Goal: Task Accomplishment & Management: Use online tool/utility

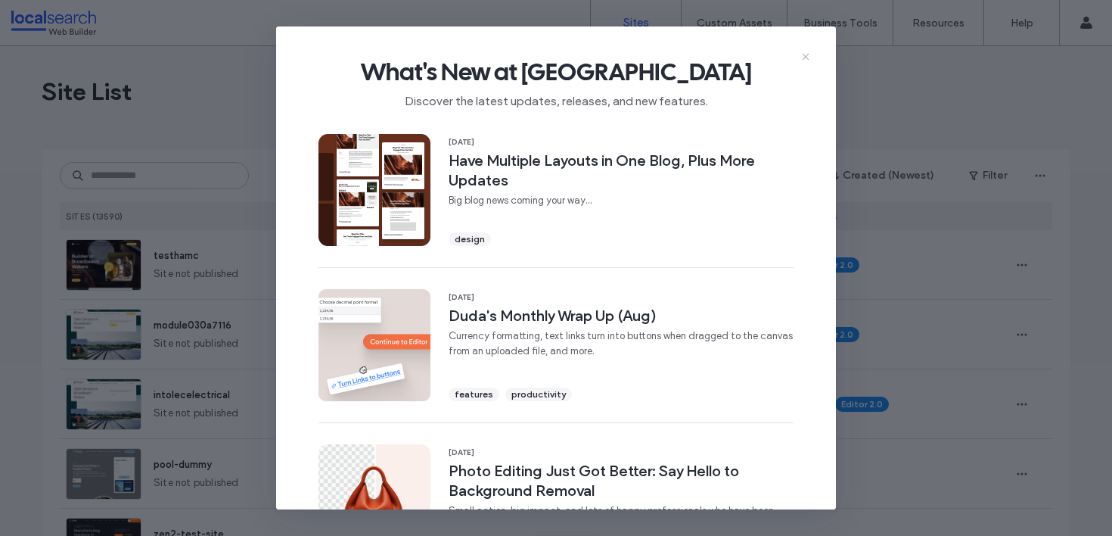
click at [801, 57] on icon at bounding box center [806, 57] width 12 height 12
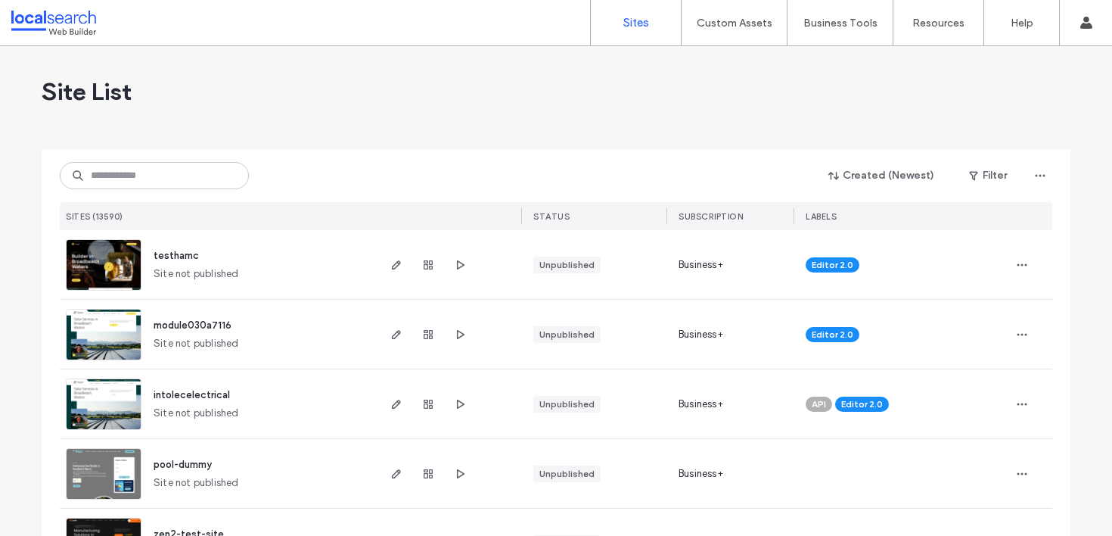
click at [344, 129] on div "Site List" at bounding box center [556, 91] width 1029 height 91
click at [177, 188] on input at bounding box center [154, 175] width 189 height 27
click at [161, 170] on input at bounding box center [154, 175] width 189 height 27
click at [152, 167] on input at bounding box center [154, 175] width 189 height 27
paste input "********"
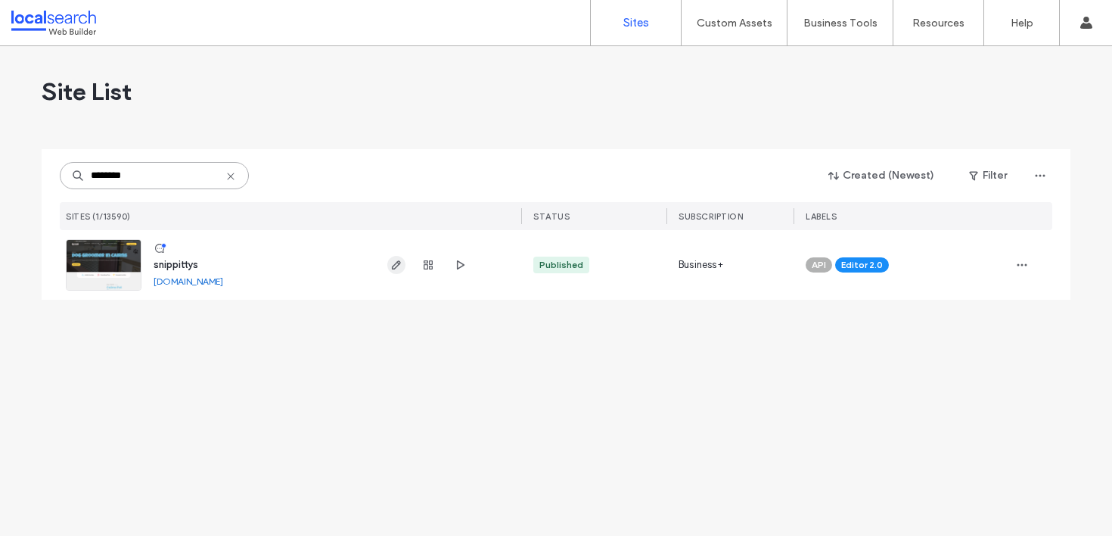
type input "********"
click at [390, 266] on icon "button" at bounding box center [396, 265] width 12 height 12
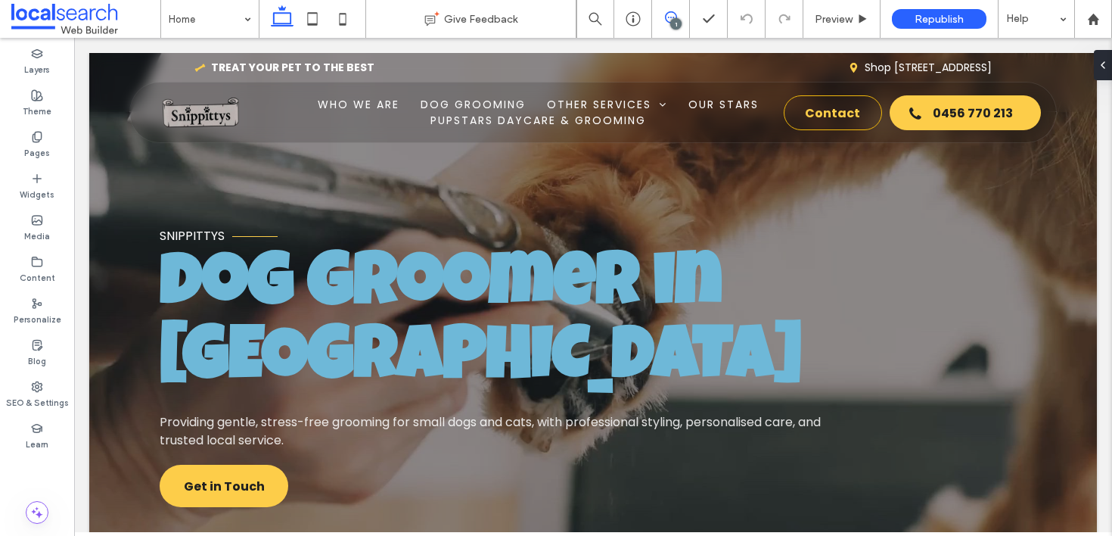
click at [669, 17] on icon at bounding box center [671, 17] width 12 height 12
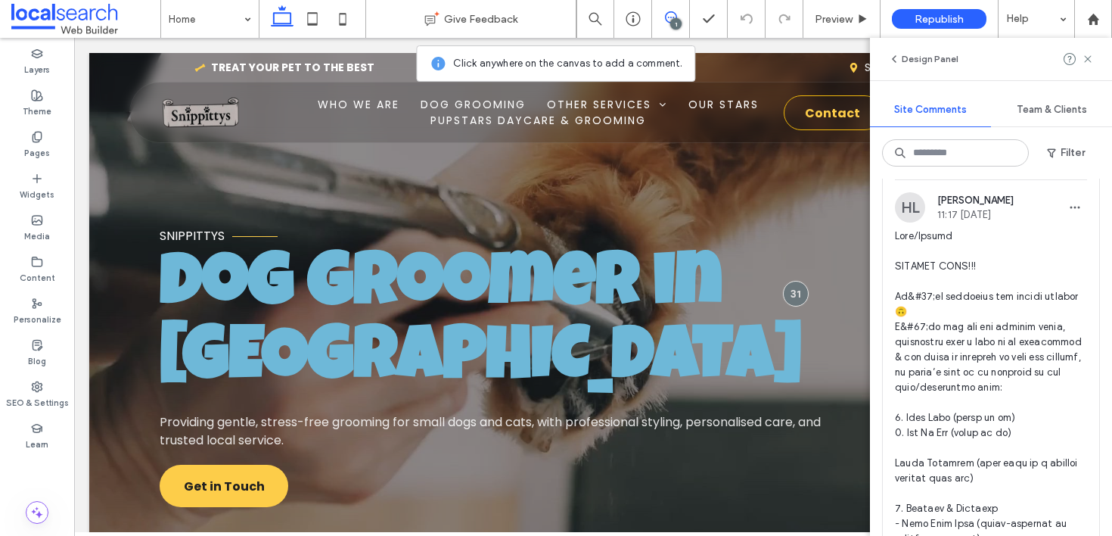
scroll to position [93, 0]
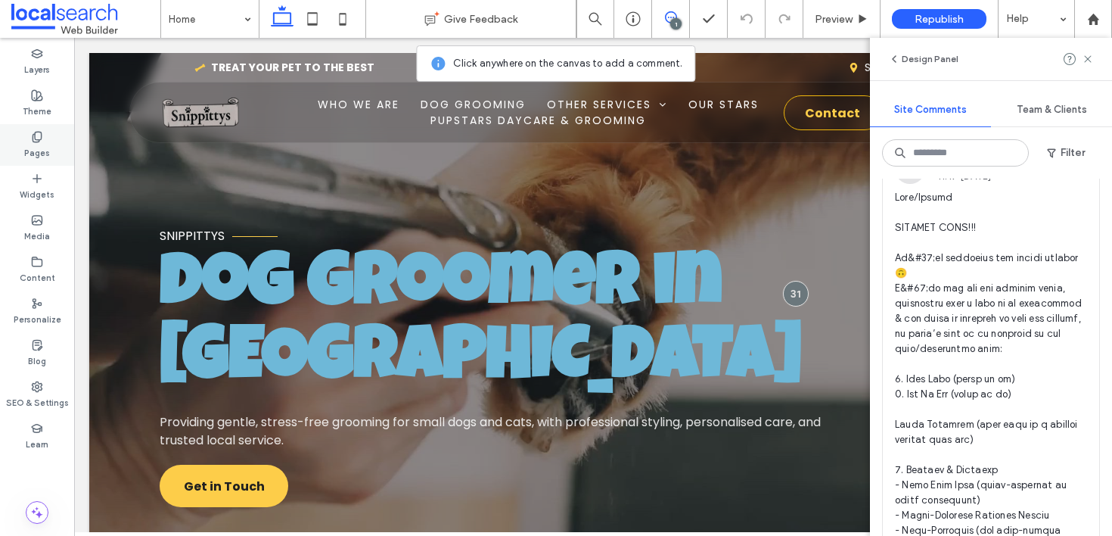
click at [36, 148] on label "Pages" at bounding box center [37, 151] width 26 height 17
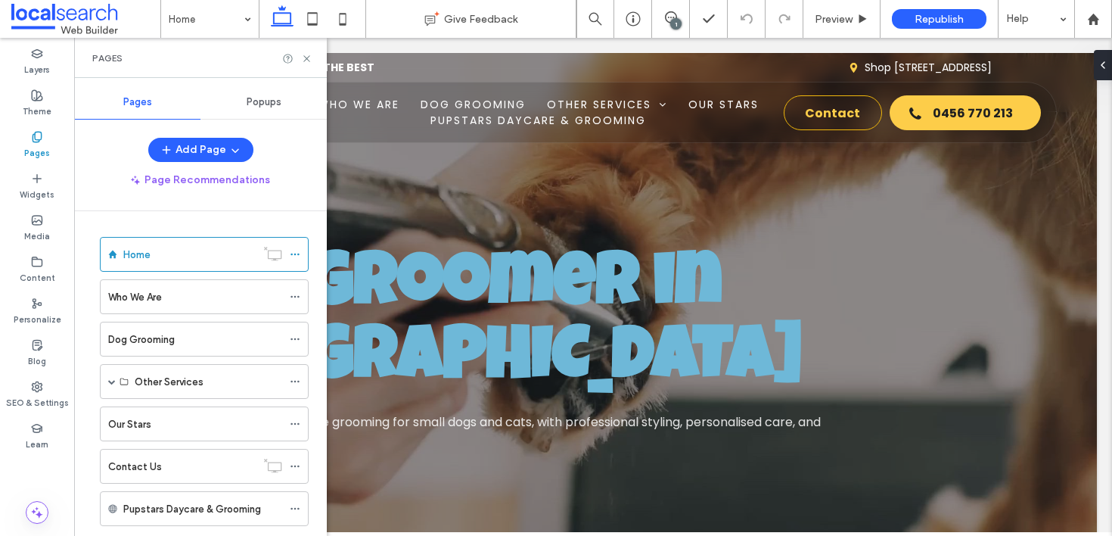
scroll to position [36, 0]
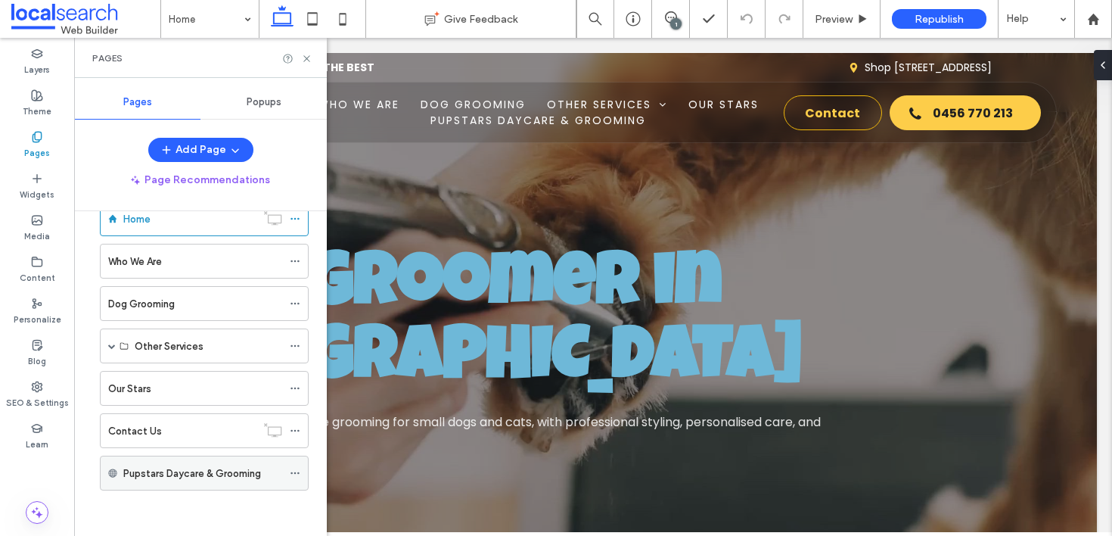
click at [208, 473] on label "Pupstars Daycare & Grooming" at bounding box center [192, 473] width 138 height 26
click at [168, 222] on div "Home" at bounding box center [189, 219] width 132 height 16
click at [309, 56] on icon at bounding box center [306, 58] width 11 height 11
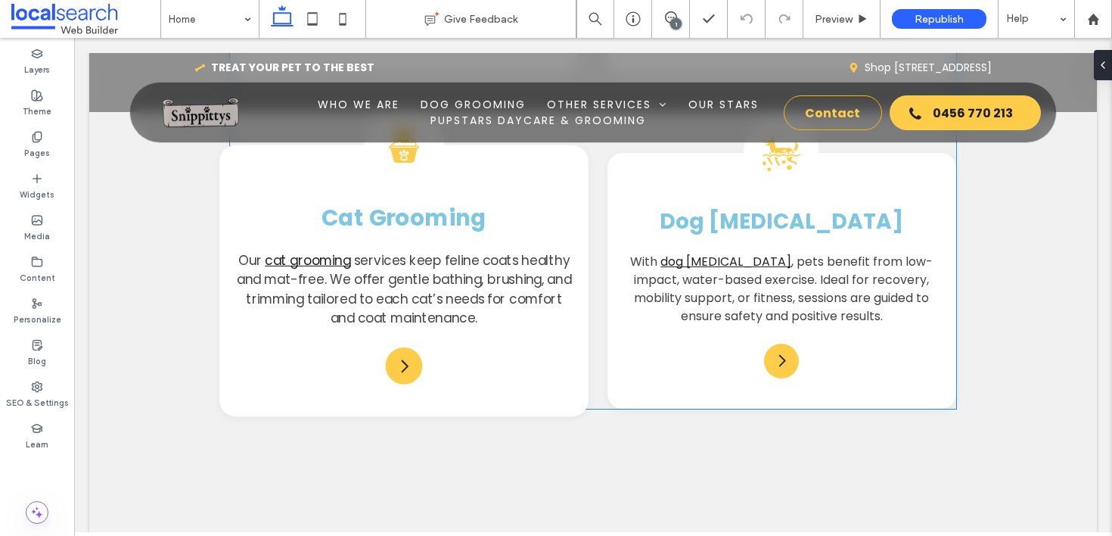
scroll to position [2018, 0]
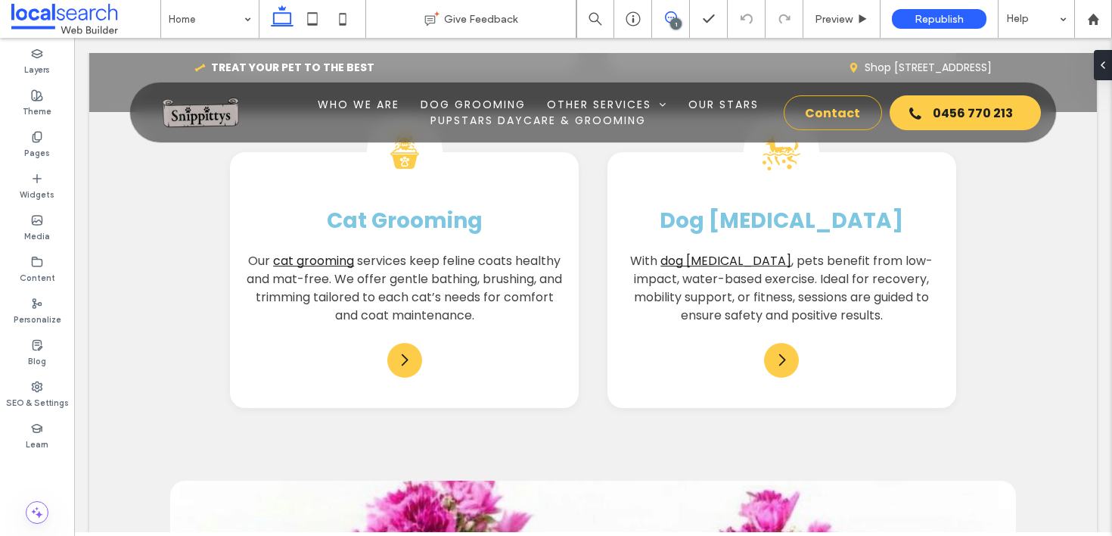
click at [663, 20] on span at bounding box center [670, 17] width 37 height 12
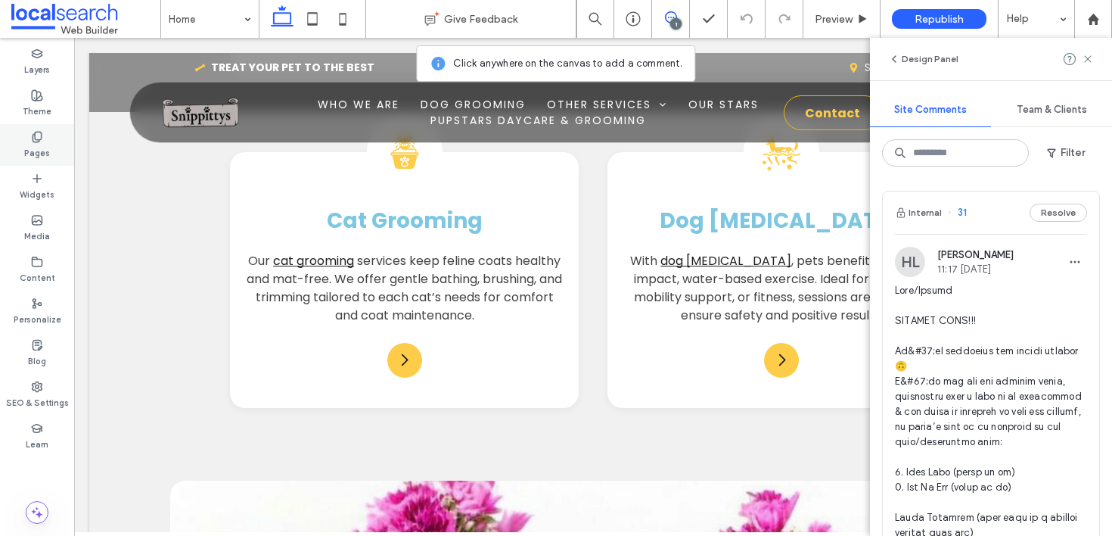
click at [60, 143] on div "Pages" at bounding box center [37, 145] width 74 height 42
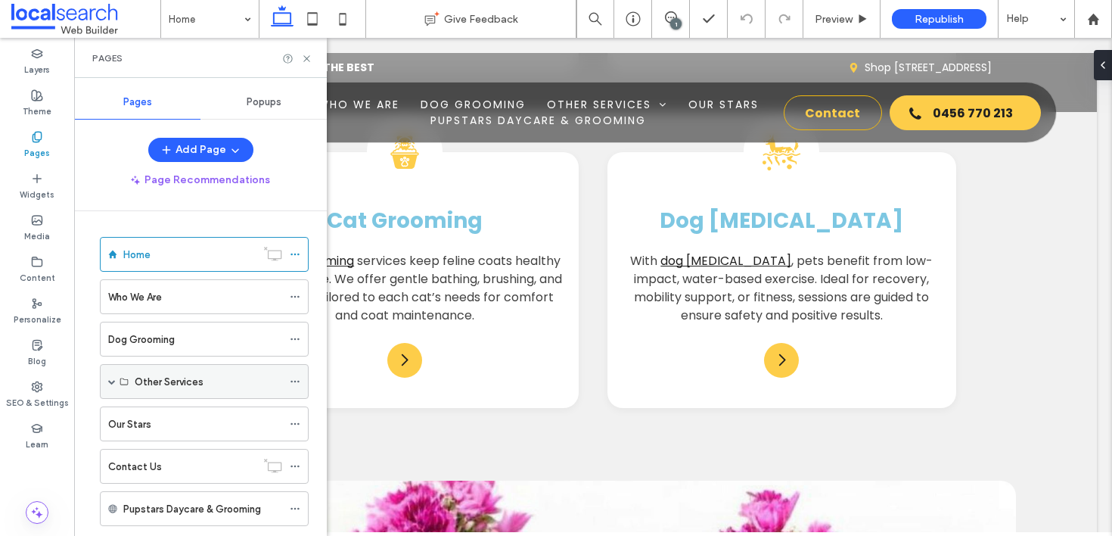
click at [113, 378] on span at bounding box center [112, 382] width 8 height 8
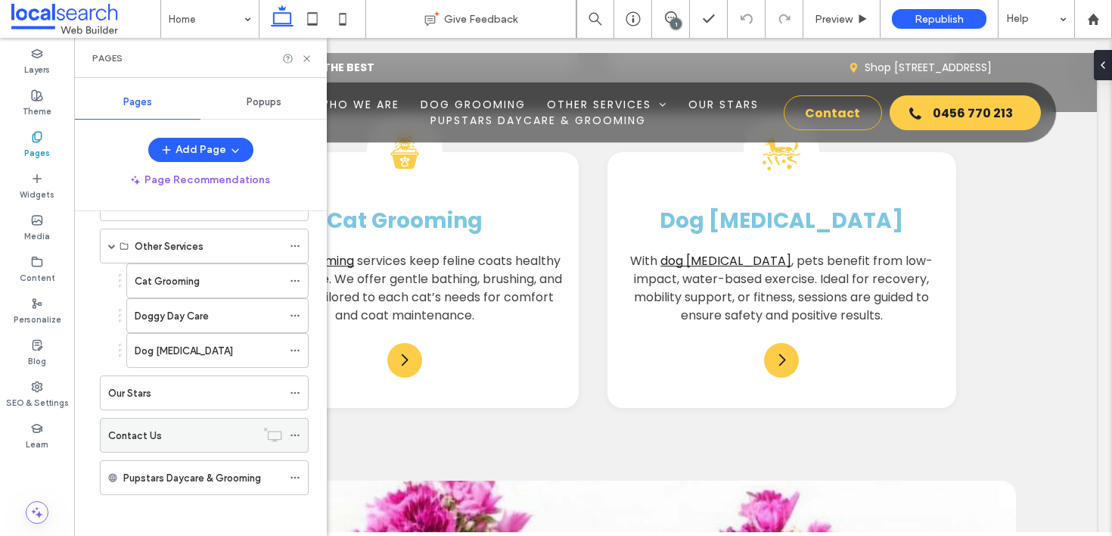
scroll to position [140, 0]
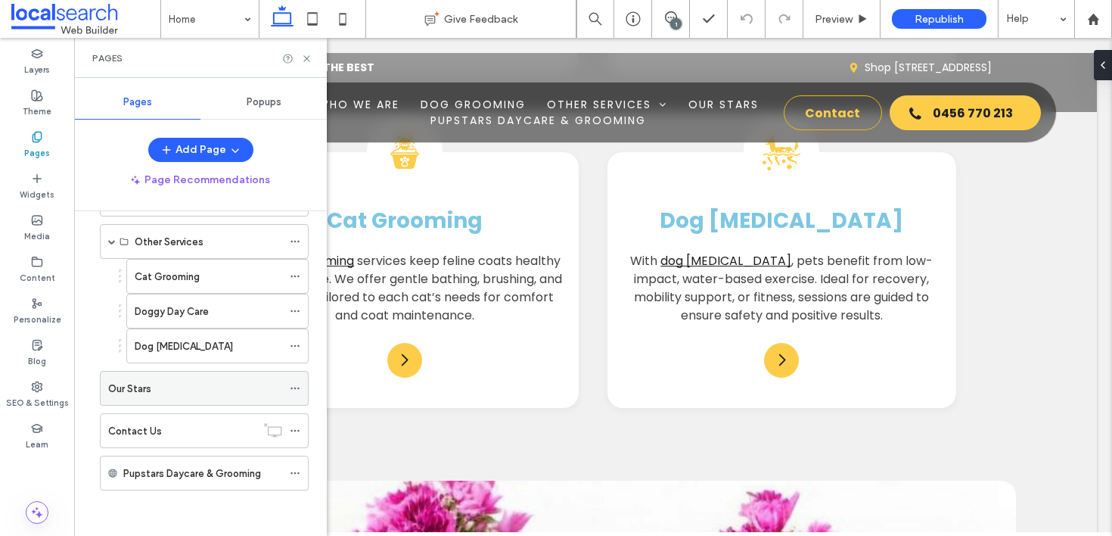
click at [231, 397] on div "Our Stars" at bounding box center [195, 387] width 174 height 33
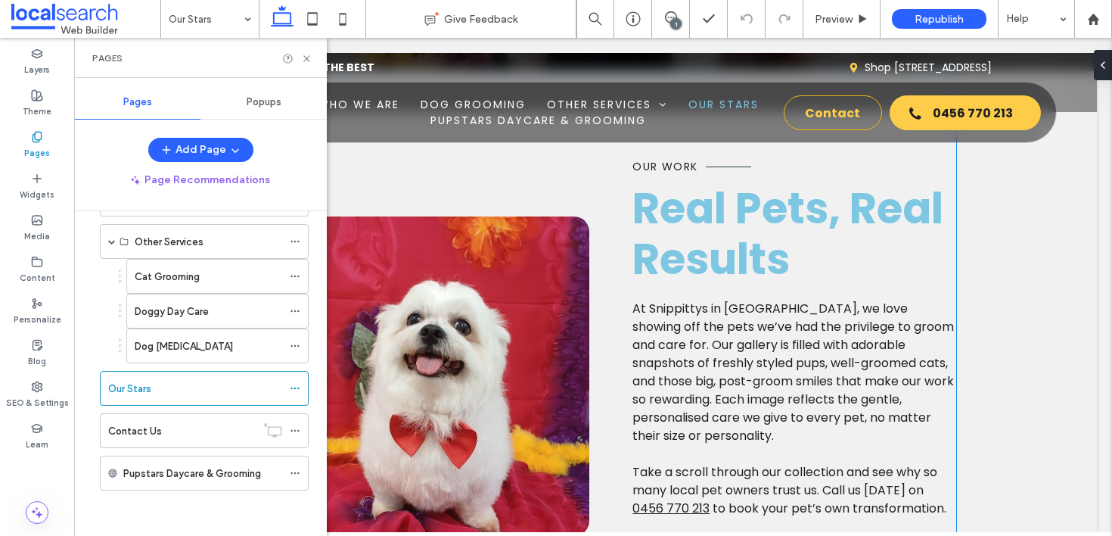
scroll to position [454, 0]
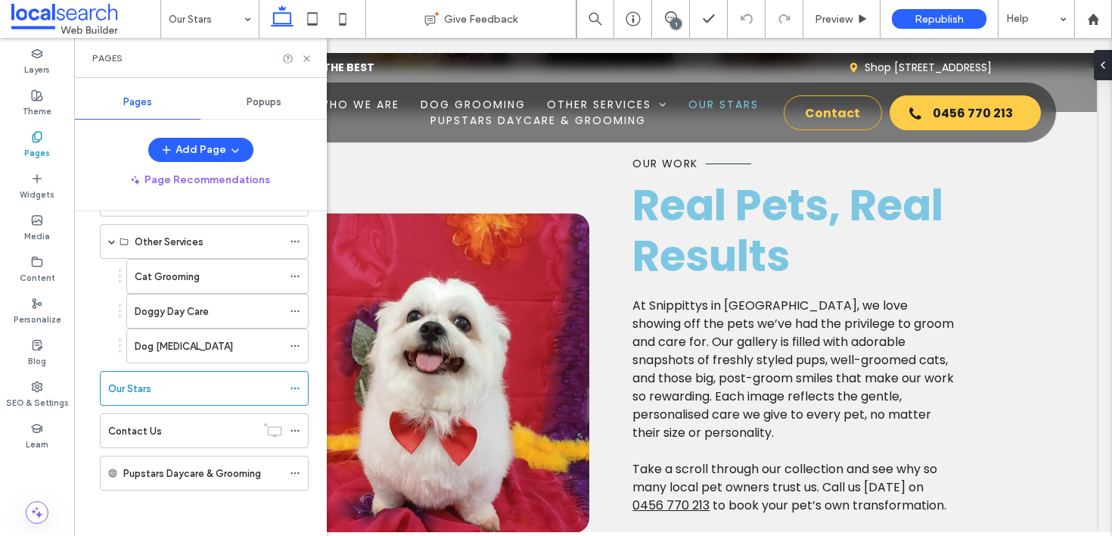
click at [677, 28] on div "1" at bounding box center [675, 23] width 11 height 11
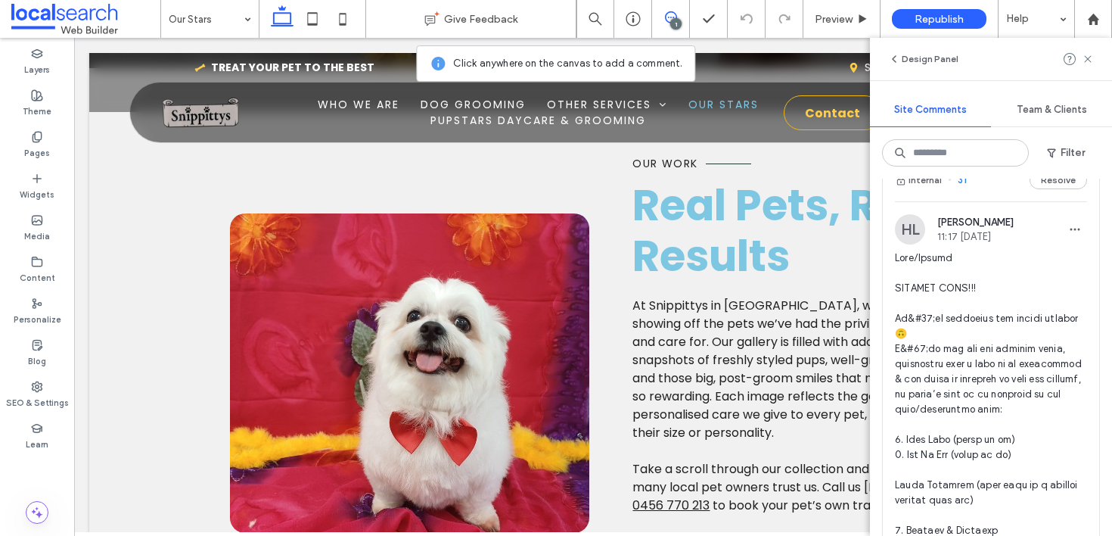
scroll to position [142, 0]
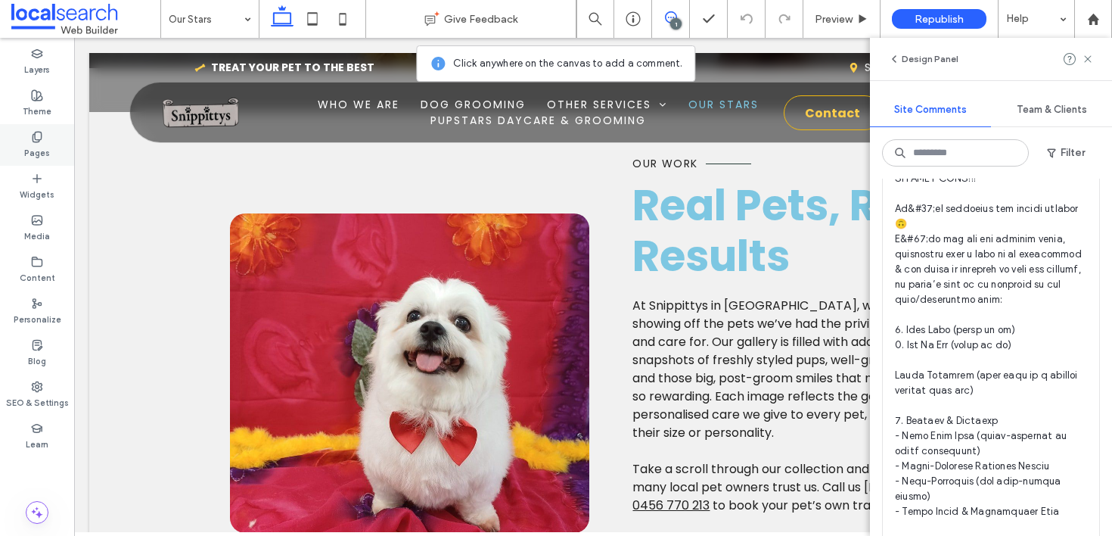
click at [20, 142] on div "Pages" at bounding box center [37, 145] width 74 height 42
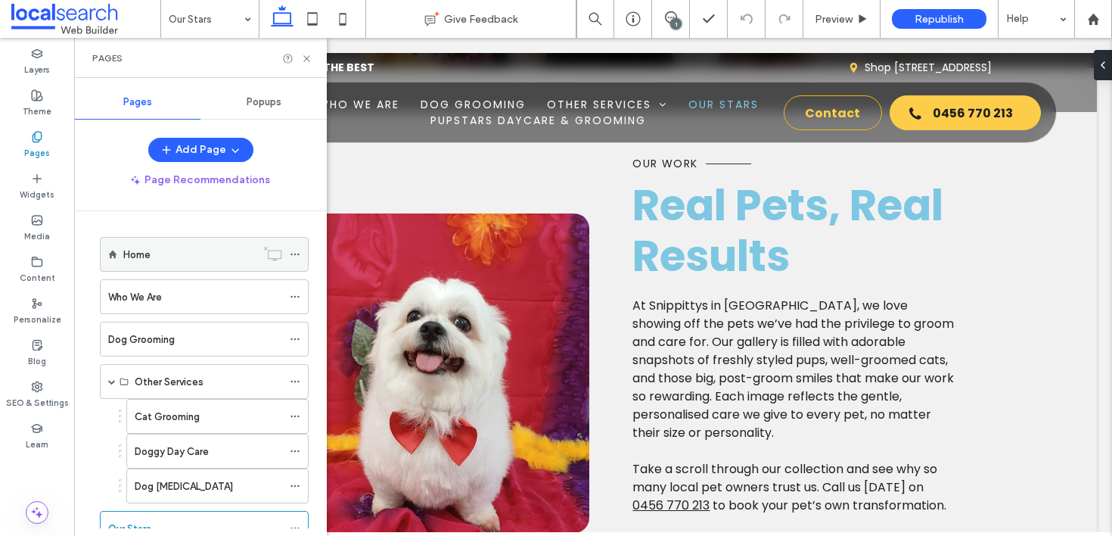
scroll to position [0, 0]
click at [123, 256] on label "Home" at bounding box center [136, 254] width 27 height 26
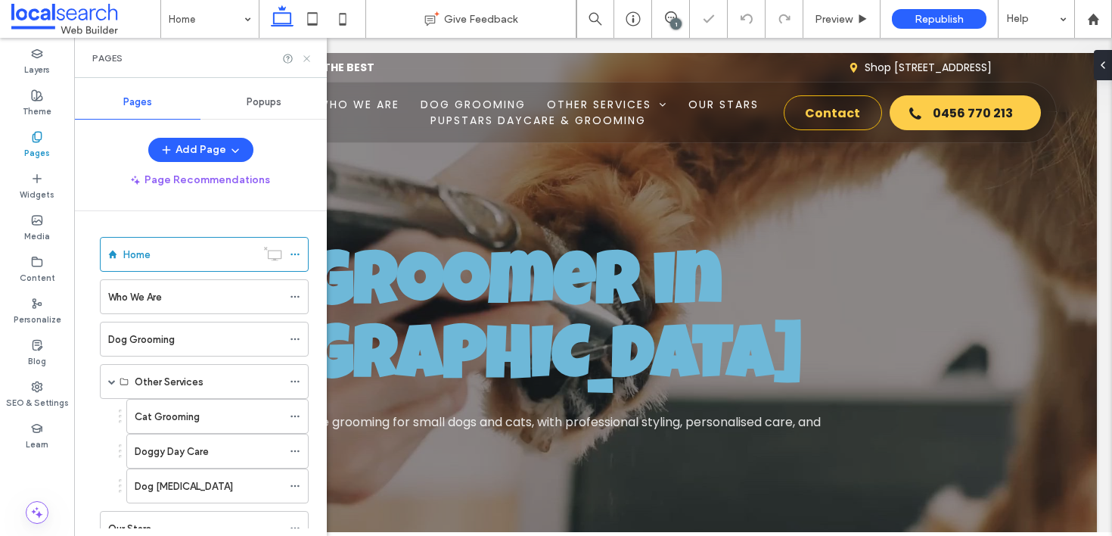
click at [308, 55] on icon at bounding box center [306, 58] width 11 height 11
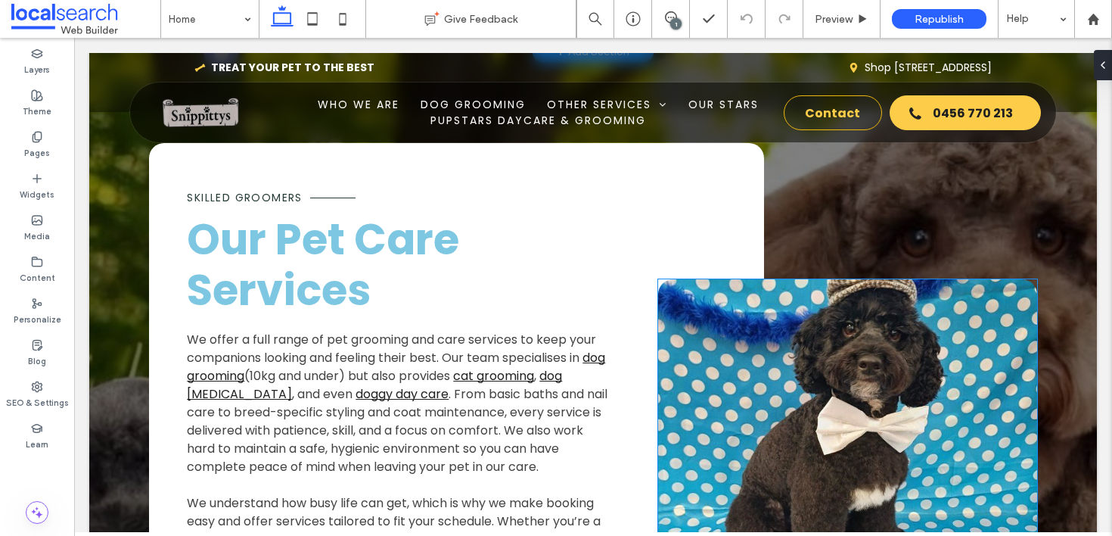
scroll to position [3000, 0]
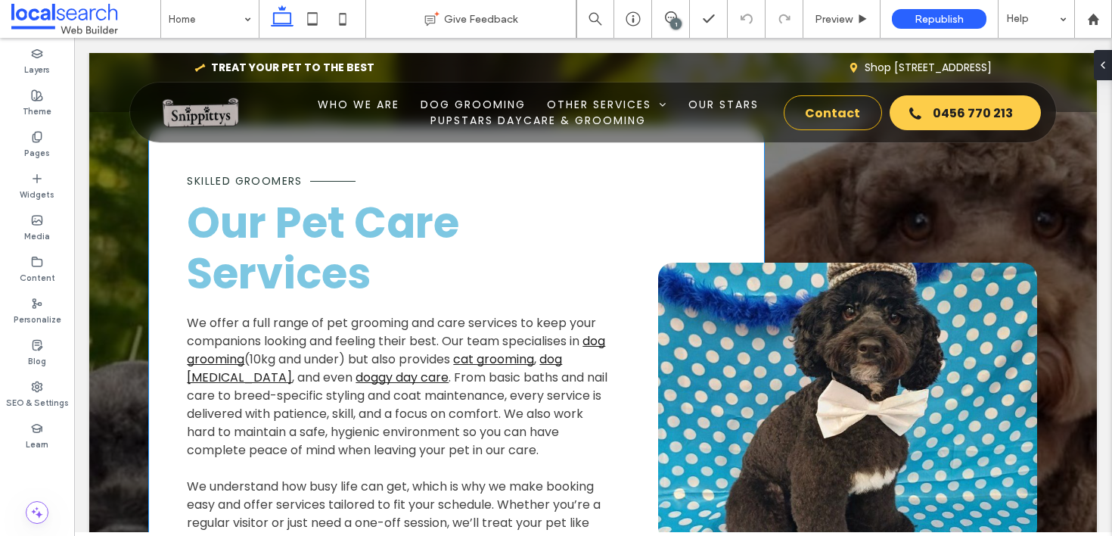
click at [269, 365] on span "(10kg and under) but also provides" at bounding box center [347, 358] width 206 height 17
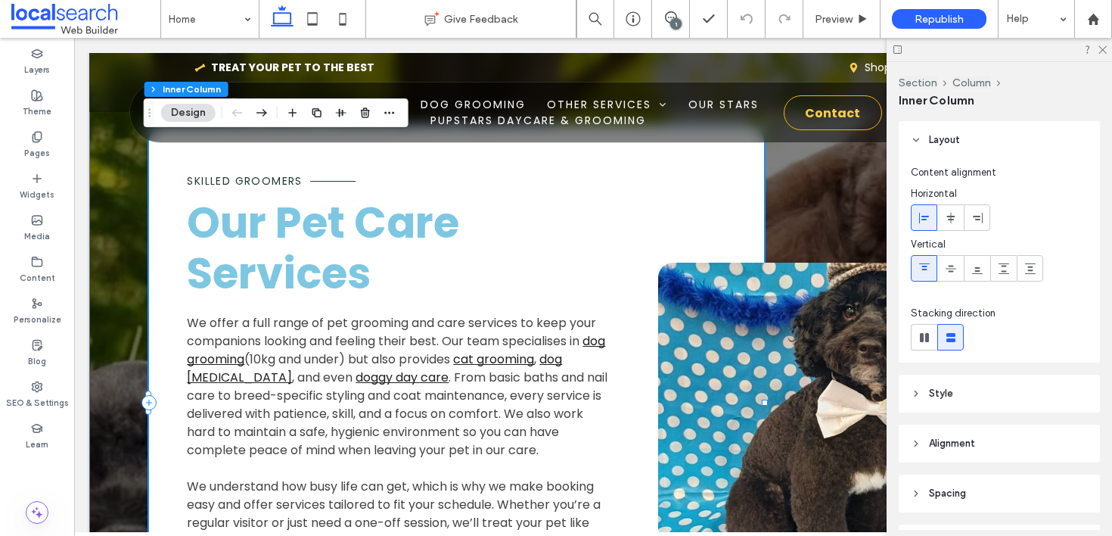
click at [269, 365] on span "(10kg and under) but also provides" at bounding box center [347, 358] width 206 height 17
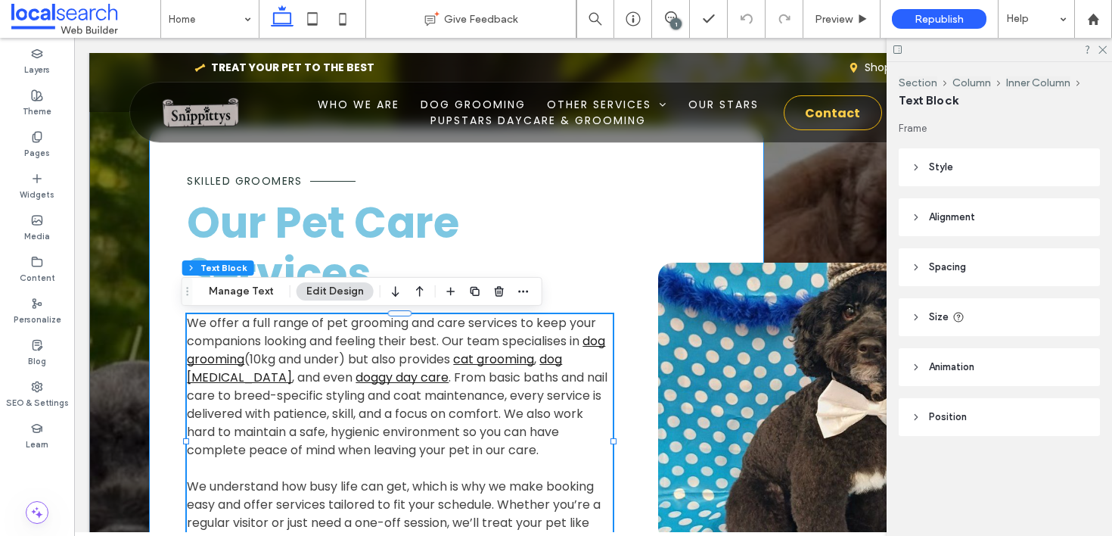
click at [269, 365] on span "(10kg and under) but also provides" at bounding box center [347, 358] width 206 height 17
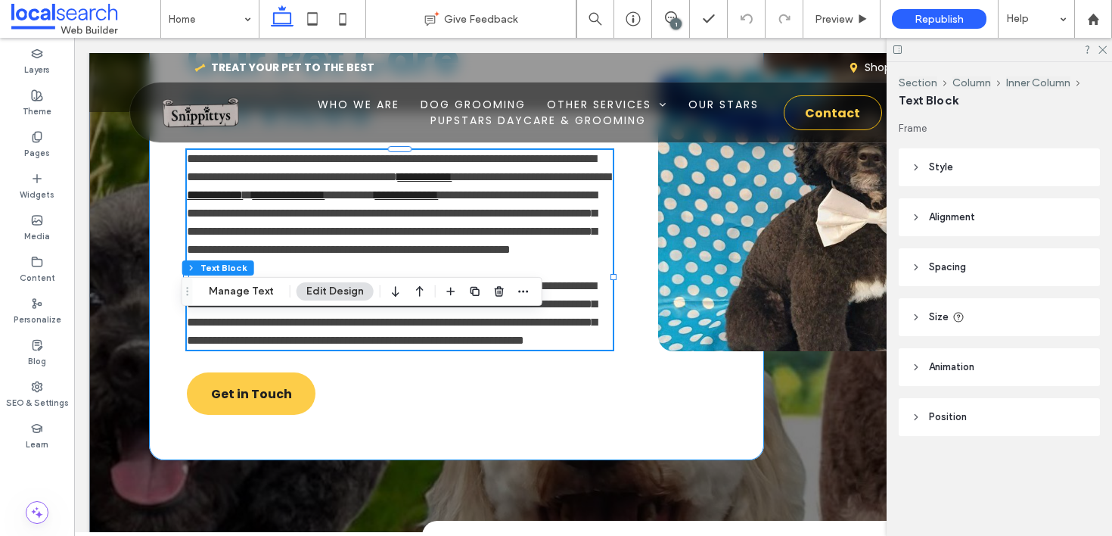
click at [269, 346] on span "**********" at bounding box center [392, 313] width 410 height 66
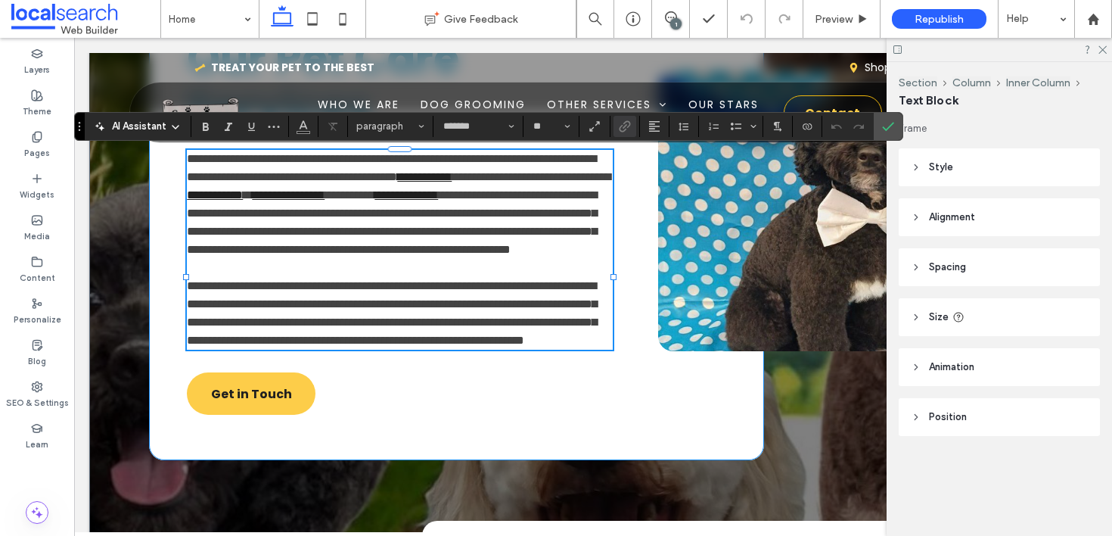
click at [452, 182] on span "**********" at bounding box center [531, 176] width 159 height 11
click at [452, 182] on span "**********" at bounding box center [533, 176] width 163 height 11
click at [489, 254] on span "**********" at bounding box center [392, 222] width 410 height 66
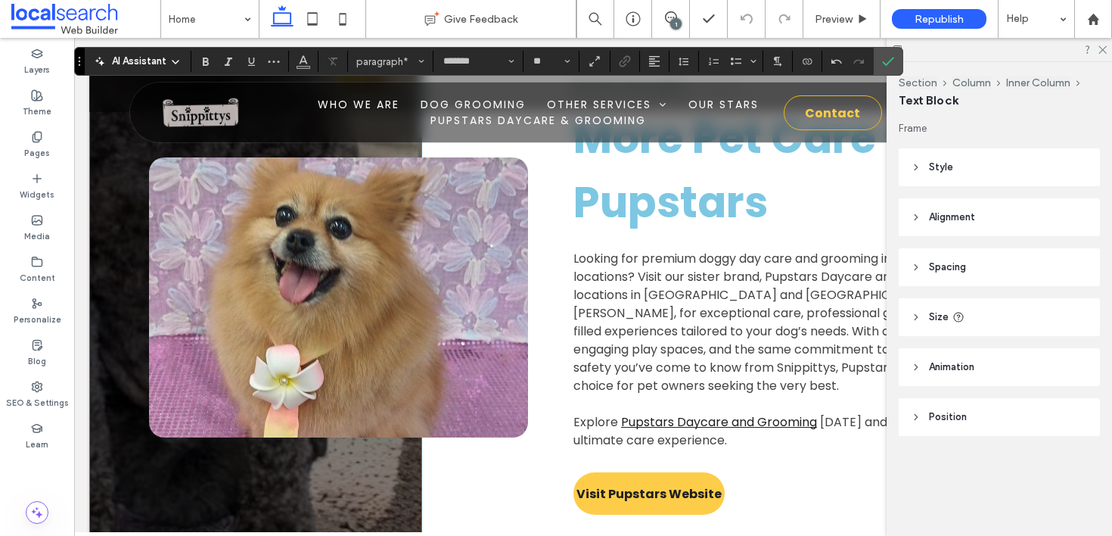
scroll to position [3653, 0]
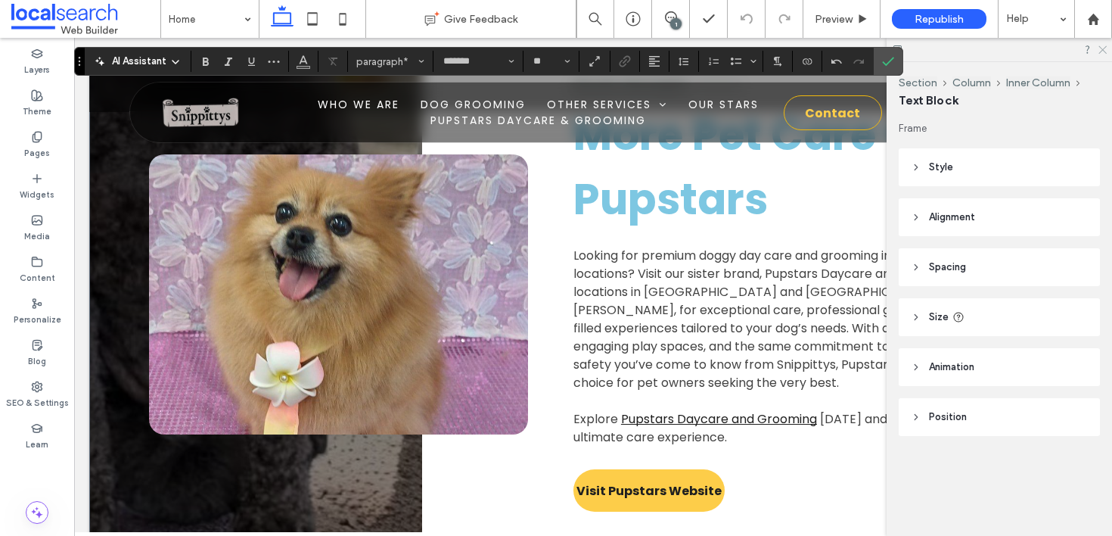
drag, startPoint x: 1101, startPoint y: 51, endPoint x: 1004, endPoint y: 36, distance: 98.1
click at [1101, 51] on use at bounding box center [1102, 50] width 8 height 8
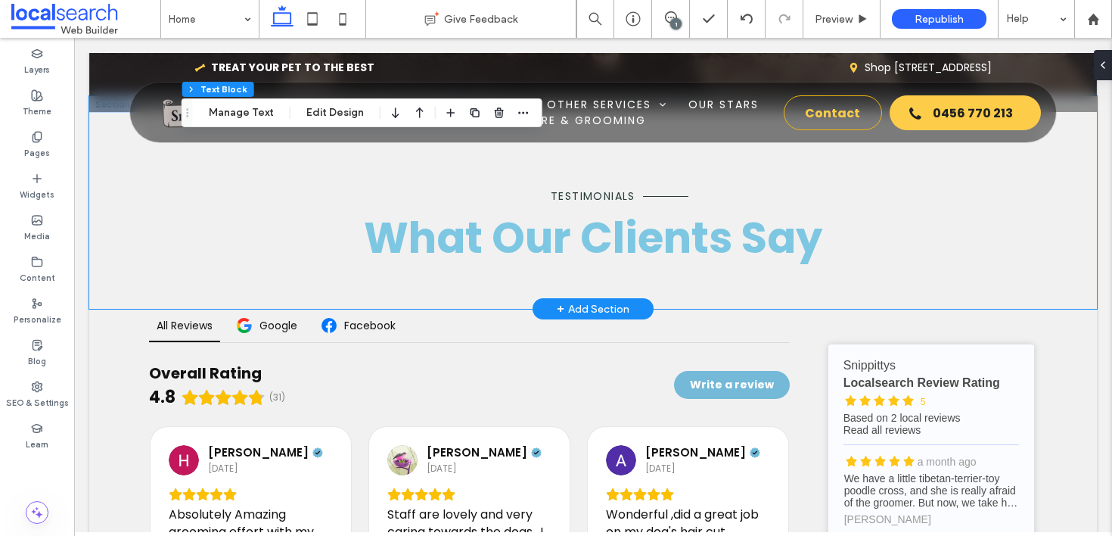
scroll to position [3851, 0]
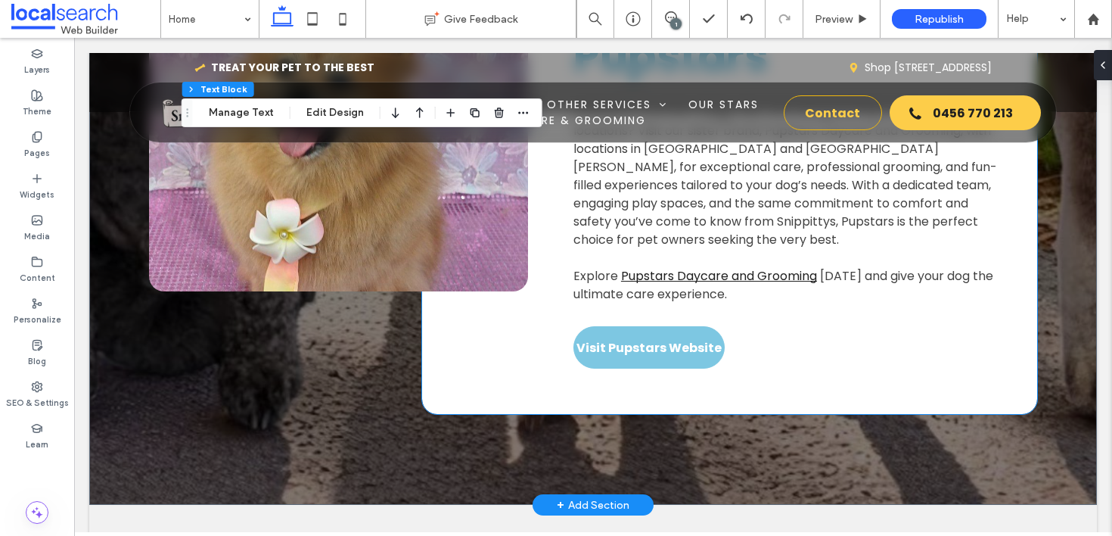
click at [662, 353] on span "Visit Pupstars Website" at bounding box center [648, 347] width 145 height 19
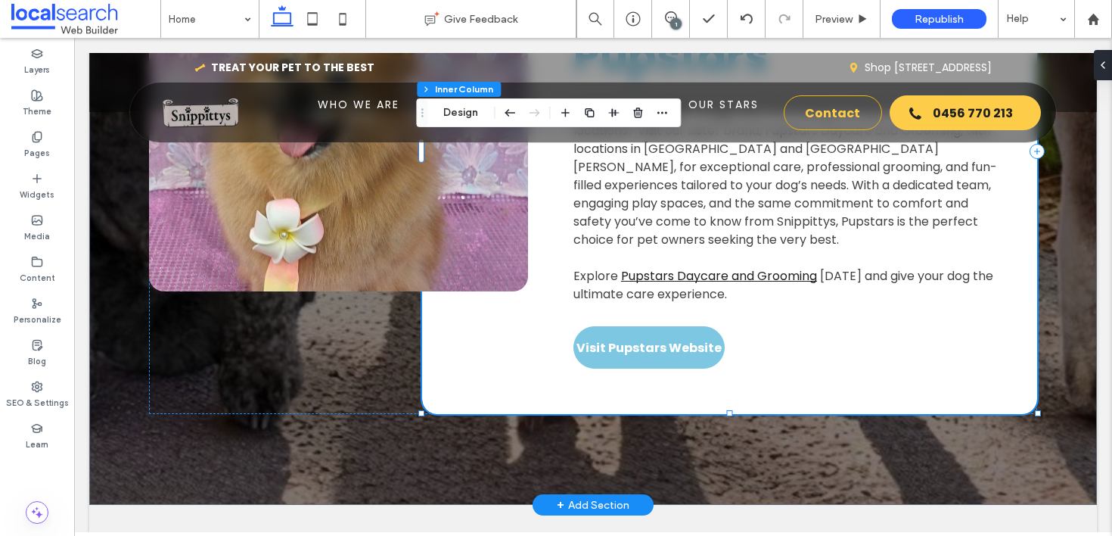
click at [662, 353] on span "Visit Pupstars Website" at bounding box center [648, 347] width 145 height 19
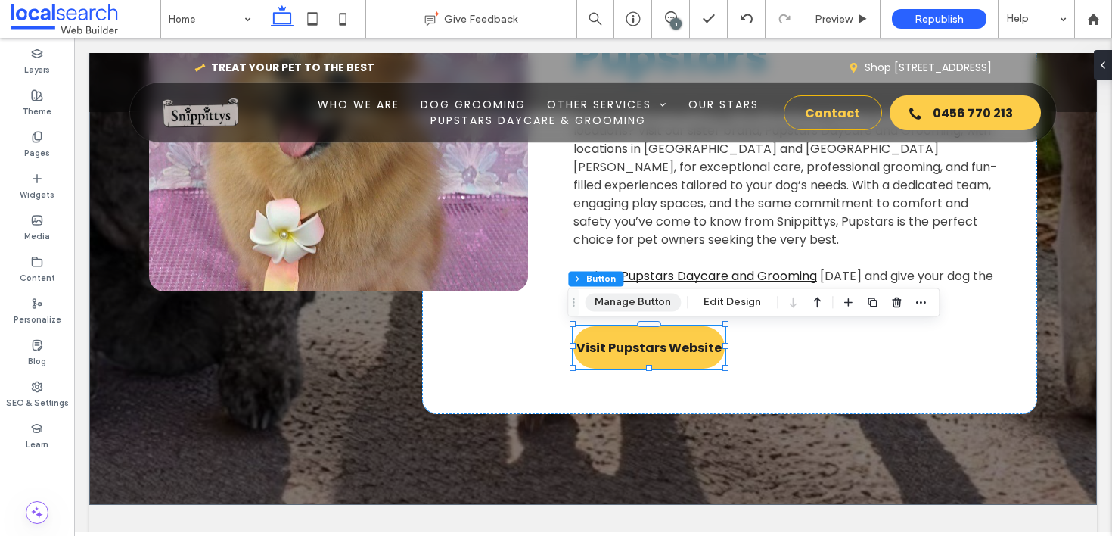
click at [646, 303] on button "Manage Button" at bounding box center [633, 302] width 96 height 18
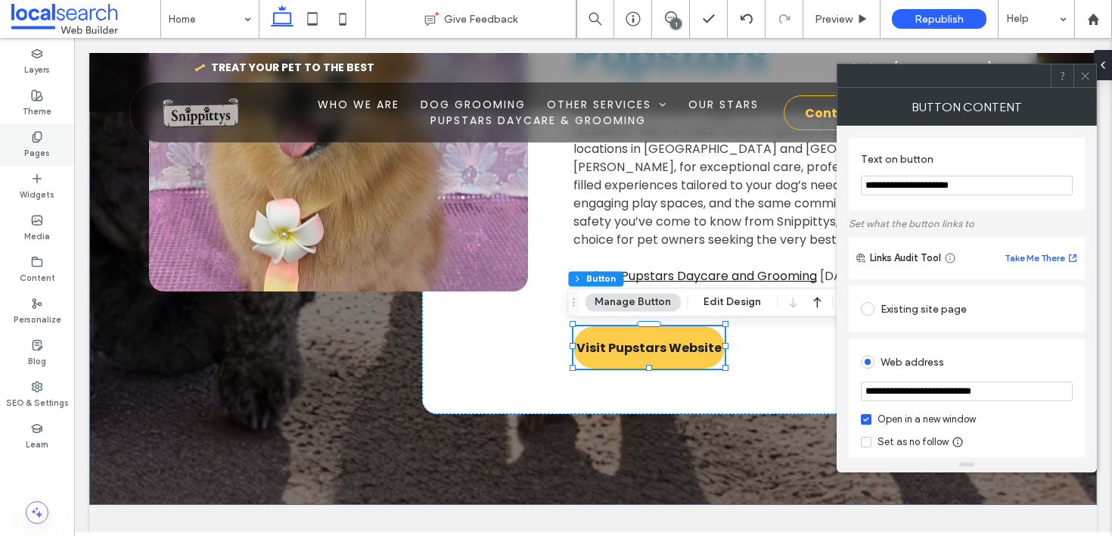
click at [42, 150] on label "Pages" at bounding box center [37, 151] width 26 height 17
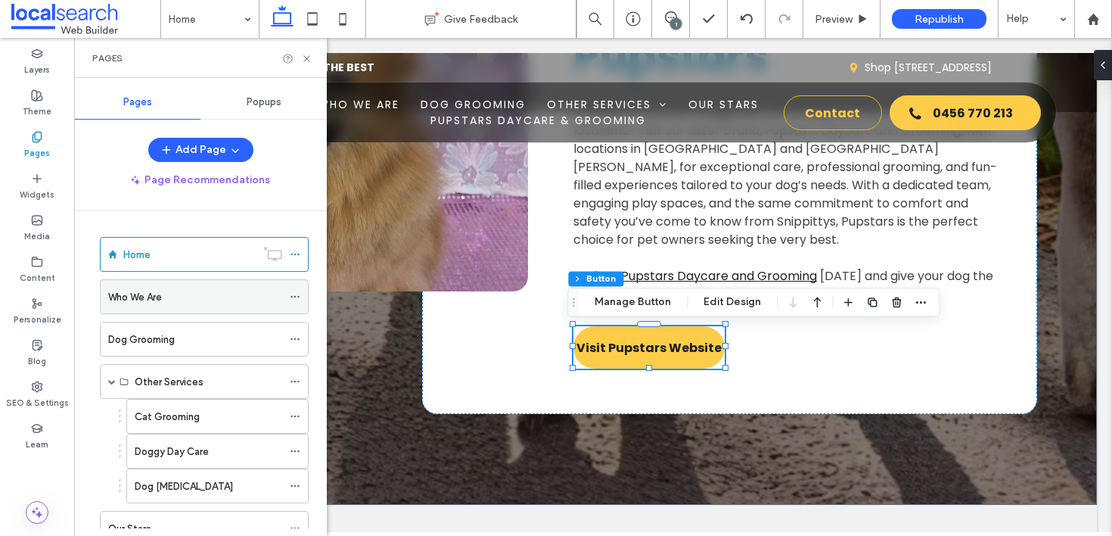
click at [159, 298] on label "Who We Are" at bounding box center [135, 297] width 54 height 26
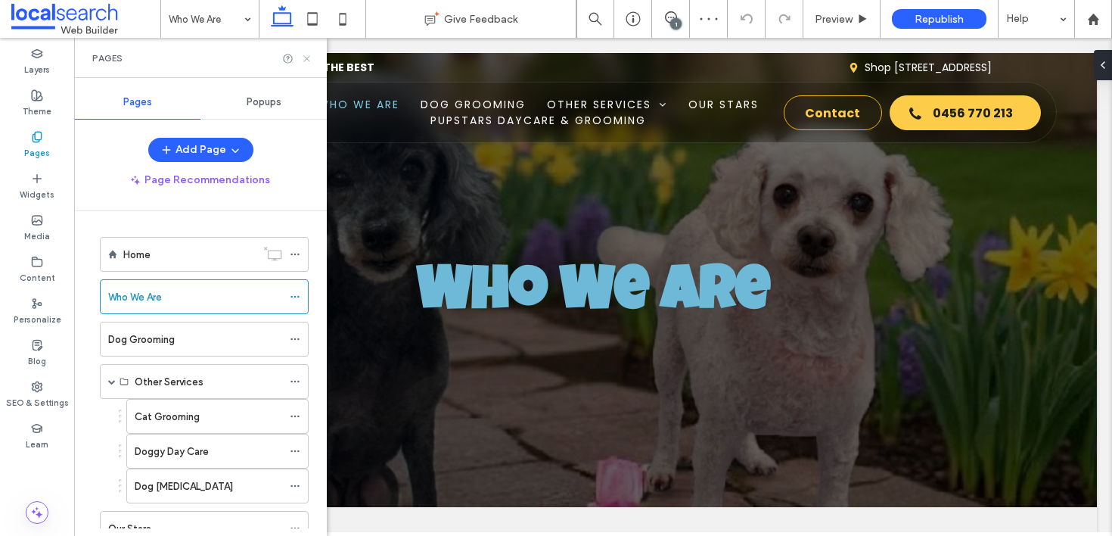
click at [312, 57] on icon at bounding box center [306, 58] width 11 height 11
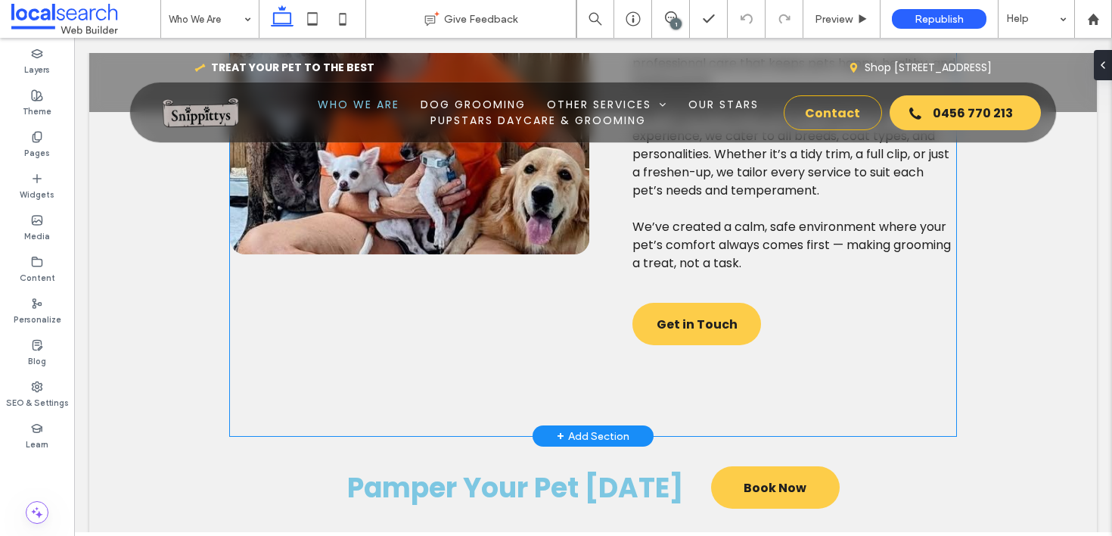
scroll to position [980, 0]
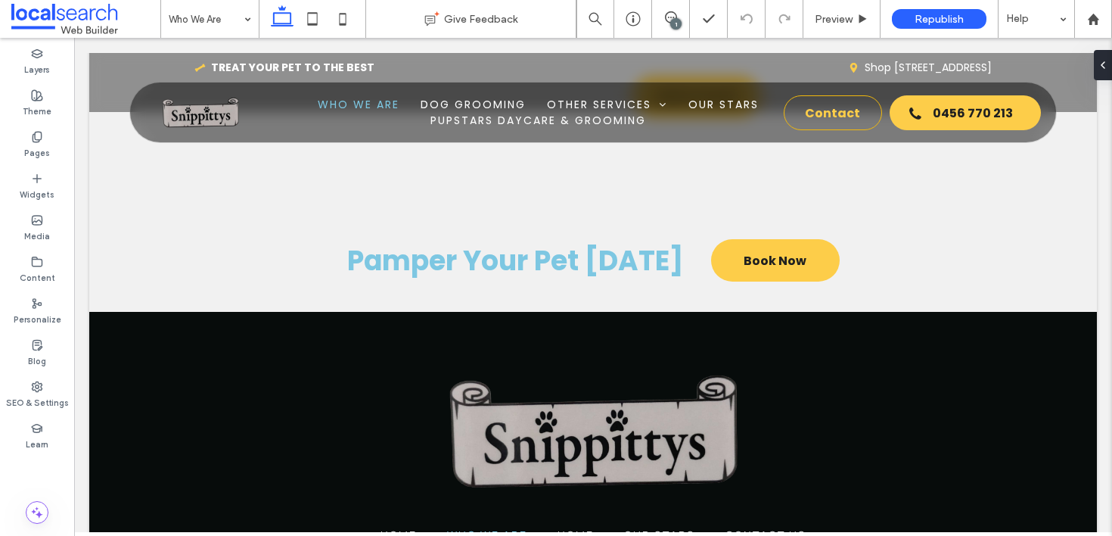
click at [679, 21] on div "1" at bounding box center [675, 23] width 11 height 11
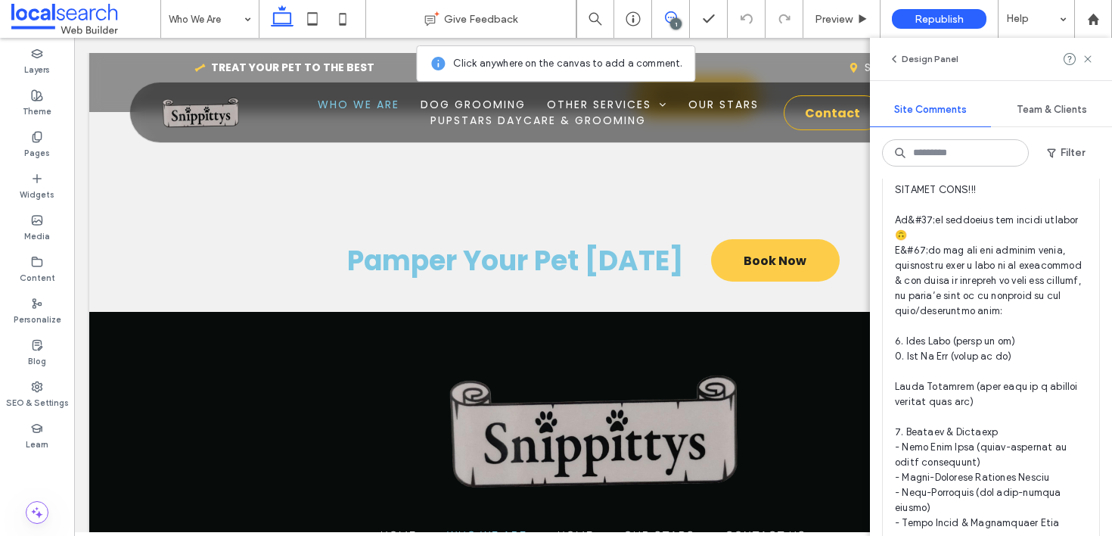
scroll to position [146, 0]
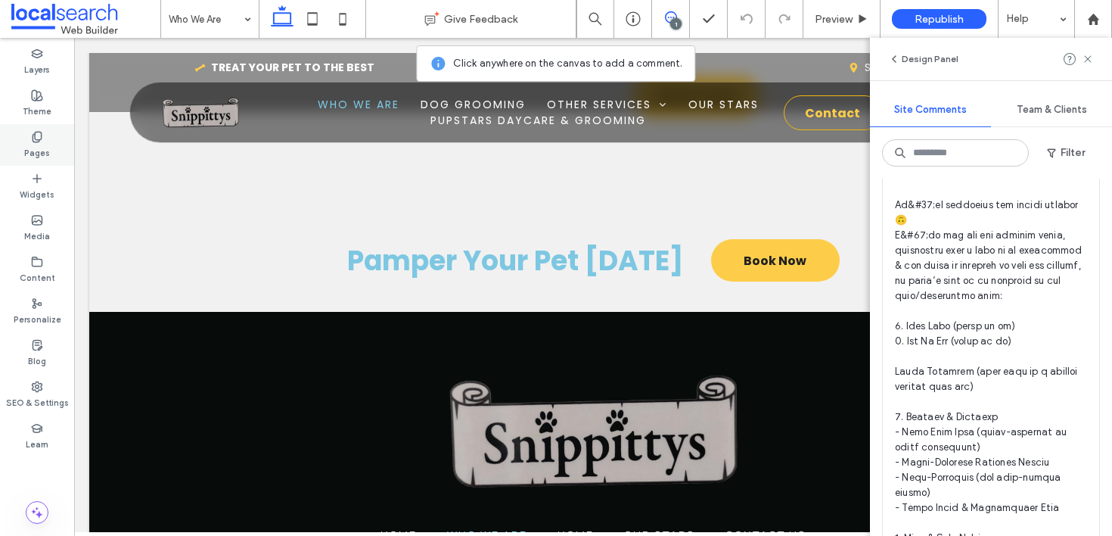
click at [28, 151] on label "Pages" at bounding box center [37, 151] width 26 height 17
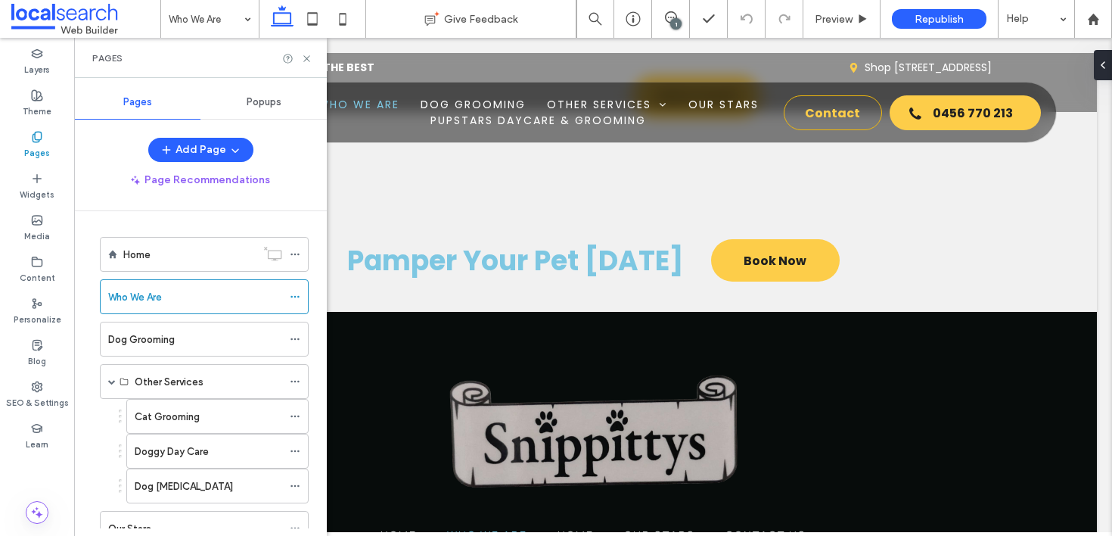
scroll to position [0, 0]
click at [666, 18] on icon at bounding box center [671, 17] width 12 height 12
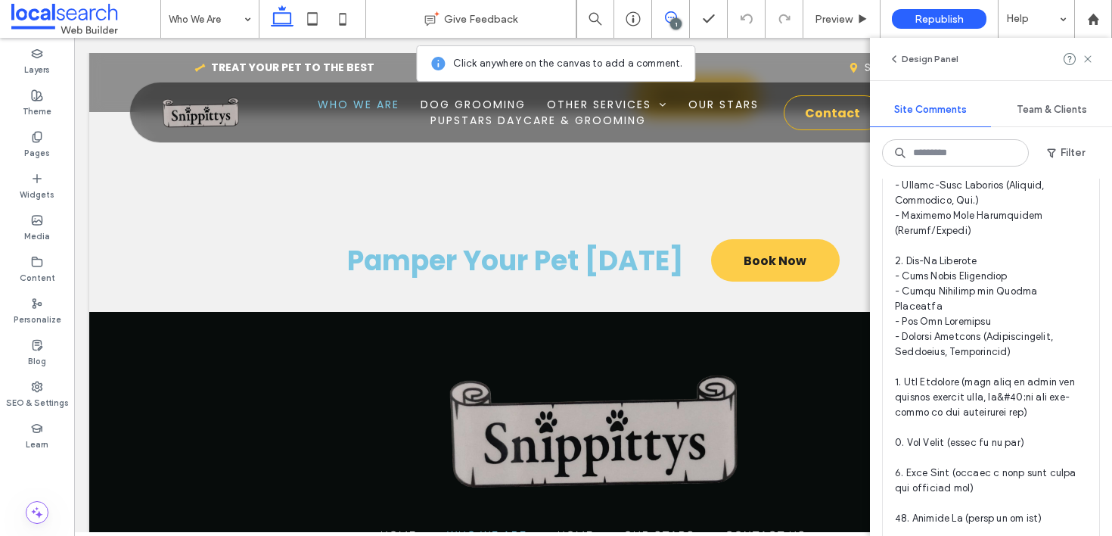
scroll to position [681, 0]
click at [48, 152] on label "Pages" at bounding box center [37, 151] width 26 height 17
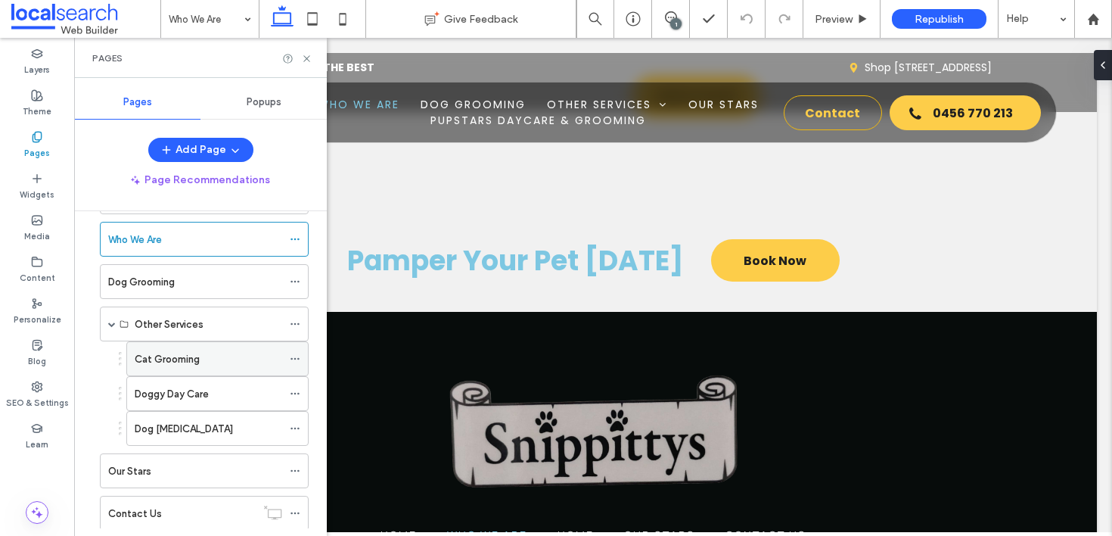
scroll to position [140, 0]
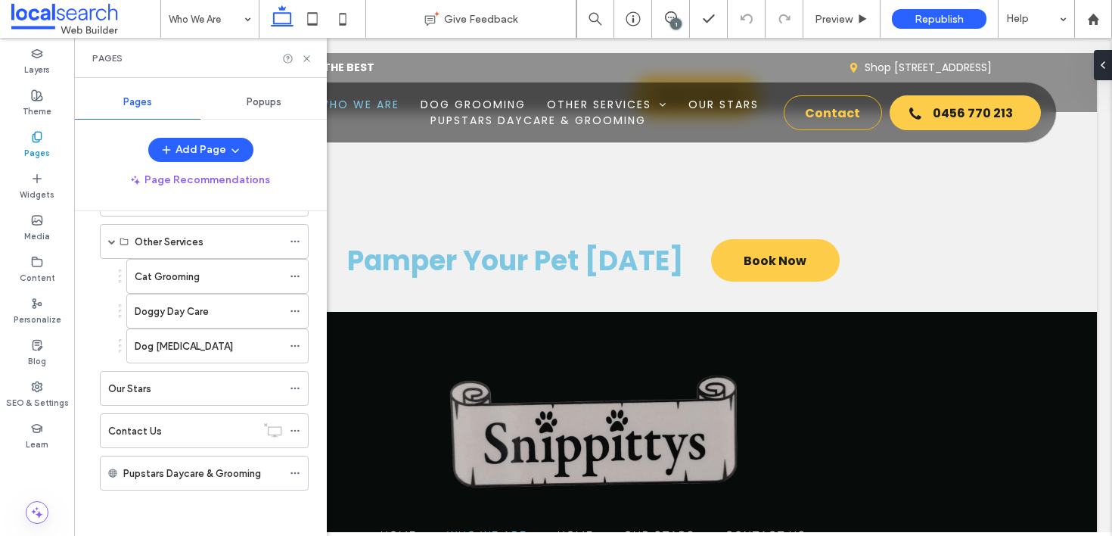
click at [678, 20] on div "1" at bounding box center [675, 23] width 11 height 11
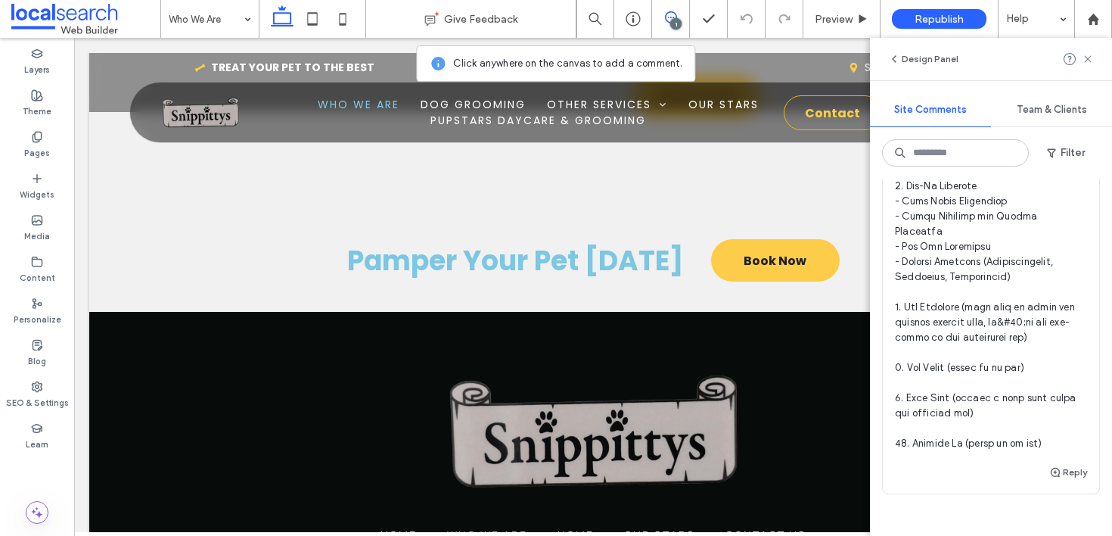
scroll to position [761, 0]
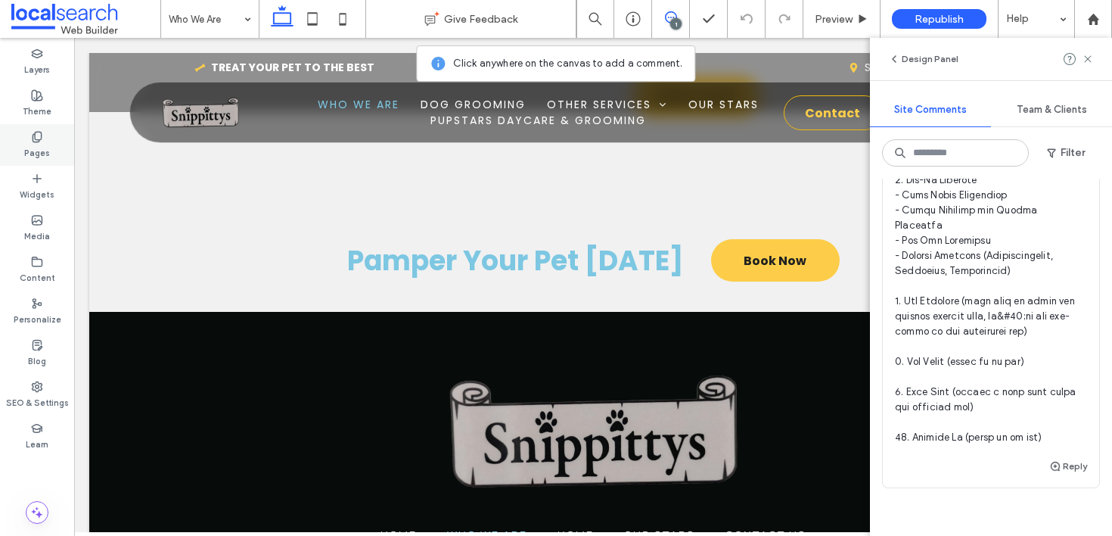
click at [29, 148] on label "Pages" at bounding box center [37, 151] width 26 height 17
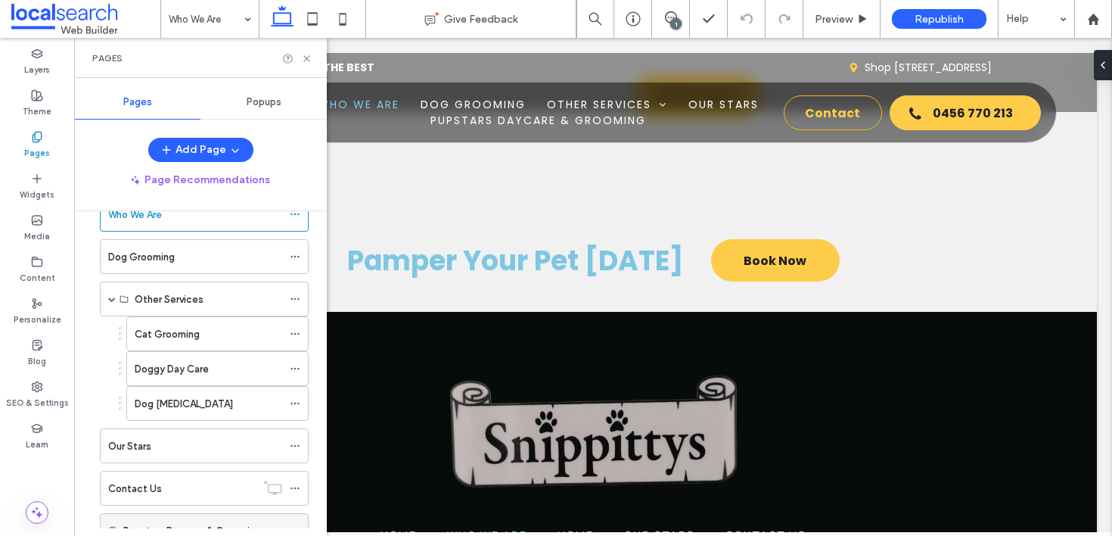
scroll to position [140, 0]
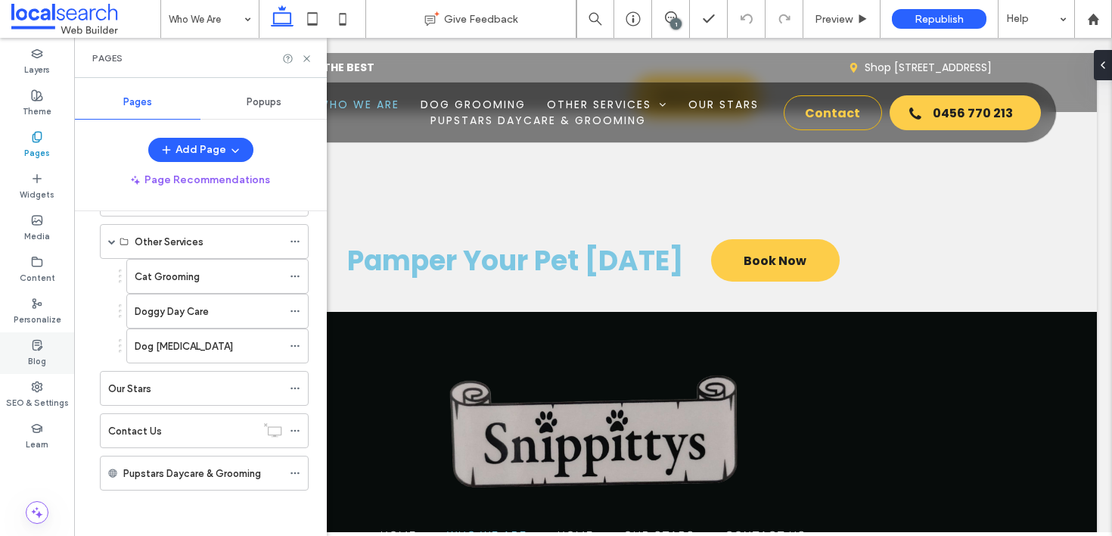
click at [36, 352] on label "Blog" at bounding box center [37, 359] width 18 height 17
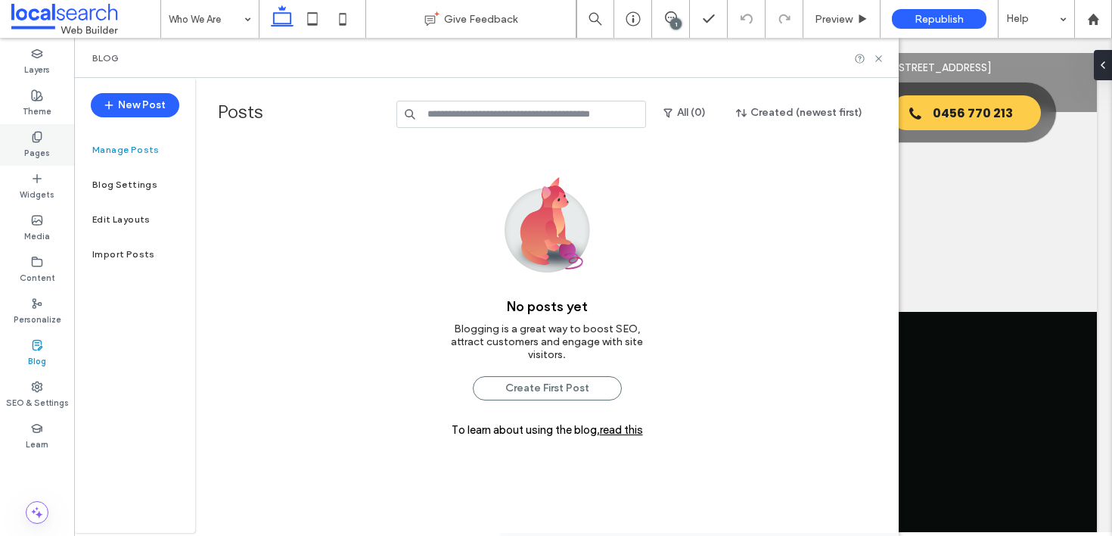
click at [40, 135] on use at bounding box center [37, 137] width 8 height 10
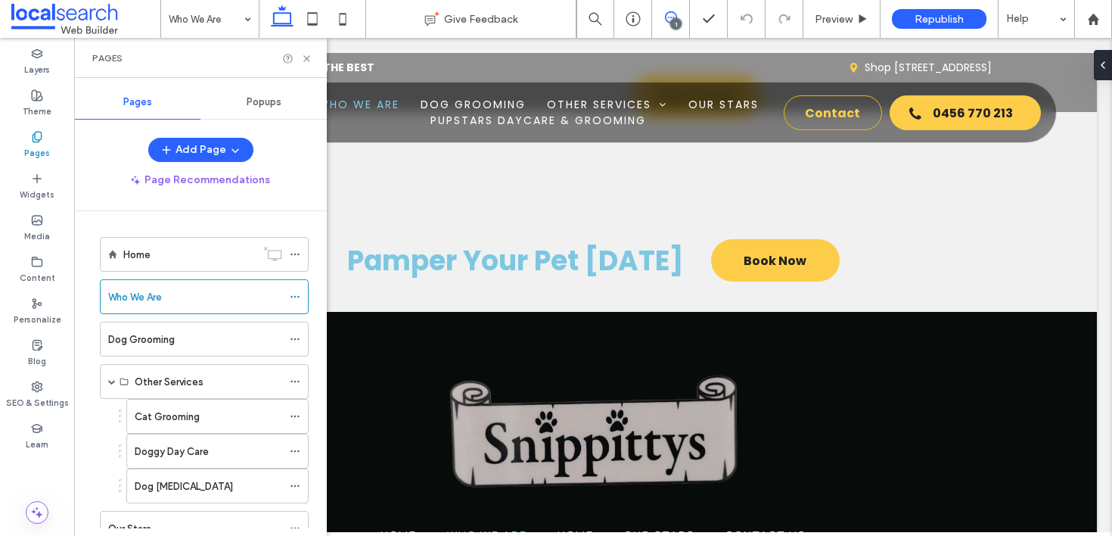
click at [678, 18] on span at bounding box center [670, 17] width 37 height 12
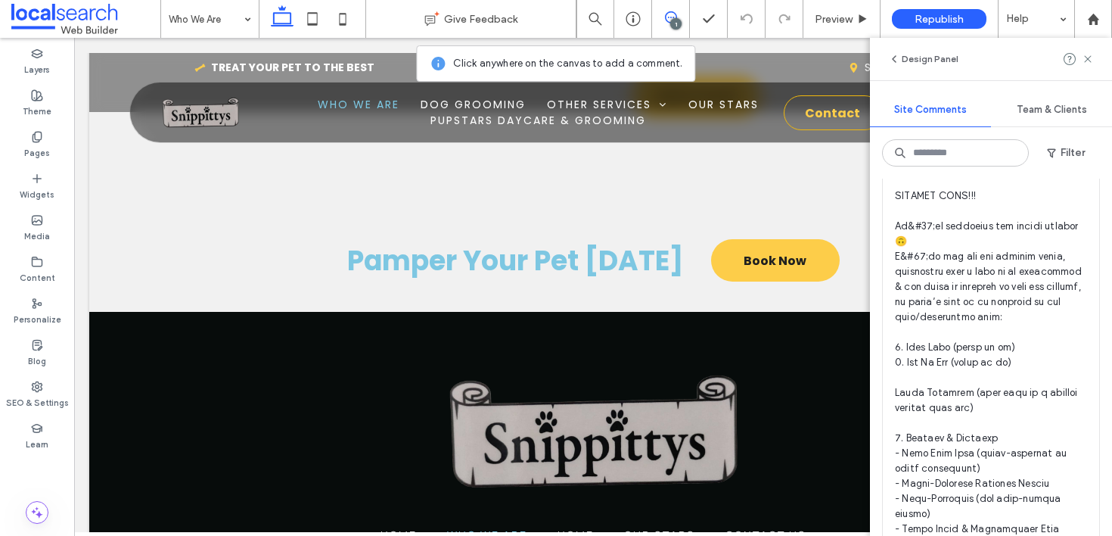
scroll to position [138, 0]
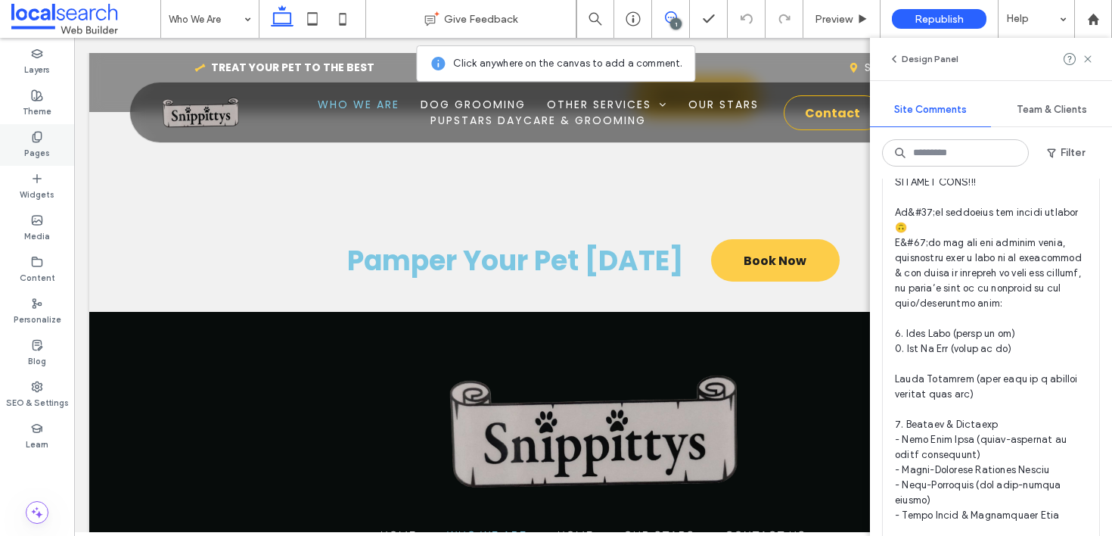
click at [31, 138] on icon at bounding box center [37, 137] width 12 height 12
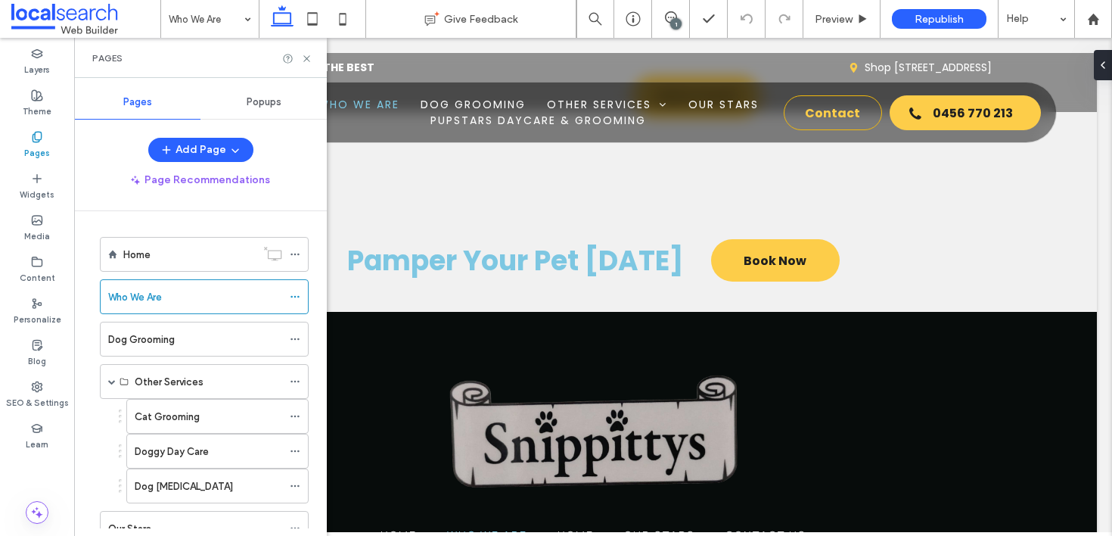
scroll to position [0, 0]
click at [678, 14] on span at bounding box center [670, 17] width 37 height 12
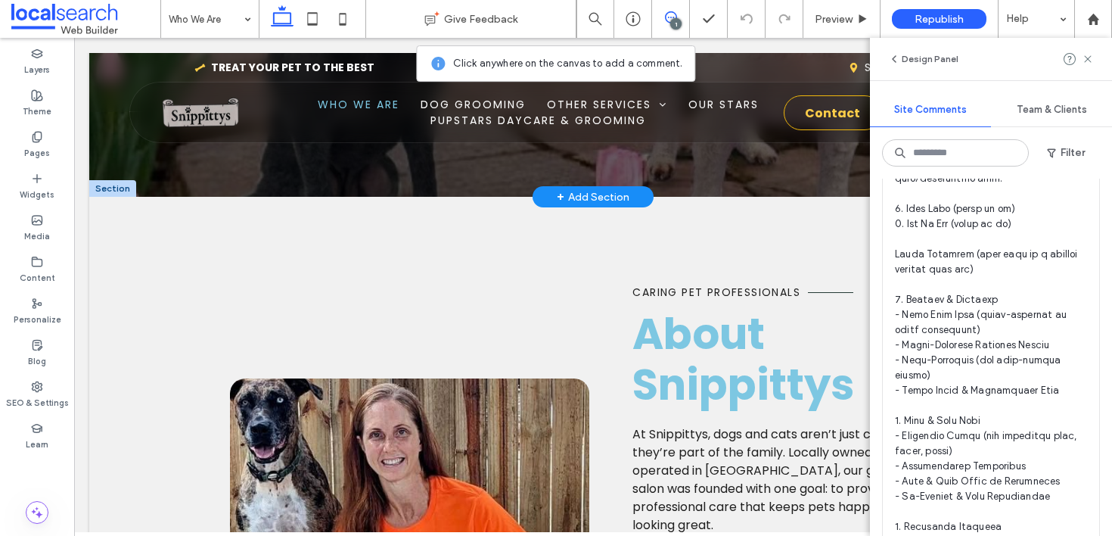
scroll to position [318, 0]
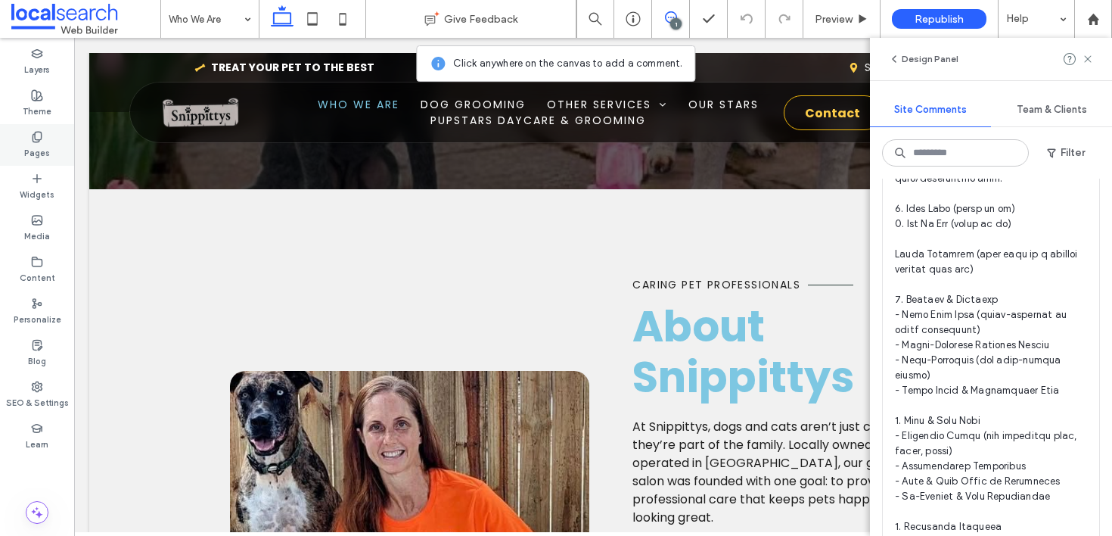
click at [39, 129] on div "Pages" at bounding box center [37, 145] width 74 height 42
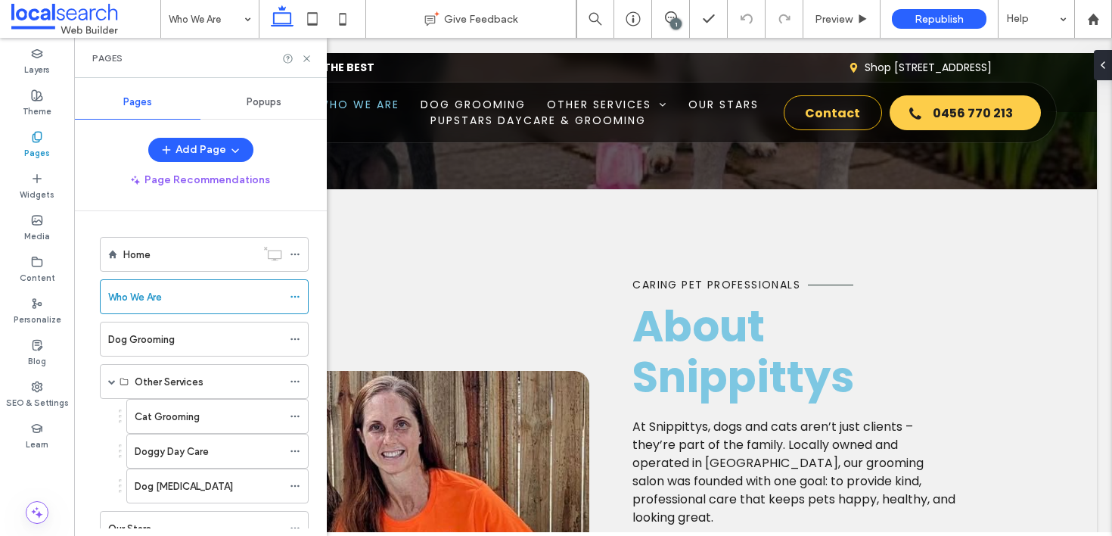
scroll to position [0, 0]
click at [682, 26] on div "1" at bounding box center [671, 19] width 38 height 38
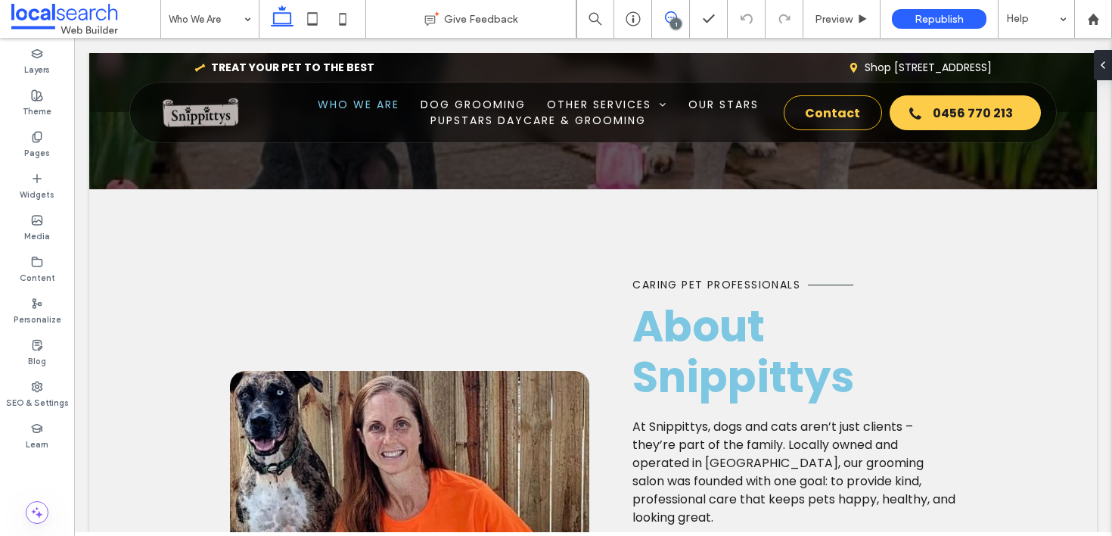
click at [671, 17] on use at bounding box center [671, 17] width 12 height 12
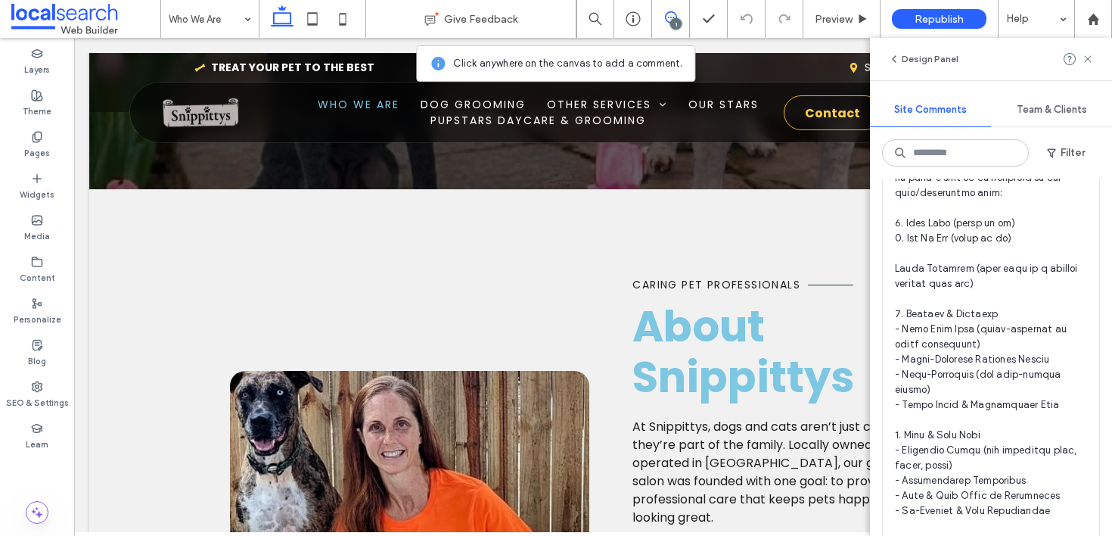
scroll to position [177, 0]
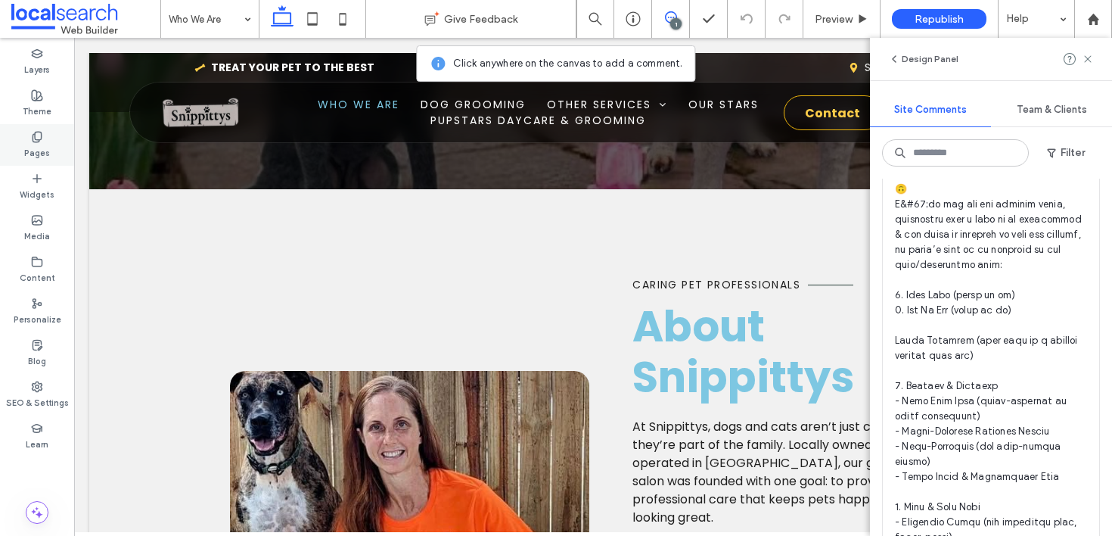
click at [8, 144] on div "Pages" at bounding box center [37, 145] width 74 height 42
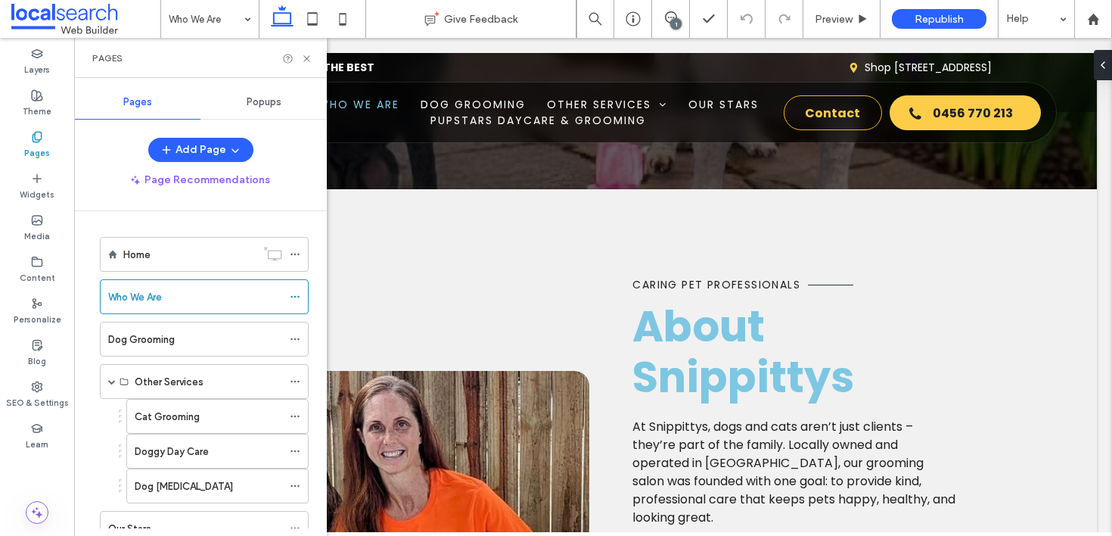
scroll to position [0, 0]
click at [244, 342] on div "Dog Grooming" at bounding box center [195, 339] width 174 height 16
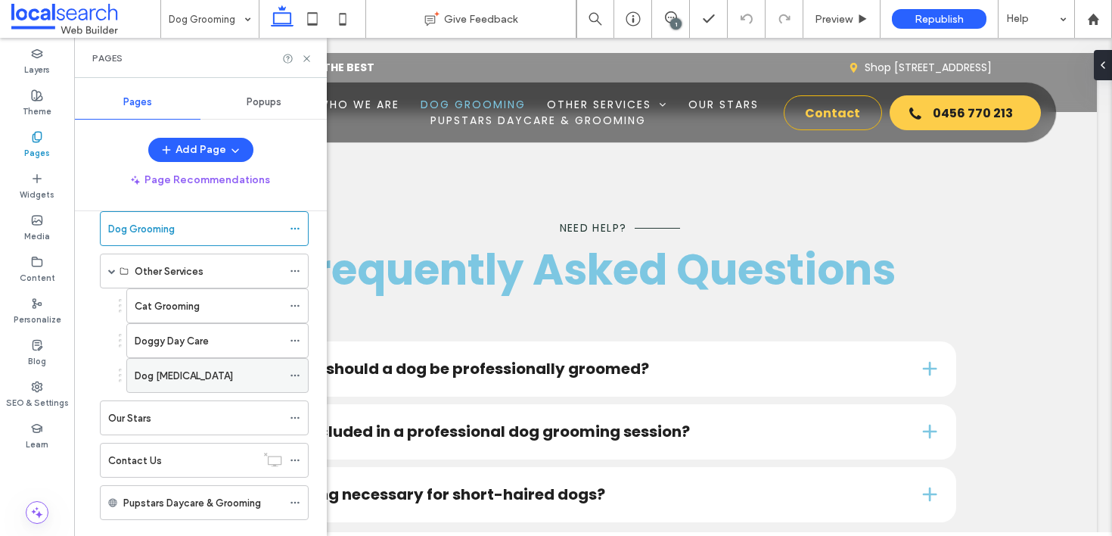
scroll to position [140, 0]
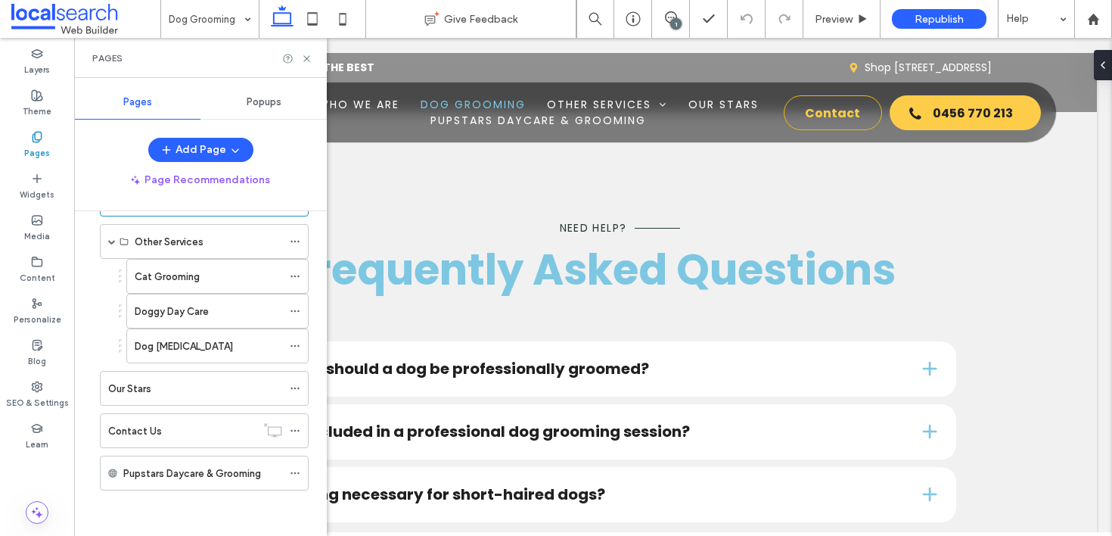
click at [232, 129] on div "Pages Popups Add Page Page Recommendations Home Who We Are Dog Grooming Other S…" at bounding box center [200, 306] width 253 height 443
click at [239, 143] on button "Add Page" at bounding box center [200, 150] width 105 height 24
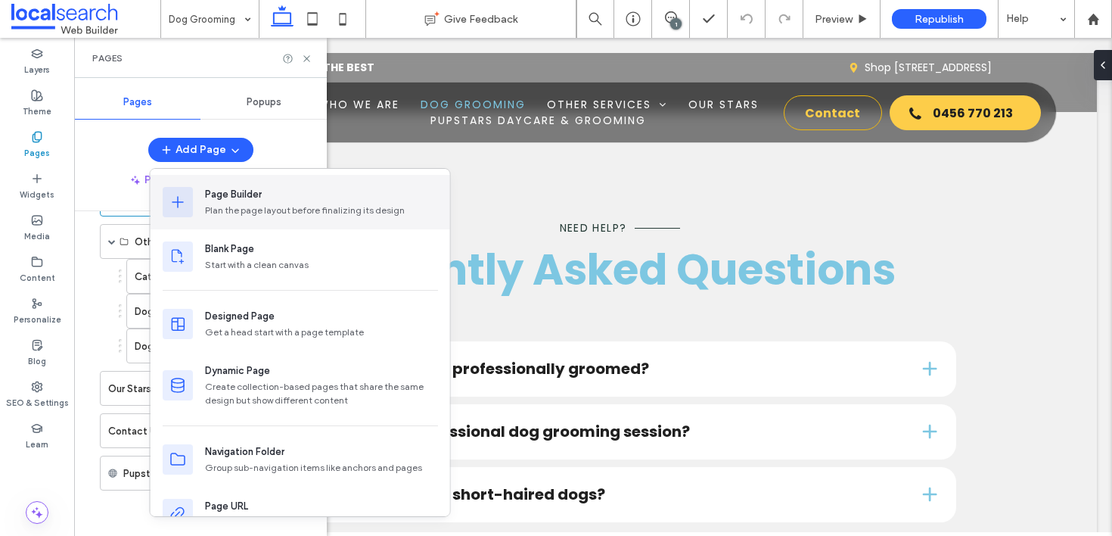
click at [298, 215] on div "Plan the page layout before finalizing its design" at bounding box center [321, 211] width 233 height 14
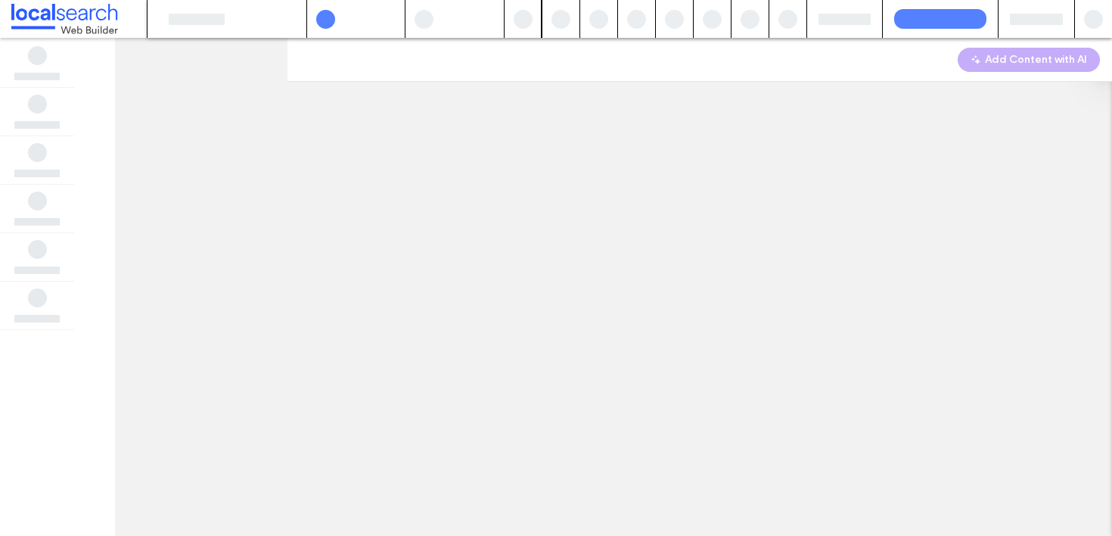
scroll to position [0, 0]
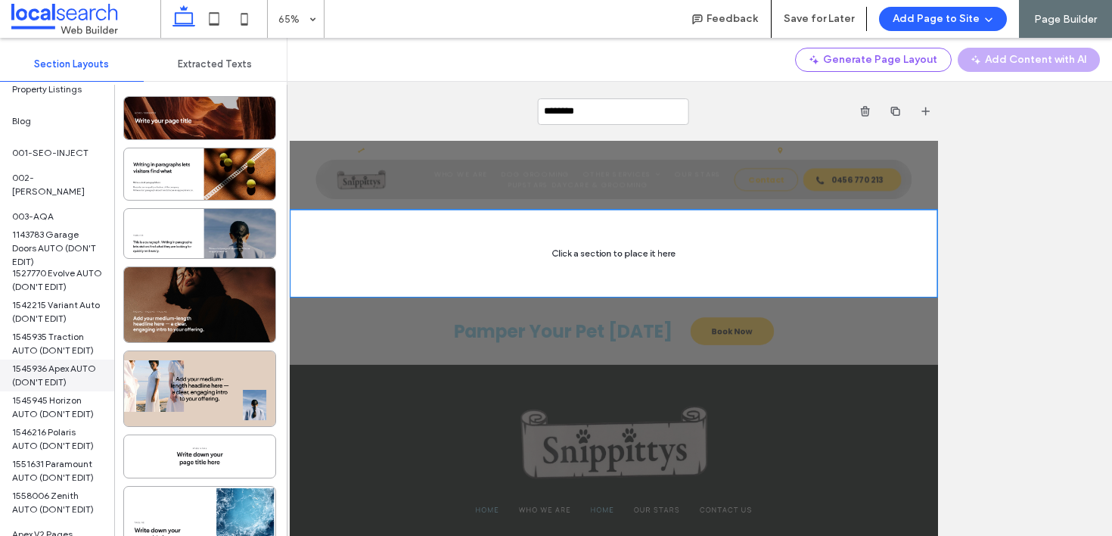
scroll to position [244, 0]
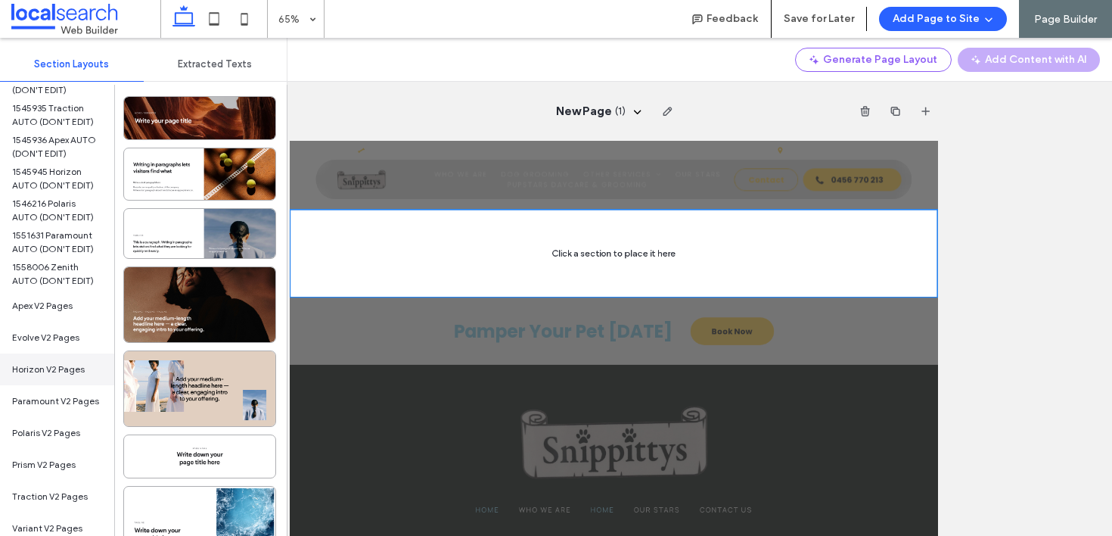
scroll to position [390, 0]
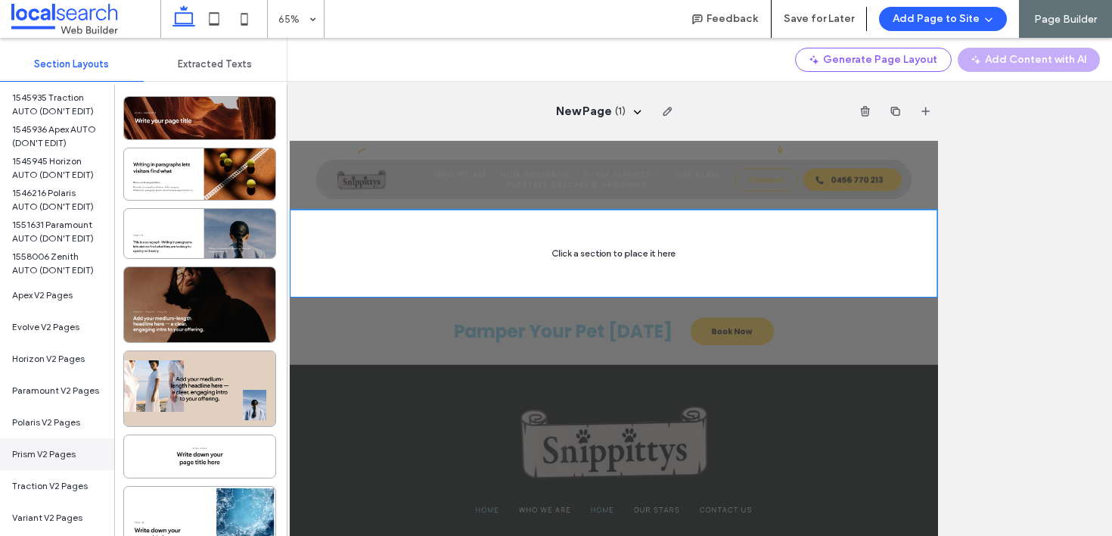
click at [59, 461] on div "Prism V2 Pages" at bounding box center [57, 454] width 114 height 32
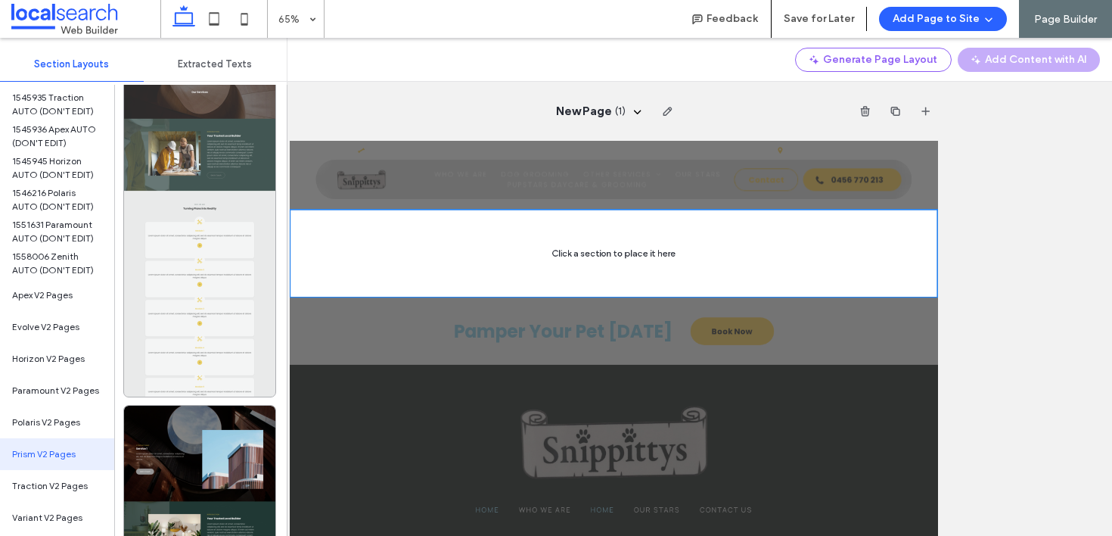
scroll to position [2052, 0]
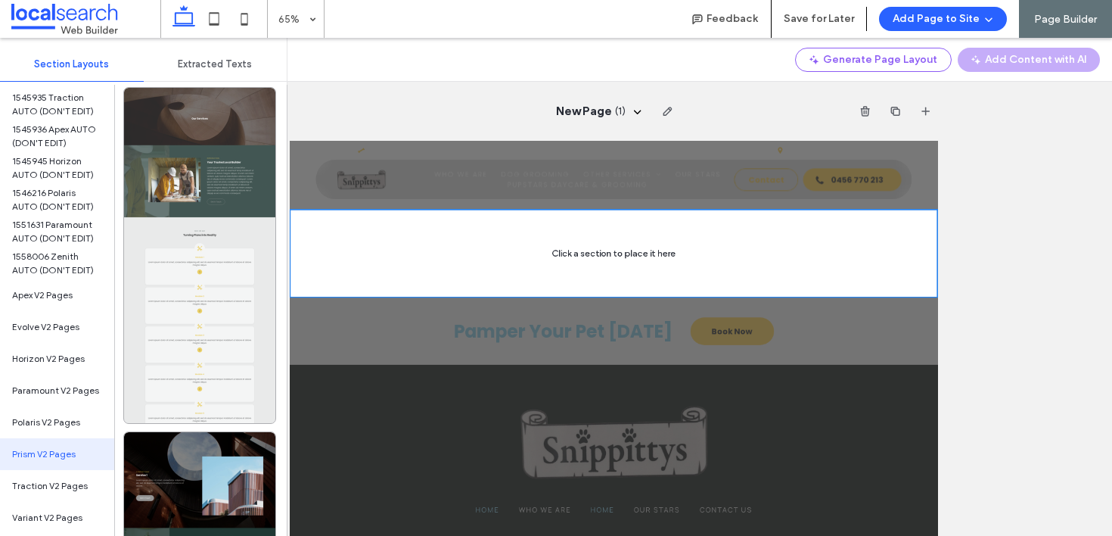
click at [228, 200] on div at bounding box center [199, 255] width 151 height 335
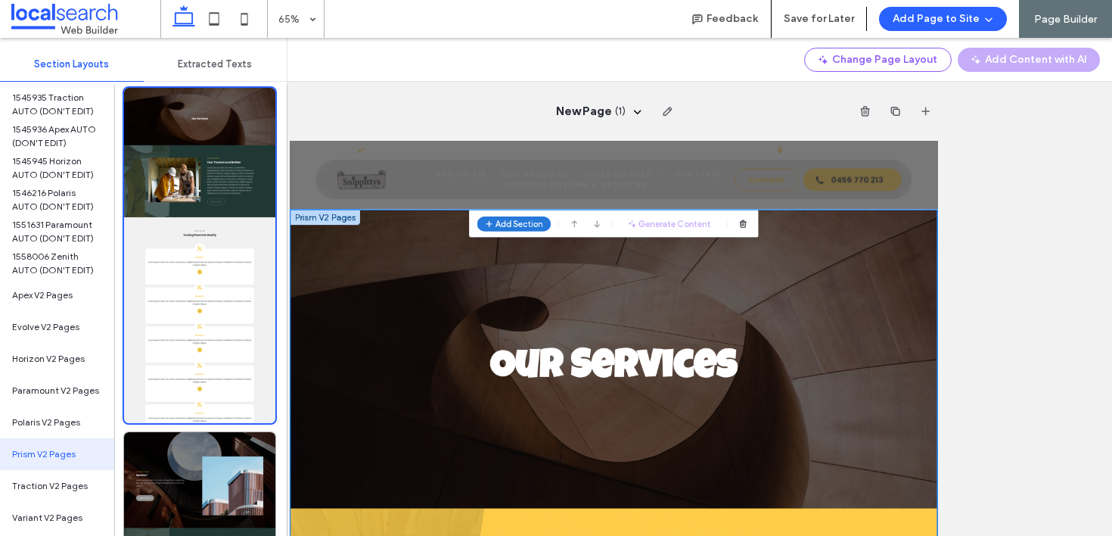
click at [638, 266] on span "Add Section" at bounding box center [641, 268] width 73 height 15
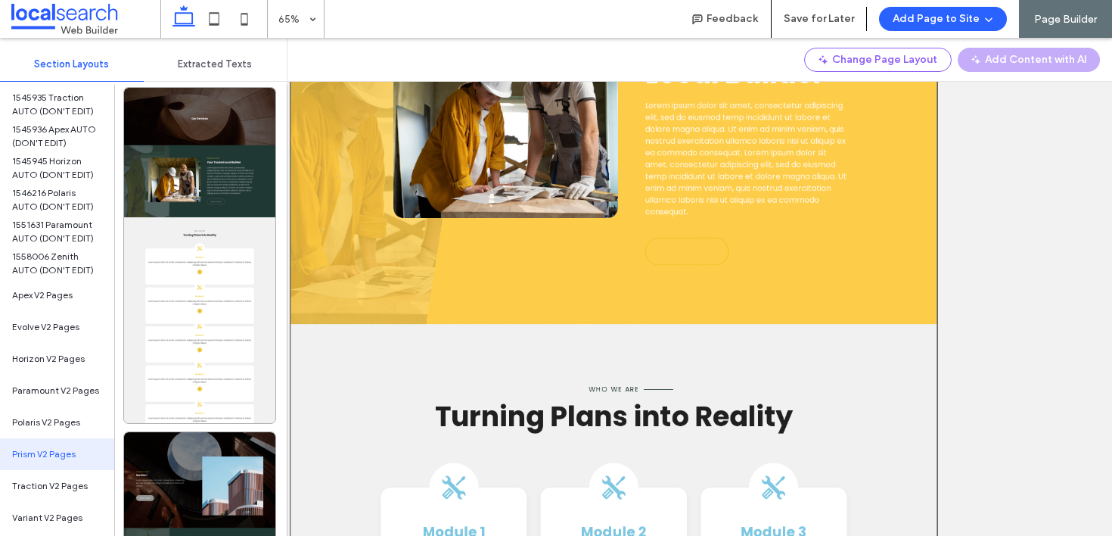
scroll to position [0, 0]
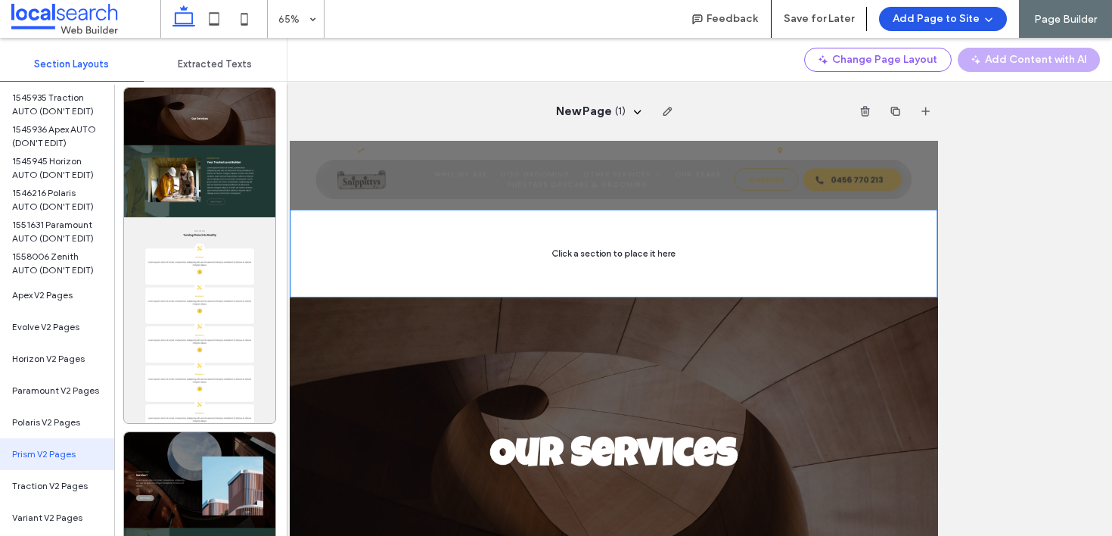
click at [963, 21] on button "Add Page to Site" at bounding box center [943, 19] width 128 height 24
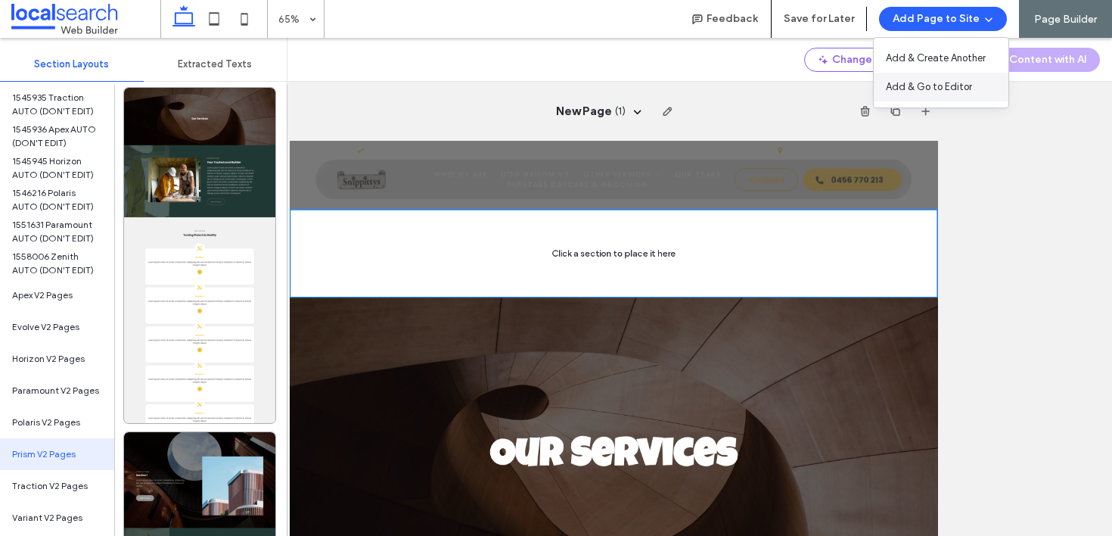
click at [927, 85] on span "Add & Go to Editor" at bounding box center [929, 86] width 86 height 15
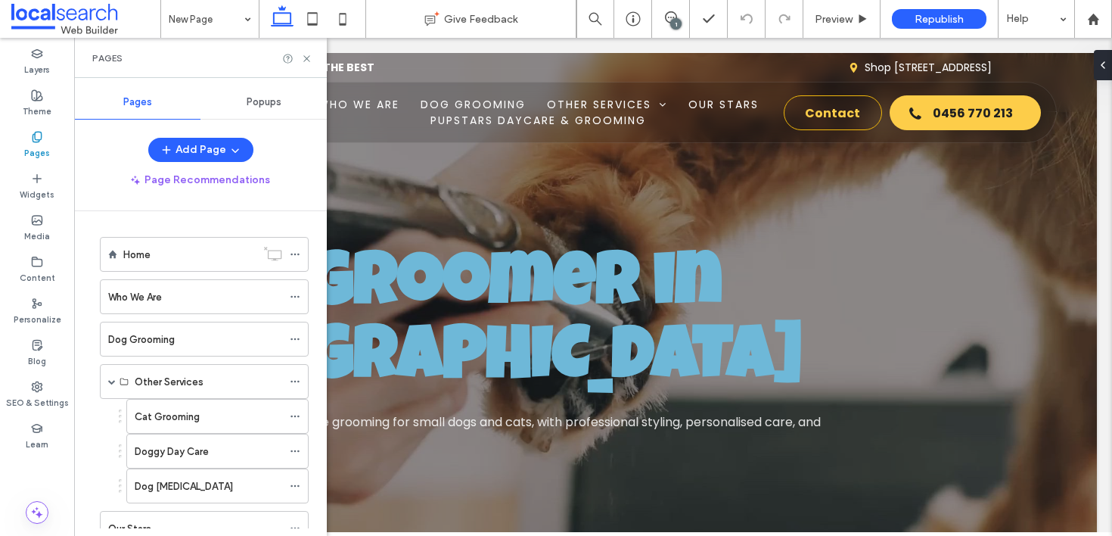
scroll to position [182, 0]
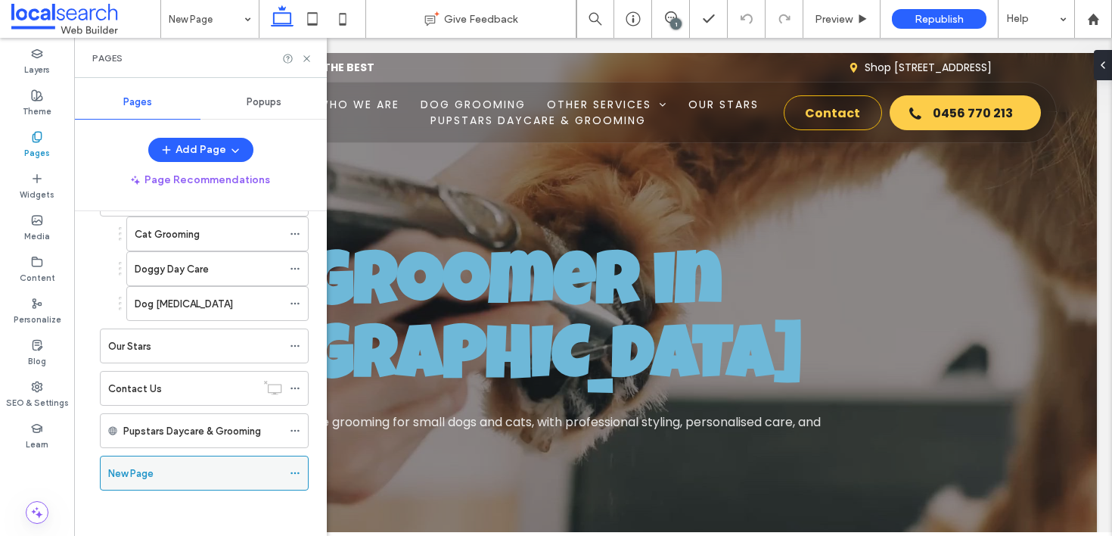
click at [296, 471] on icon at bounding box center [295, 473] width 11 height 11
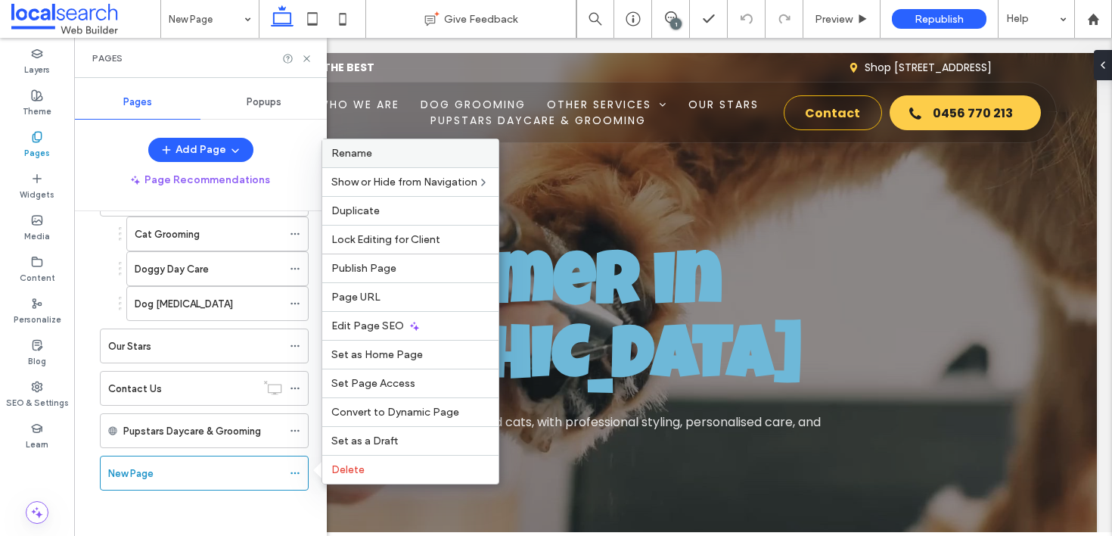
click at [405, 151] on label "Rename" at bounding box center [410, 153] width 158 height 13
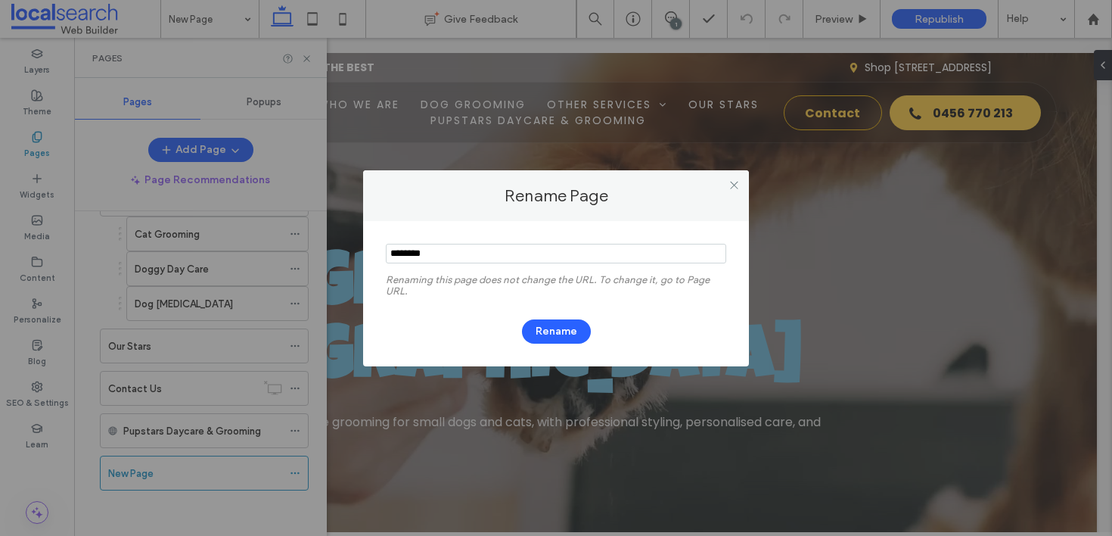
click at [740, 185] on div at bounding box center [733, 185] width 23 height 23
click at [733, 187] on icon at bounding box center [734, 184] width 11 height 11
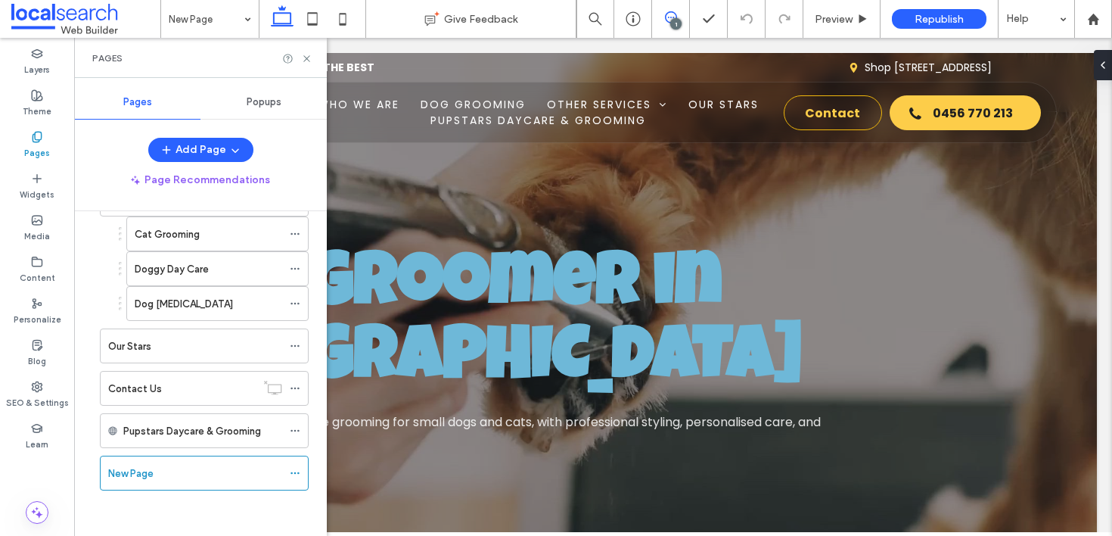
click at [666, 23] on icon at bounding box center [671, 17] width 12 height 12
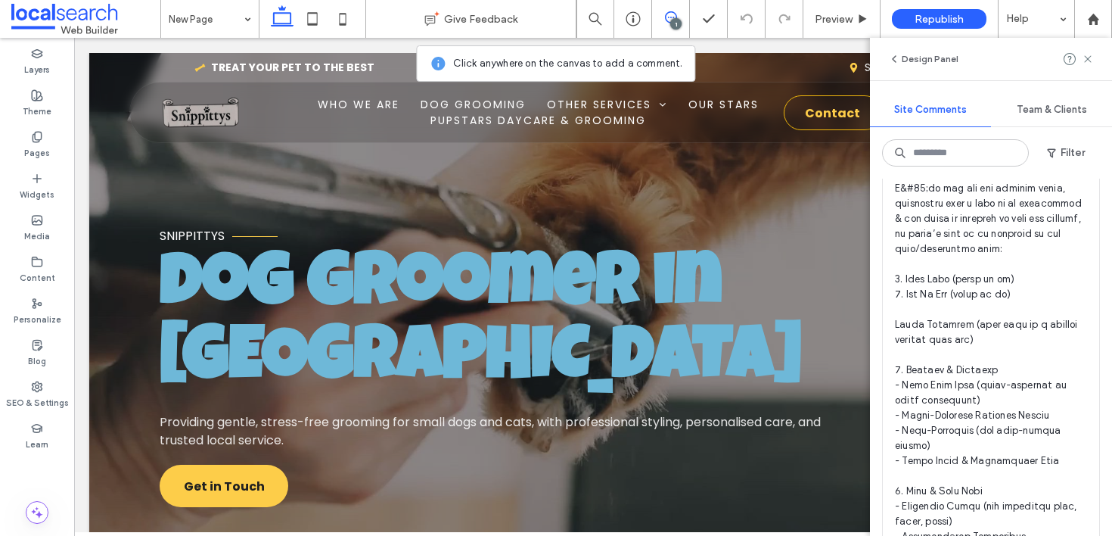
scroll to position [229, 0]
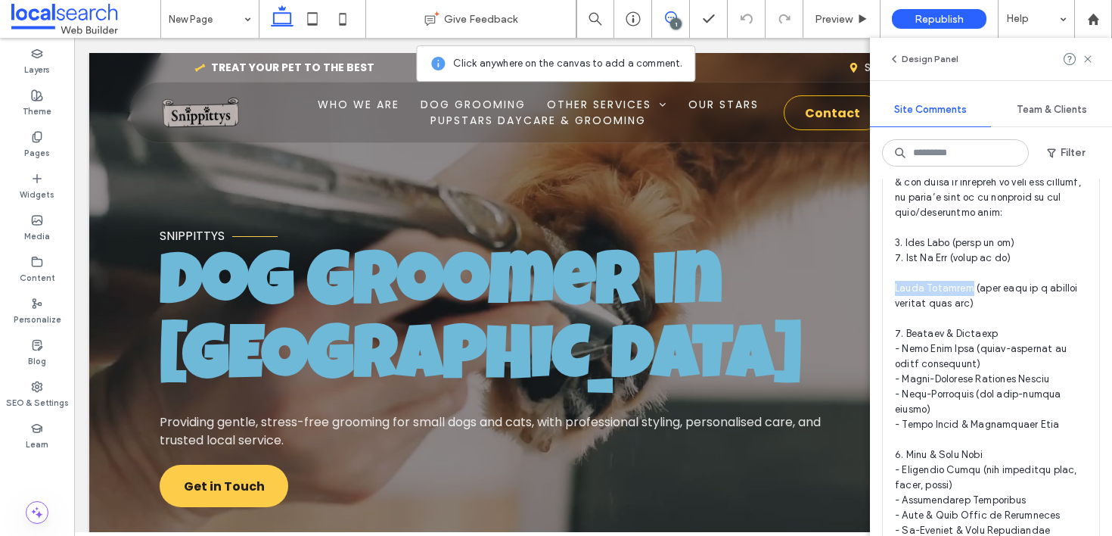
drag, startPoint x: 974, startPoint y: 287, endPoint x: 895, endPoint y: 285, distance: 78.7
click at [895, 285] on span at bounding box center [991, 515] width 192 height 923
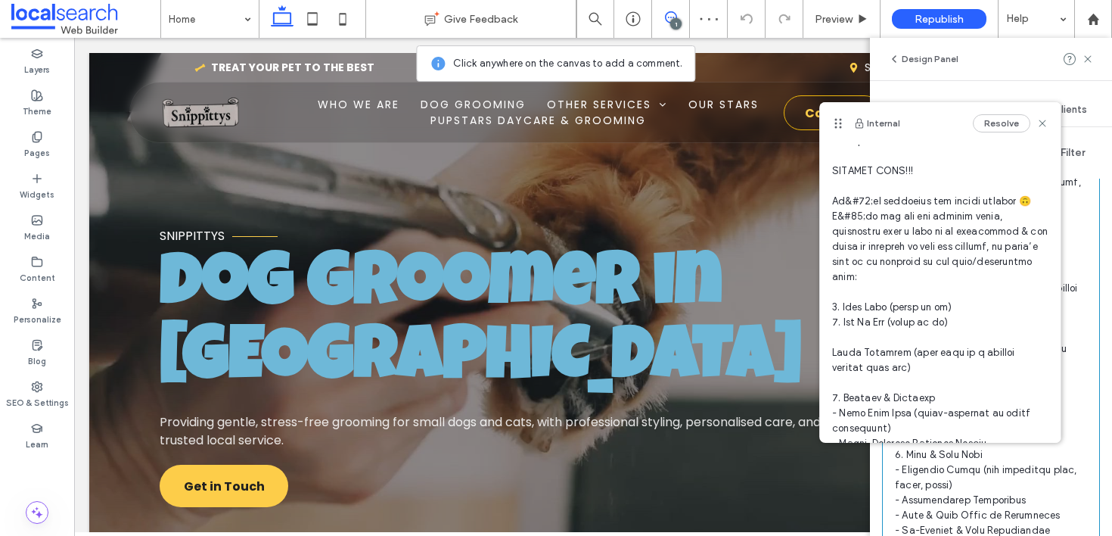
scroll to position [73, 0]
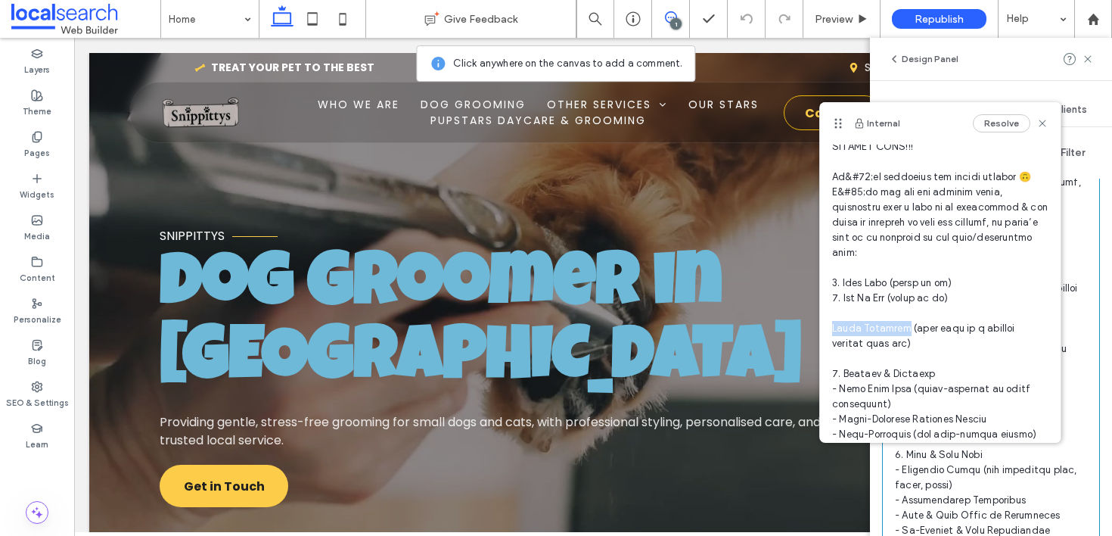
drag, startPoint x: 911, startPoint y: 329, endPoint x: 835, endPoint y: 326, distance: 75.7
click at [835, 326] on span at bounding box center [940, 540] width 216 height 862
copy span "oggy Grooming"
click at [43, 137] on div "Pages" at bounding box center [37, 145] width 74 height 42
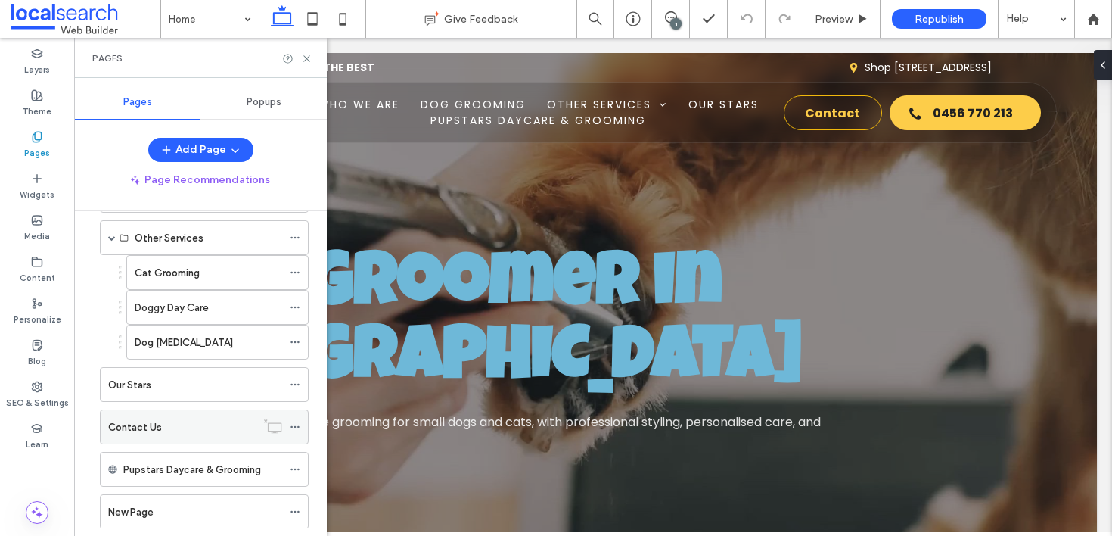
scroll to position [182, 0]
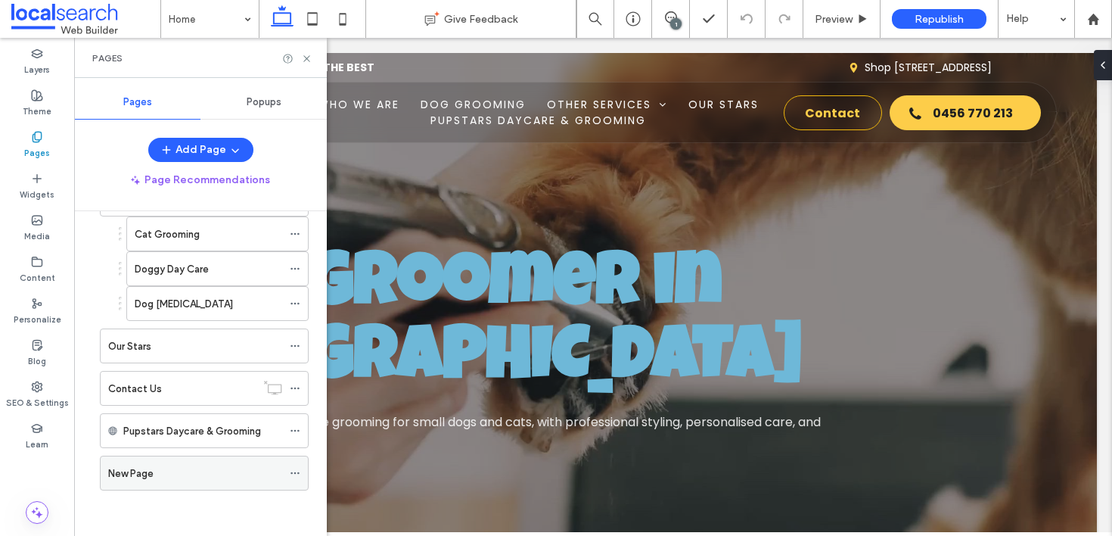
click at [292, 470] on icon at bounding box center [295, 473] width 11 height 11
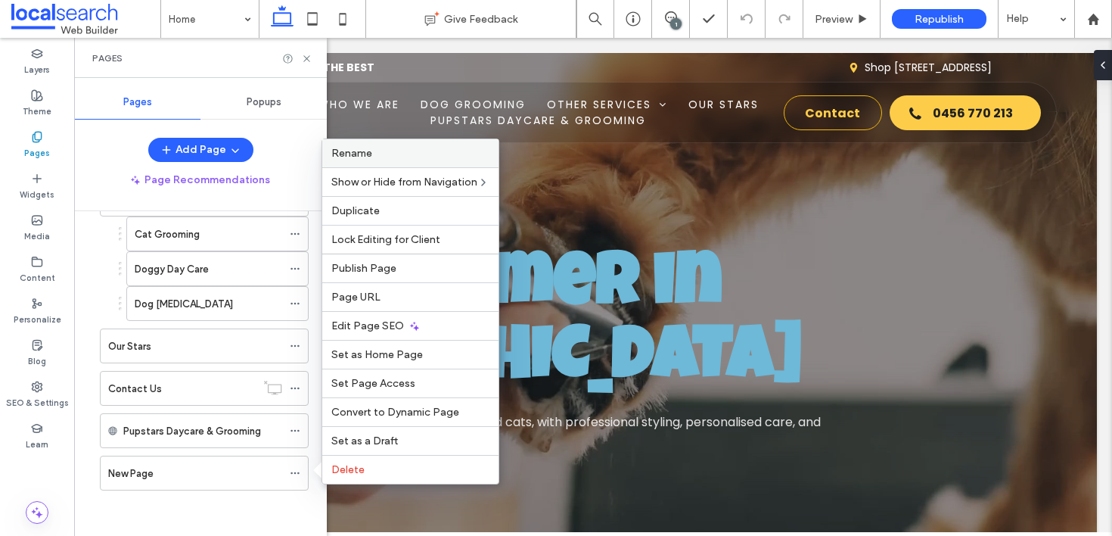
click at [367, 152] on span "Rename" at bounding box center [351, 153] width 41 height 13
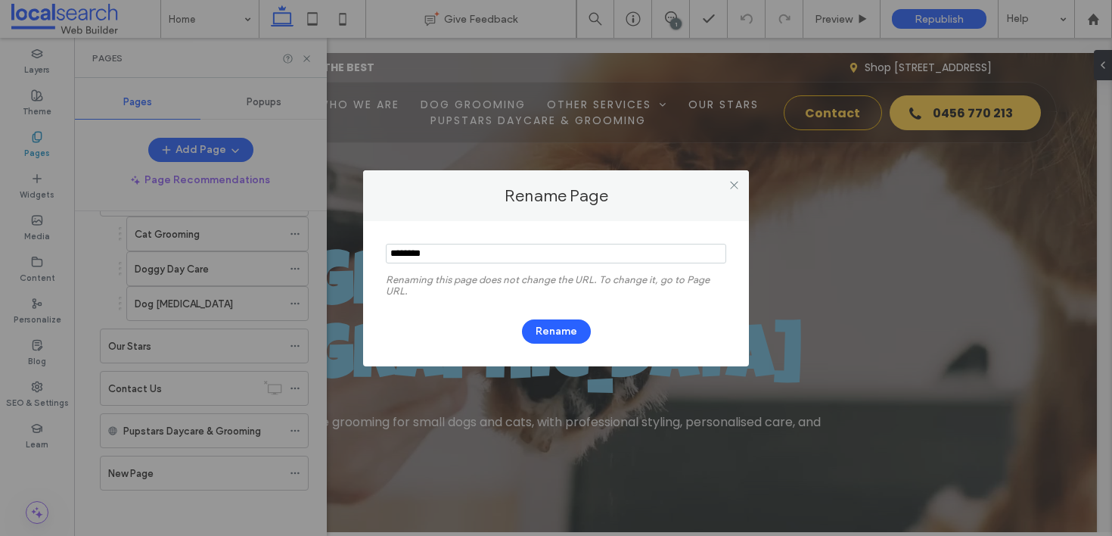
click at [518, 269] on section at bounding box center [556, 255] width 340 height 38
click at [516, 248] on input "notEmpty" at bounding box center [556, 254] width 340 height 20
paste input "**********"
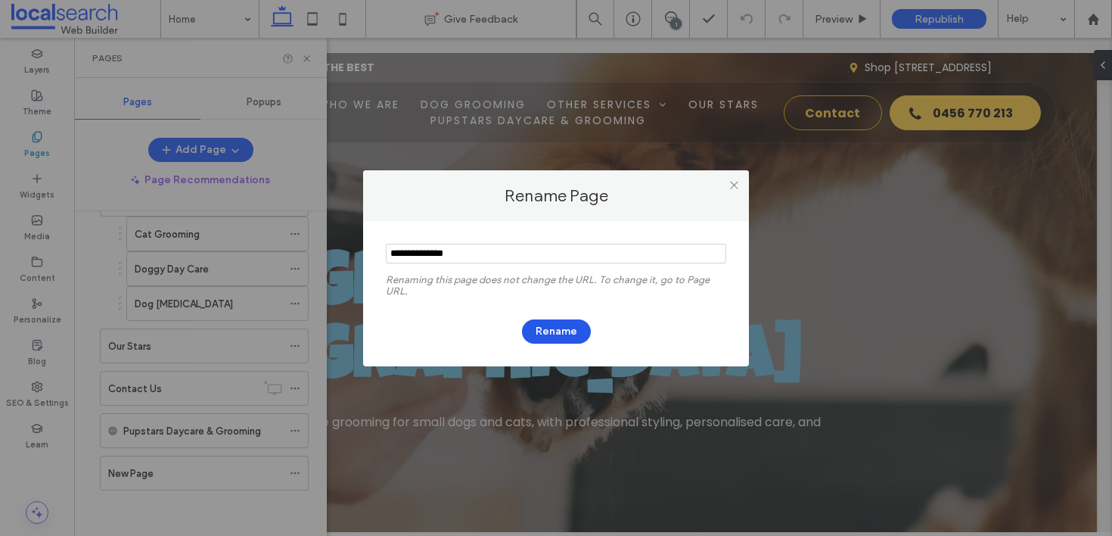
type input "**********"
click at [542, 331] on button "Rename" at bounding box center [556, 331] width 69 height 24
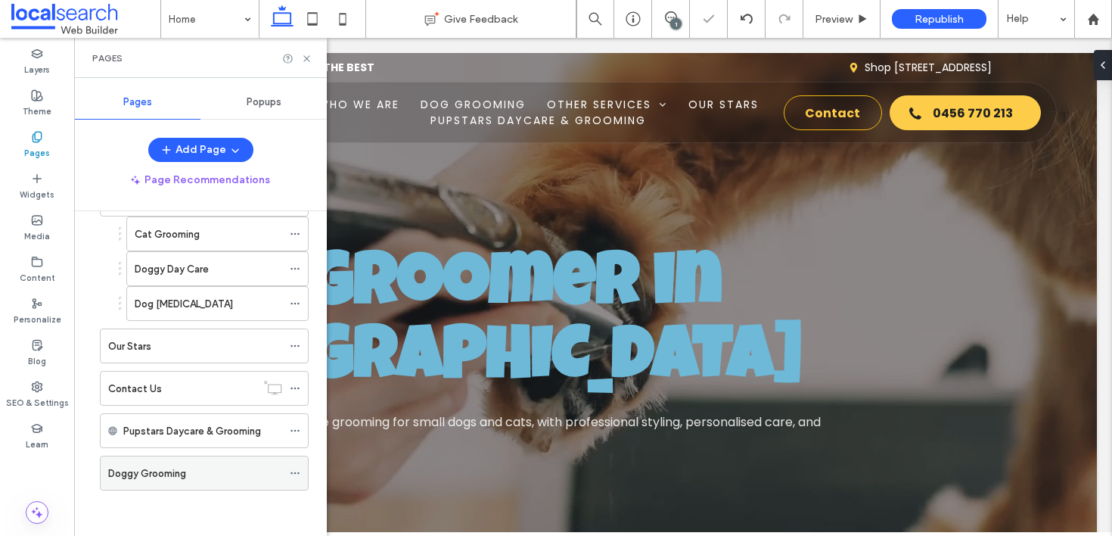
click at [237, 470] on div "Doggy Grooming" at bounding box center [195, 473] width 174 height 16
click at [307, 58] on icon at bounding box center [306, 58] width 11 height 11
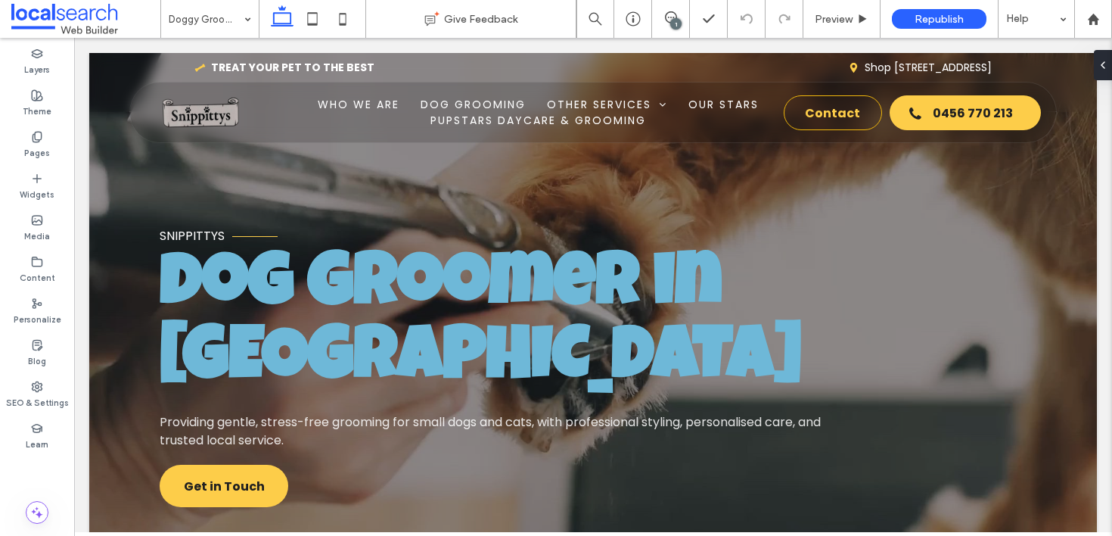
type input "**********"
type input "**"
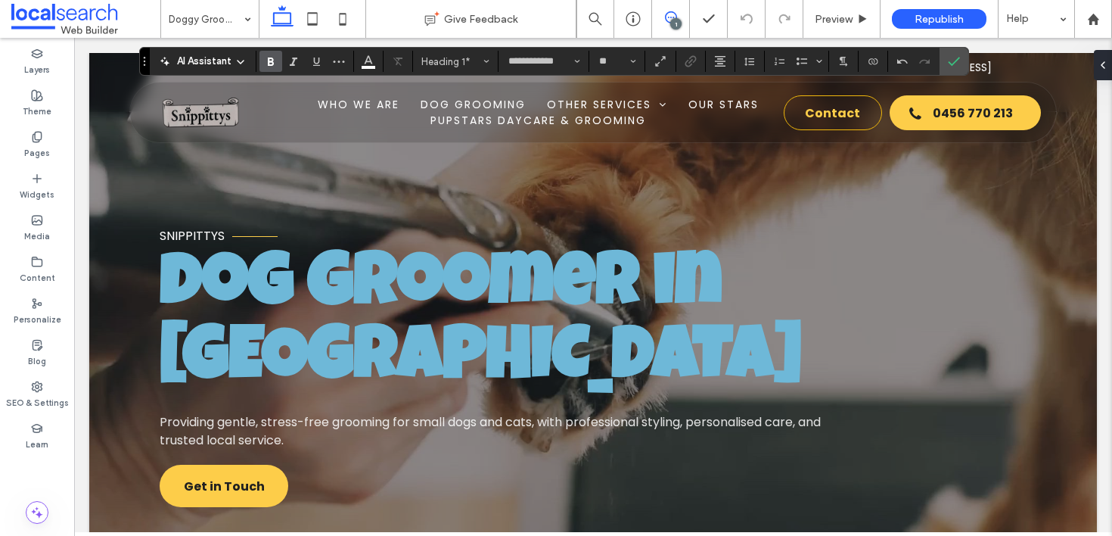
click at [667, 21] on use at bounding box center [671, 17] width 12 height 12
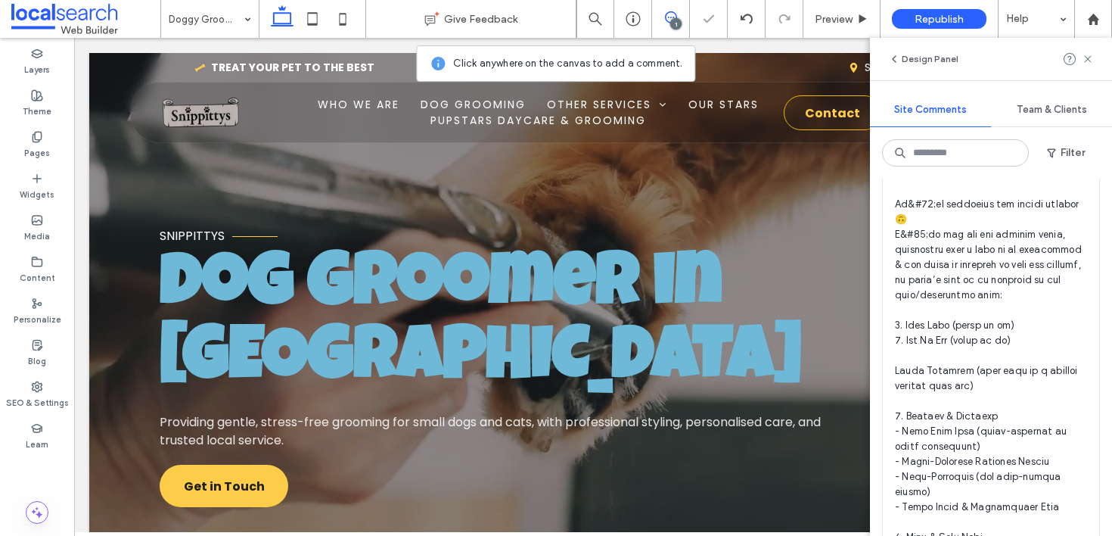
scroll to position [231, 0]
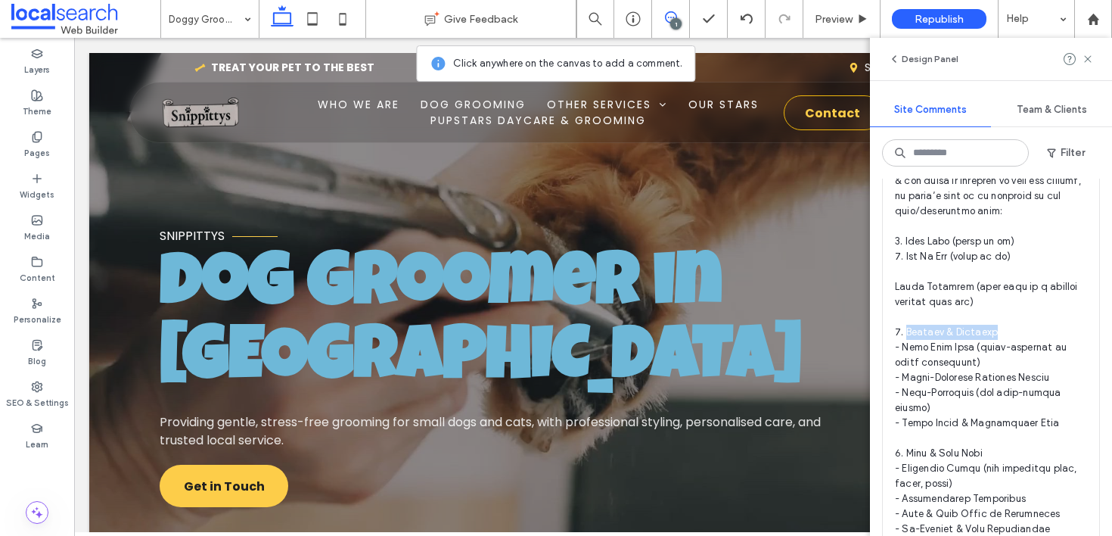
drag, startPoint x: 977, startPoint y: 330, endPoint x: 908, endPoint y: 337, distance: 69.2
click at [908, 337] on span at bounding box center [991, 513] width 192 height 923
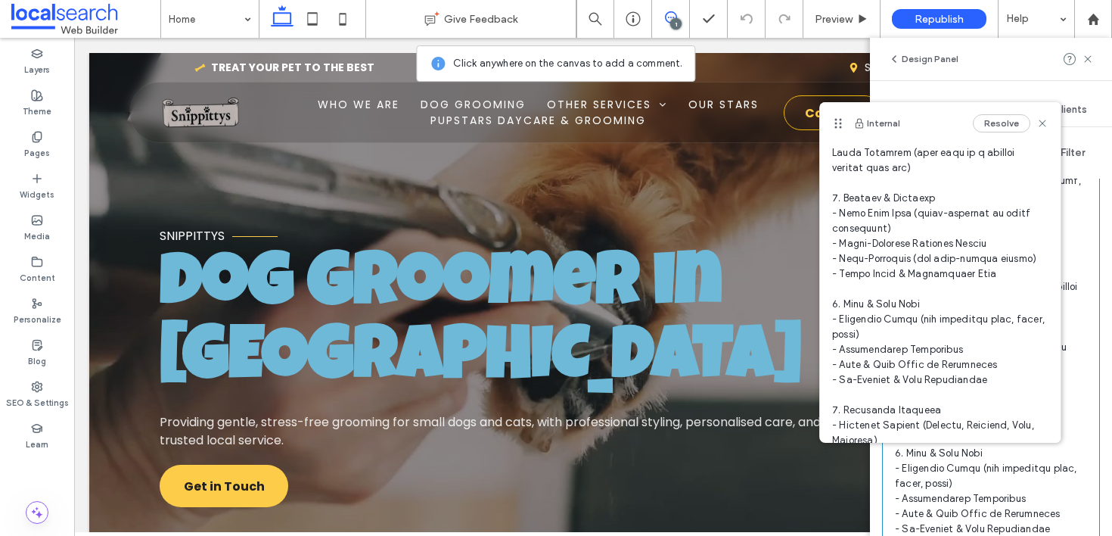
scroll to position [173, 0]
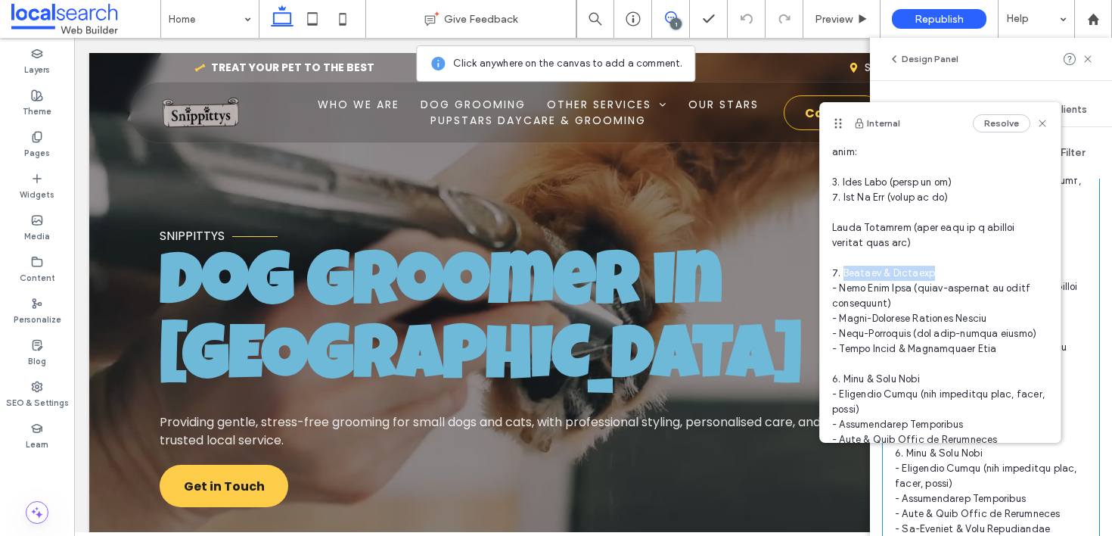
drag, startPoint x: 934, startPoint y: 278, endPoint x: 854, endPoint y: 270, distance: 79.8
click at [844, 274] on span at bounding box center [940, 439] width 216 height 862
copy span "tyling & Clipping"
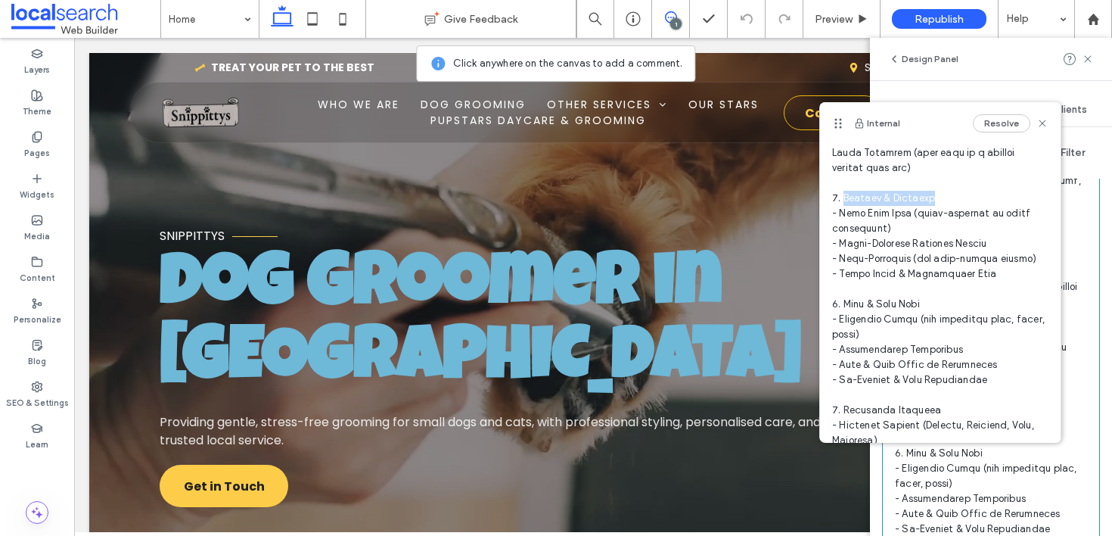
scroll to position [249, 0]
drag, startPoint x: 946, startPoint y: 309, endPoint x: 842, endPoint y: 303, distance: 104.5
click at [842, 303] on span at bounding box center [940, 364] width 216 height 862
copy span "kin & Coat Care"
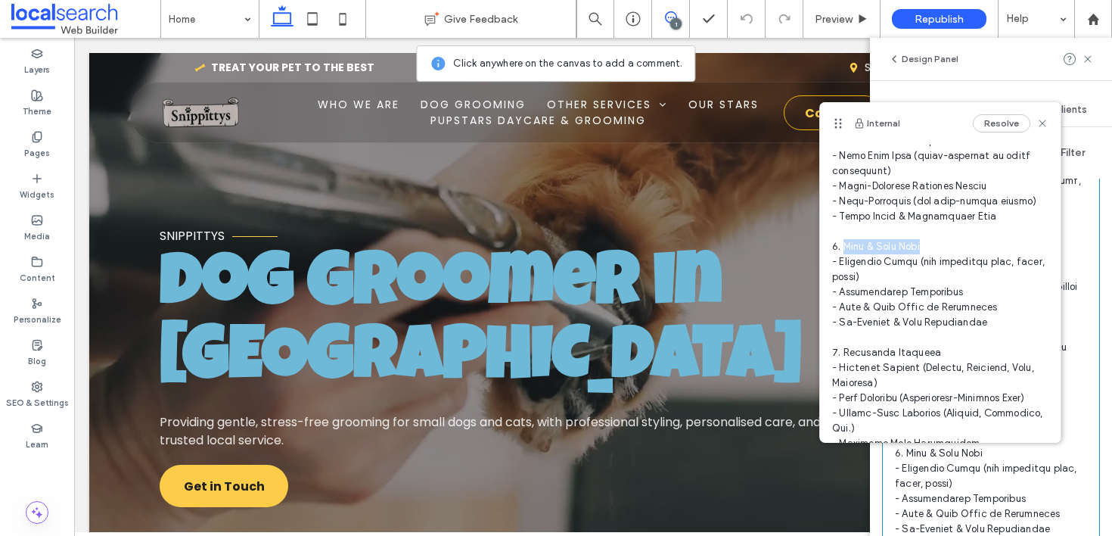
scroll to position [406, 0]
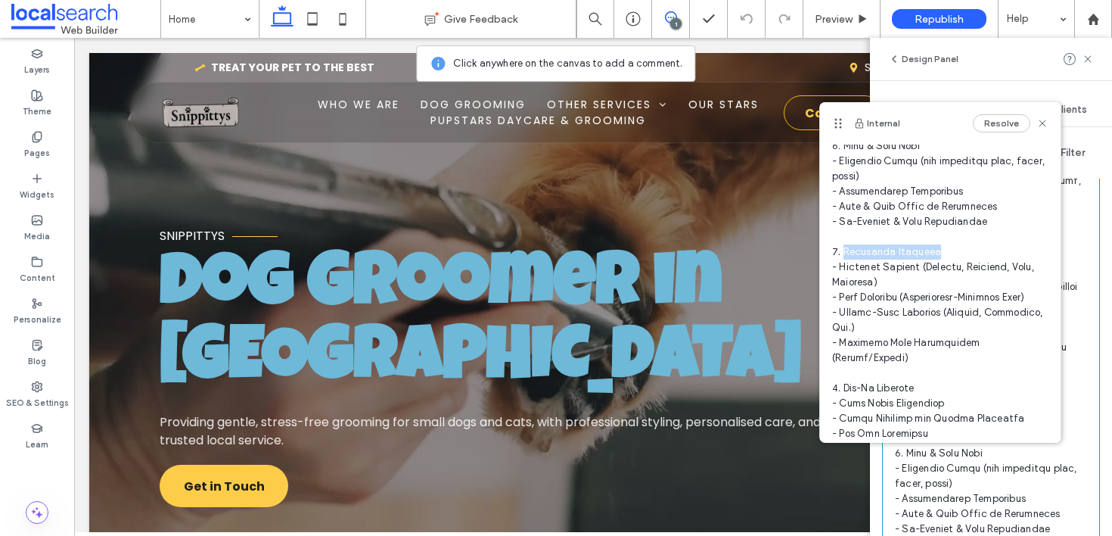
drag, startPoint x: 939, startPoint y: 256, endPoint x: 843, endPoint y: 253, distance: 96.1
click at [843, 253] on span at bounding box center [940, 206] width 216 height 862
copy span "pecialty Grooming"
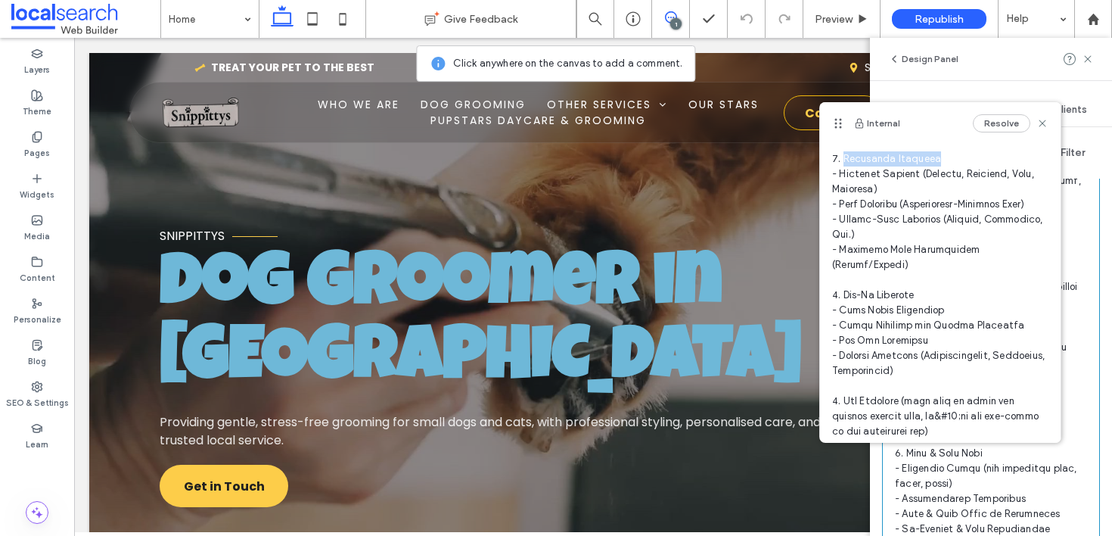
scroll to position [500, 0]
drag, startPoint x: 927, startPoint y: 310, endPoint x: 845, endPoint y: 309, distance: 82.5
click at [845, 309] on span at bounding box center [940, 113] width 216 height 862
copy span "dd-On Services"
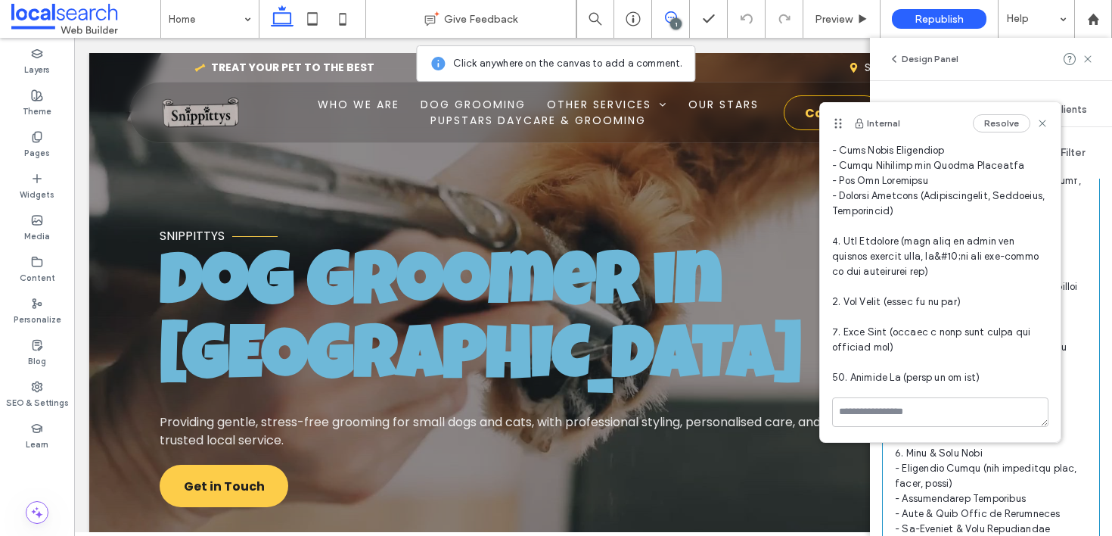
scroll to position [673, 0]
click at [36, 141] on use at bounding box center [37, 137] width 8 height 10
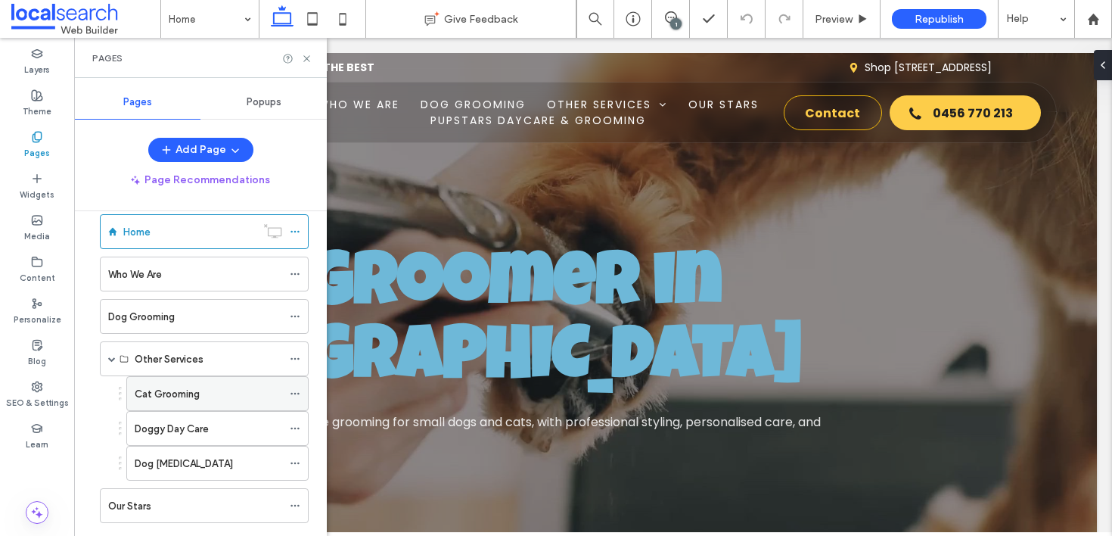
scroll to position [23, 0]
click at [179, 395] on label "Cat Grooming" at bounding box center [167, 393] width 65 height 26
click at [668, 16] on icon at bounding box center [671, 17] width 12 height 12
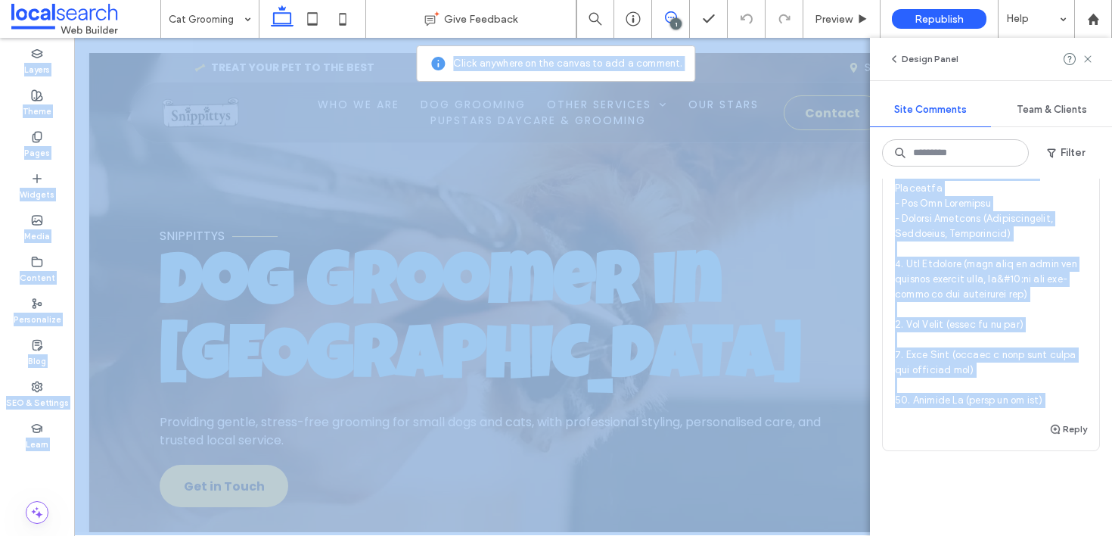
scroll to position [953, 0]
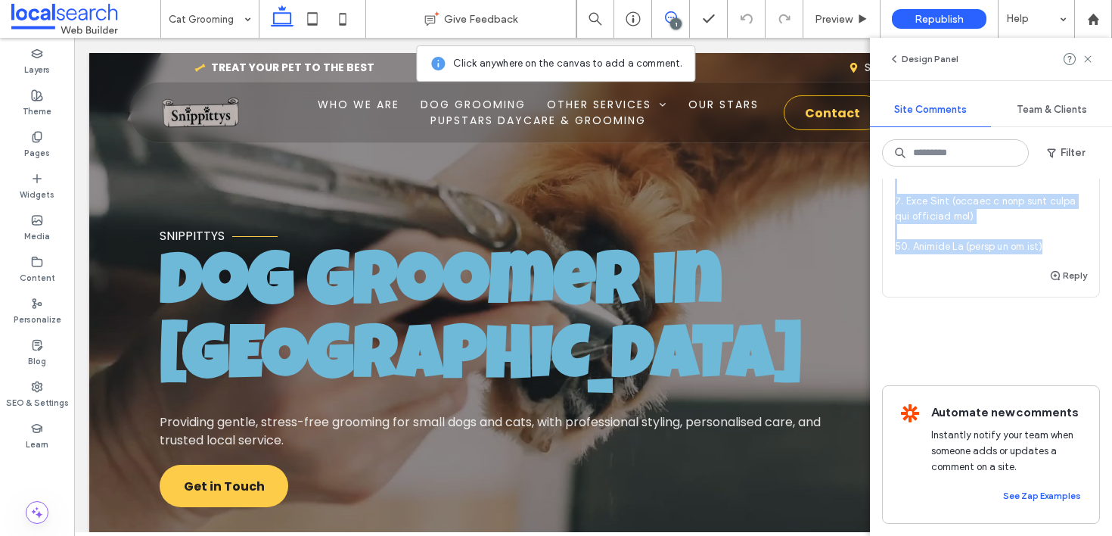
drag, startPoint x: 895, startPoint y: 229, endPoint x: 1043, endPoint y: 234, distance: 148.3
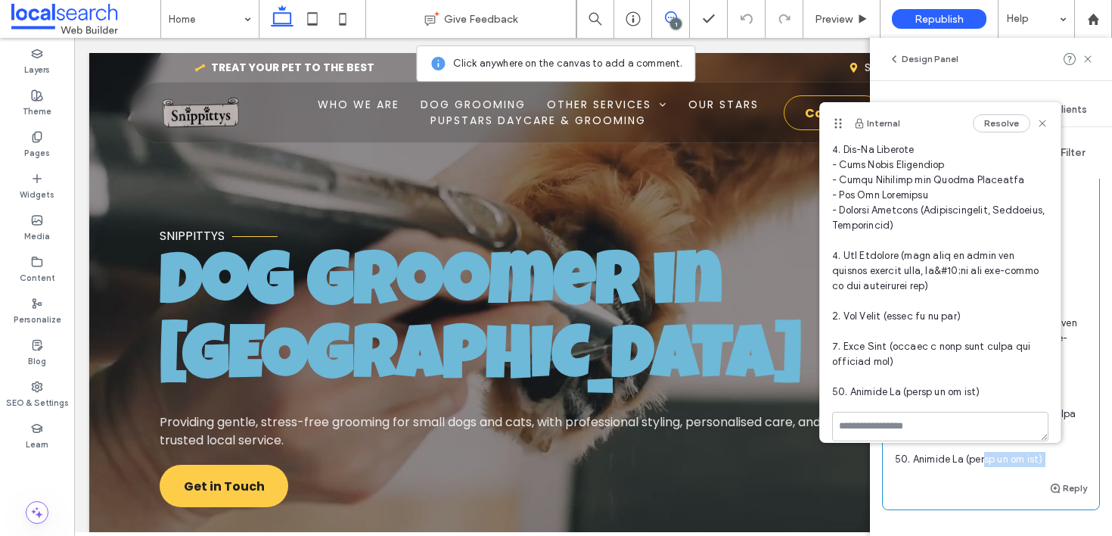
scroll to position [673, 0]
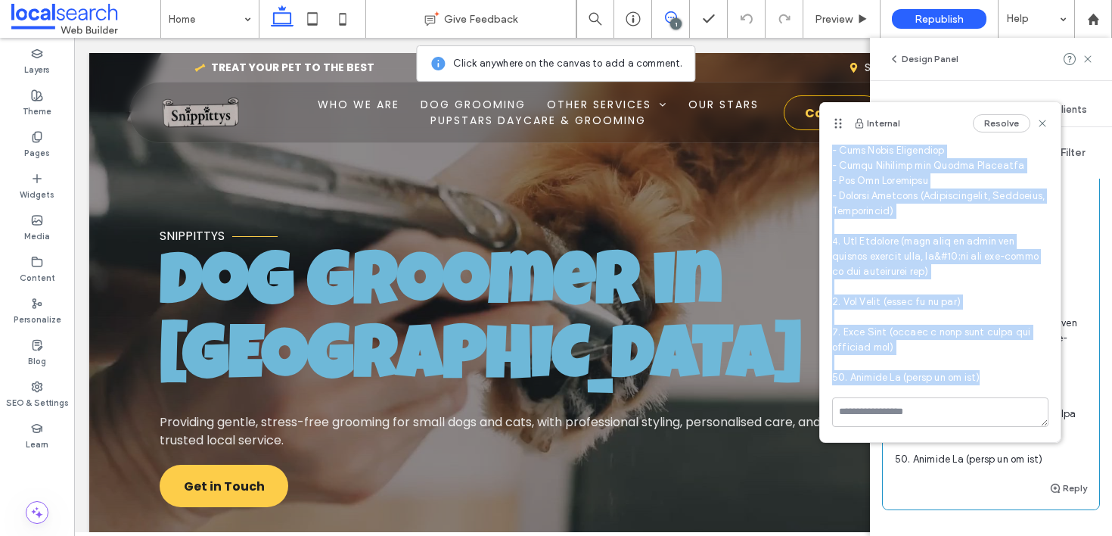
drag, startPoint x: 833, startPoint y: 250, endPoint x: 974, endPoint y: 376, distance: 189.1
copy span "We&#39;re reworking the entire sitemap 🙃 I&#39;ll pop the new sitemap below, ev…"
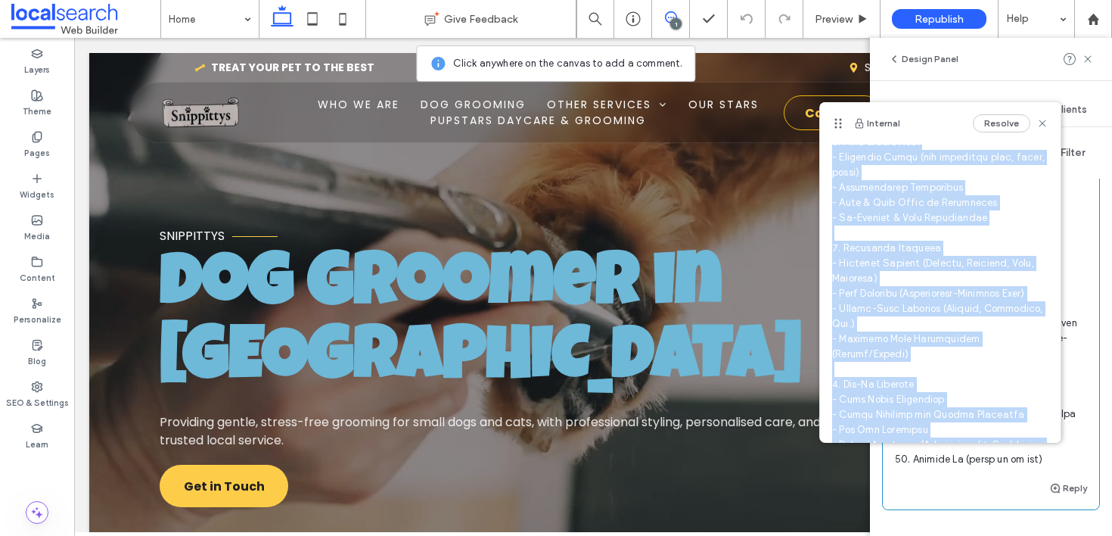
scroll to position [290, 0]
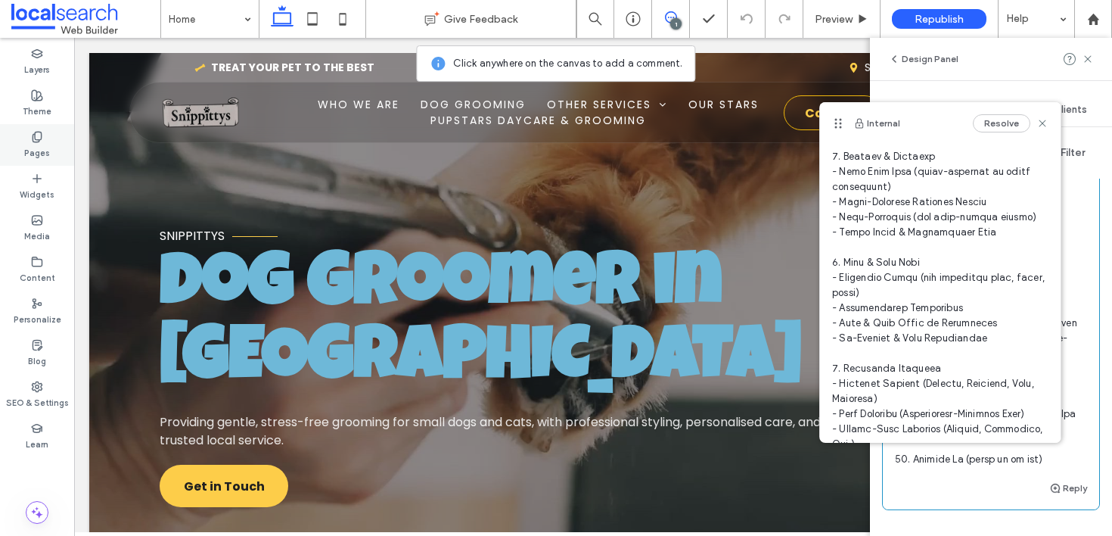
click at [47, 141] on div "Pages" at bounding box center [37, 145] width 74 height 42
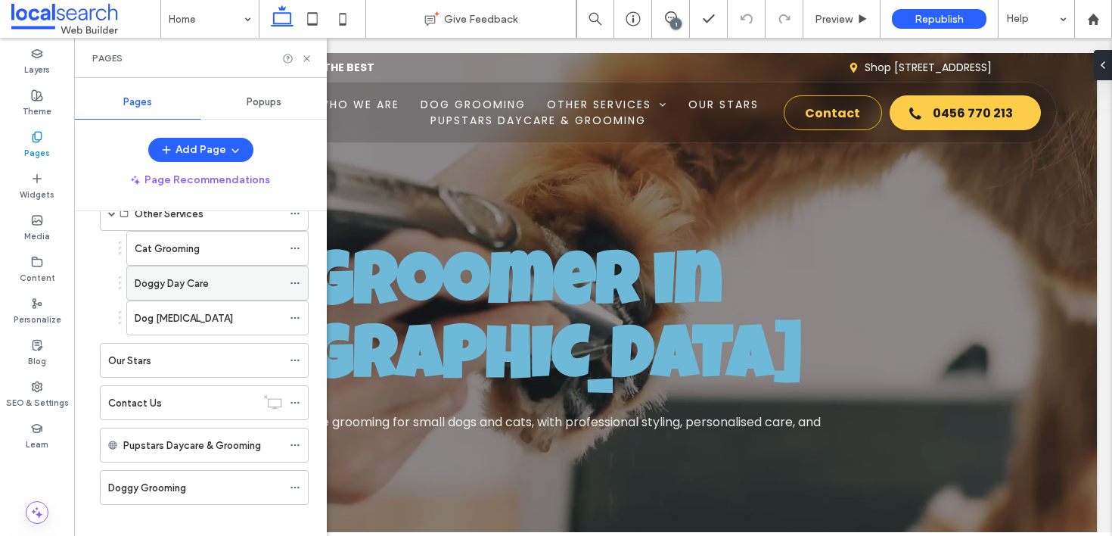
scroll to position [182, 0]
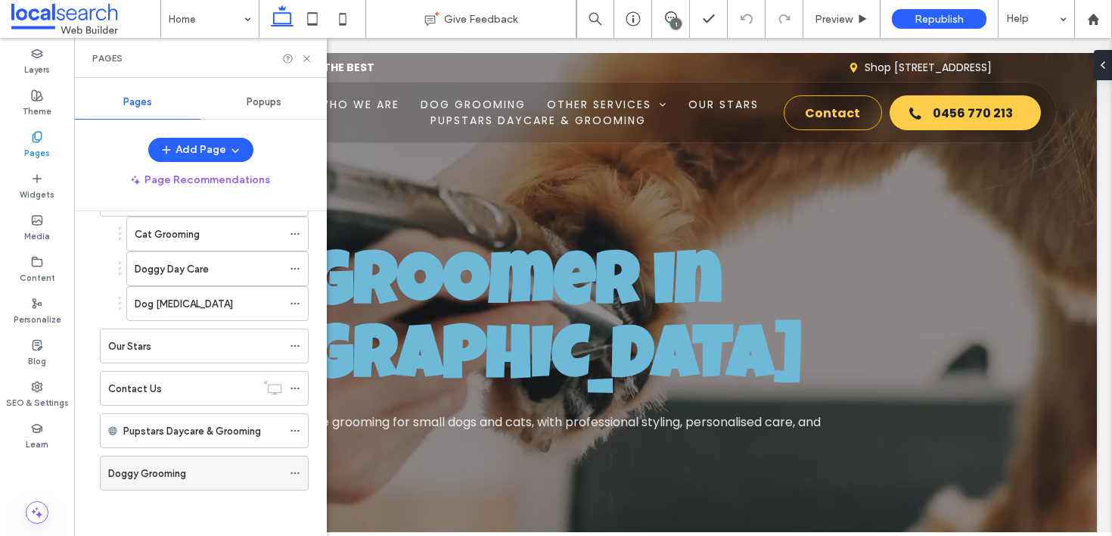
click at [201, 479] on div "Doggy Grooming" at bounding box center [195, 473] width 174 height 16
click at [305, 55] on icon at bounding box center [306, 58] width 11 height 11
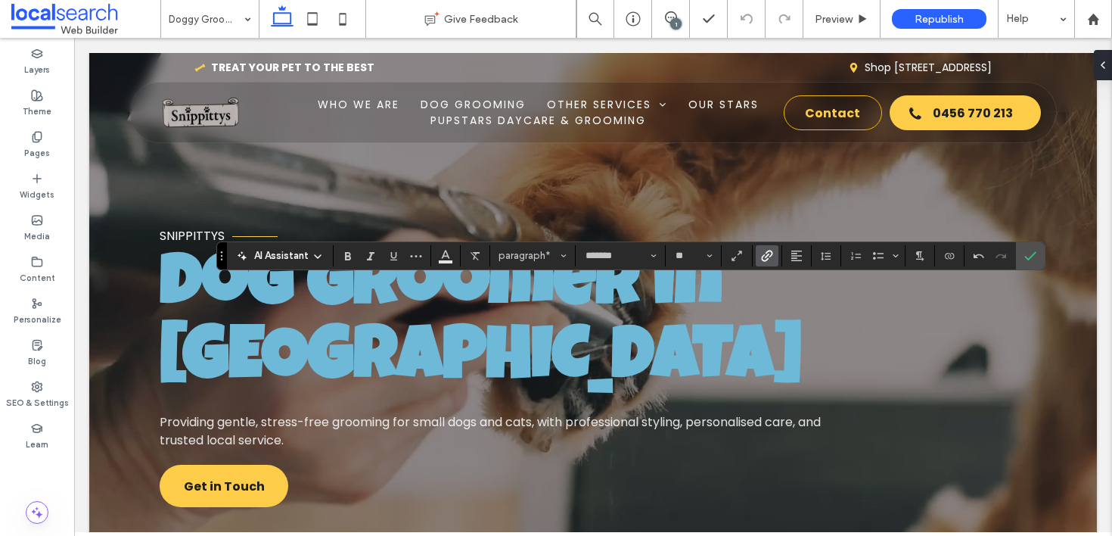
click at [766, 257] on icon "Link" at bounding box center [767, 256] width 12 height 12
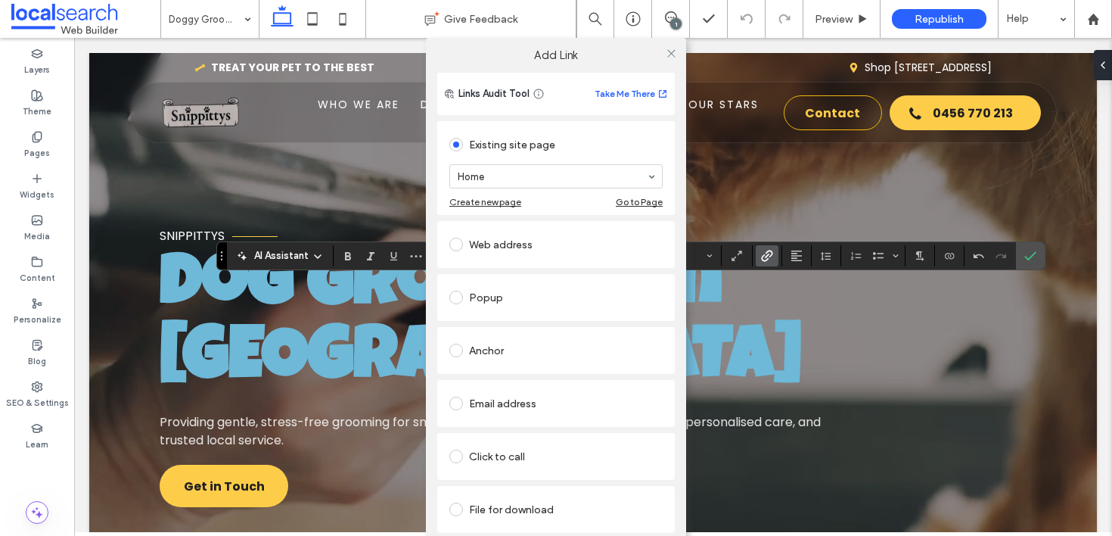
click at [572, 442] on div "Click to call" at bounding box center [555, 456] width 213 height 32
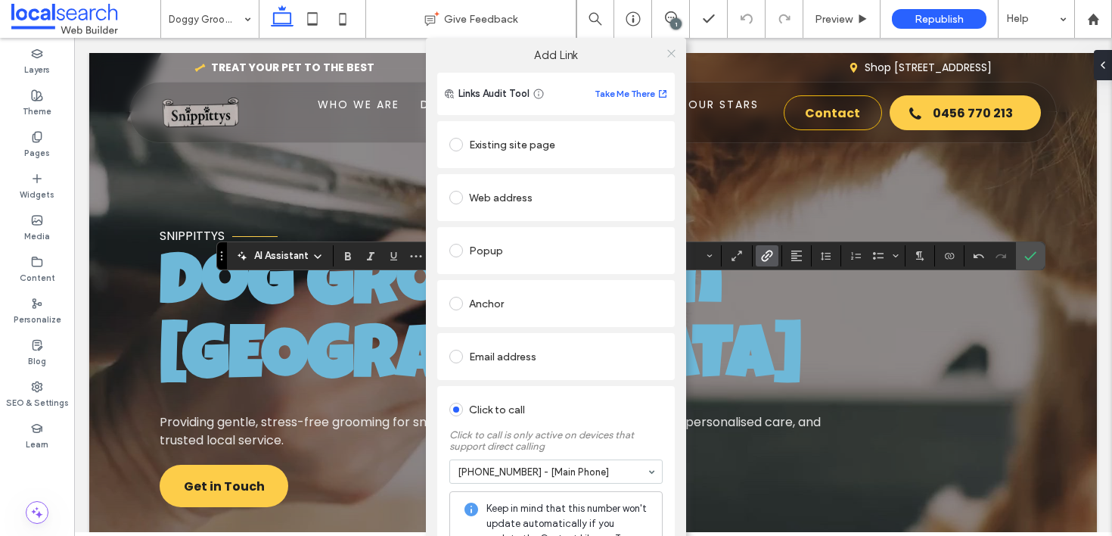
click at [667, 54] on use at bounding box center [671, 53] width 8 height 8
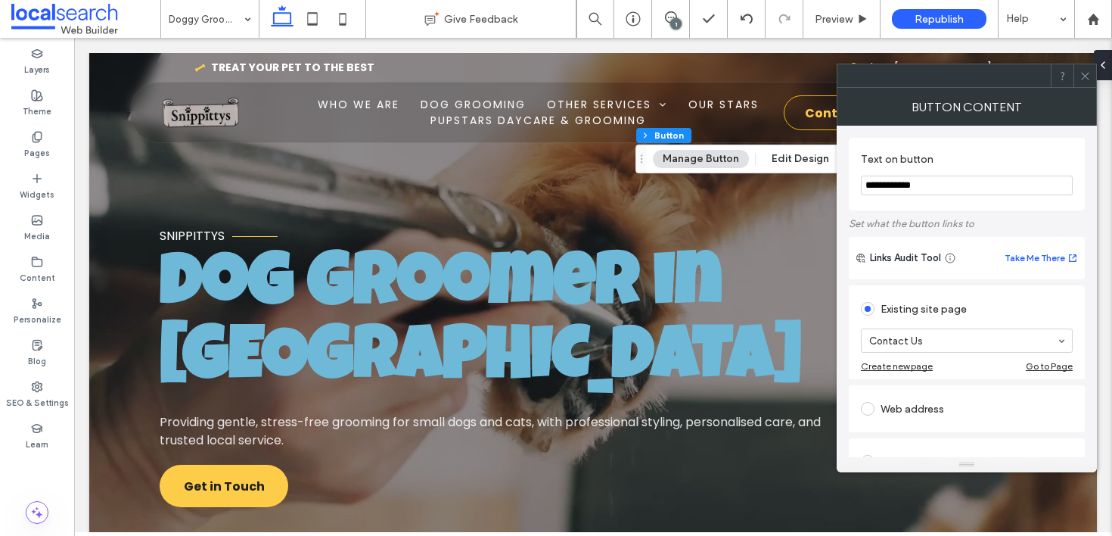
click at [1083, 76] on icon at bounding box center [1085, 75] width 11 height 11
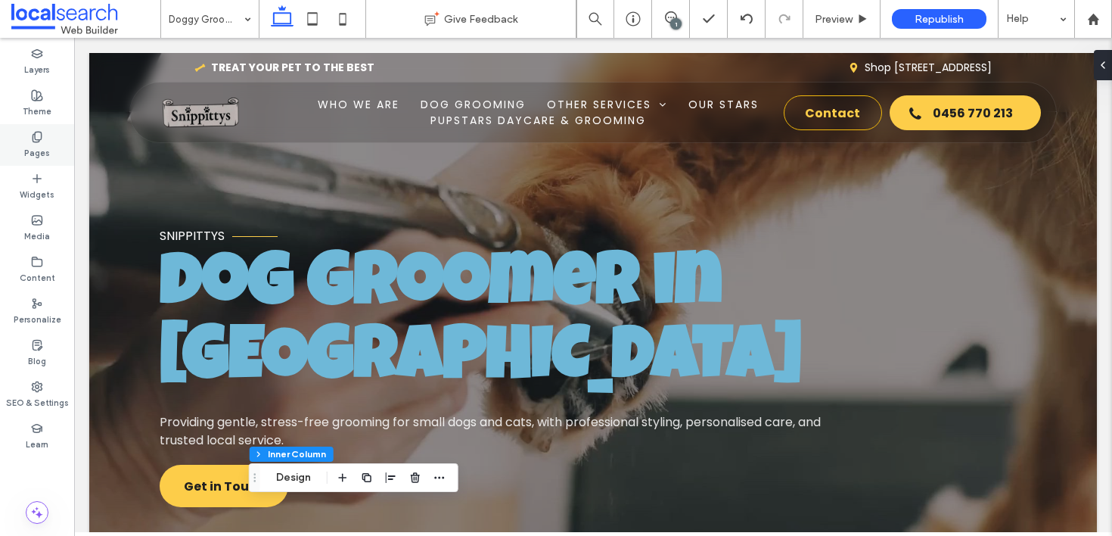
click at [52, 146] on div "Pages" at bounding box center [37, 145] width 74 height 42
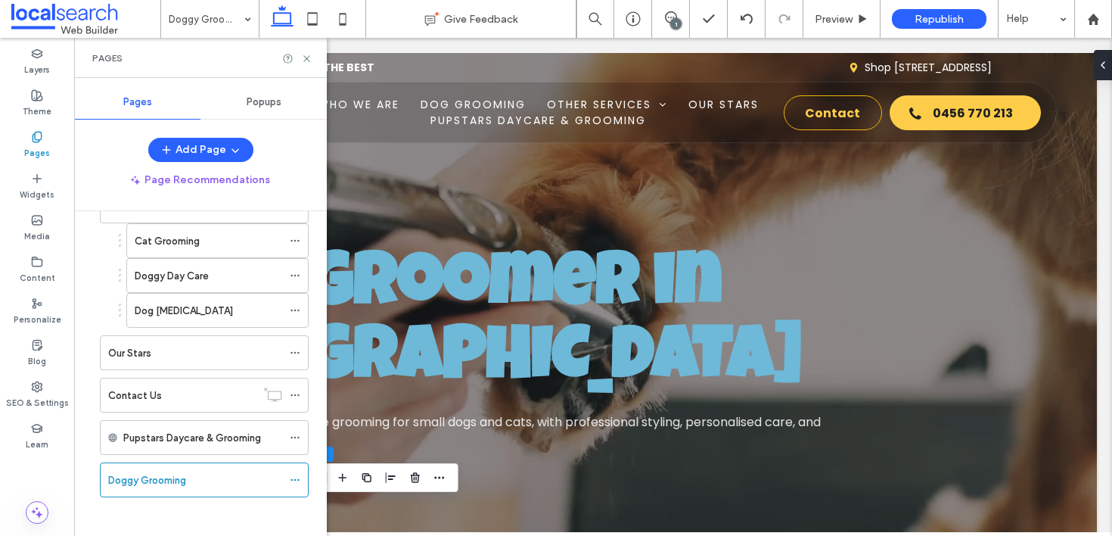
scroll to position [182, 0]
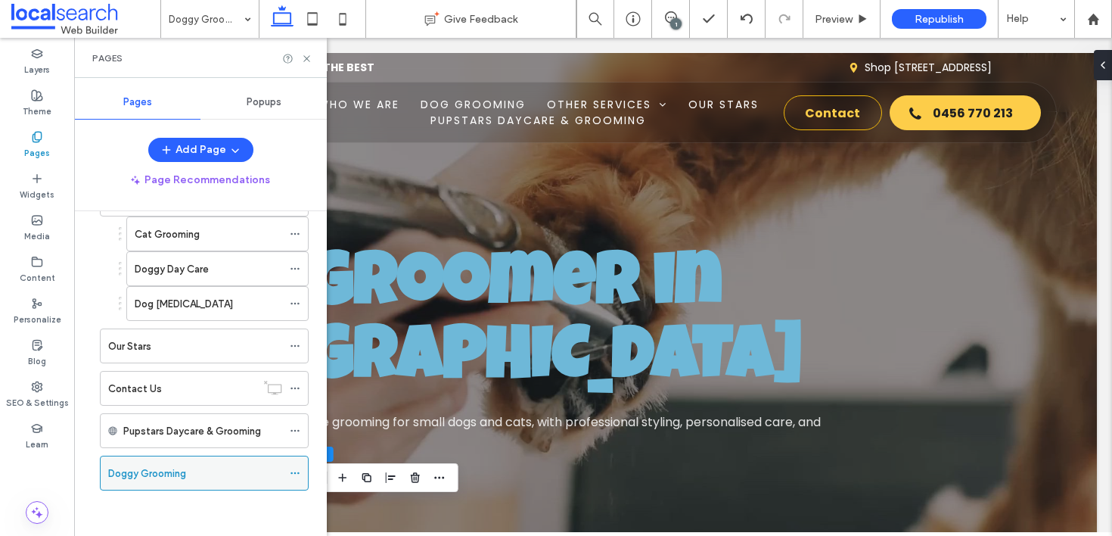
click at [189, 473] on div "Doggy Grooming" at bounding box center [195, 473] width 174 height 16
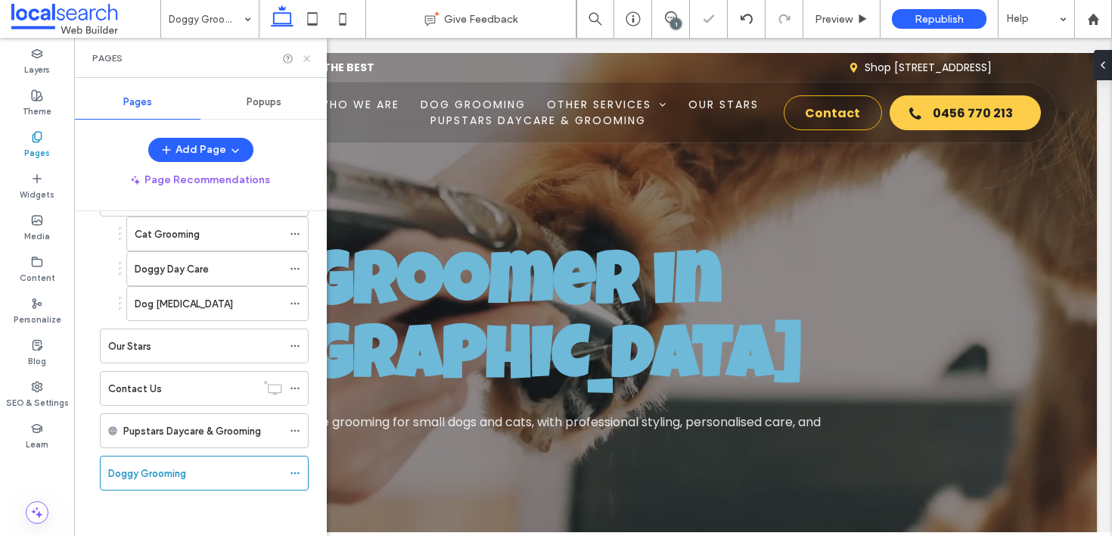
click at [307, 60] on icon at bounding box center [306, 58] width 11 height 11
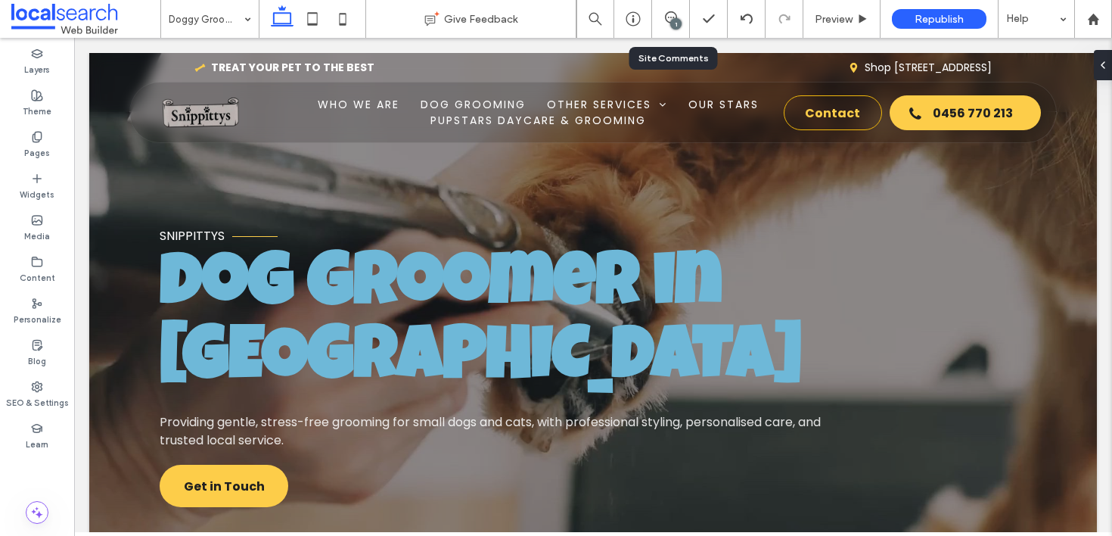
click at [668, 24] on div "1" at bounding box center [670, 18] width 37 height 15
click at [676, 27] on div "1" at bounding box center [675, 23] width 11 height 11
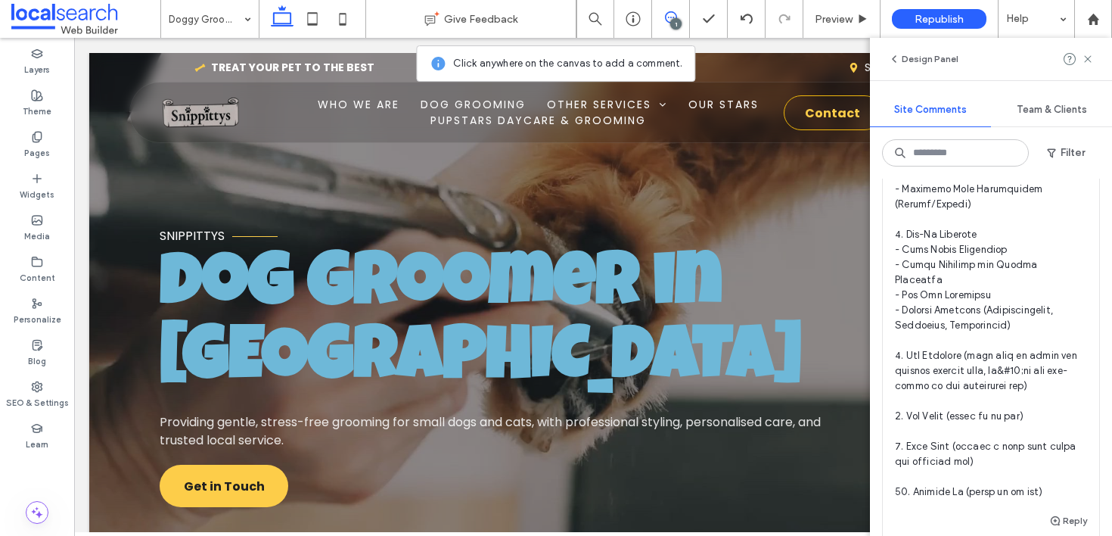
scroll to position [785, 0]
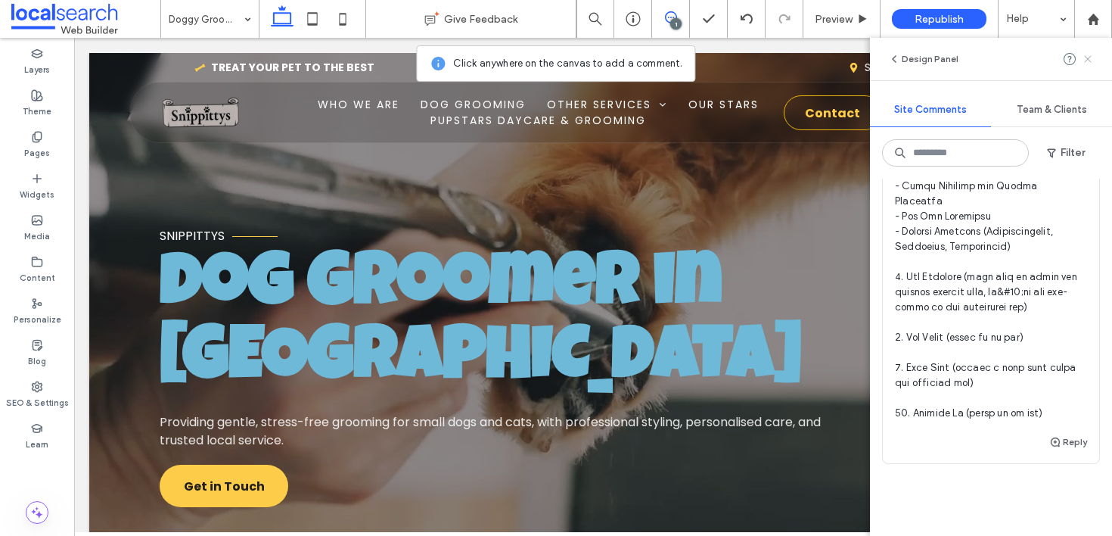
click at [1088, 59] on use at bounding box center [1087, 58] width 7 height 7
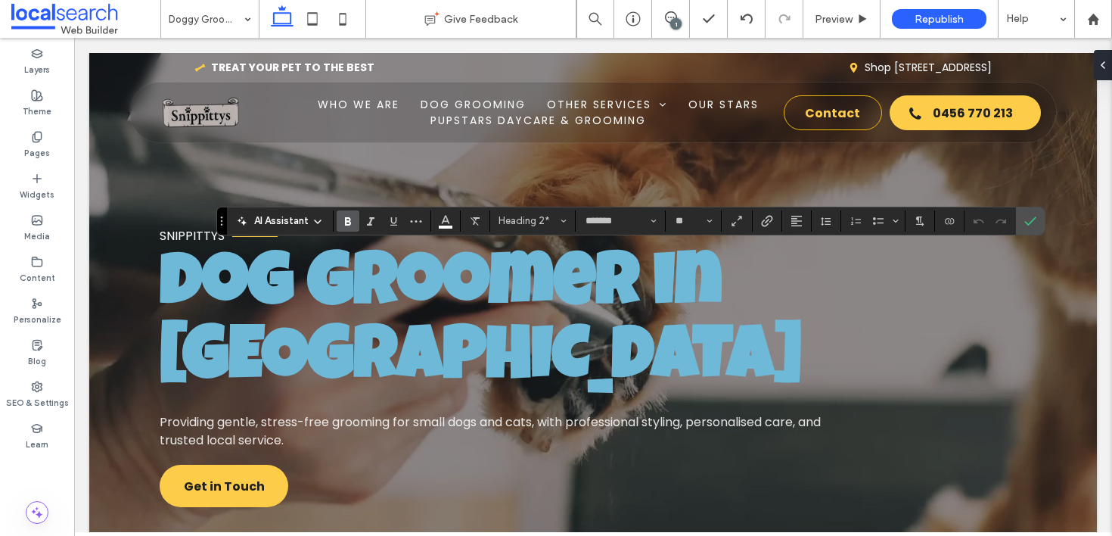
type input "**"
click at [1024, 220] on icon "Confirm" at bounding box center [1030, 221] width 12 height 12
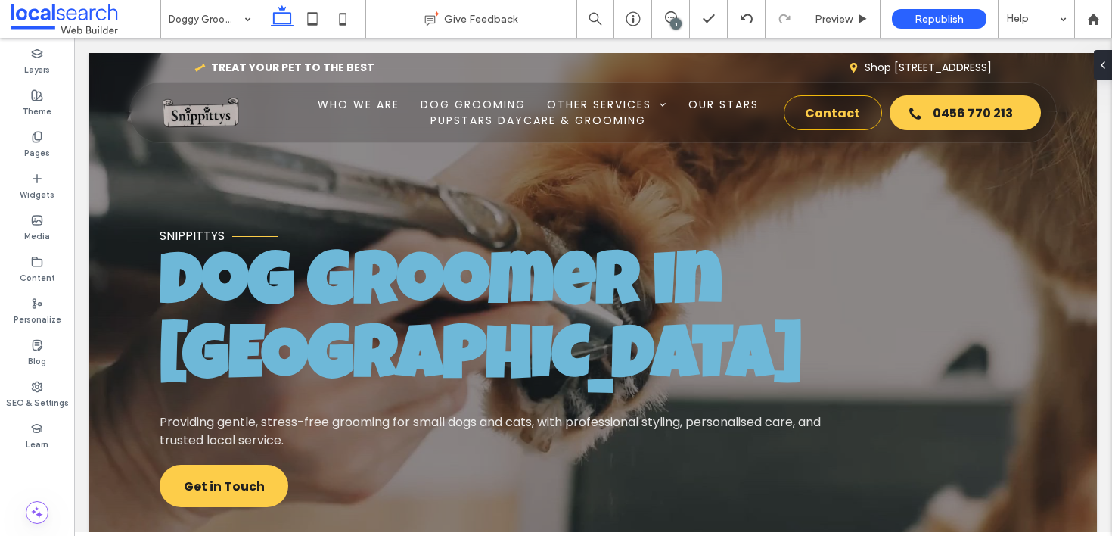
type input "*******"
type input "**"
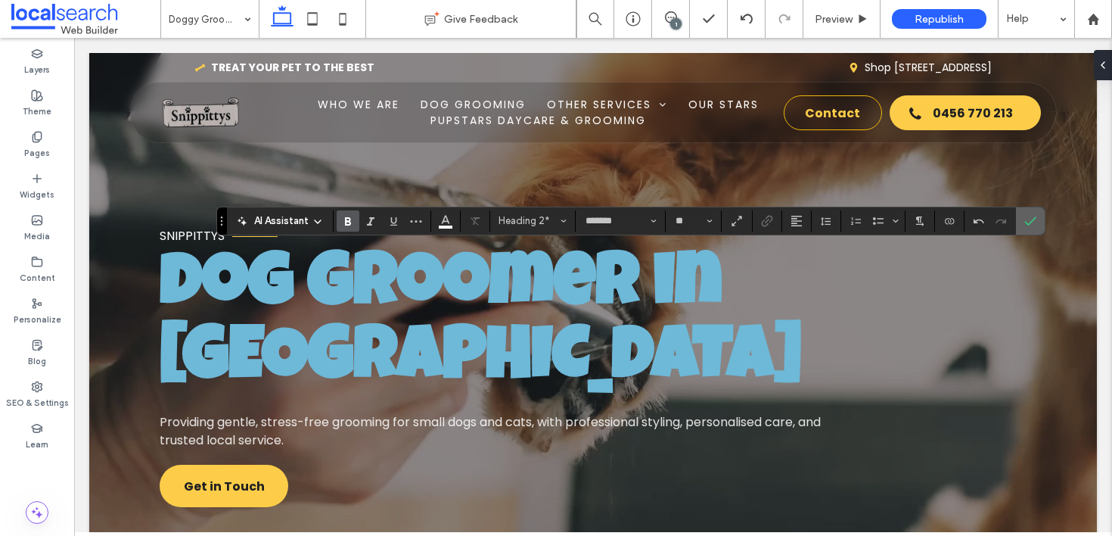
click at [1035, 222] on icon "Confirm" at bounding box center [1030, 221] width 12 height 12
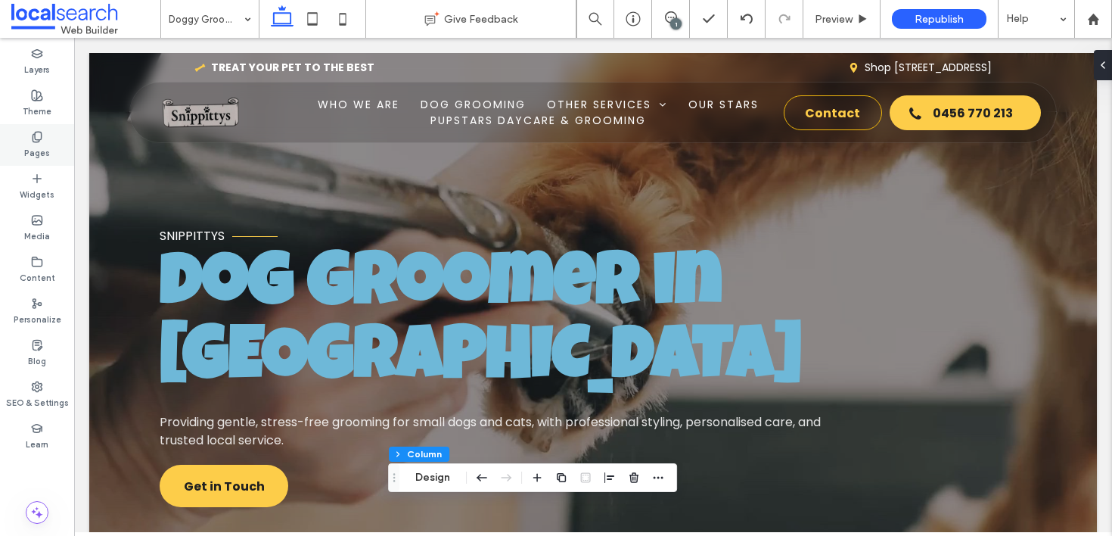
click at [44, 154] on label "Pages" at bounding box center [37, 151] width 26 height 17
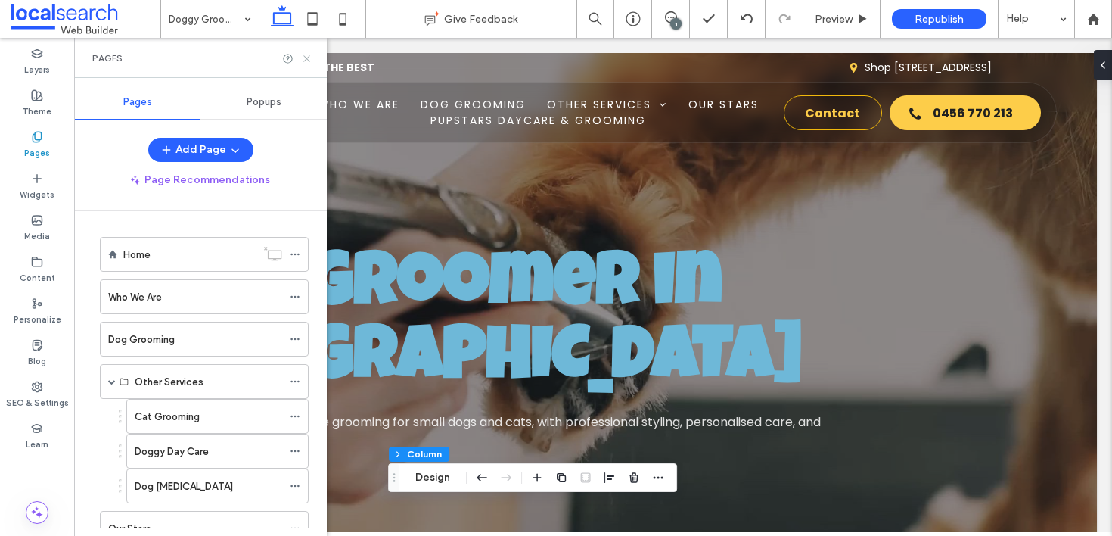
click at [309, 59] on icon at bounding box center [306, 58] width 11 height 11
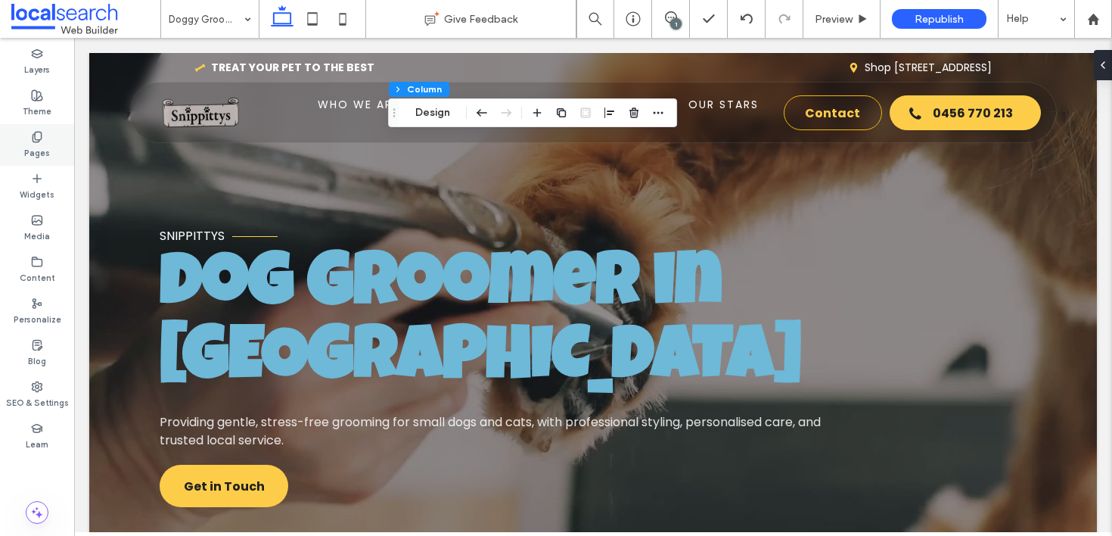
click at [39, 145] on label "Pages" at bounding box center [37, 151] width 26 height 17
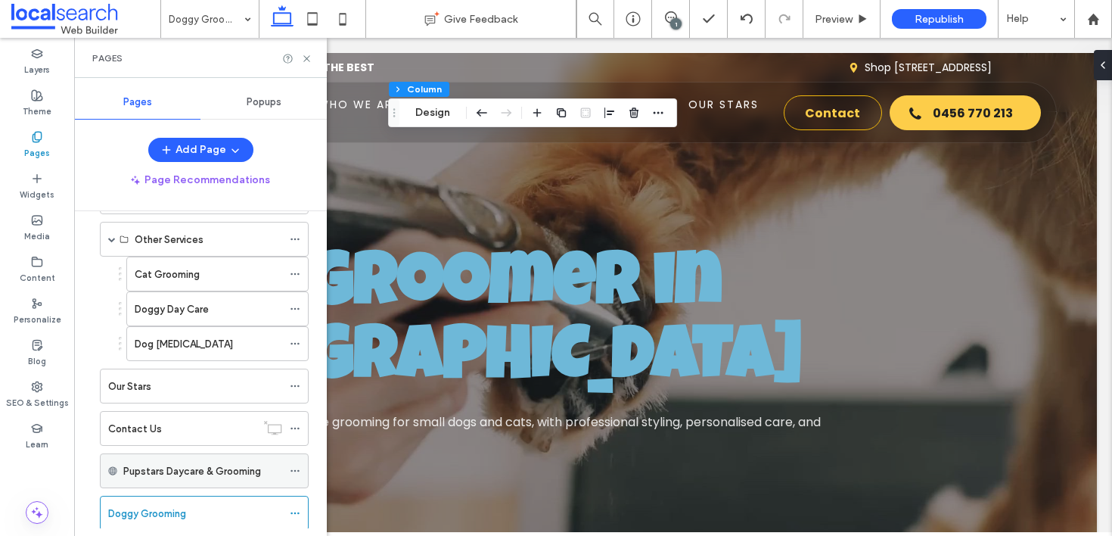
scroll to position [182, 0]
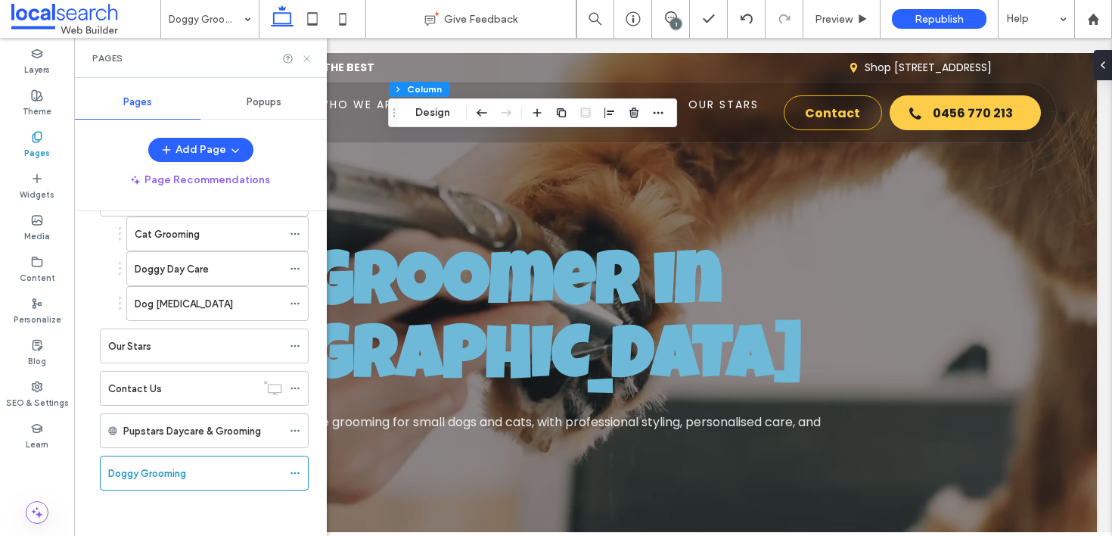
click at [306, 61] on icon at bounding box center [306, 58] width 11 height 11
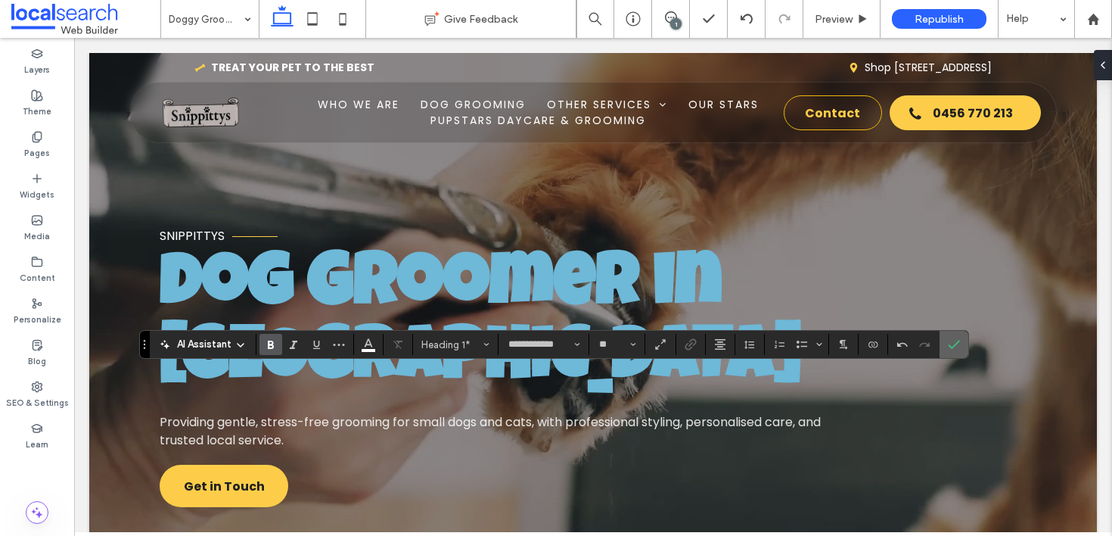
click at [961, 346] on label "Confirm" at bounding box center [954, 344] width 23 height 27
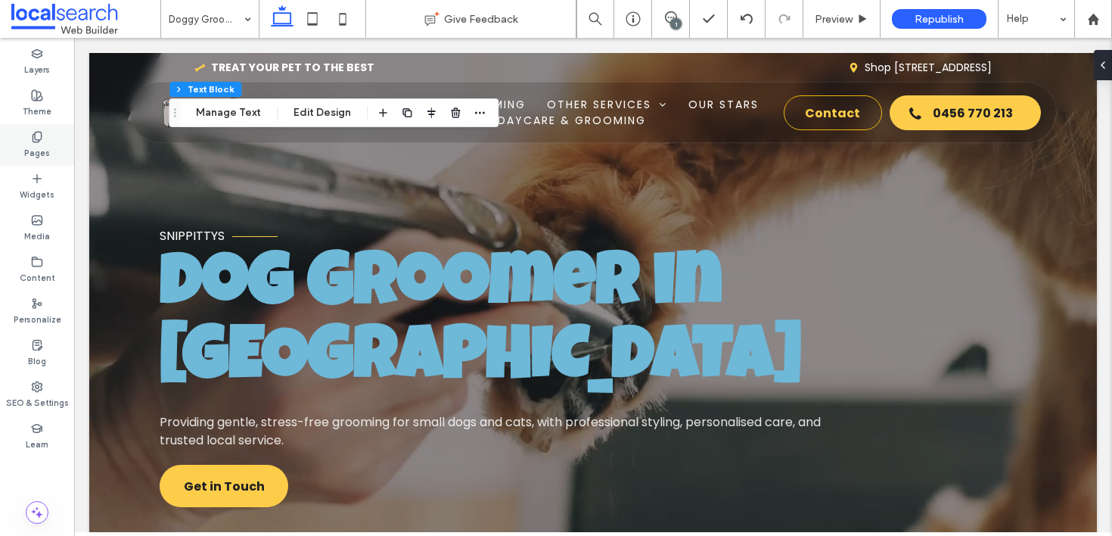
click at [39, 139] on use at bounding box center [37, 137] width 8 height 10
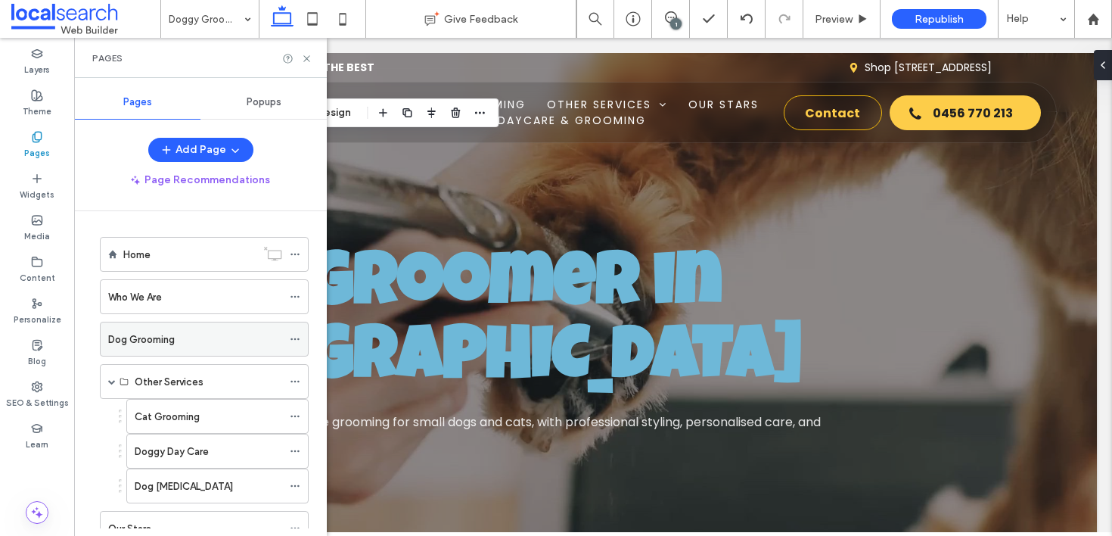
click at [176, 346] on div "Dog Grooming" at bounding box center [195, 338] width 174 height 33
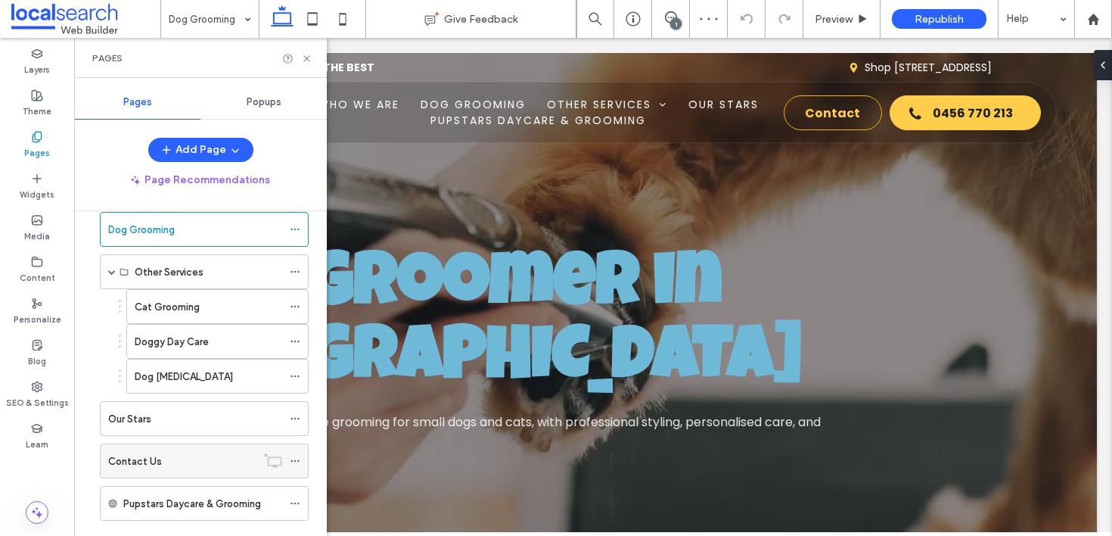
scroll to position [182, 0]
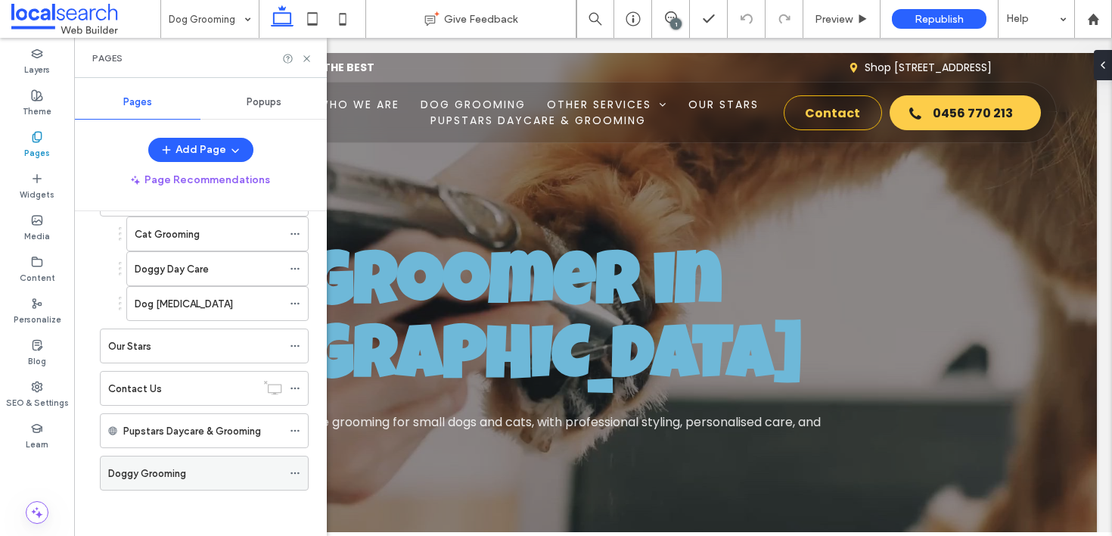
click at [158, 463] on div "Doggy Grooming" at bounding box center [195, 472] width 174 height 33
click at [306, 61] on icon at bounding box center [306, 58] width 11 height 11
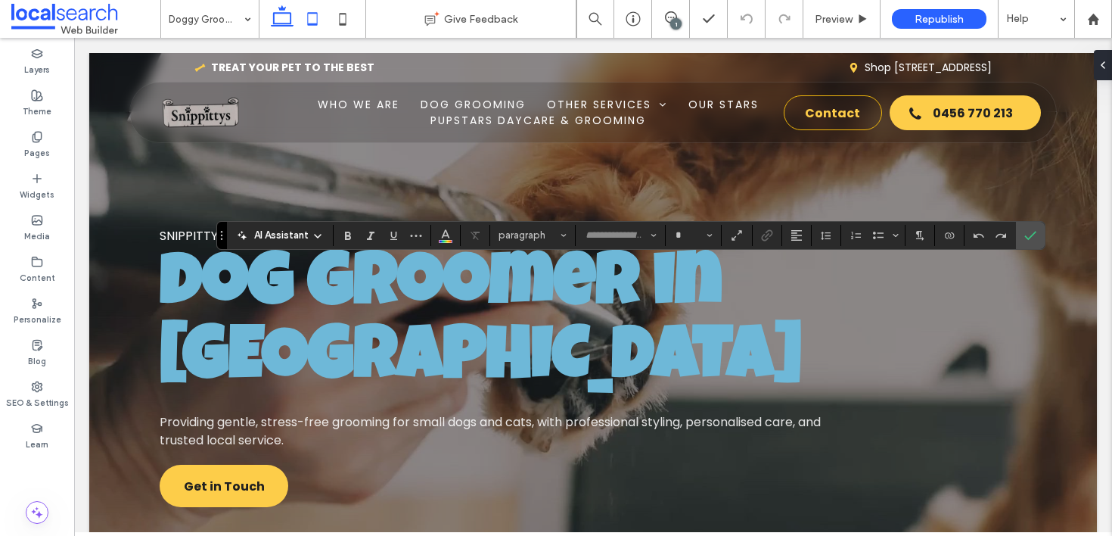
type input "*******"
type input "**"
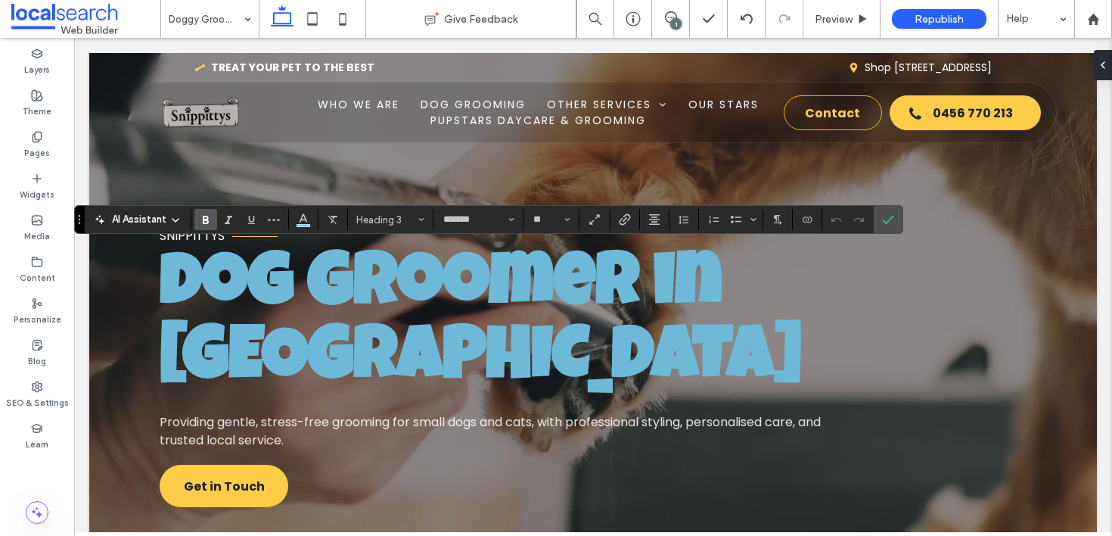
type input "**"
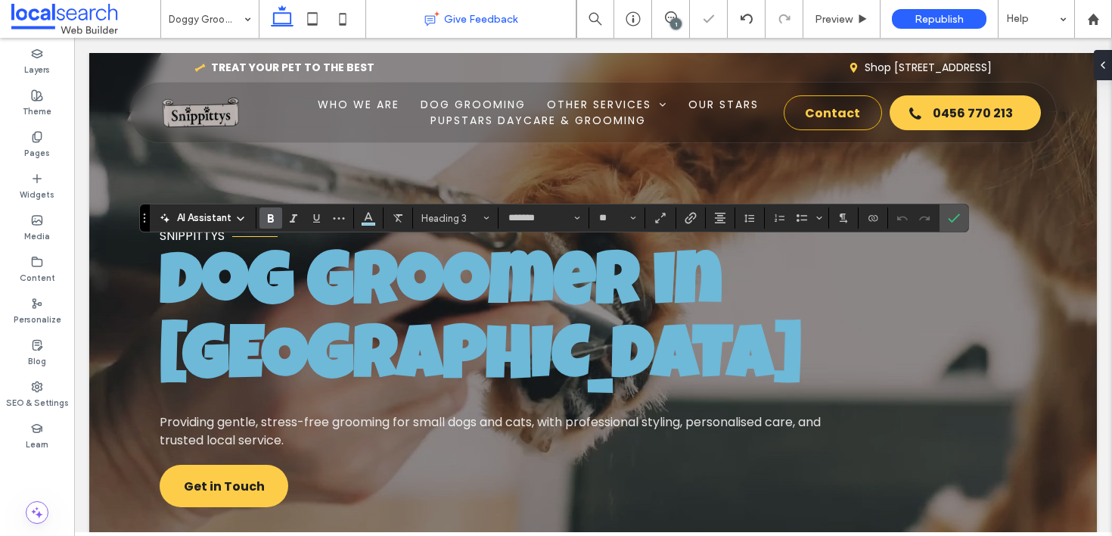
type input "**"
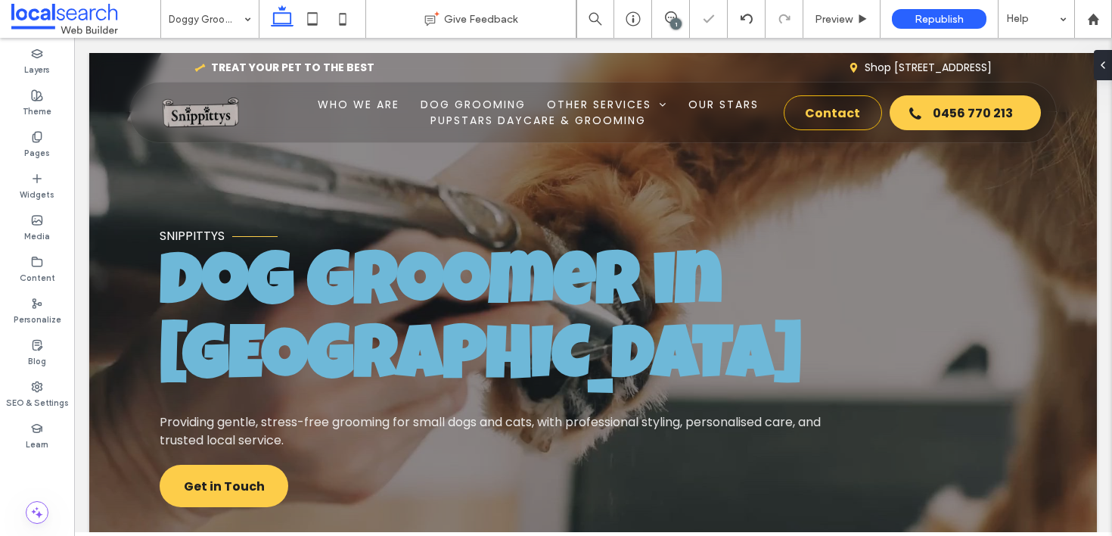
type input "*******"
type input "**"
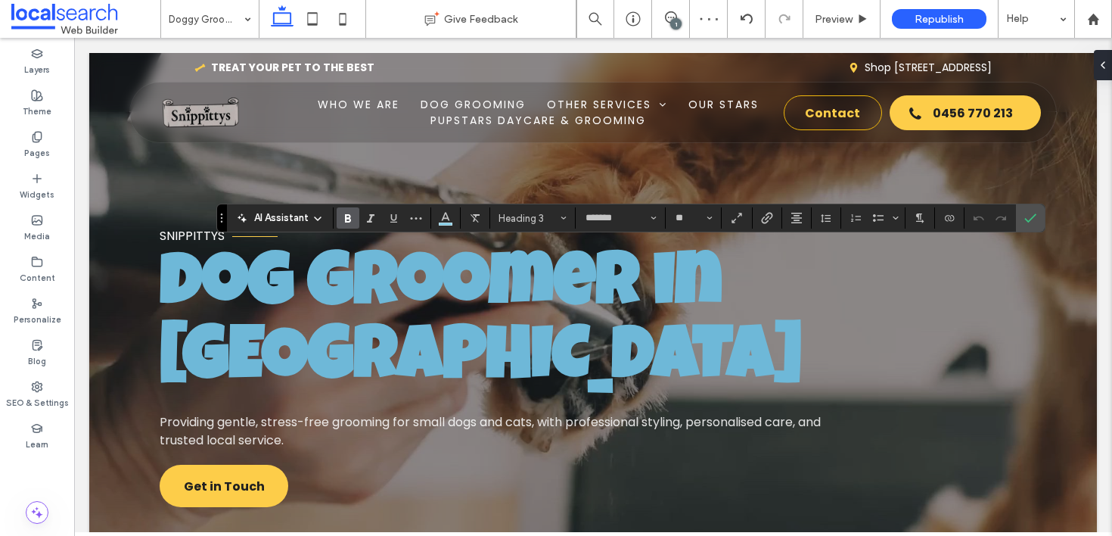
type input "**"
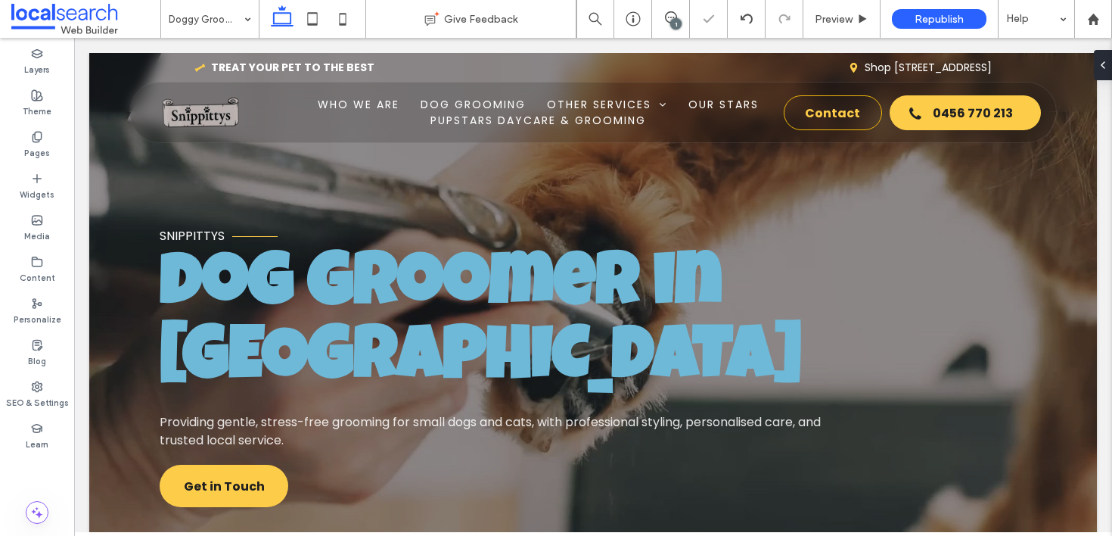
type input "*******"
type input "**"
type input "*******"
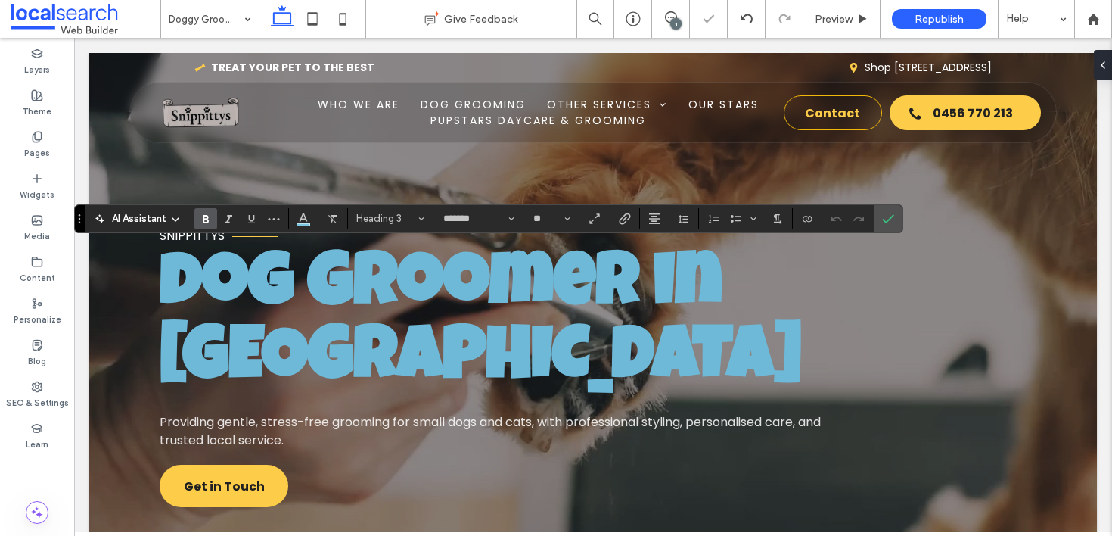
type input "**"
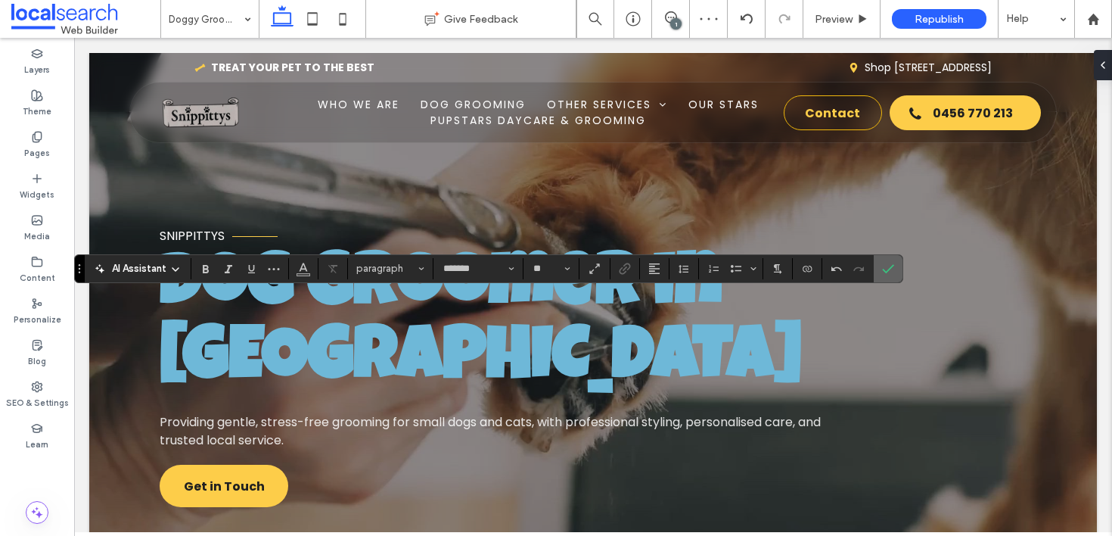
click at [884, 275] on span "Confirm" at bounding box center [885, 268] width 7 height 27
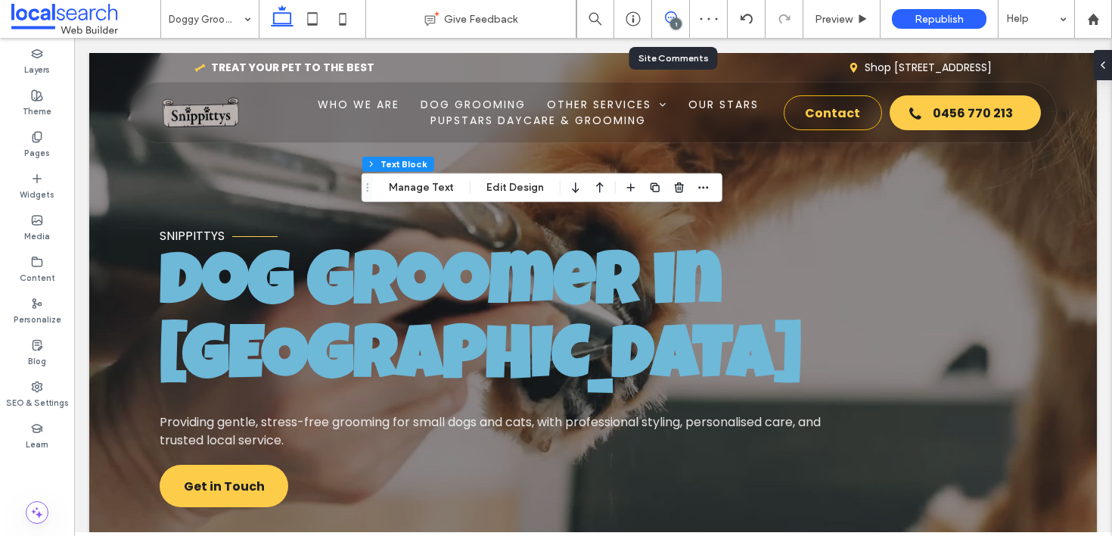
click at [673, 16] on icon at bounding box center [671, 17] width 12 height 12
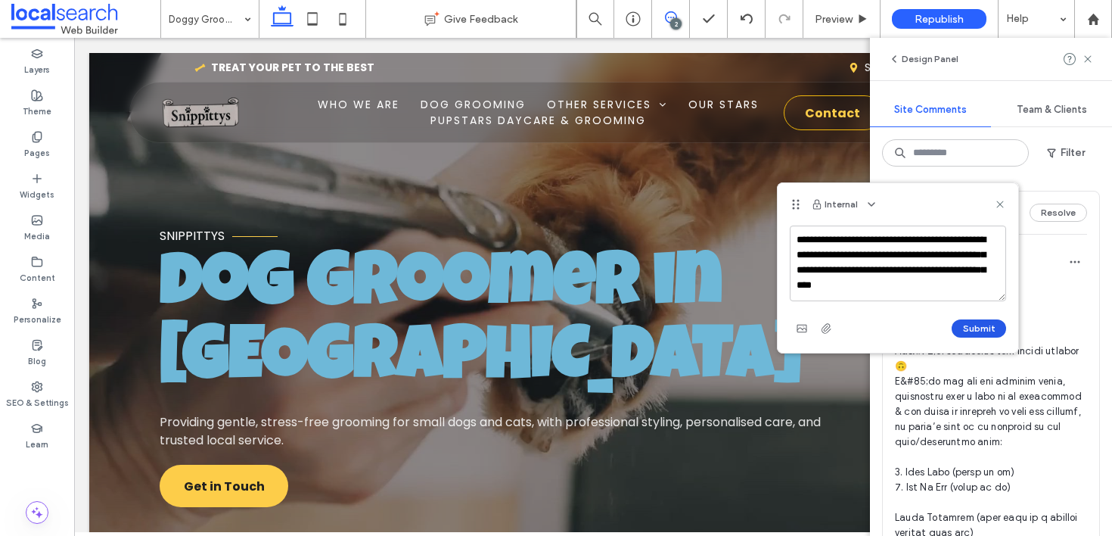
type textarea "**********"
click at [999, 325] on button "Submit" at bounding box center [979, 328] width 54 height 18
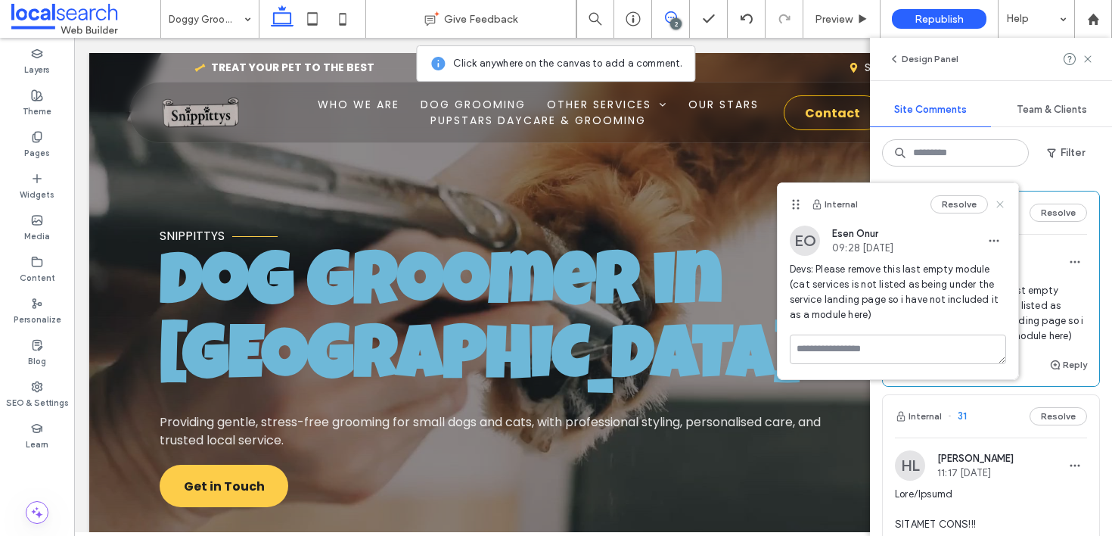
click at [999, 204] on use at bounding box center [999, 204] width 7 height 7
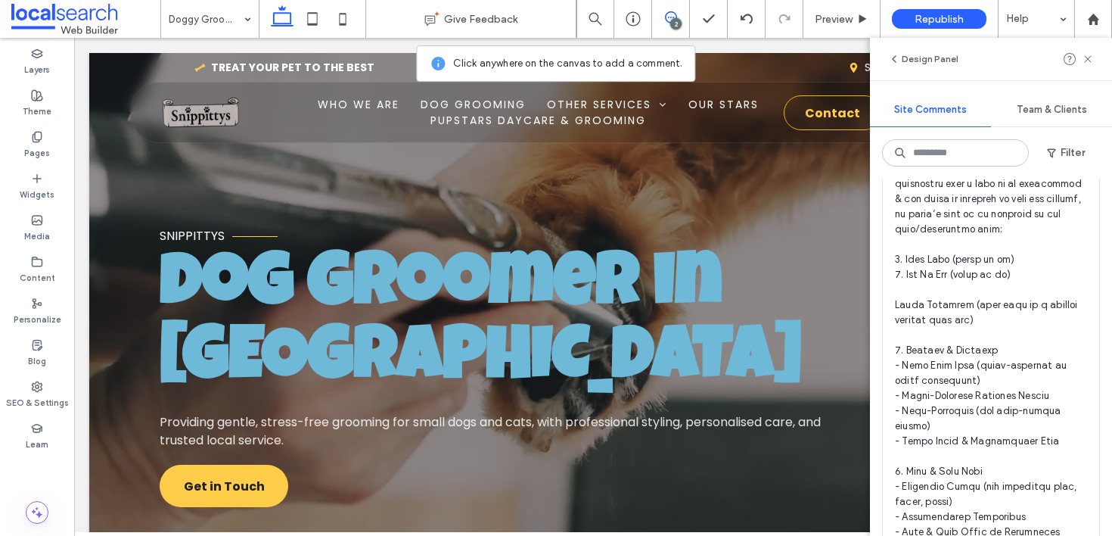
scroll to position [524, 0]
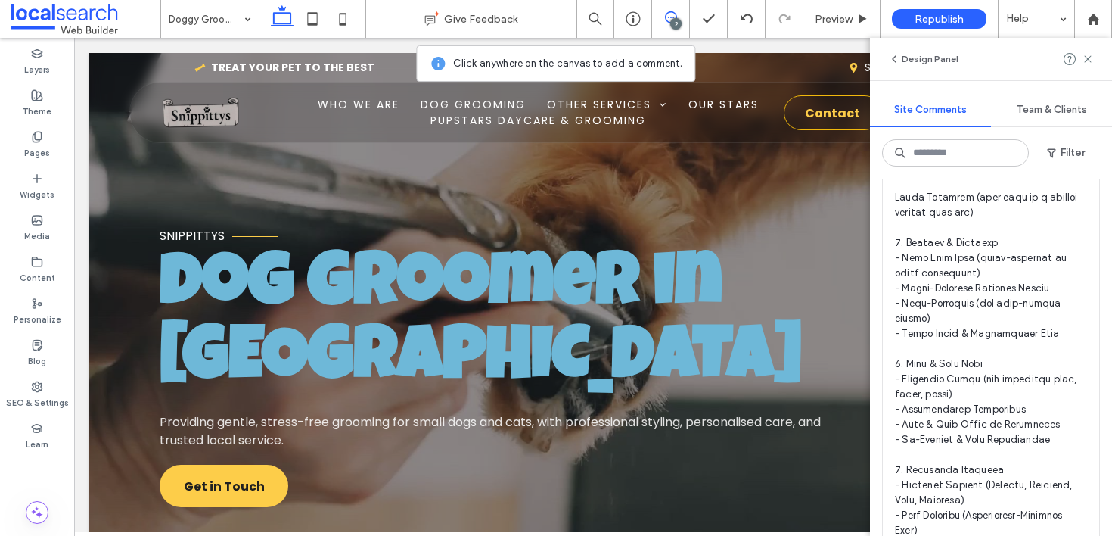
click at [1094, 66] on div "Design Panel" at bounding box center [991, 59] width 242 height 42
click at [1090, 63] on icon at bounding box center [1088, 59] width 12 height 12
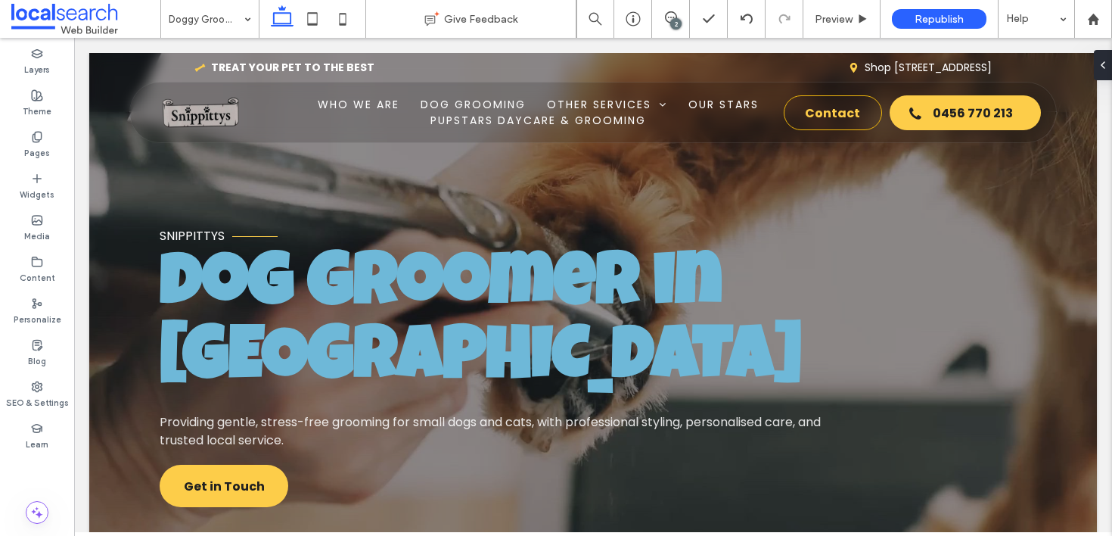
scroll to position [0, 0]
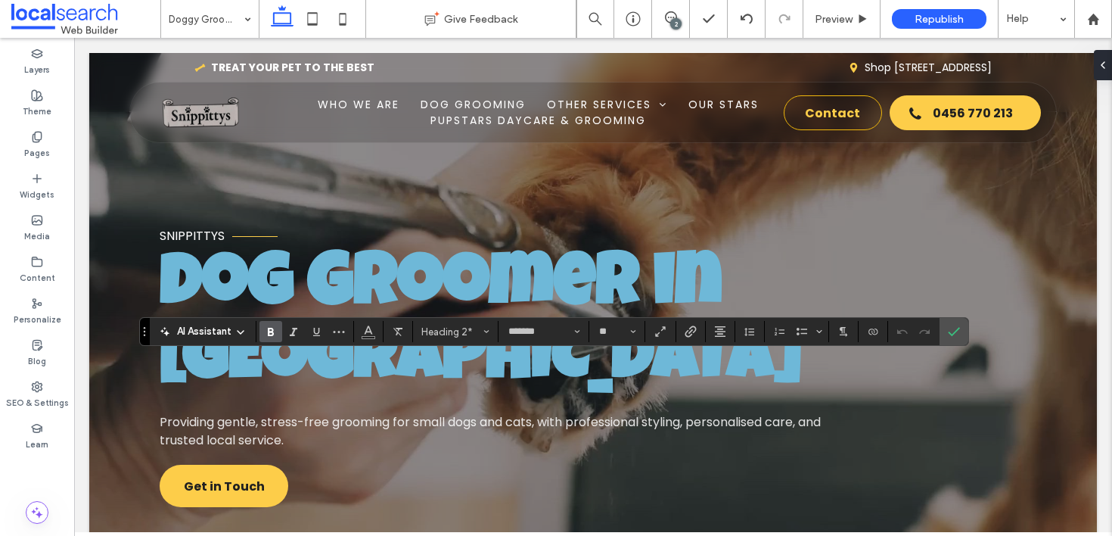
type input "**"
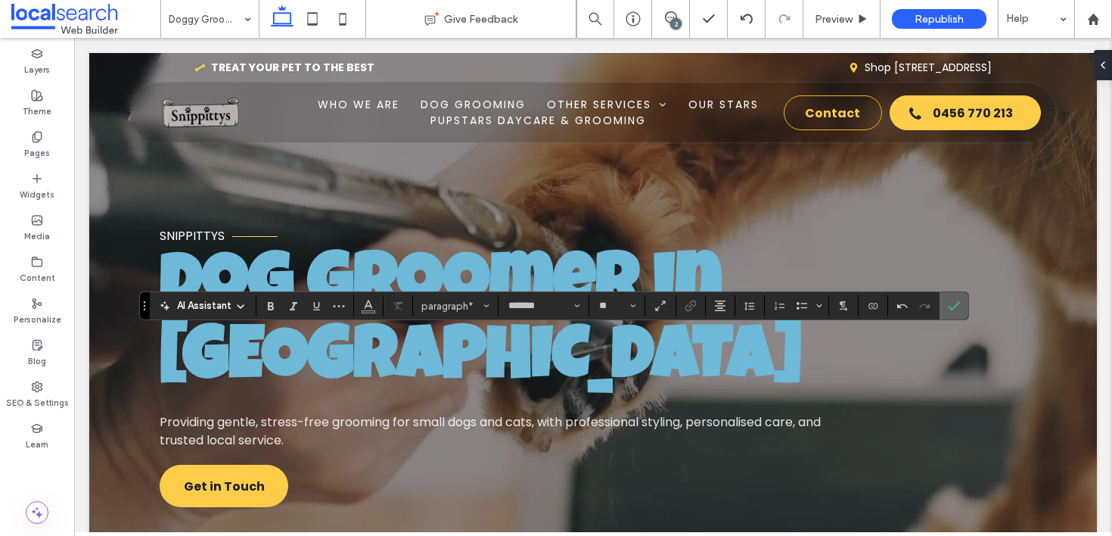
click at [949, 306] on use "Confirm" at bounding box center [954, 305] width 12 height 9
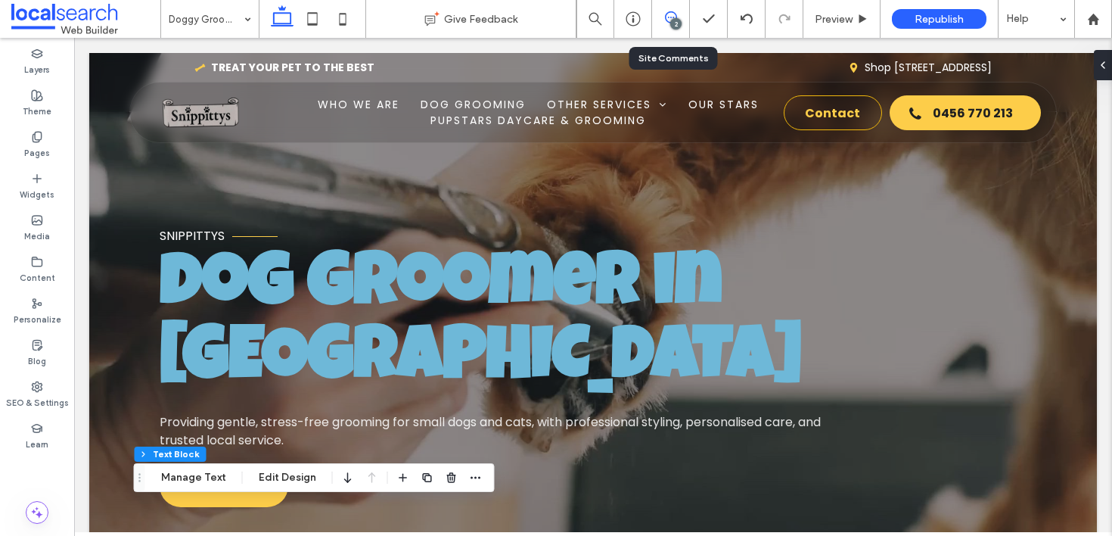
click at [672, 18] on icon at bounding box center [671, 17] width 12 height 12
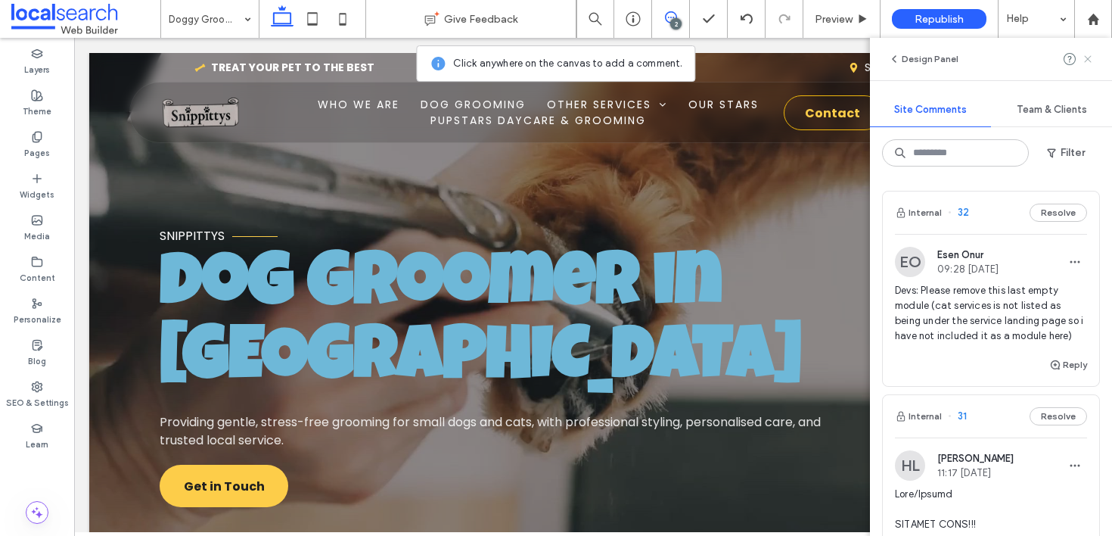
click at [1084, 56] on use at bounding box center [1087, 58] width 7 height 7
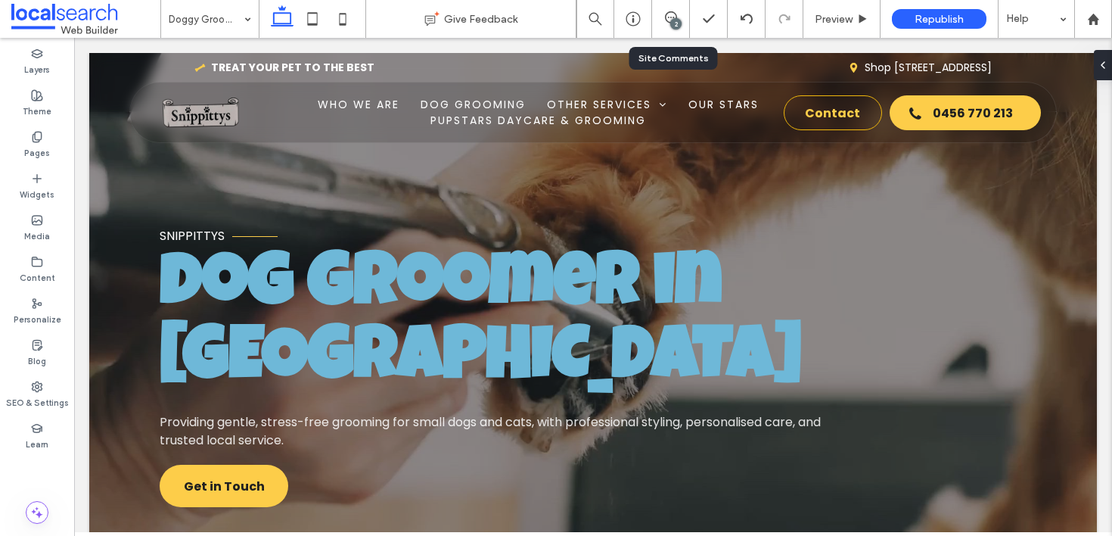
click at [662, 8] on div "2" at bounding box center [671, 19] width 38 height 38
click at [678, 13] on span at bounding box center [670, 17] width 37 height 12
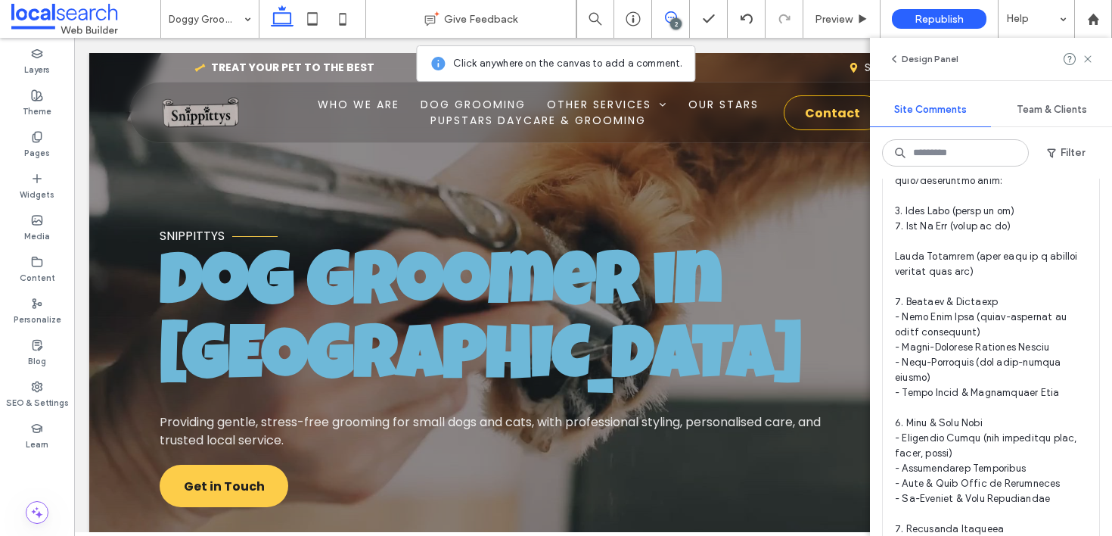
scroll to position [497, 0]
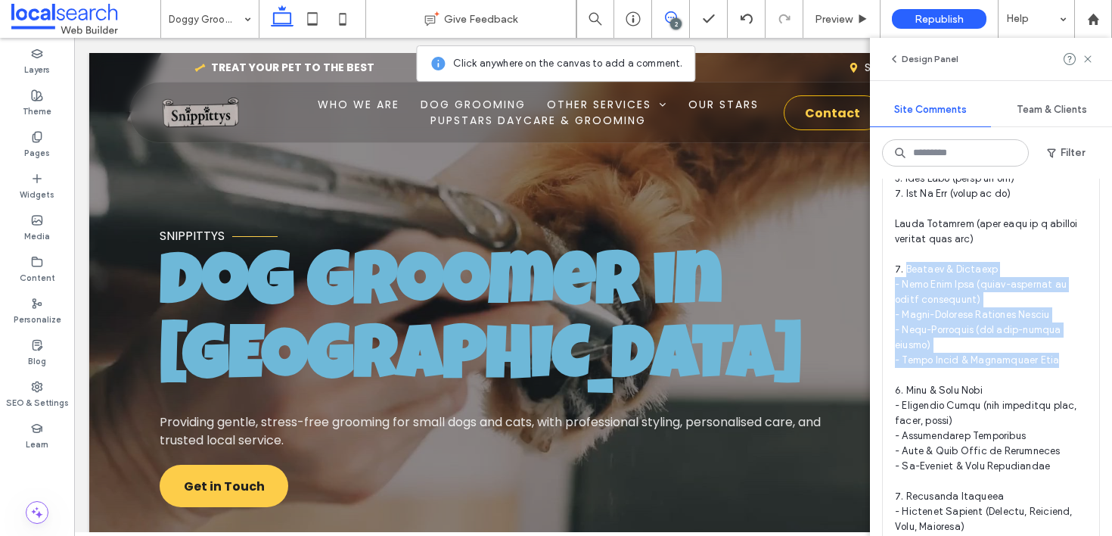
drag, startPoint x: 906, startPoint y: 284, endPoint x: 1077, endPoint y: 371, distance: 191.8
click at [1077, 371] on div "HL Hollie Lowry 11:17 Sep 12 2025" at bounding box center [991, 438] width 216 height 971
copy span "tyling & Clipping - Full Body Clip (breed-specific or owner preference) - Breed…"
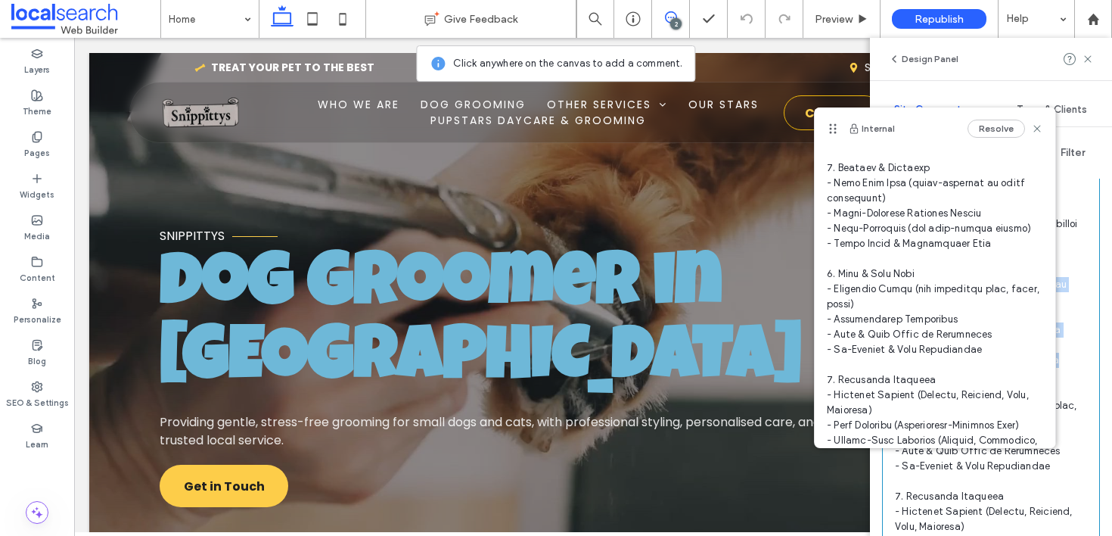
scroll to position [246, 0]
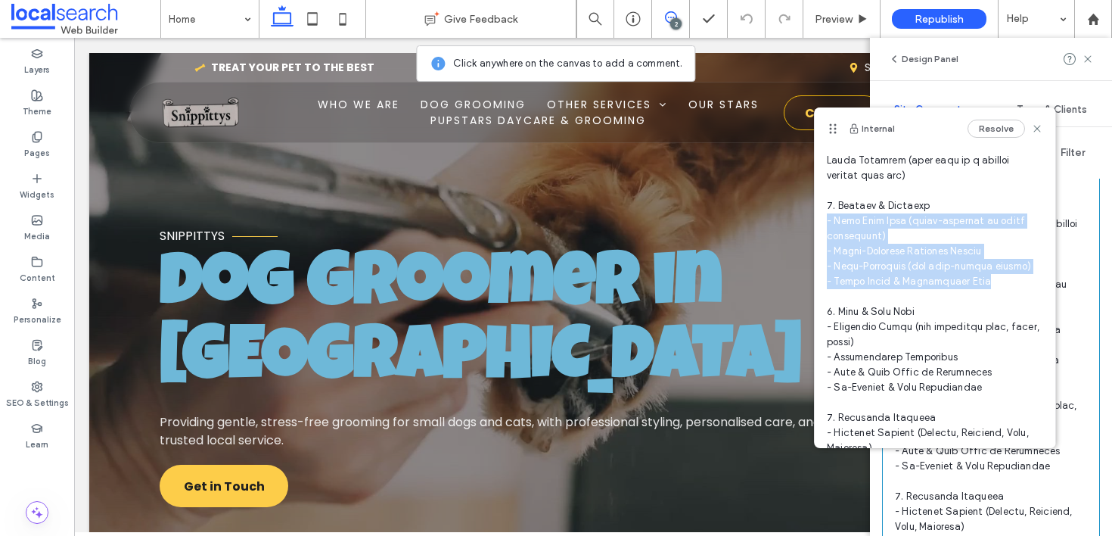
drag, startPoint x: 996, startPoint y: 283, endPoint x: 818, endPoint y: 222, distance: 188.0
click at [818, 222] on div "HL Hollie Lowry 11:17 Sep 12 2025" at bounding box center [935, 360] width 241 height 911
copy span "Full Body Clip (breed-specific or owner preference) - Breed-Standard Grooming S…"
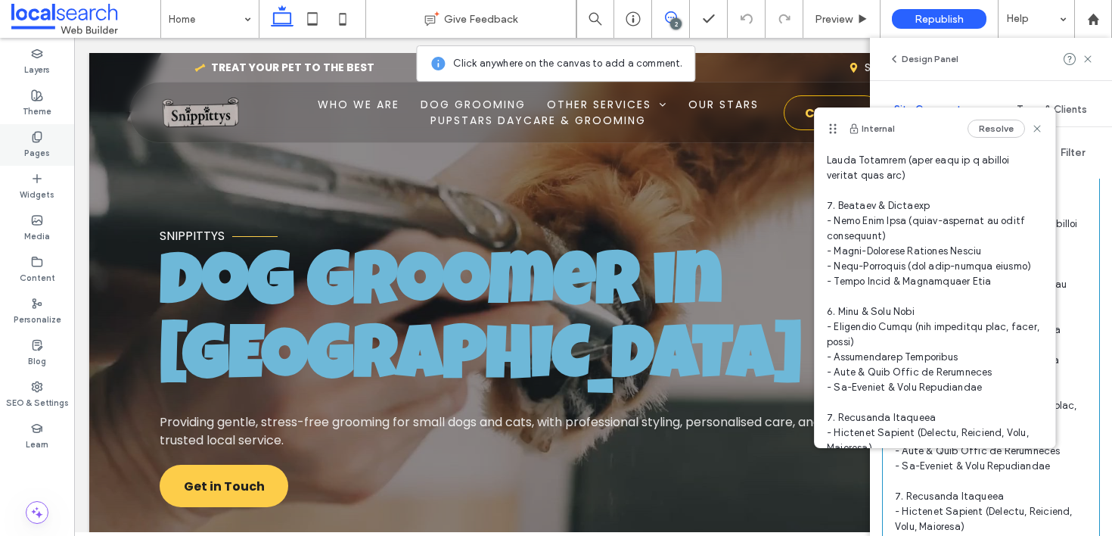
click at [27, 155] on label "Pages" at bounding box center [37, 151] width 26 height 17
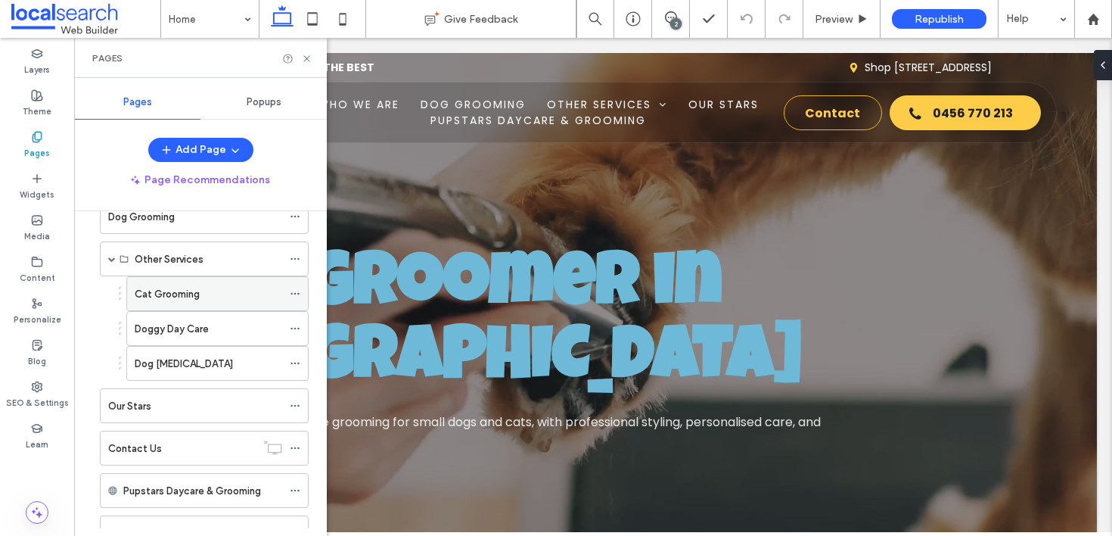
scroll to position [182, 0]
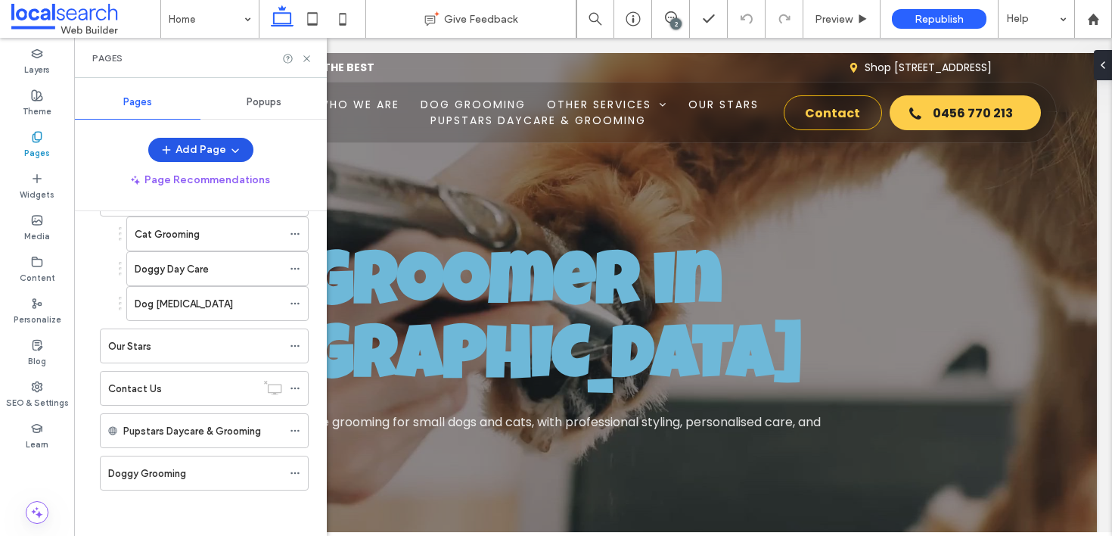
click at [212, 152] on button "Add Page" at bounding box center [200, 150] width 105 height 24
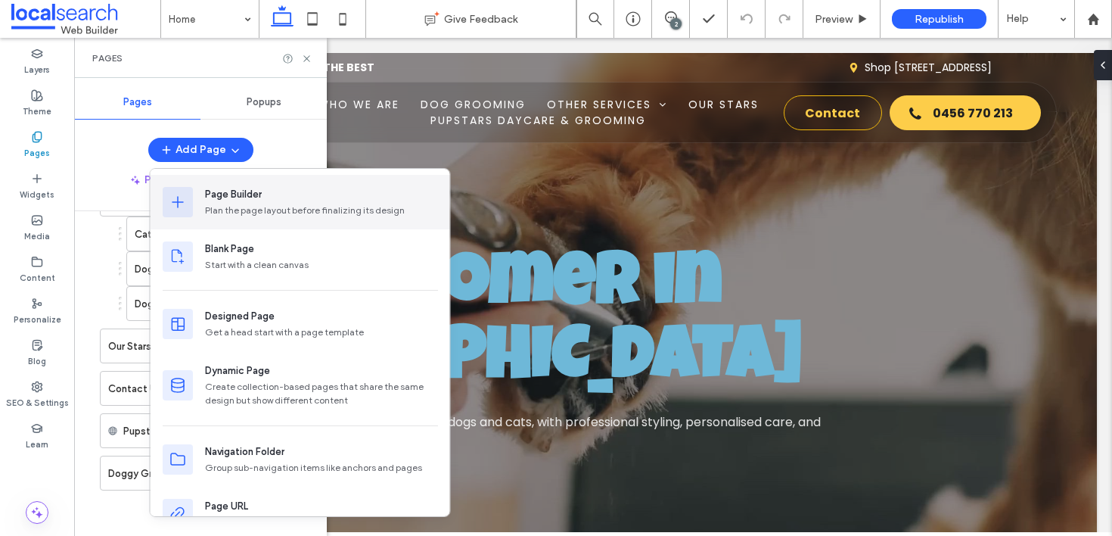
click at [285, 215] on div "Plan the page layout before finalizing its design" at bounding box center [321, 211] width 233 height 14
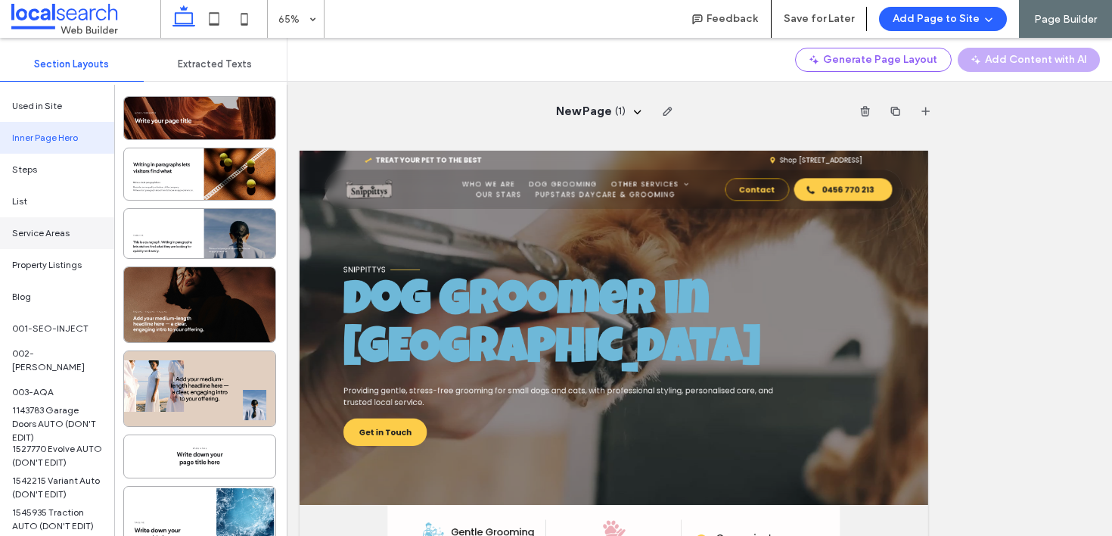
scroll to position [0, 0]
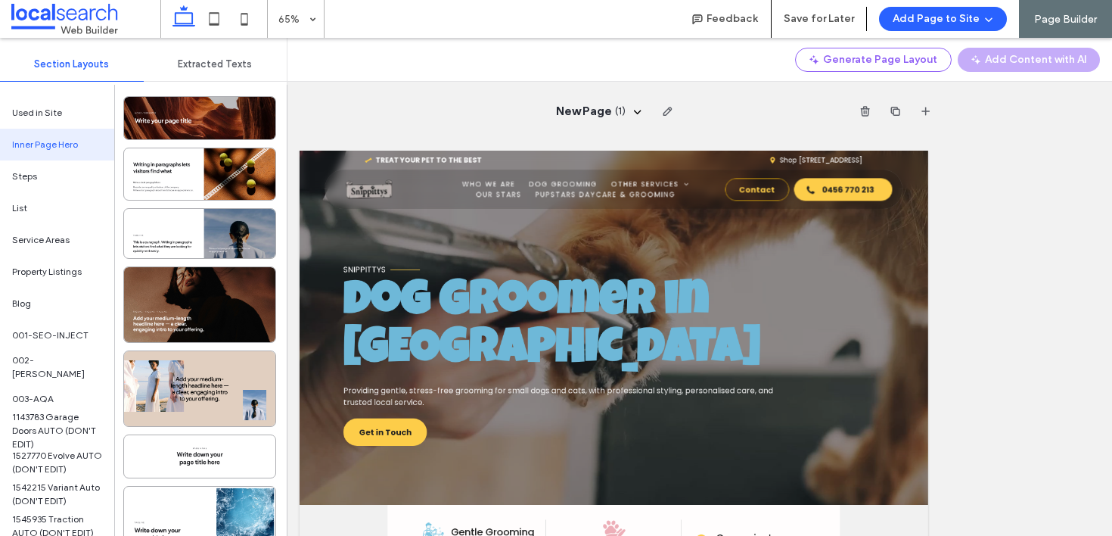
click at [75, 57] on div "Section Layouts" at bounding box center [72, 64] width 144 height 33
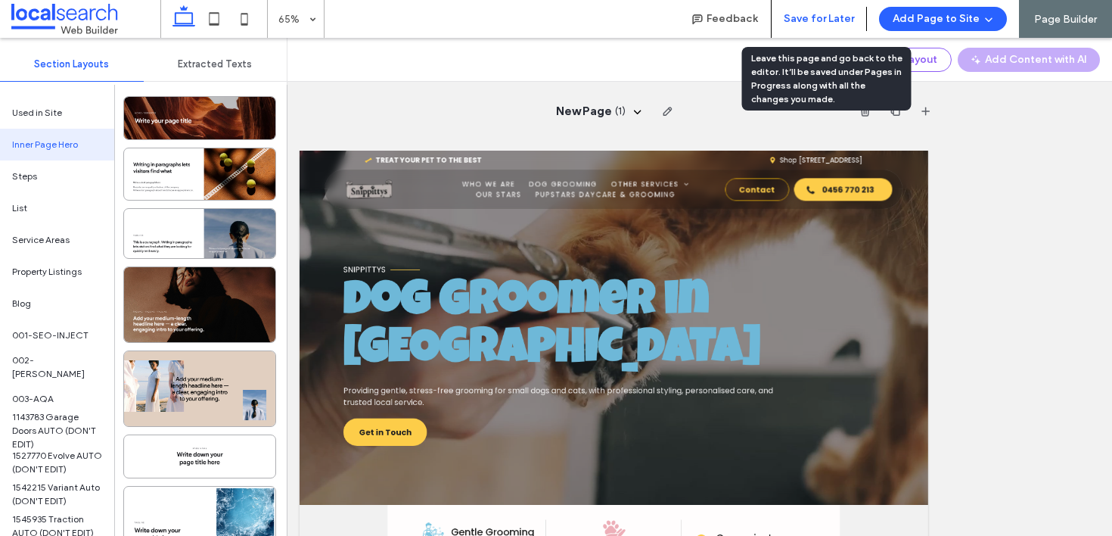
click at [832, 15] on button "Save for Later" at bounding box center [819, 19] width 70 height 24
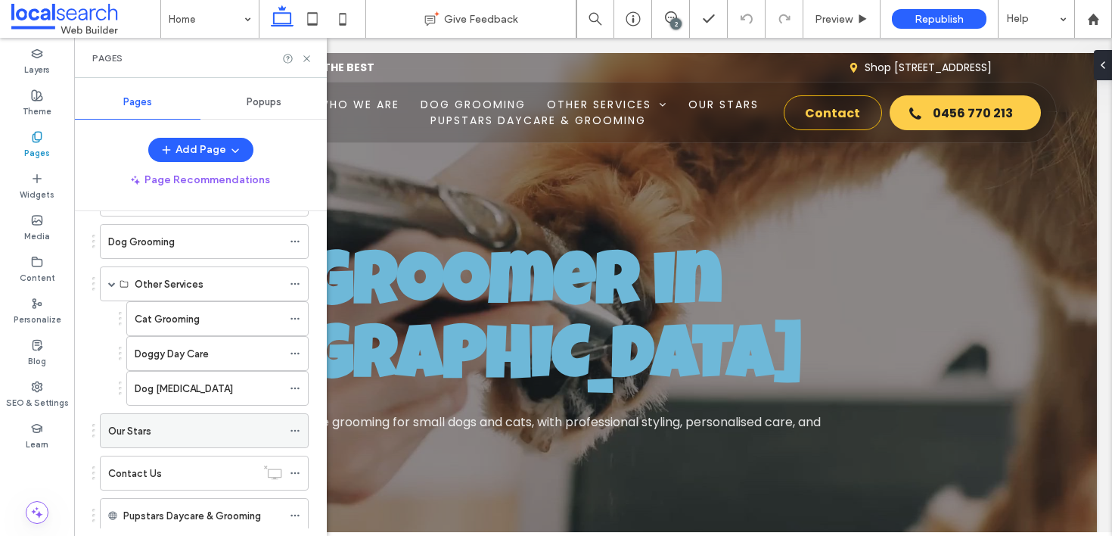
scroll to position [231, 0]
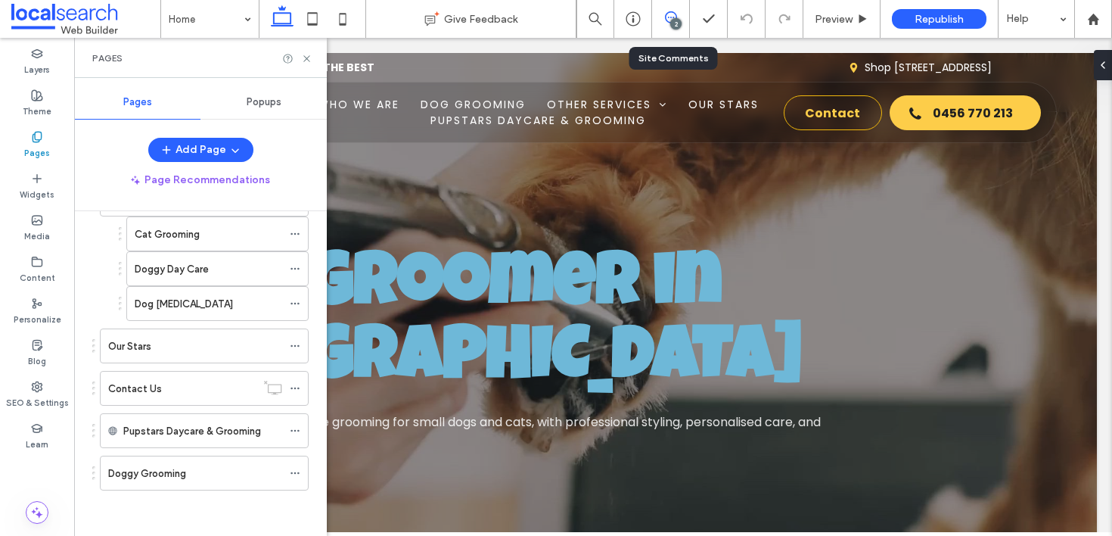
click at [670, 14] on icon at bounding box center [671, 17] width 12 height 12
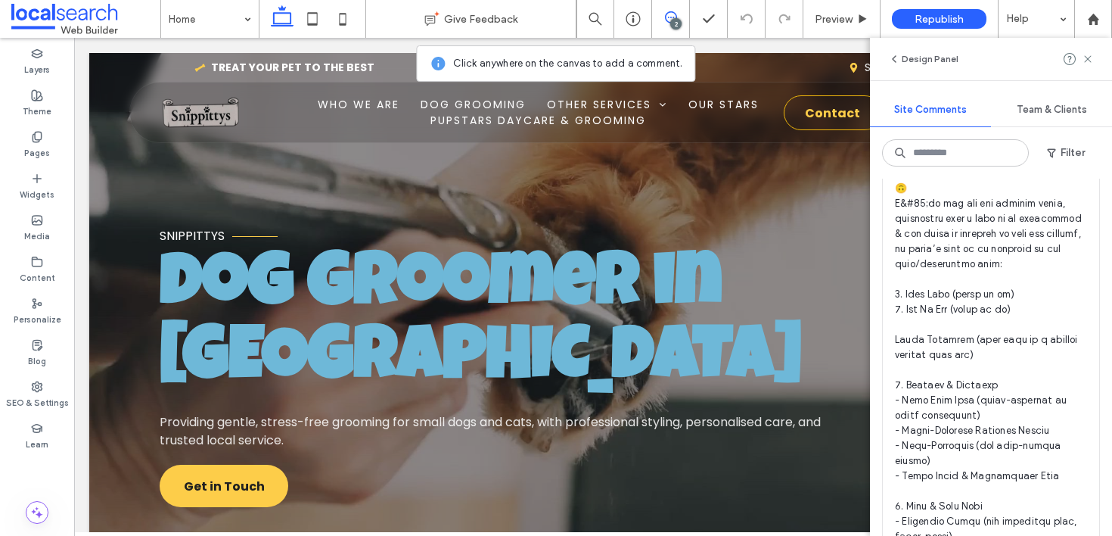
scroll to position [505, 0]
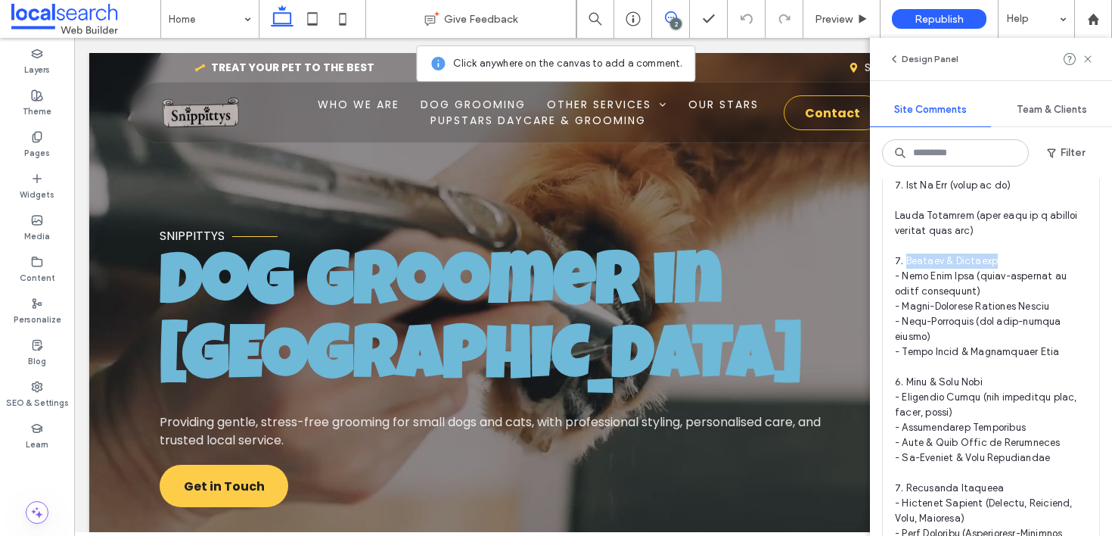
drag, startPoint x: 997, startPoint y: 274, endPoint x: 906, endPoint y: 279, distance: 90.9
click at [906, 279] on span at bounding box center [991, 442] width 192 height 923
copy span "tyling & Clipping"
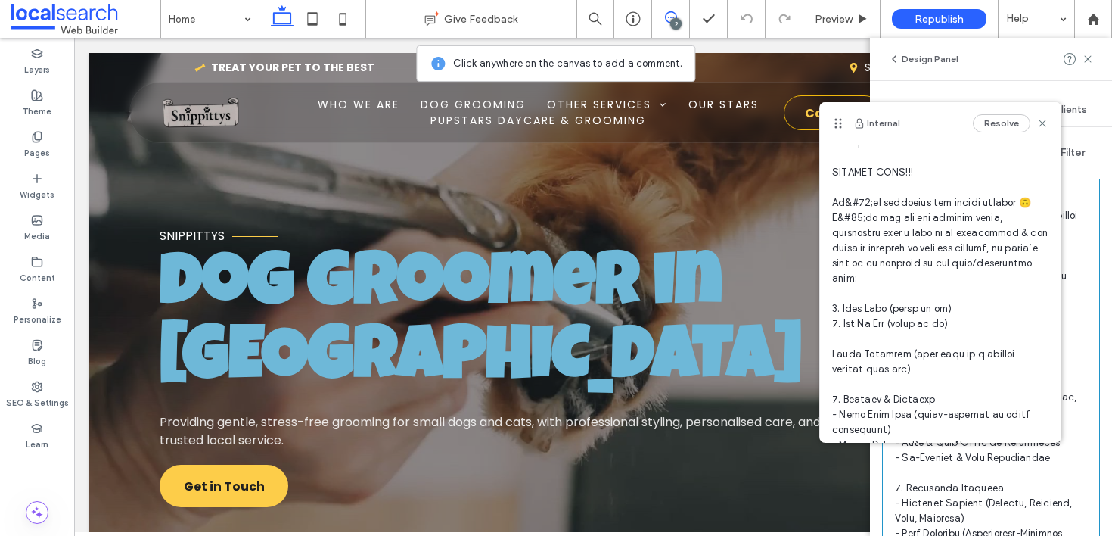
scroll to position [224, 0]
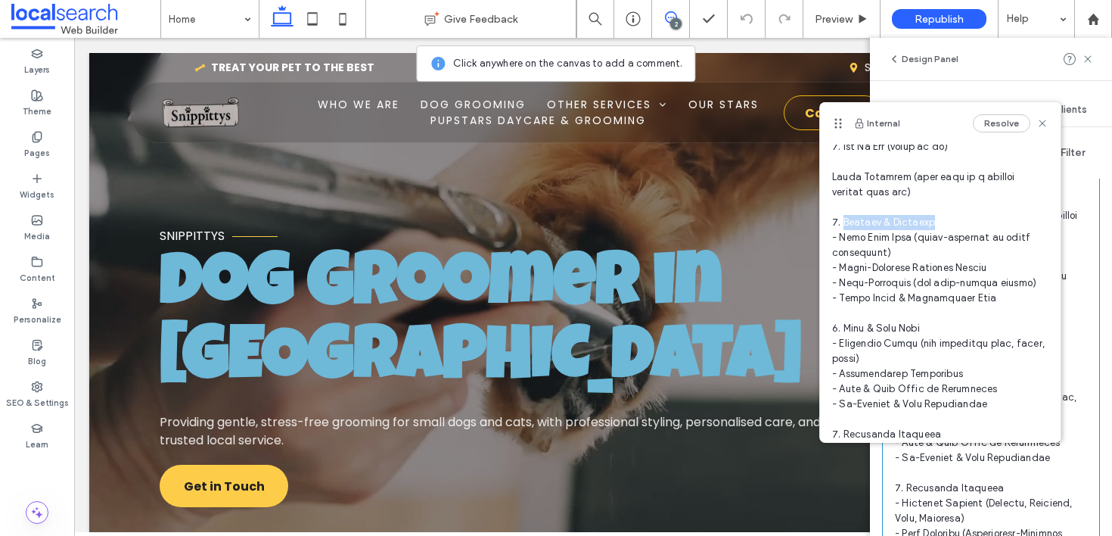
drag, startPoint x: 941, startPoint y: 218, endPoint x: 844, endPoint y: 219, distance: 97.6
click at [844, 219] on span at bounding box center [940, 389] width 216 height 862
copy span "tyling & Clipping"
click at [31, 142] on icon at bounding box center [37, 137] width 12 height 12
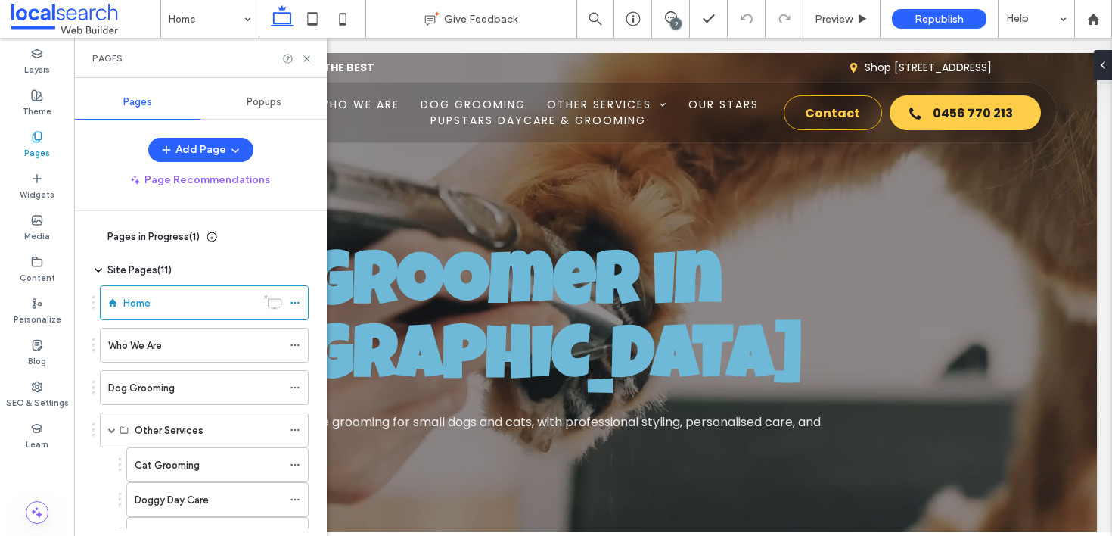
click at [117, 238] on span "Pages in Progress ( 1 )" at bounding box center [153, 236] width 92 height 15
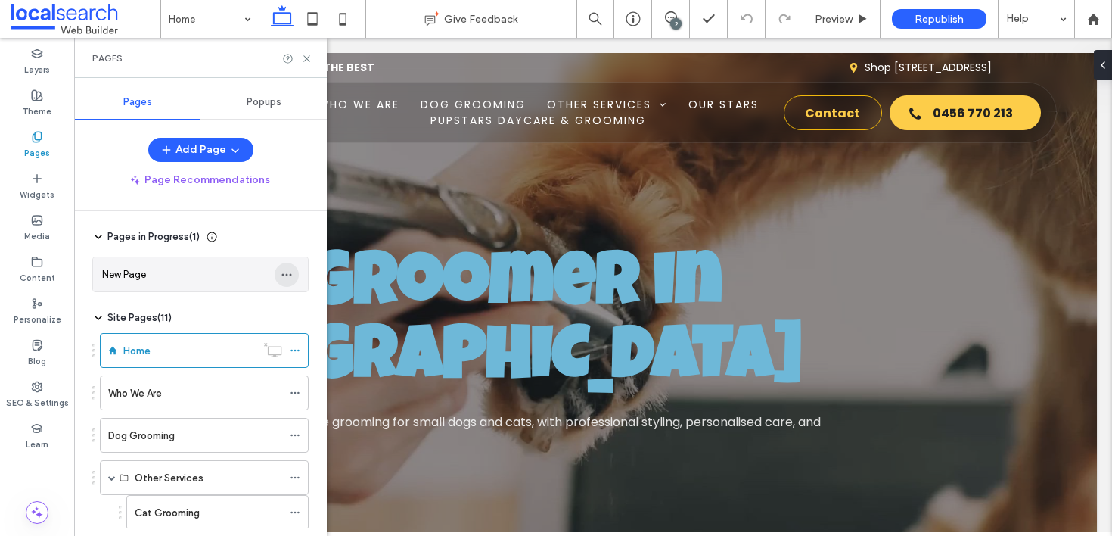
click at [287, 269] on icon "button" at bounding box center [287, 275] width 12 height 12
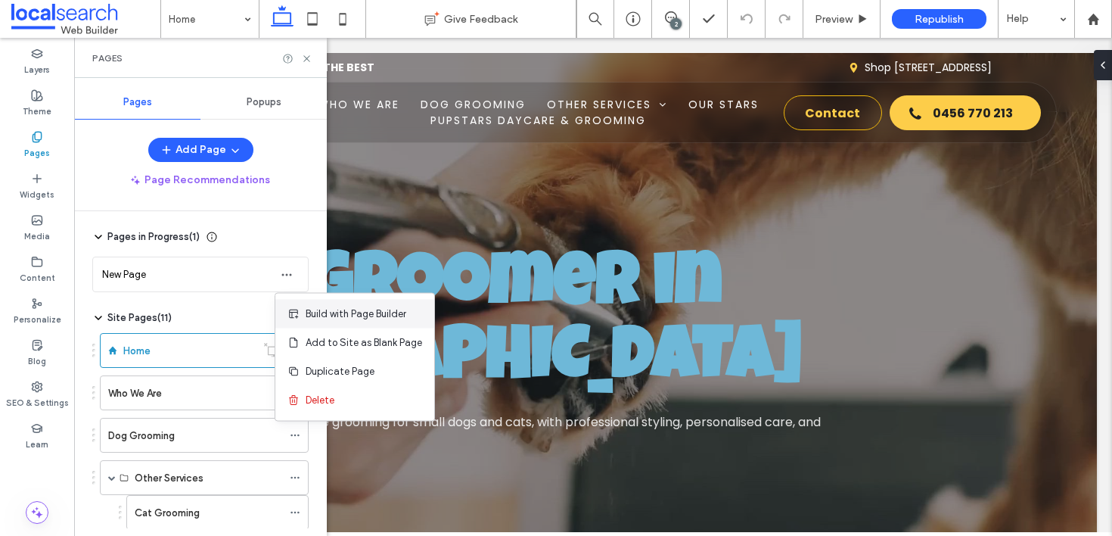
click at [359, 307] on span "Build with Page Builder" at bounding box center [356, 313] width 101 height 15
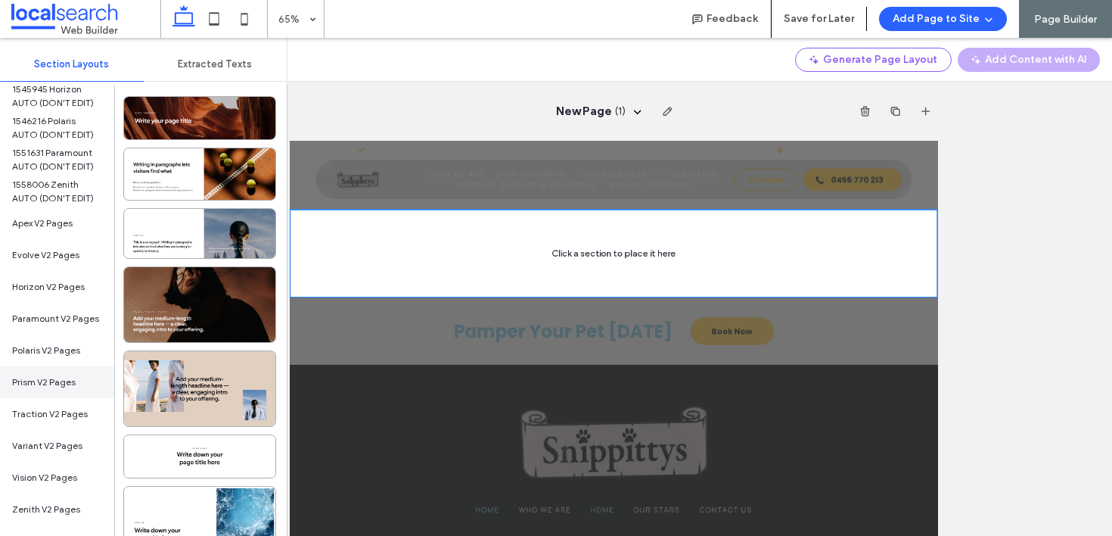
click at [64, 392] on div "Prism V2 Pages" at bounding box center [57, 382] width 114 height 32
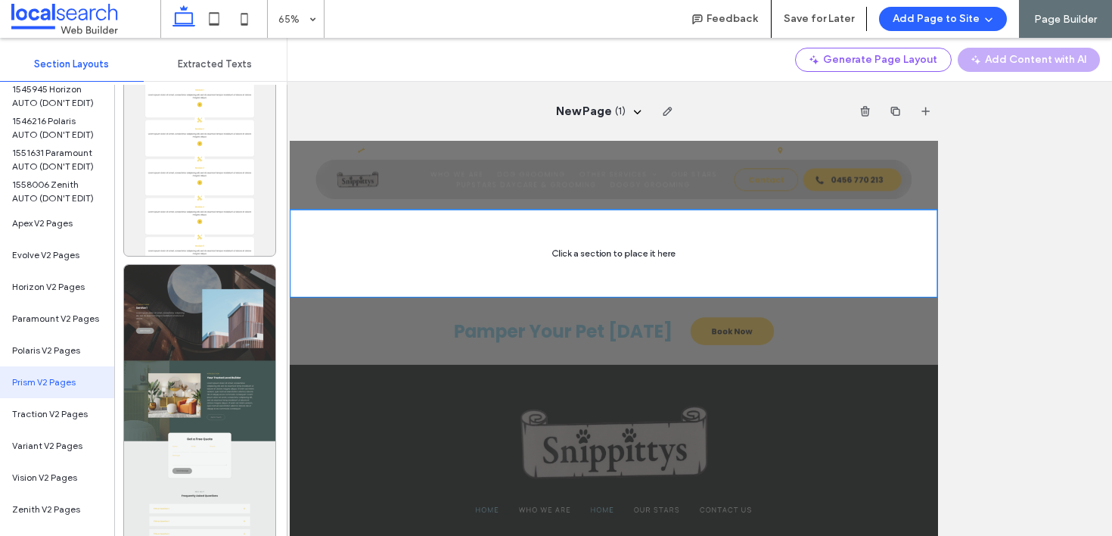
scroll to position [1928, 0]
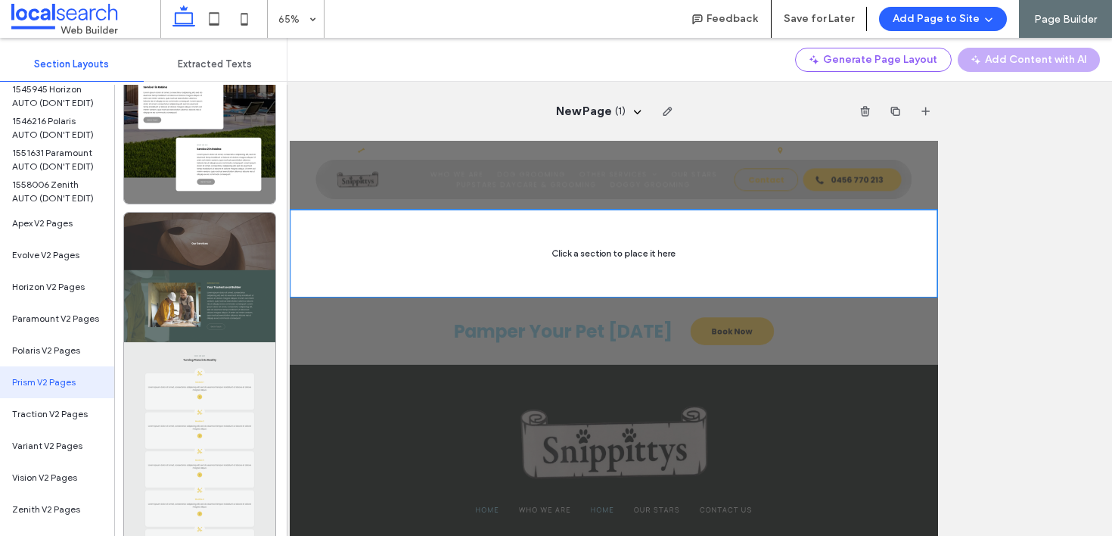
click at [225, 298] on div at bounding box center [199, 380] width 151 height 335
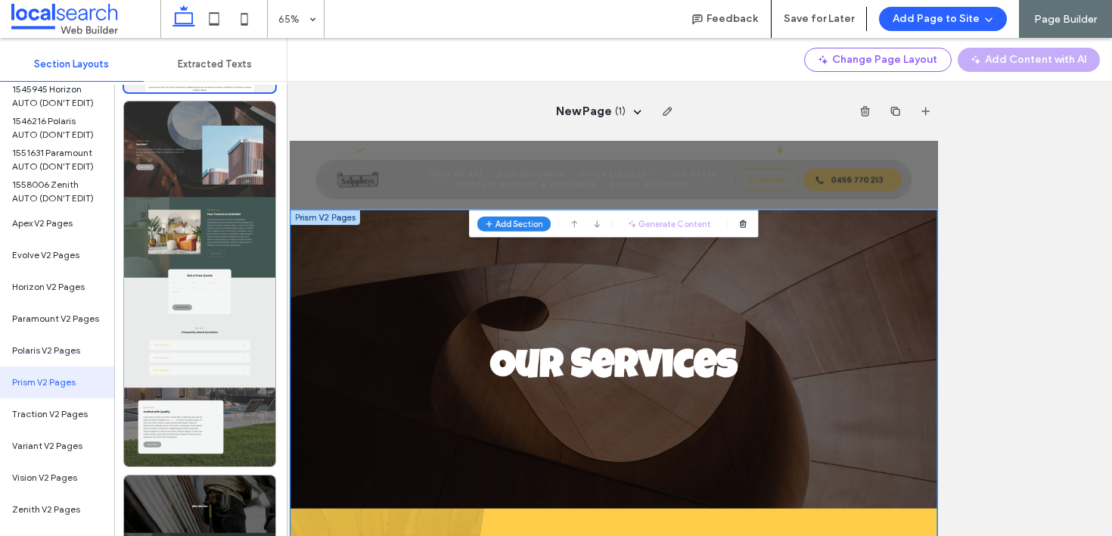
scroll to position [2454, 0]
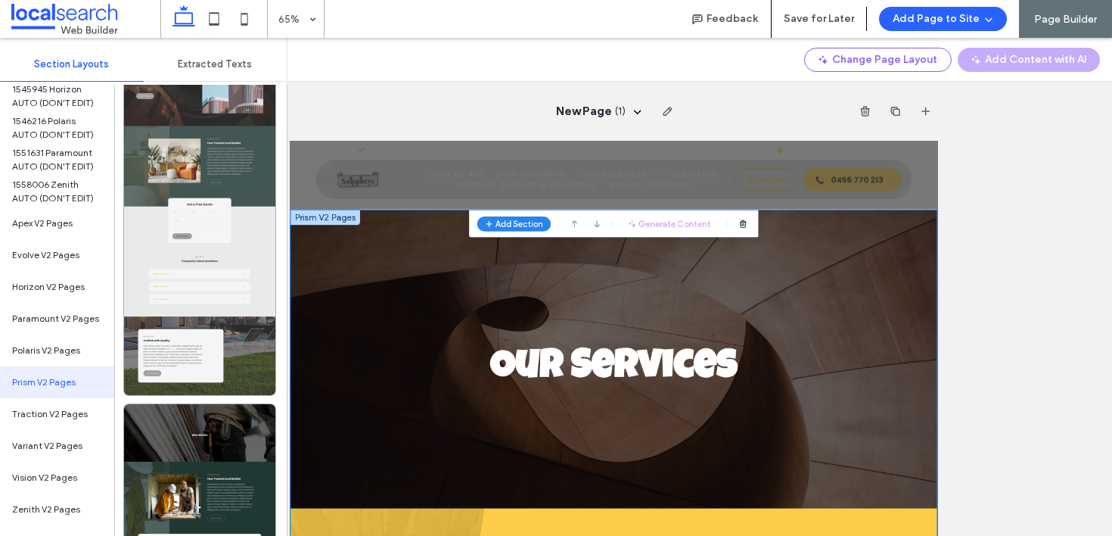
click at [227, 236] on div at bounding box center [199, 212] width 151 height 365
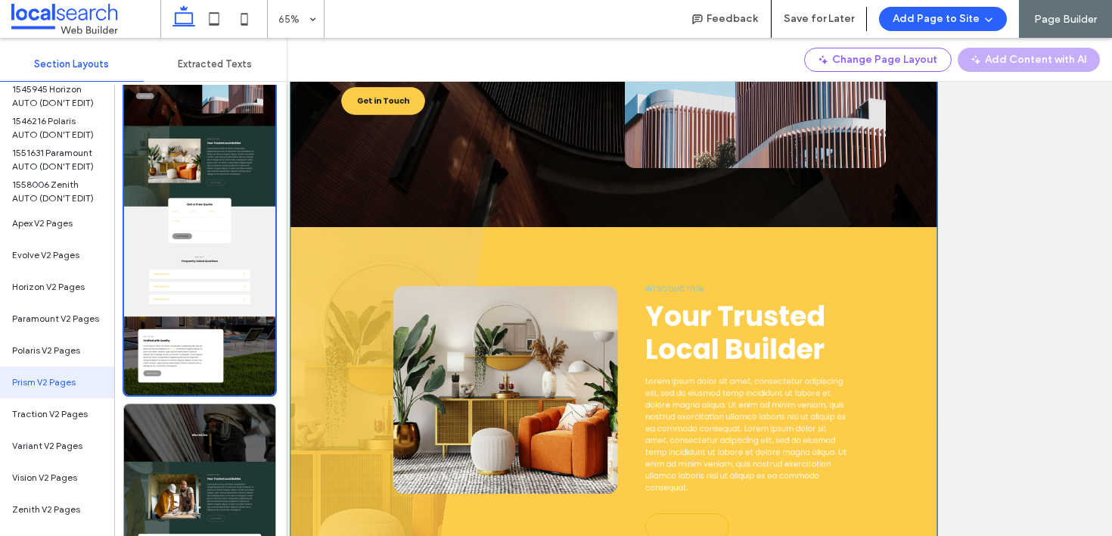
scroll to position [0, 0]
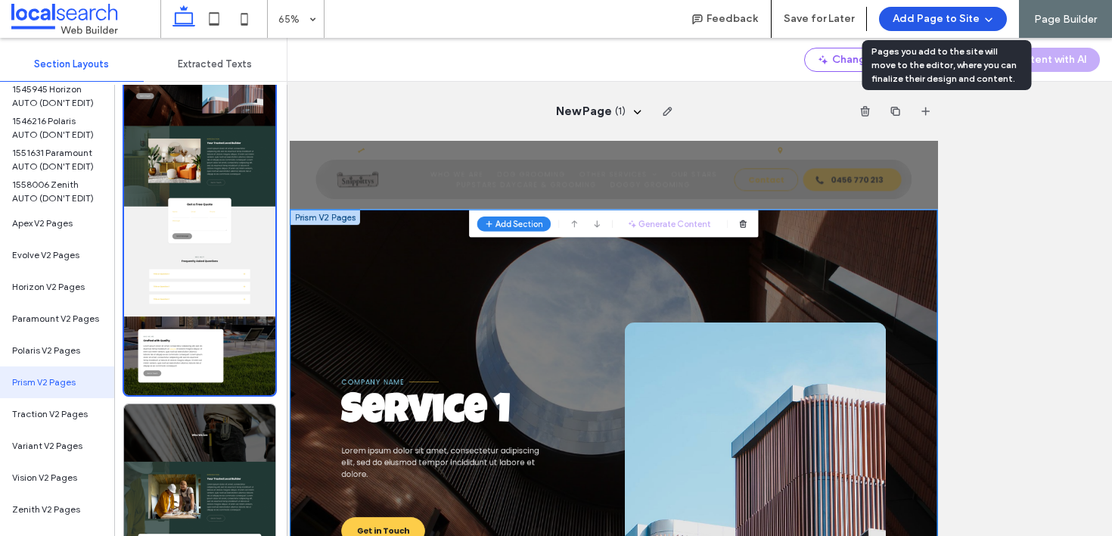
click at [943, 17] on button "Add Page to Site" at bounding box center [943, 19] width 128 height 24
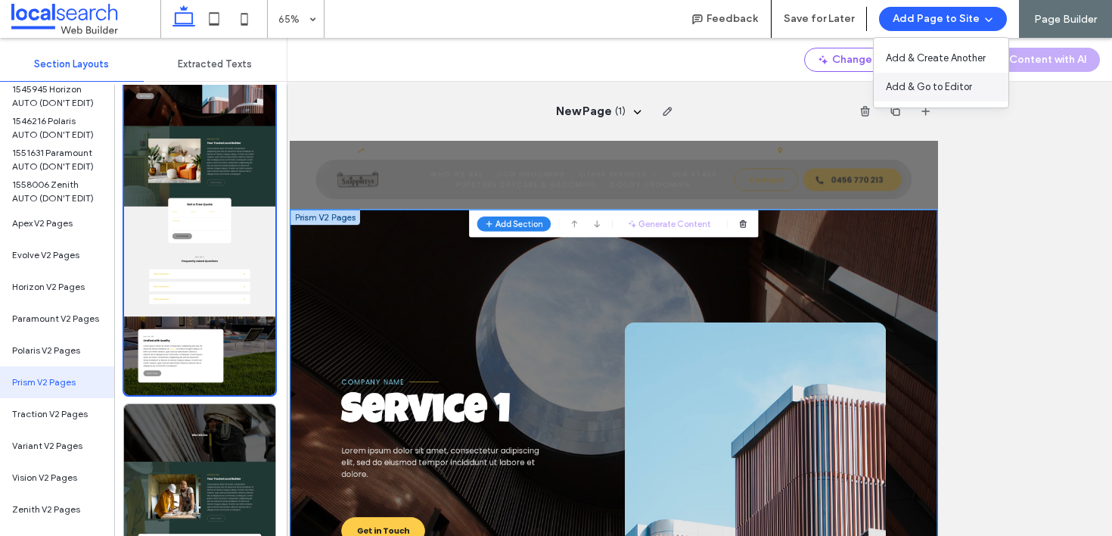
click at [921, 86] on span "Add & Go to Editor" at bounding box center [929, 86] width 86 height 15
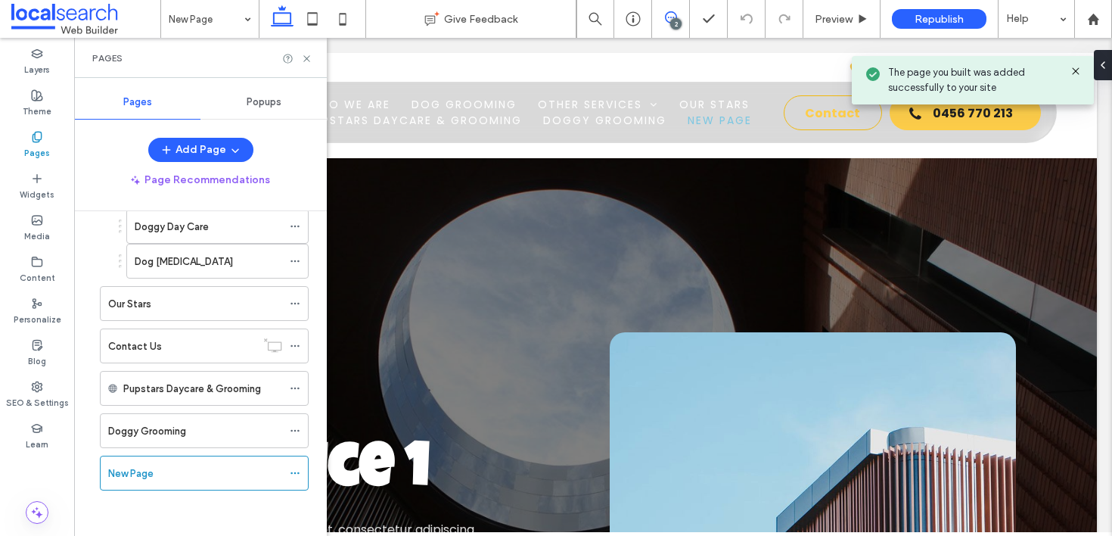
click at [676, 14] on span at bounding box center [670, 17] width 37 height 12
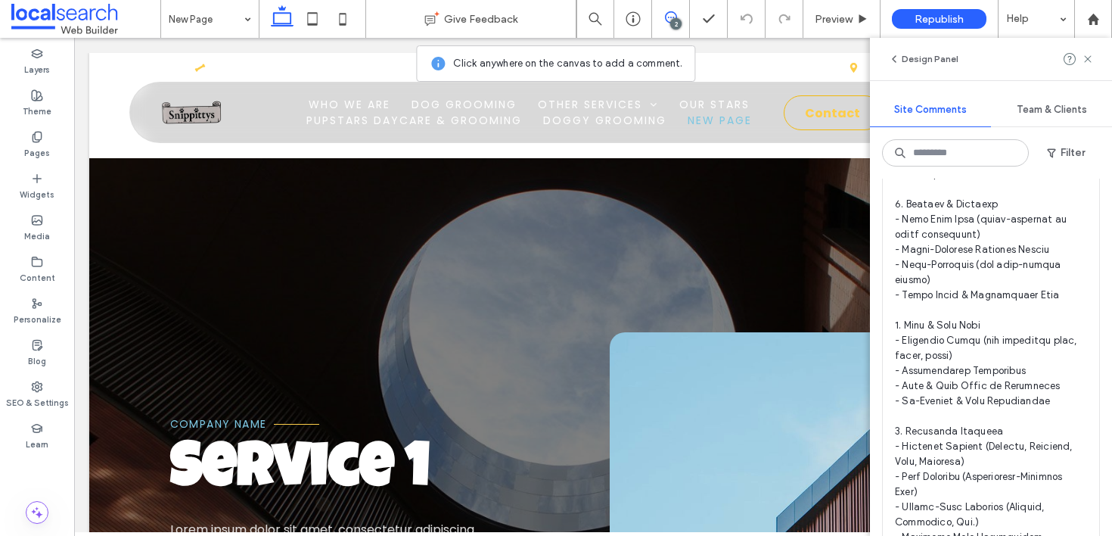
scroll to position [533, 0]
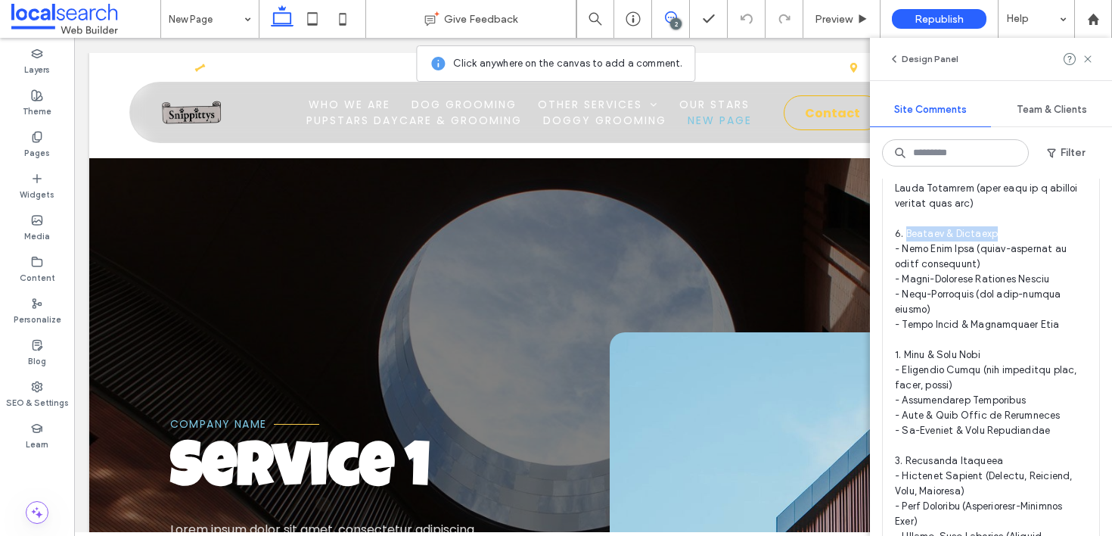
drag, startPoint x: 1012, startPoint y: 254, endPoint x: 906, endPoint y: 249, distance: 106.8
click at [906, 249] on span at bounding box center [991, 415] width 192 height 923
copy span "tyling & Clipping"
click at [61, 132] on div "Pages" at bounding box center [37, 145] width 74 height 42
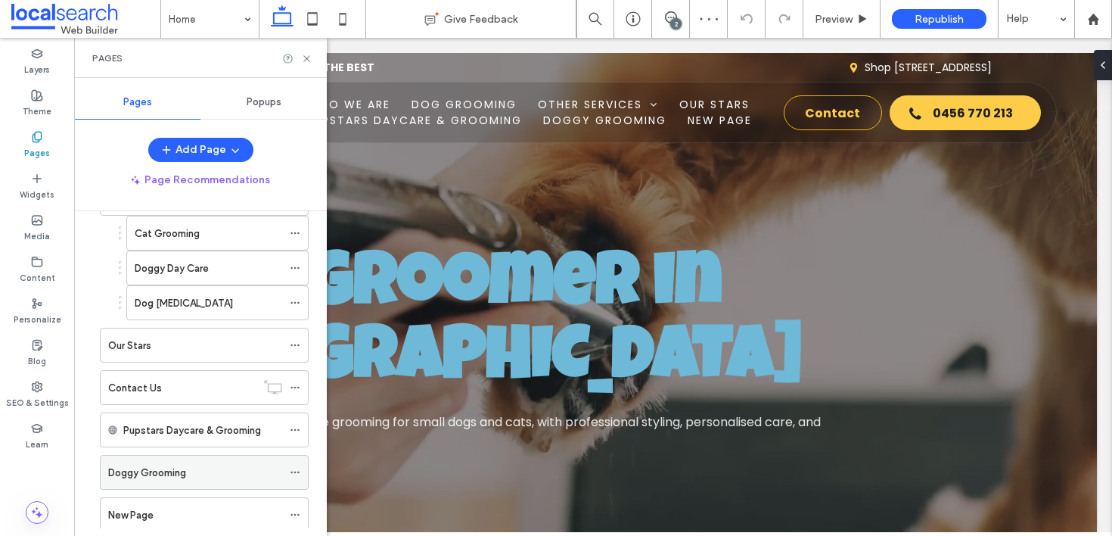
scroll to position [225, 0]
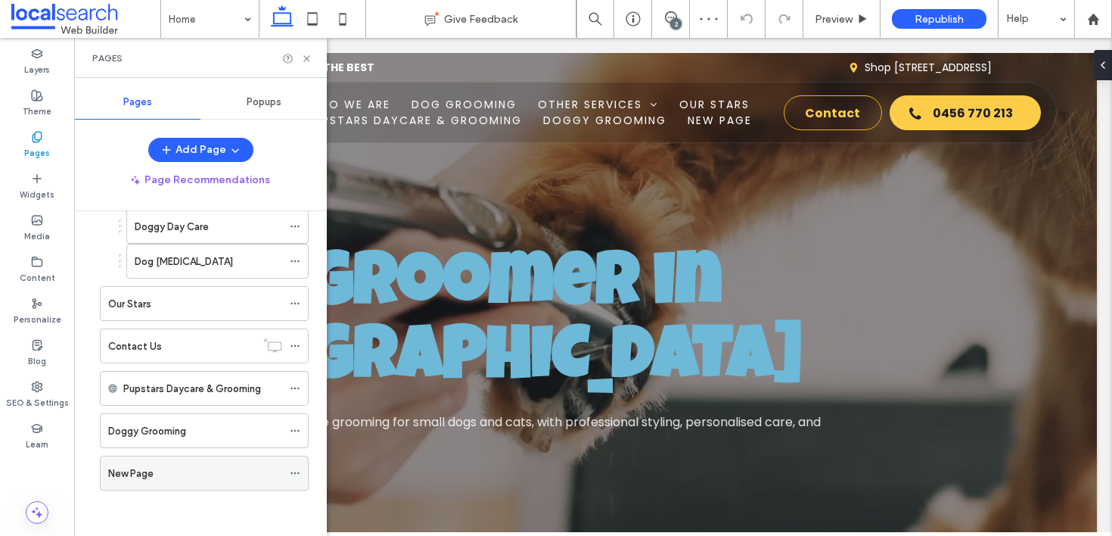
click at [297, 473] on use at bounding box center [295, 473] width 8 height 2
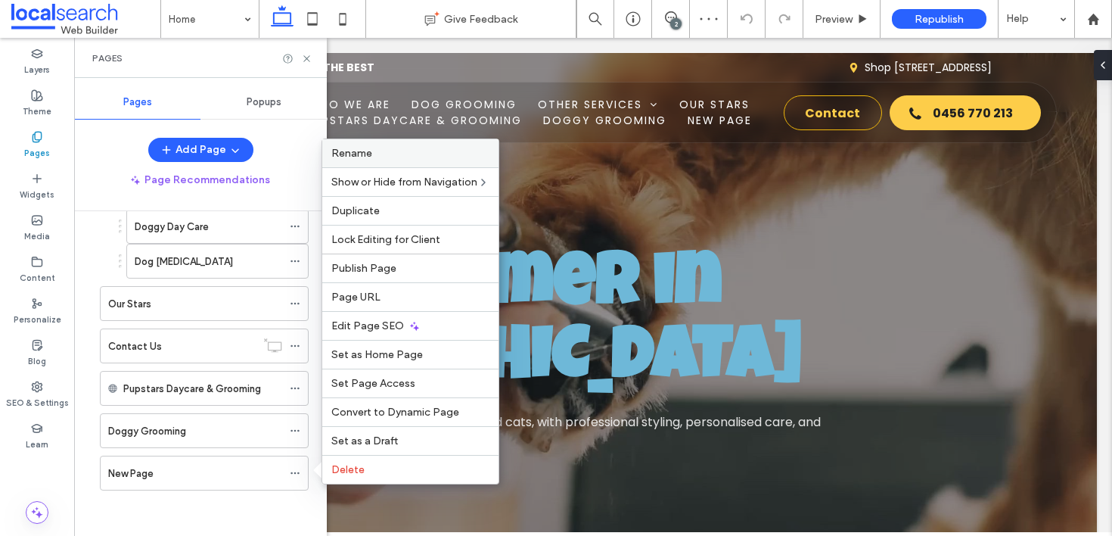
click at [376, 154] on label "Rename" at bounding box center [410, 153] width 158 height 13
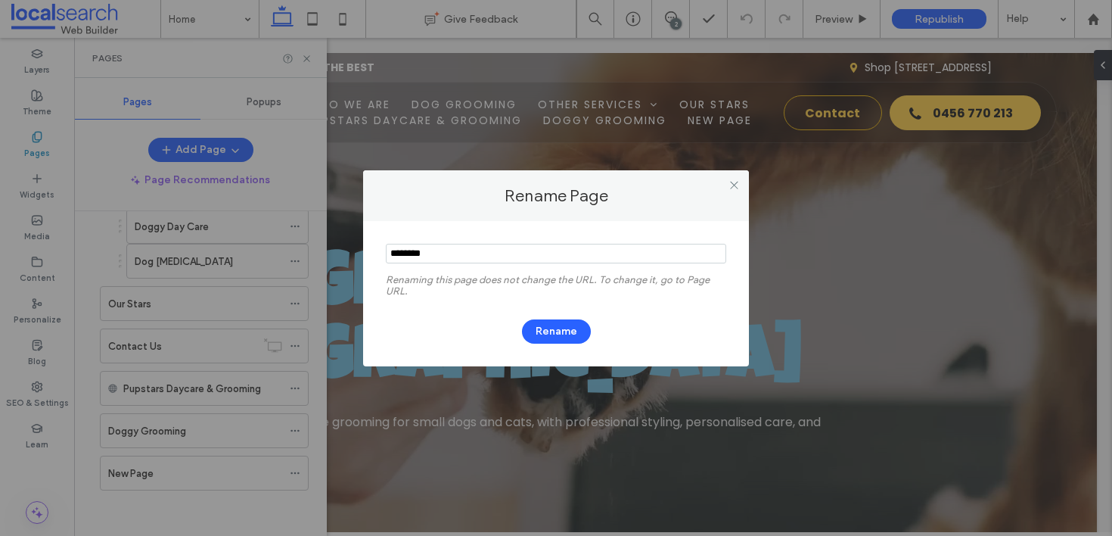
click at [593, 251] on input "notEmpty" at bounding box center [556, 254] width 340 height 20
type input "**********"
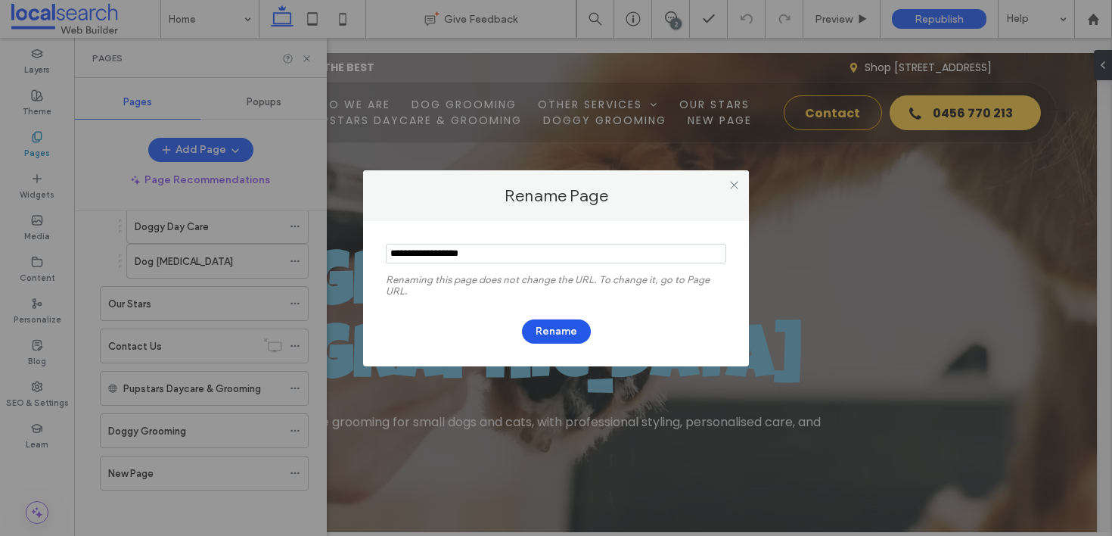
click at [547, 332] on button "Rename" at bounding box center [556, 331] width 69 height 24
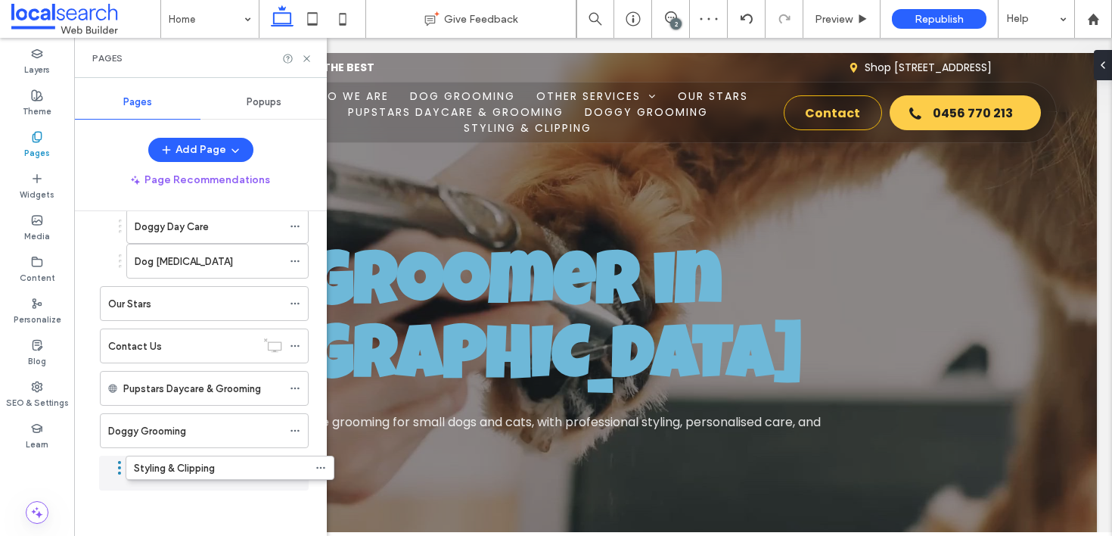
scroll to position [217, 0]
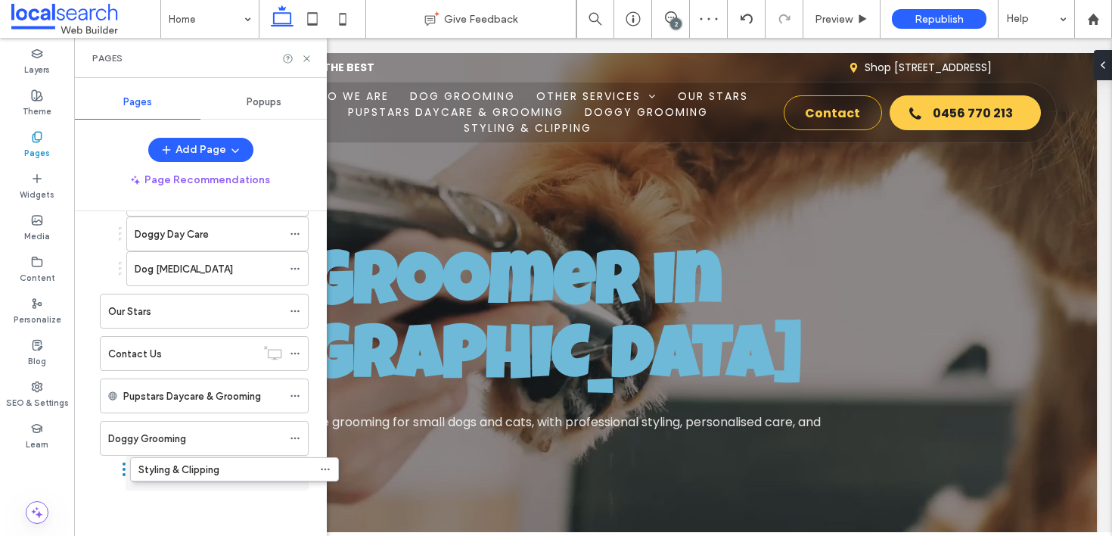
drag, startPoint x: 93, startPoint y: 472, endPoint x: 123, endPoint y: 474, distance: 30.3
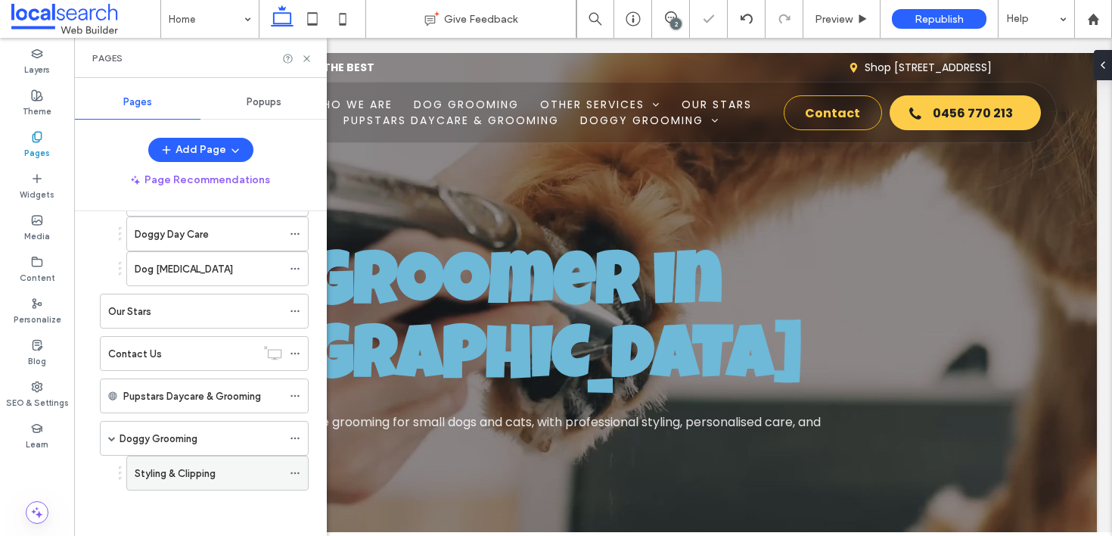
click at [175, 482] on div "Styling & Clipping" at bounding box center [209, 472] width 148 height 33
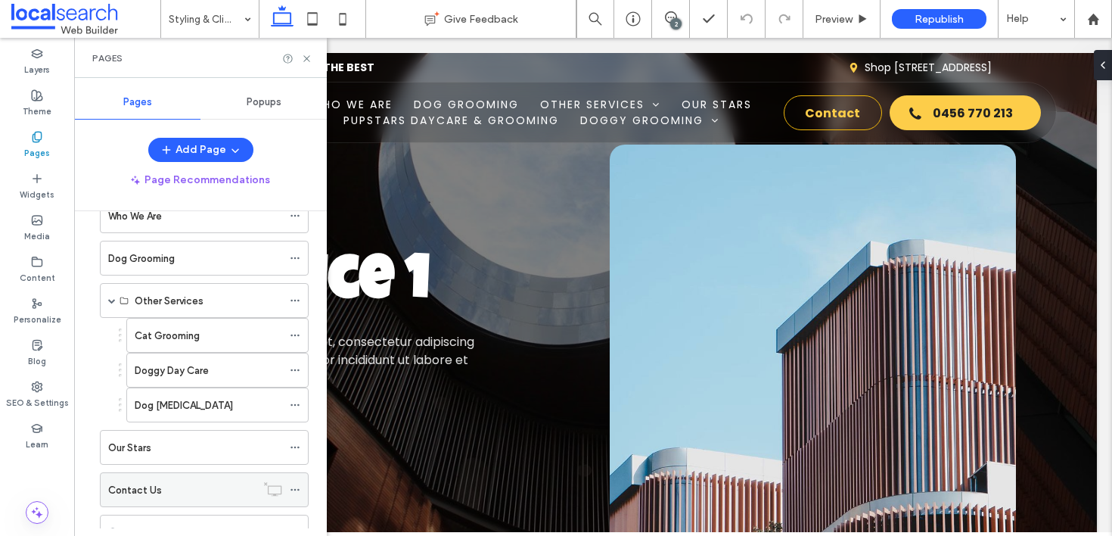
scroll to position [217, 0]
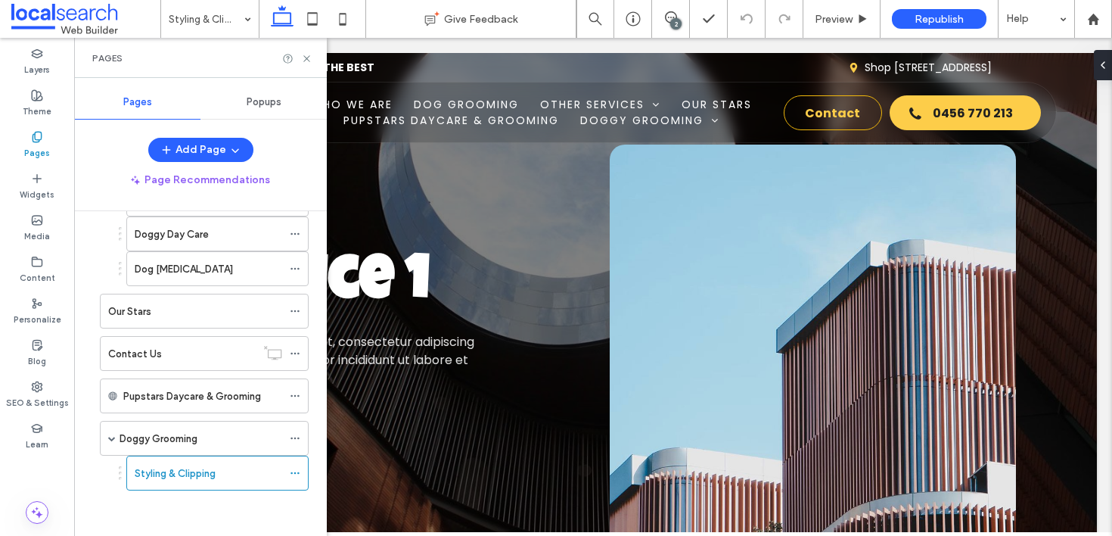
click at [205, 467] on label "Styling & Clipping" at bounding box center [175, 473] width 81 height 26
click at [306, 58] on icon at bounding box center [306, 58] width 11 height 11
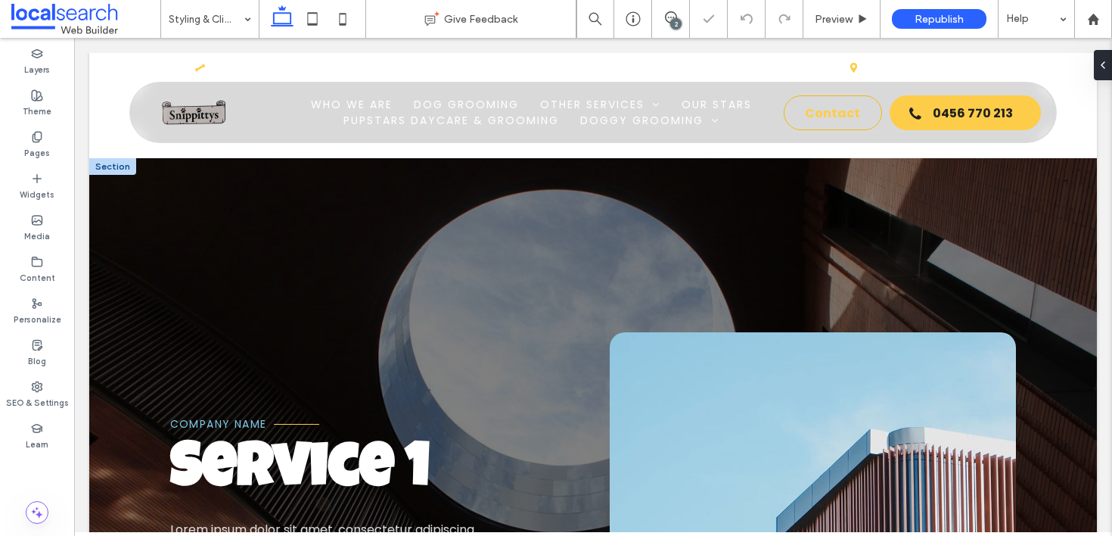
scroll to position [0, 0]
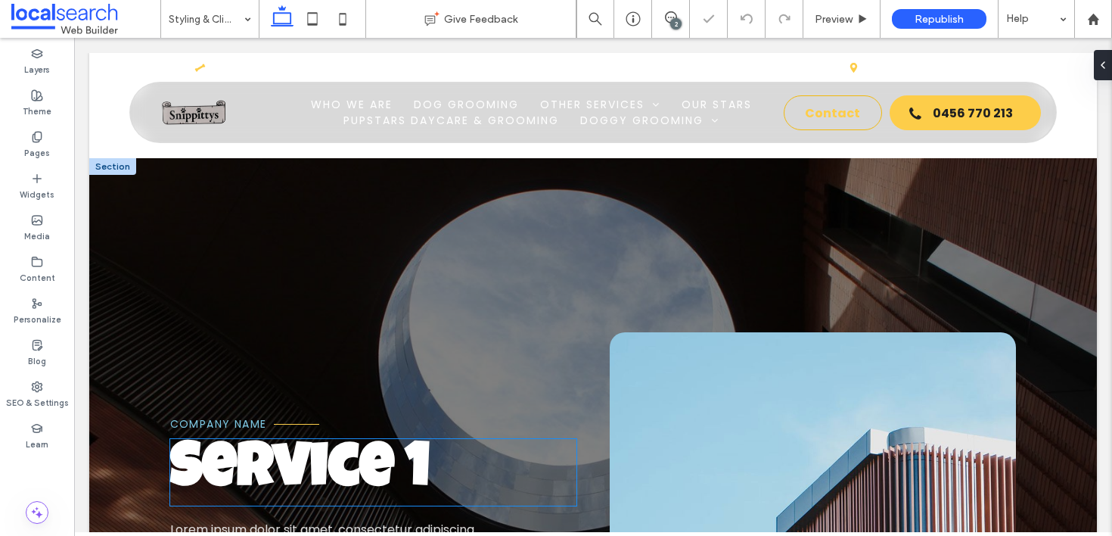
click at [324, 480] on span "Service 1" at bounding box center [299, 472] width 259 height 61
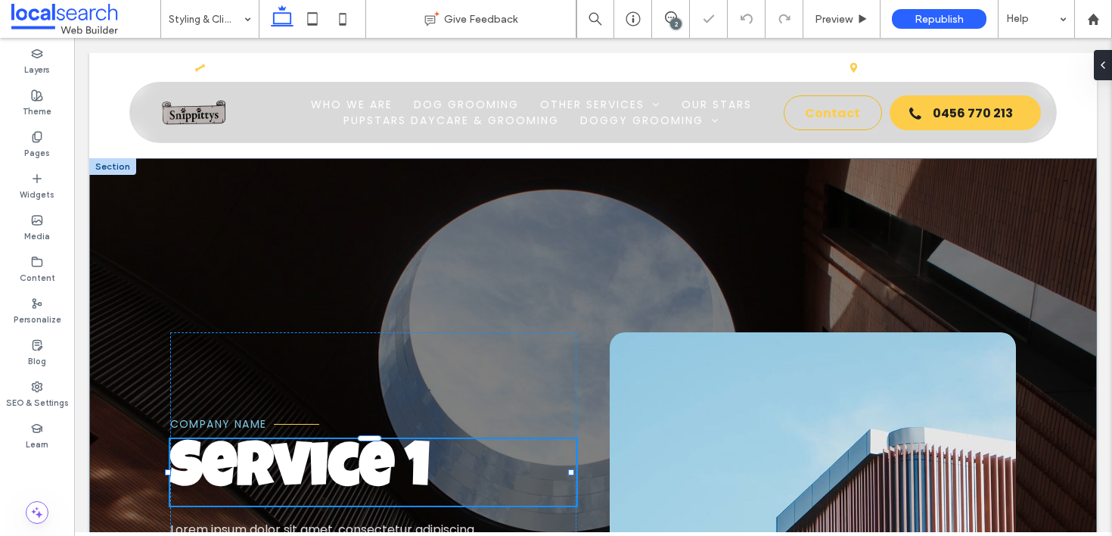
click at [324, 480] on div "Service 1" at bounding box center [373, 472] width 406 height 67
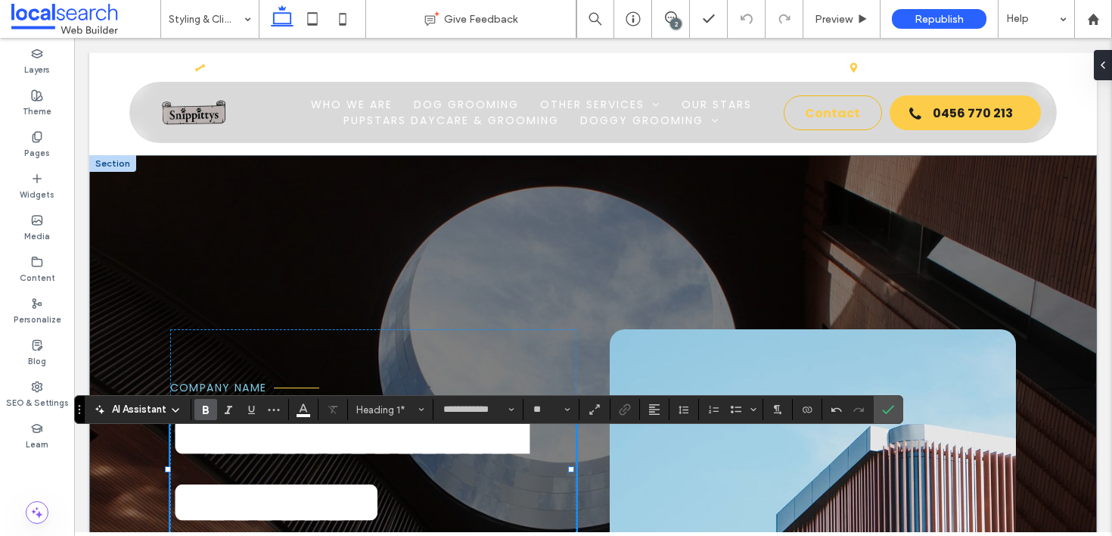
scroll to position [36, 0]
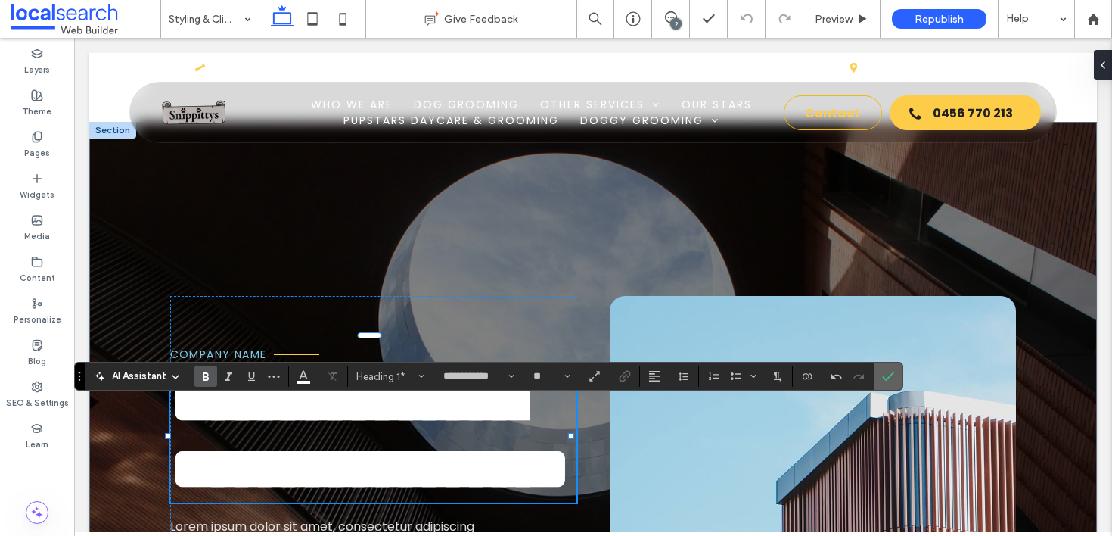
click at [883, 376] on use "Confirm" at bounding box center [889, 375] width 12 height 9
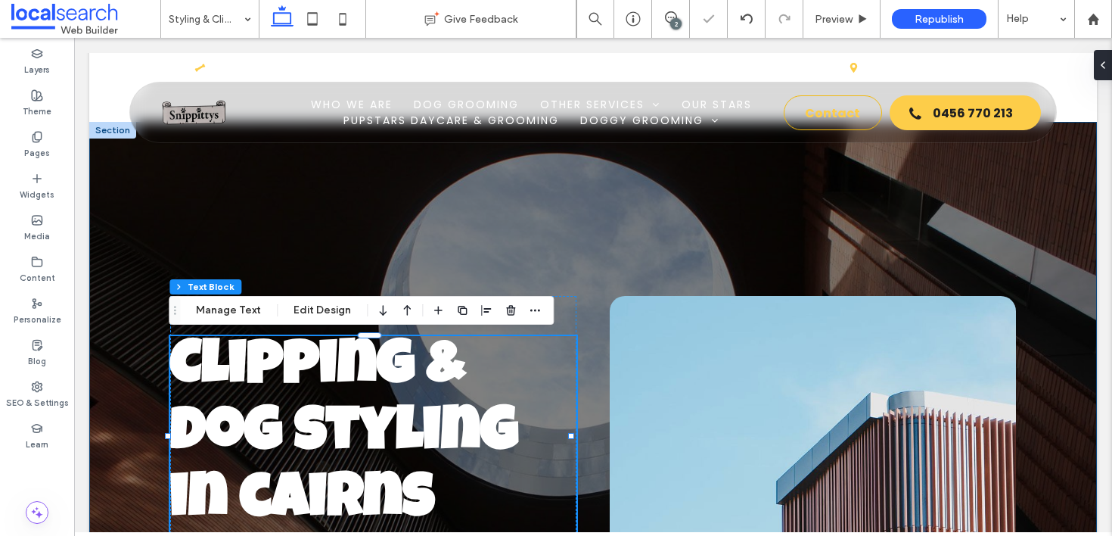
click at [600, 251] on div "Company Name Clipping & dog styling in cairns Lorem ipsum dolor sit amet, conse…" at bounding box center [593, 466] width 1008 height 688
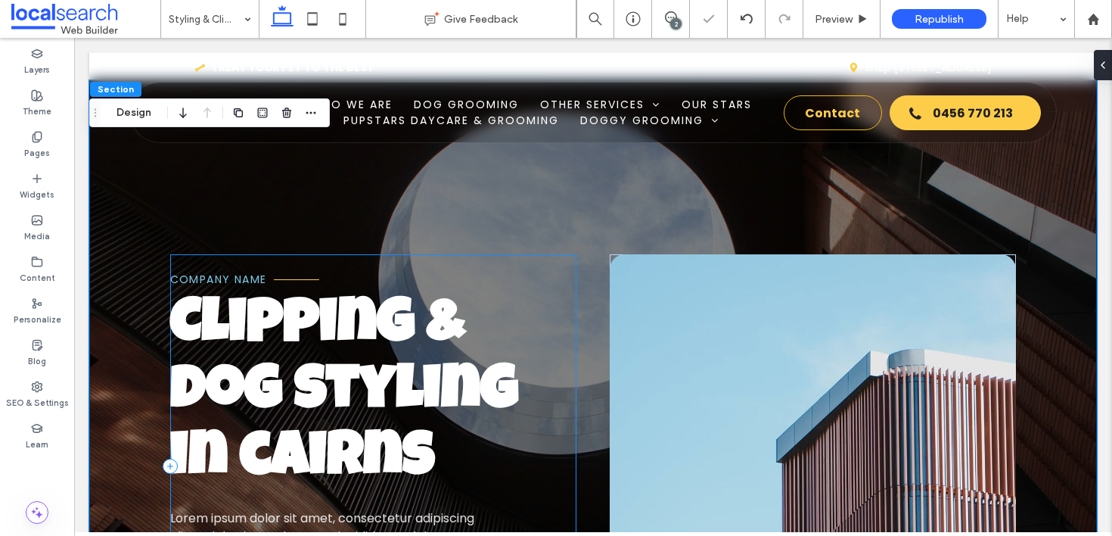
scroll to position [100, 0]
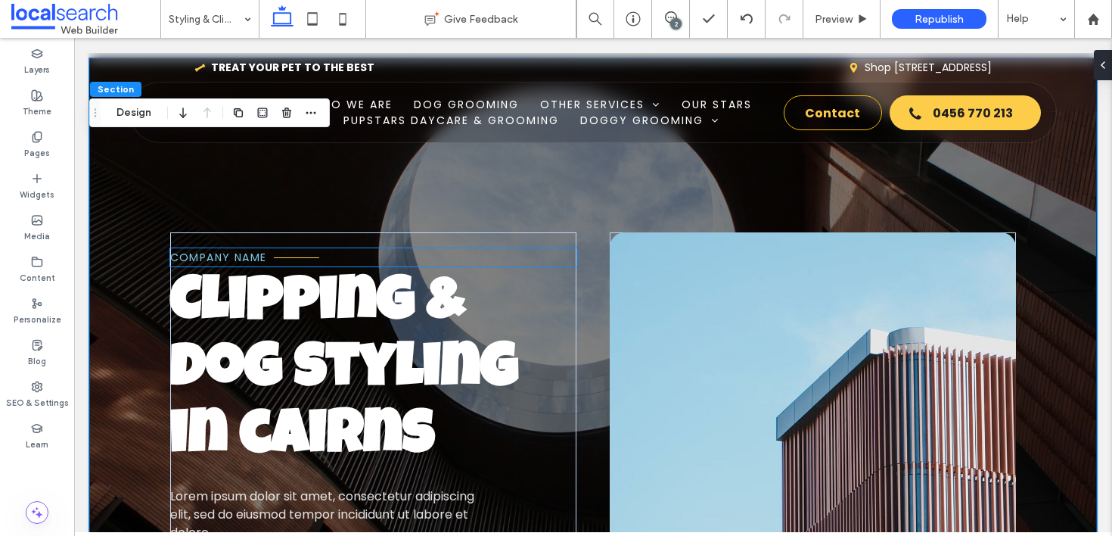
click at [235, 252] on span "Company Name" at bounding box center [218, 257] width 97 height 15
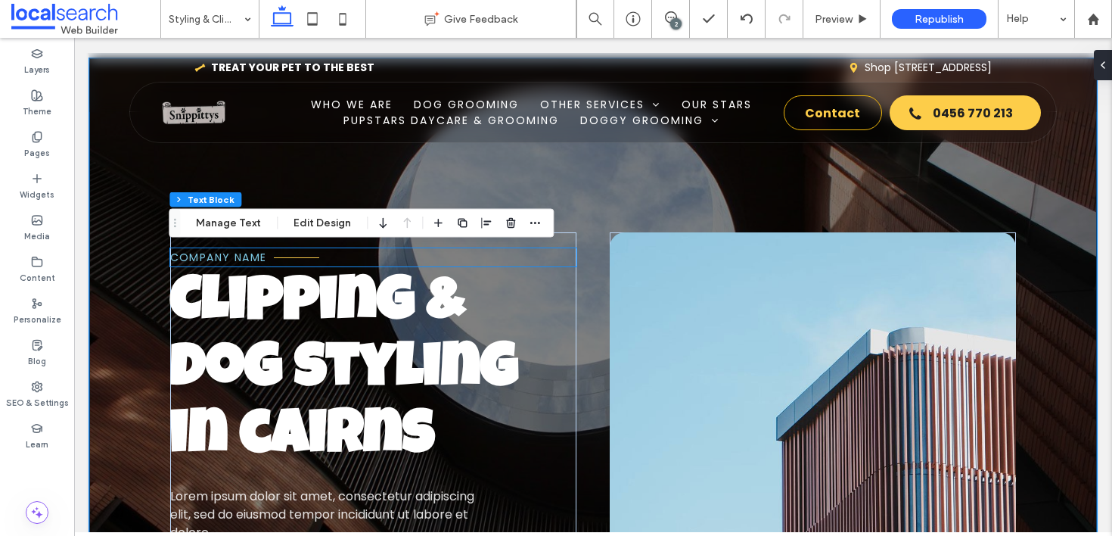
click at [235, 252] on span "Company Name" at bounding box center [218, 257] width 97 height 15
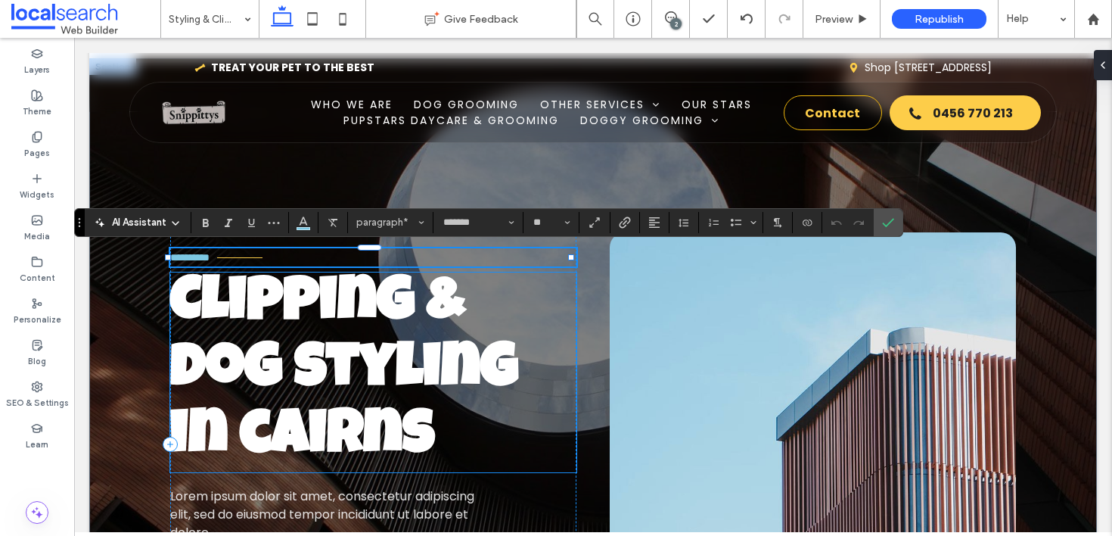
type input "**"
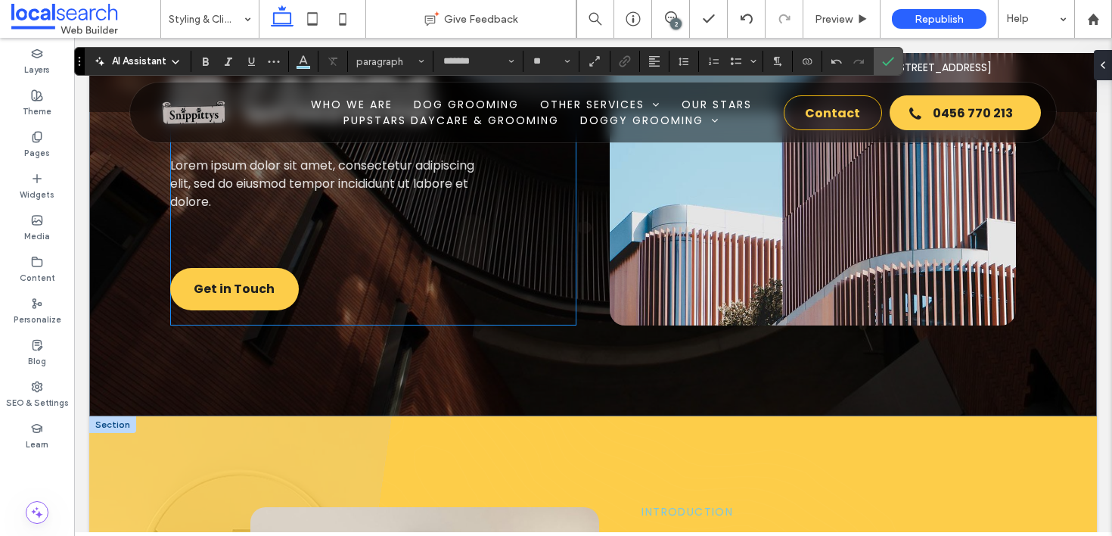
scroll to position [293, 0]
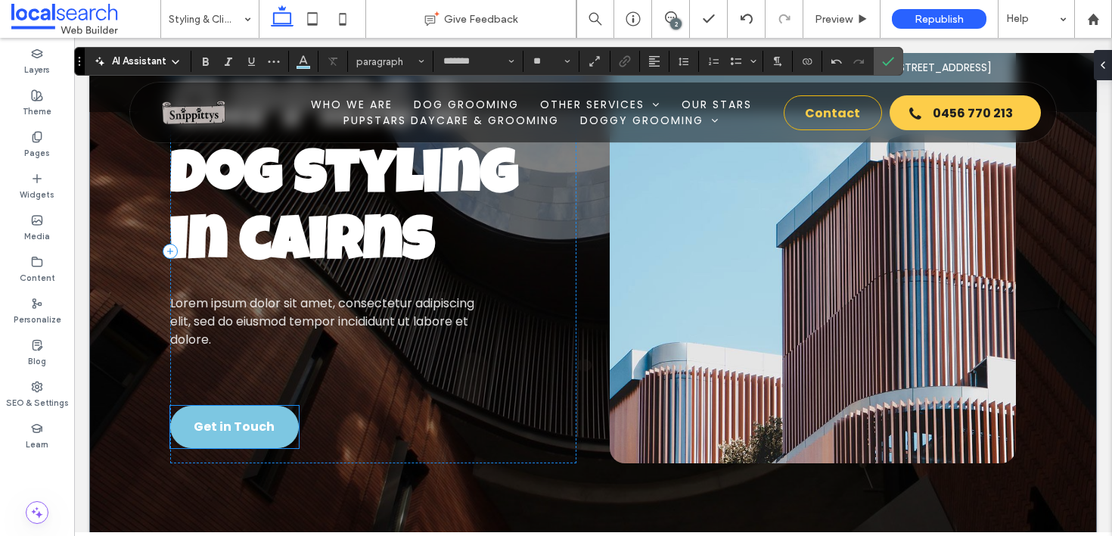
click at [272, 429] on link "Get in Touch" at bounding box center [234, 426] width 129 height 42
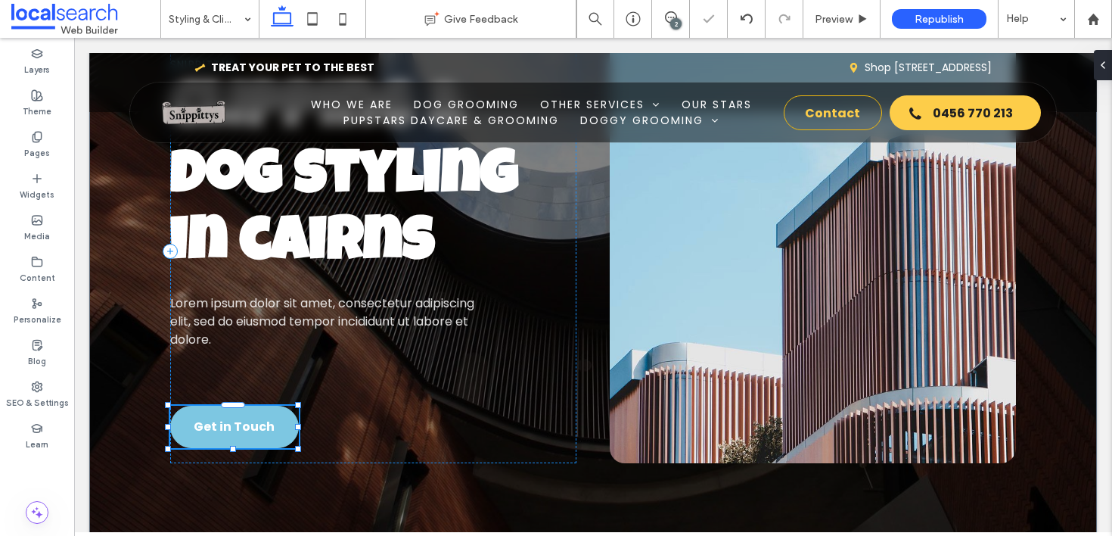
click at [272, 429] on div "Get in Touch" at bounding box center [234, 426] width 129 height 42
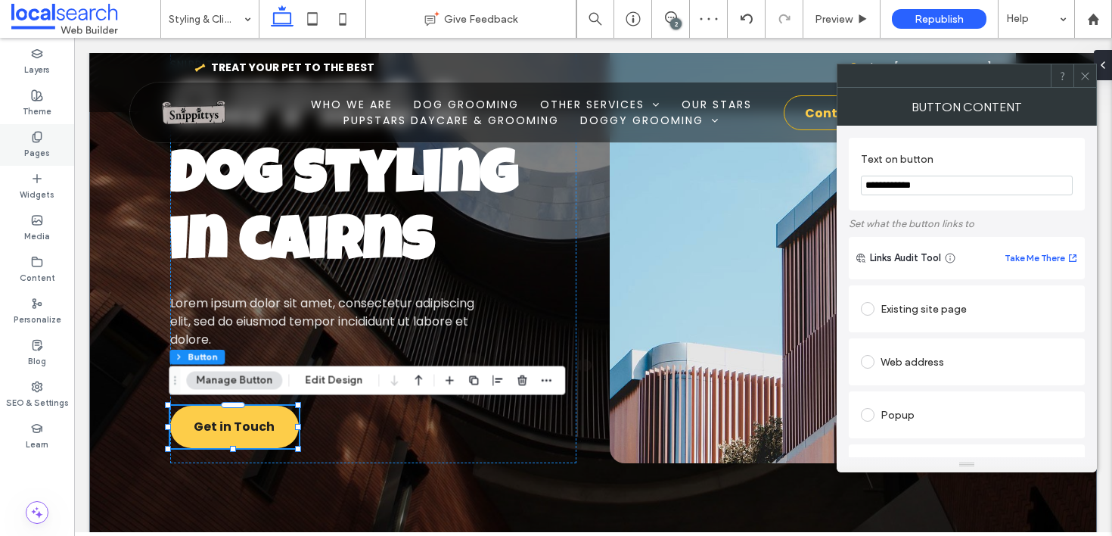
click at [46, 147] on label "Pages" at bounding box center [37, 151] width 26 height 17
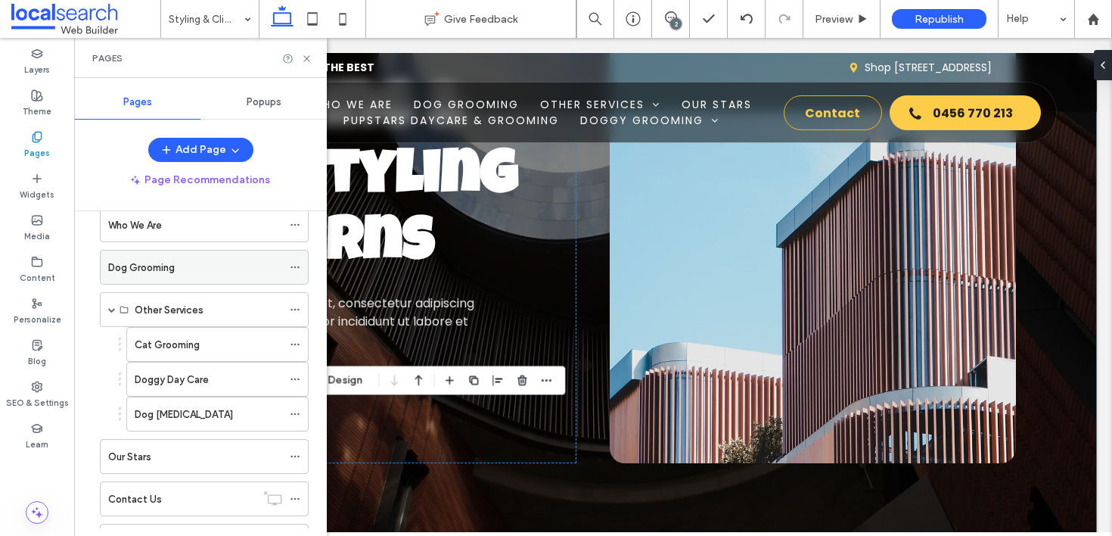
scroll to position [0, 0]
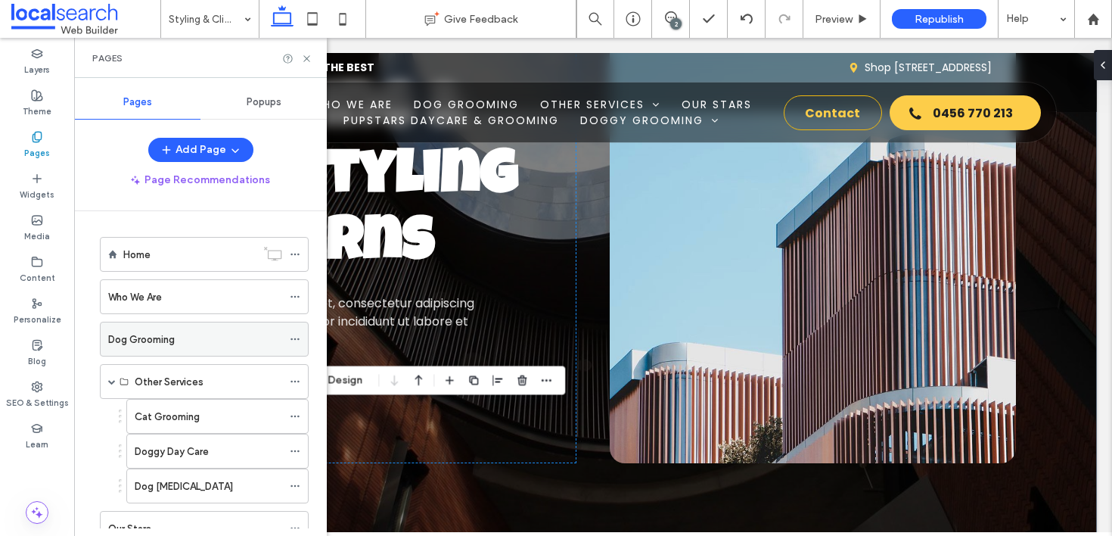
click at [176, 335] on div "Dog Grooming" at bounding box center [195, 339] width 174 height 16
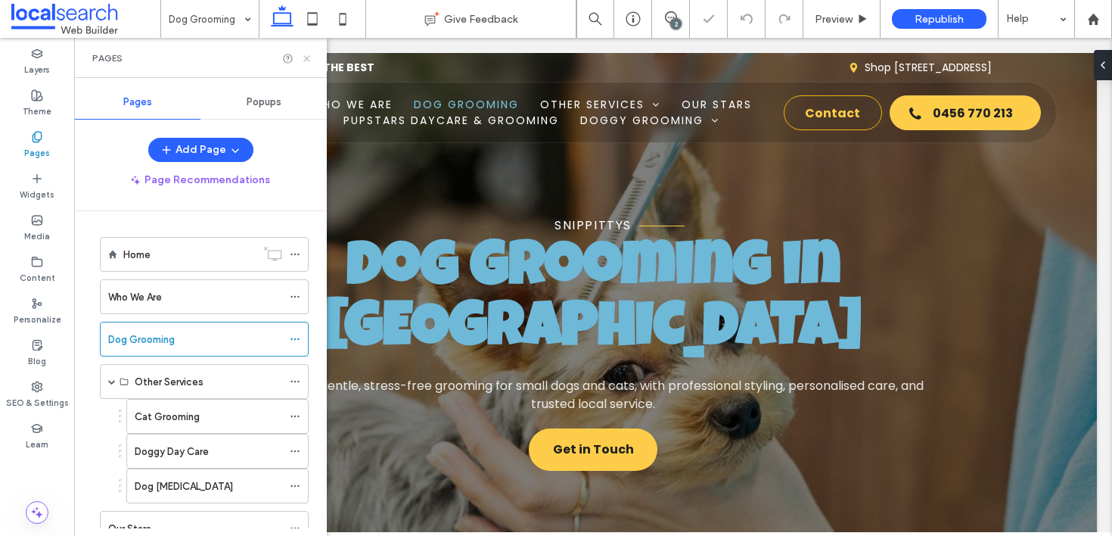
click at [307, 57] on use at bounding box center [306, 58] width 6 height 6
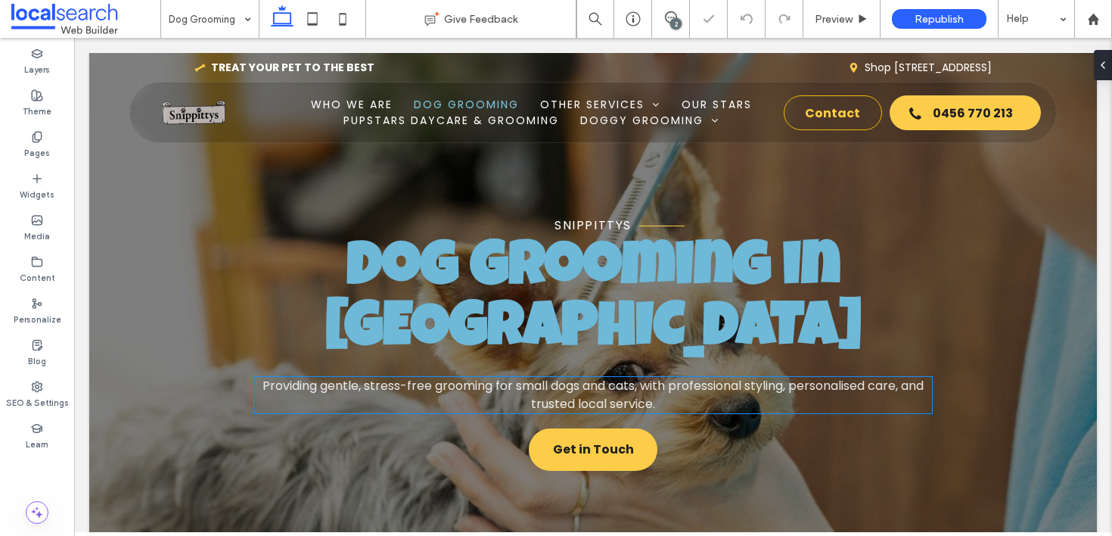
click at [593, 377] on span "Providing gentle, stress-free grooming for small dogs and cats, with profession…" at bounding box center [593, 395] width 661 height 36
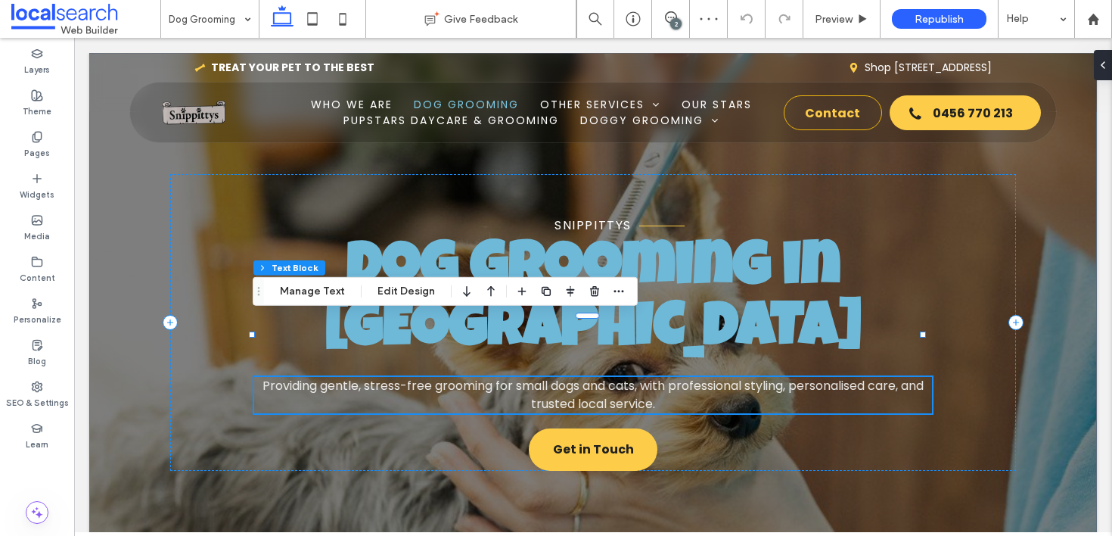
click at [593, 377] on span "Providing gentle, stress-free grooming for small dogs and cats, with profession…" at bounding box center [593, 395] width 661 height 36
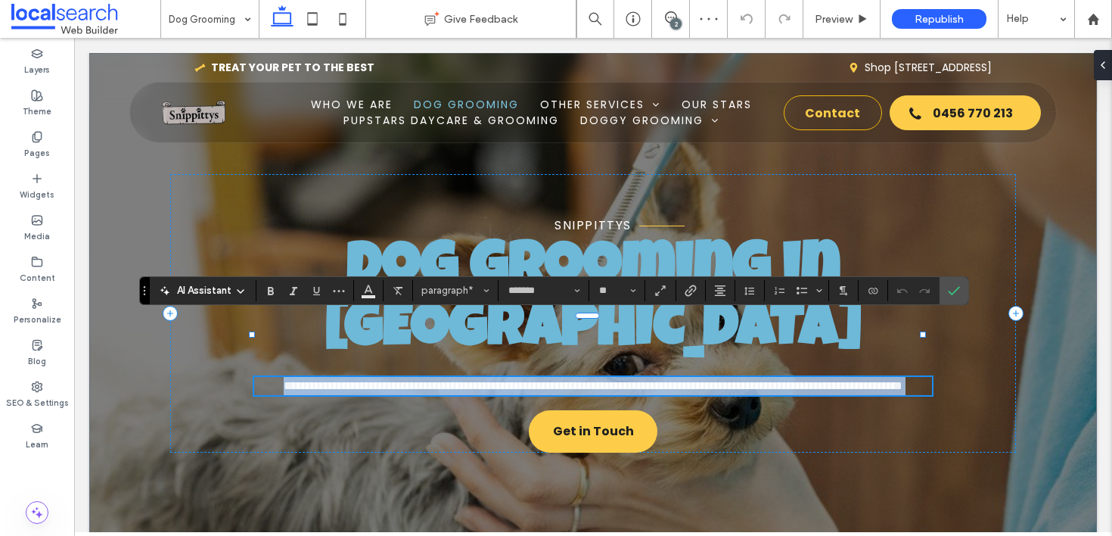
copy span "**********"
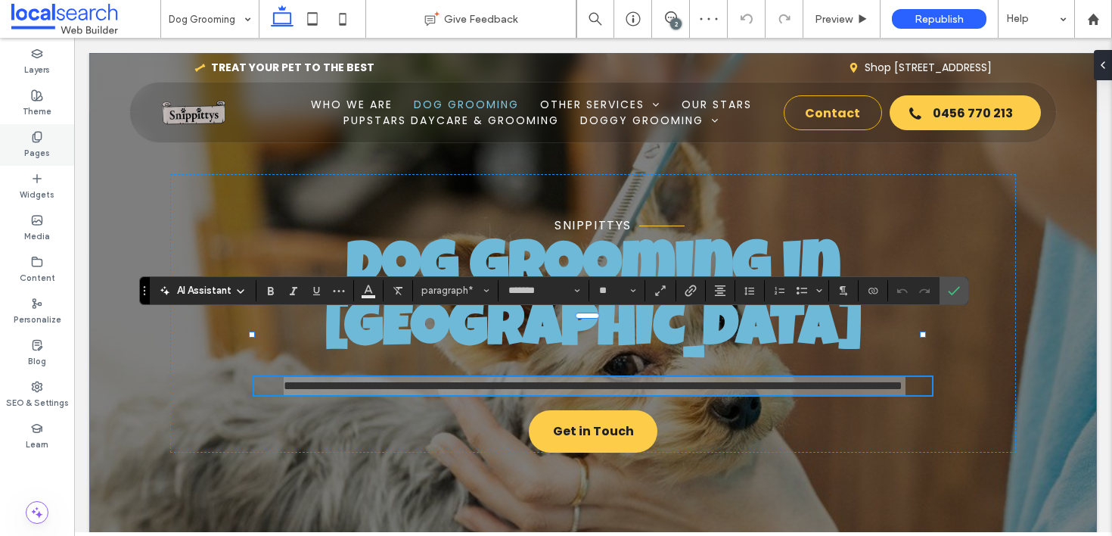
click at [42, 132] on icon at bounding box center [37, 137] width 12 height 12
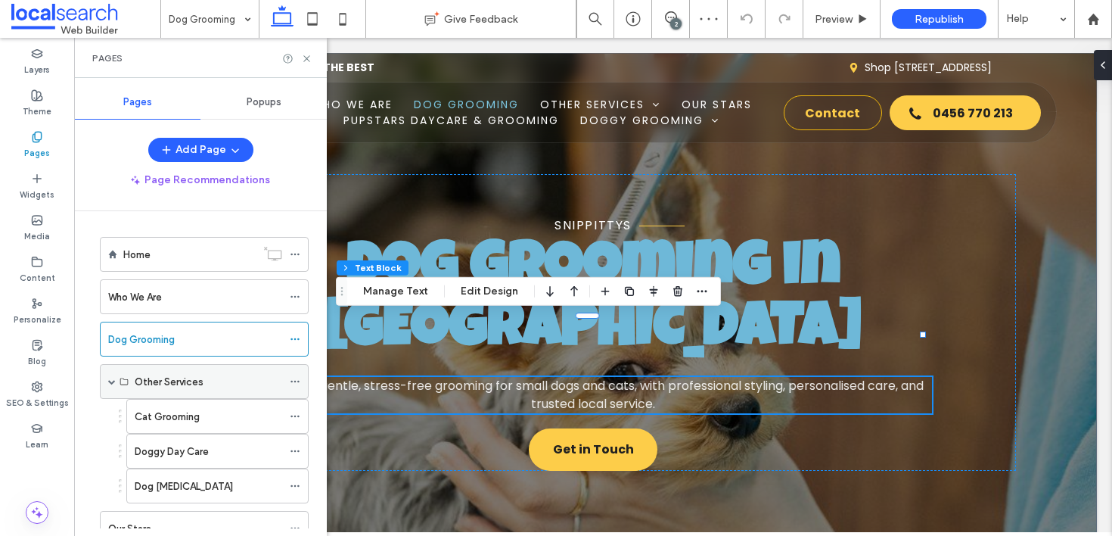
scroll to position [217, 0]
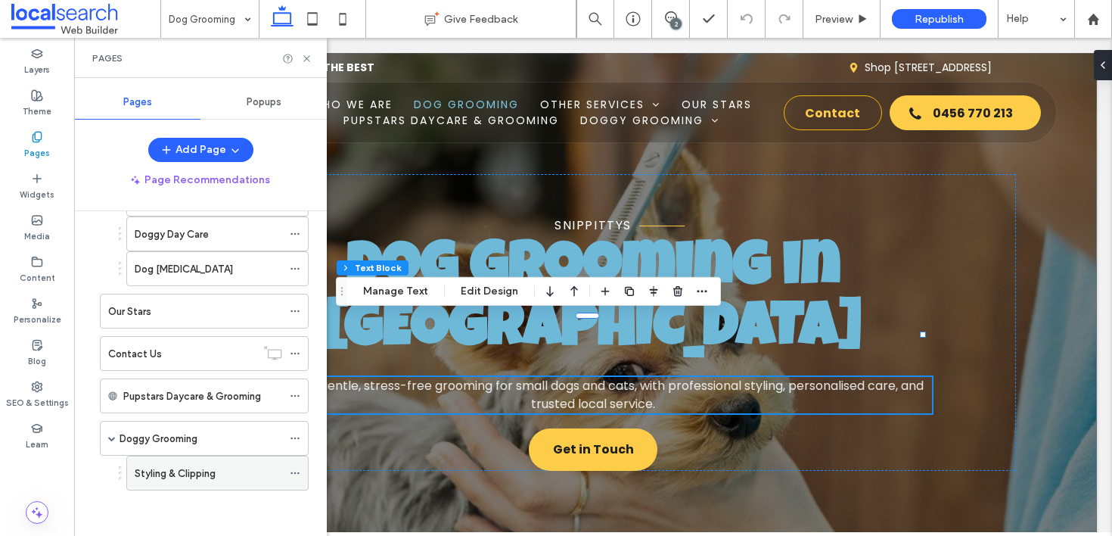
click at [207, 485] on div "Styling & Clipping" at bounding box center [209, 472] width 148 height 33
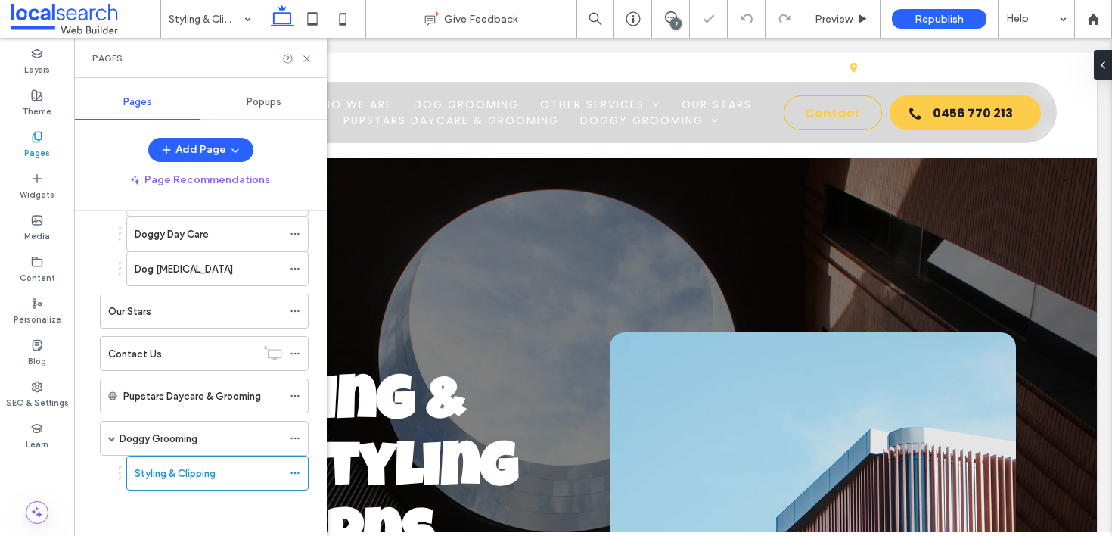
click at [313, 52] on div "Pages" at bounding box center [200, 58] width 253 height 40
click at [304, 63] on icon at bounding box center [306, 58] width 11 height 11
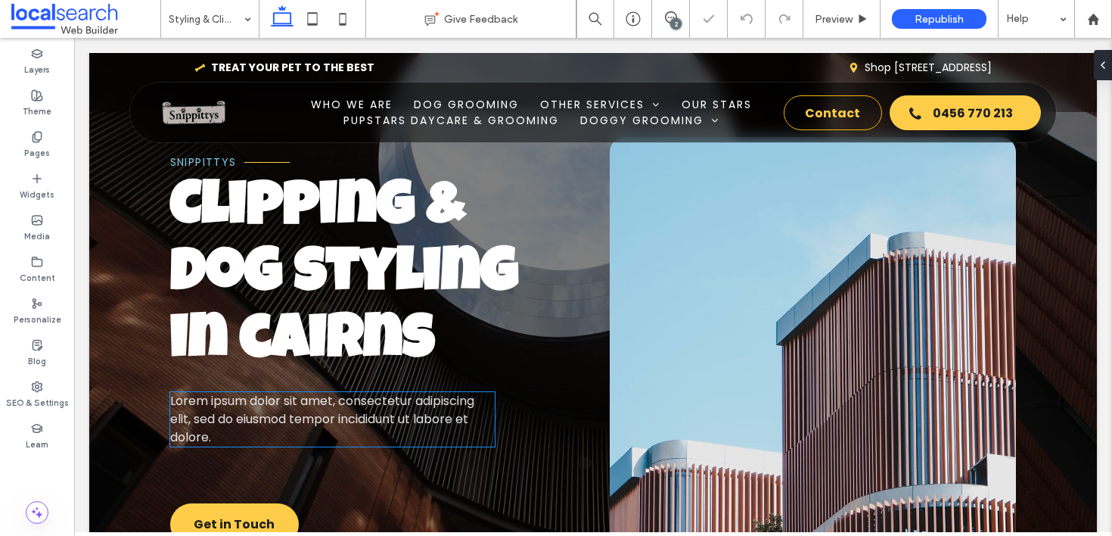
scroll to position [240, 0]
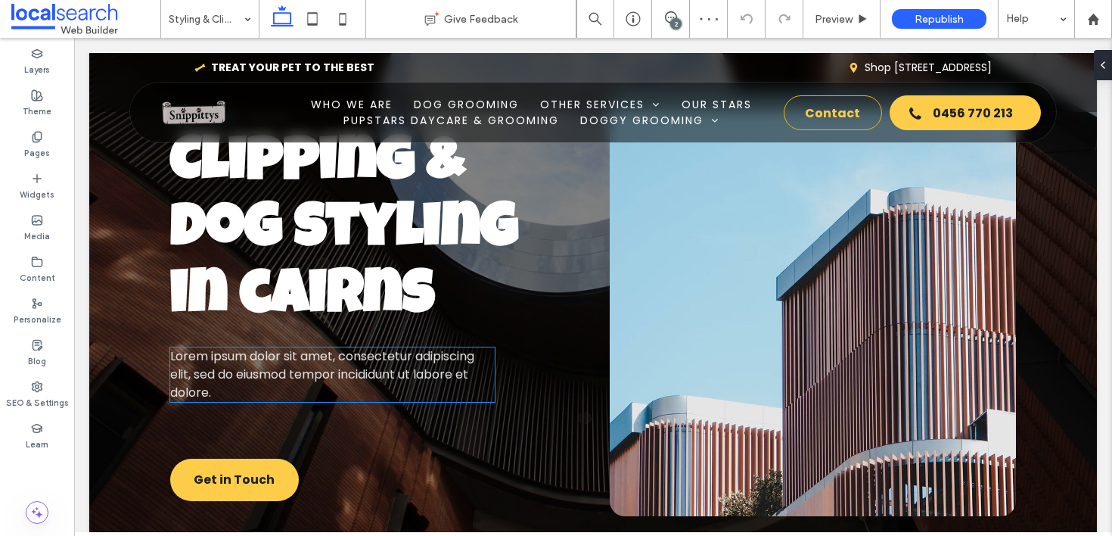
click at [334, 375] on span "Lorem ipsum dolor sit amet, consectetur adipiscing elit, sed do eiusmod tempor …" at bounding box center [322, 374] width 304 height 54
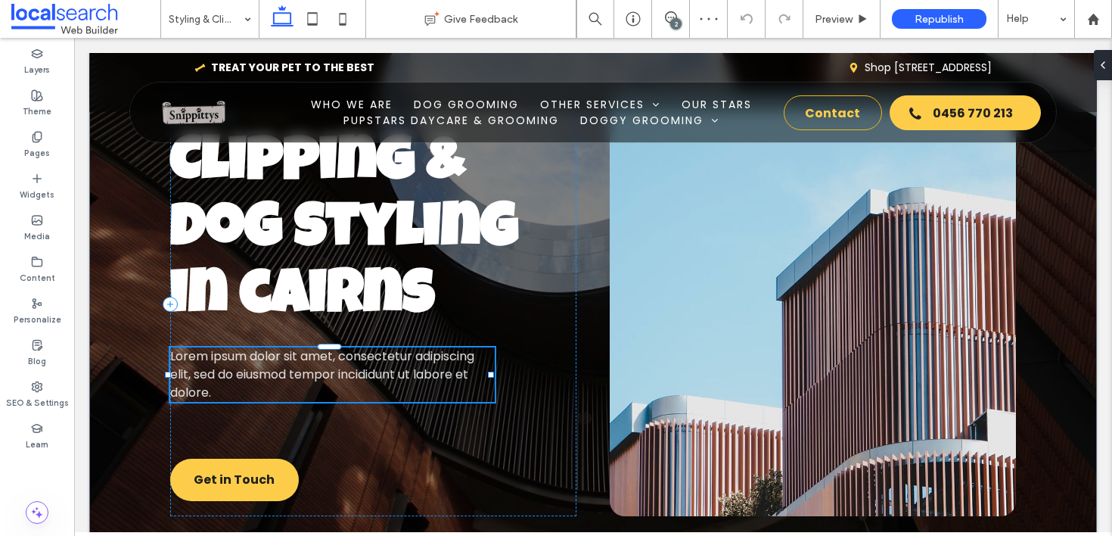
click at [334, 375] on span "Lorem ipsum dolor sit amet, consectetur adipiscing elit, sed do eiusmod tempor …" at bounding box center [322, 374] width 304 height 54
type input "*******"
type input "**"
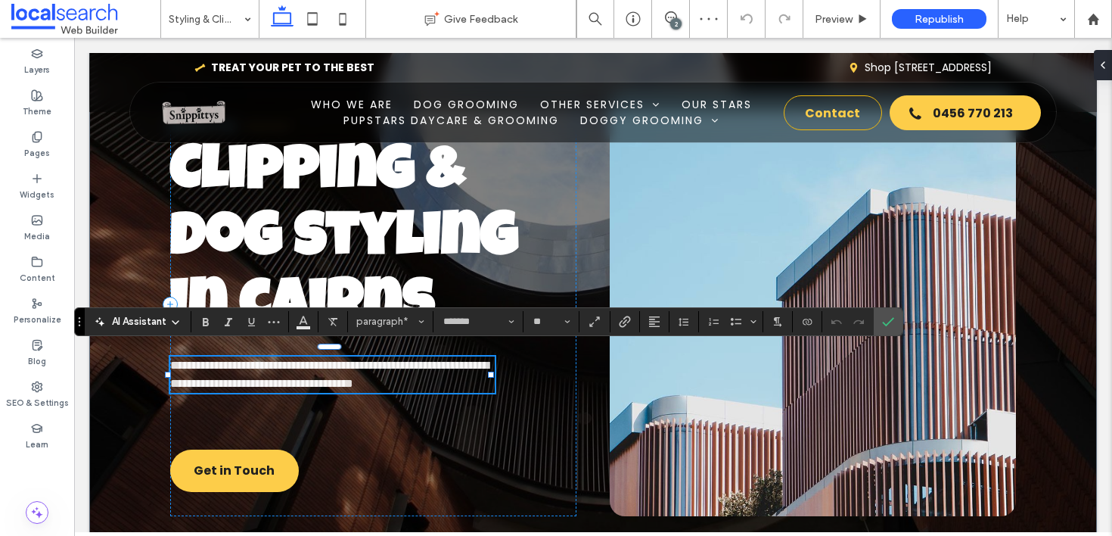
scroll to position [0, 0]
click at [885, 324] on use "Confirm" at bounding box center [889, 321] width 12 height 9
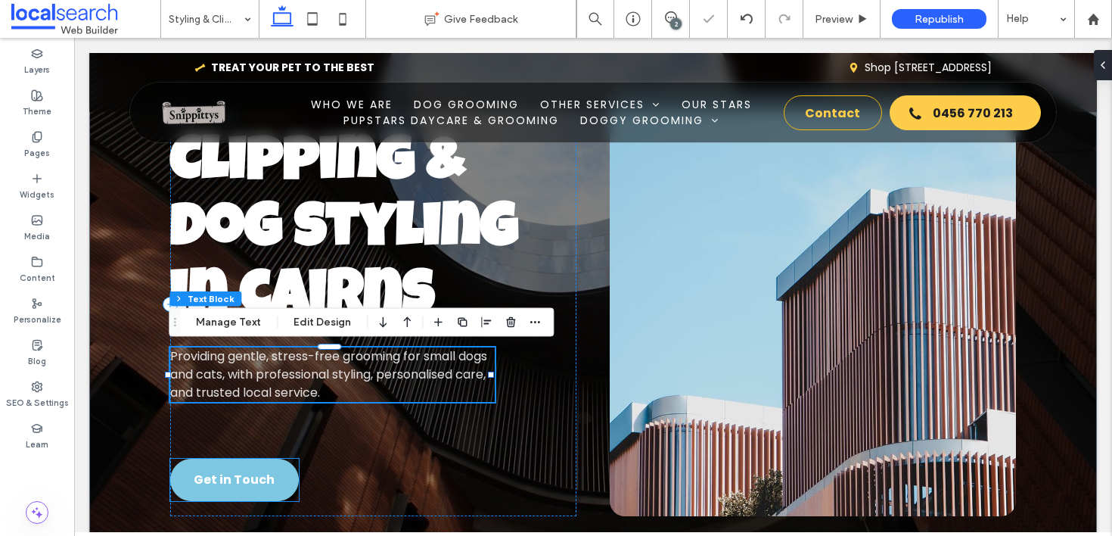
click at [253, 476] on span "Get in Touch" at bounding box center [234, 479] width 81 height 19
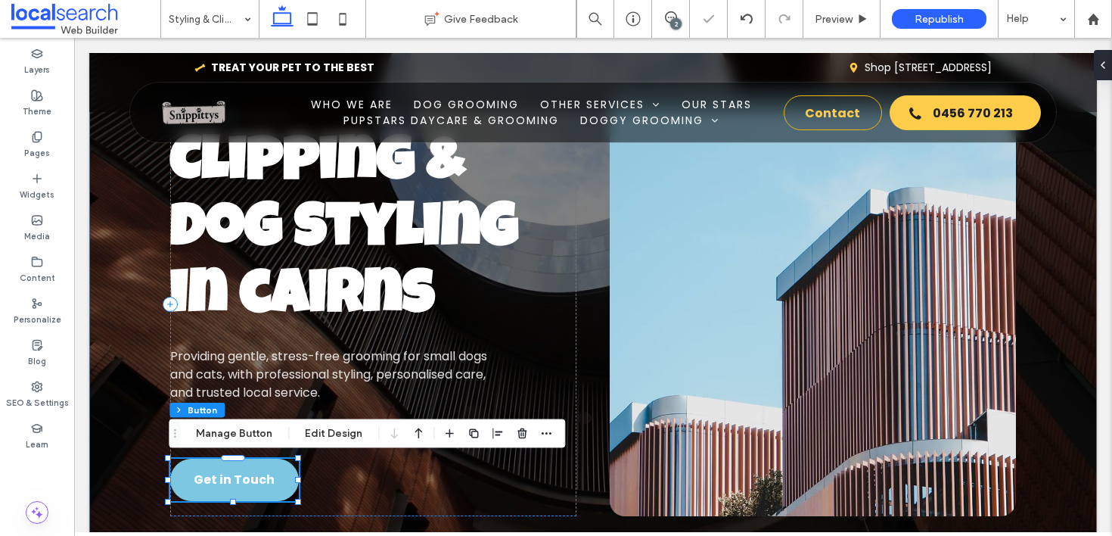
click at [253, 476] on div "Get in Touch" at bounding box center [234, 479] width 129 height 42
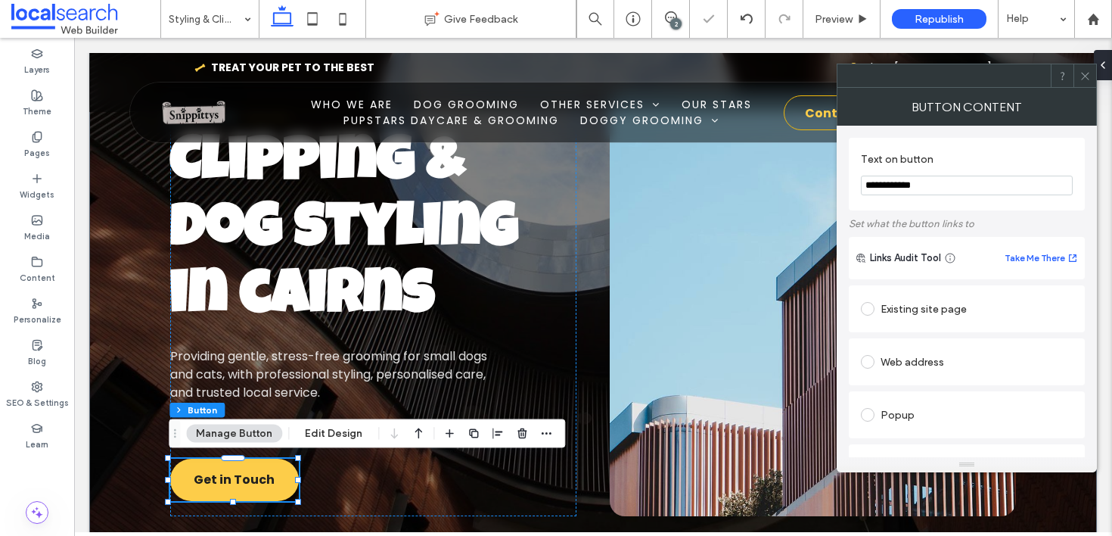
click at [934, 315] on div "Existing site page" at bounding box center [967, 309] width 212 height 24
click at [1082, 78] on icon at bounding box center [1085, 75] width 11 height 11
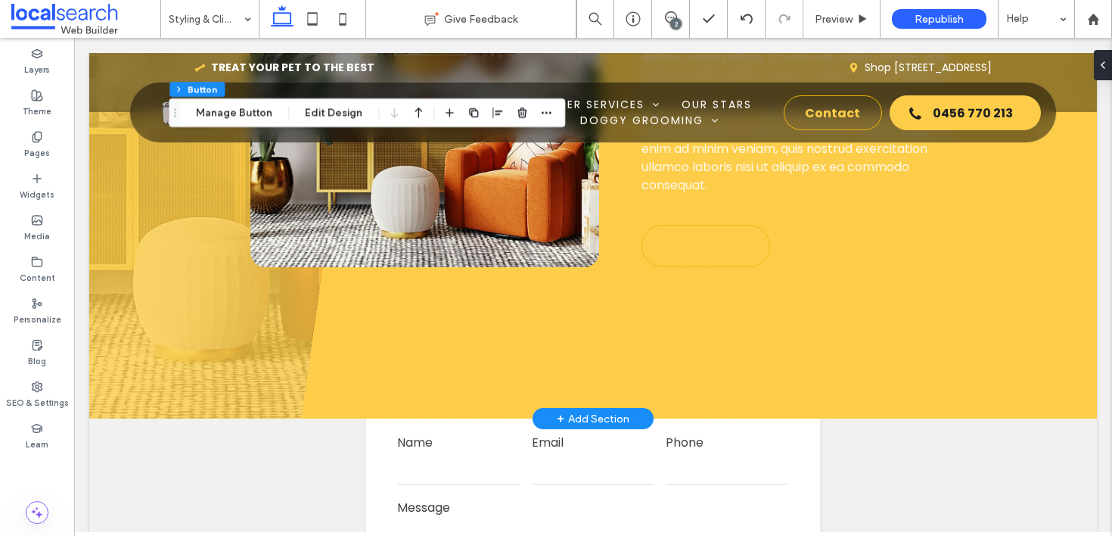
scroll to position [1058, 0]
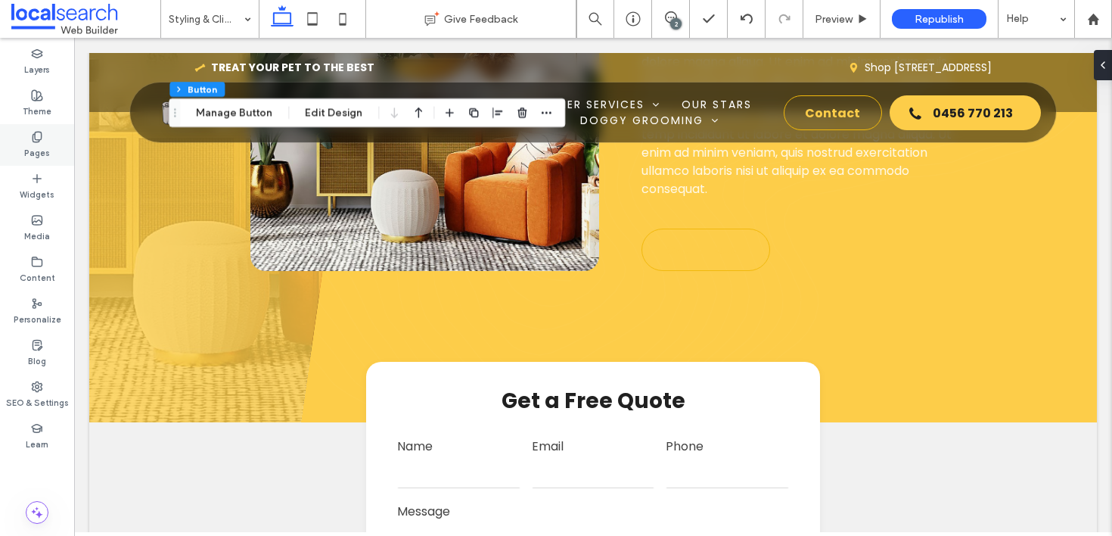
click at [39, 132] on icon at bounding box center [37, 137] width 12 height 12
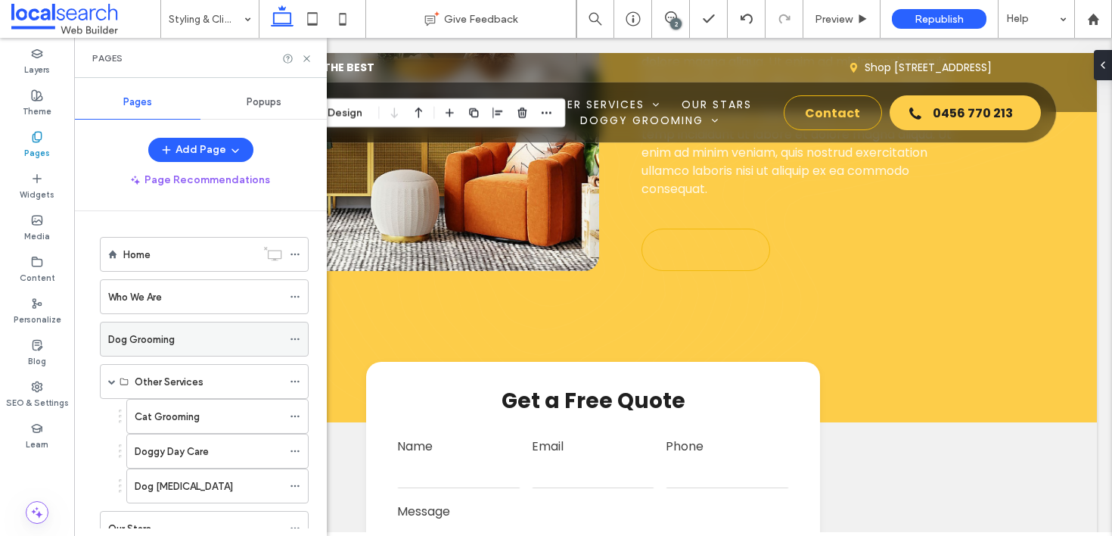
click at [141, 328] on div "Dog Grooming" at bounding box center [195, 338] width 174 height 33
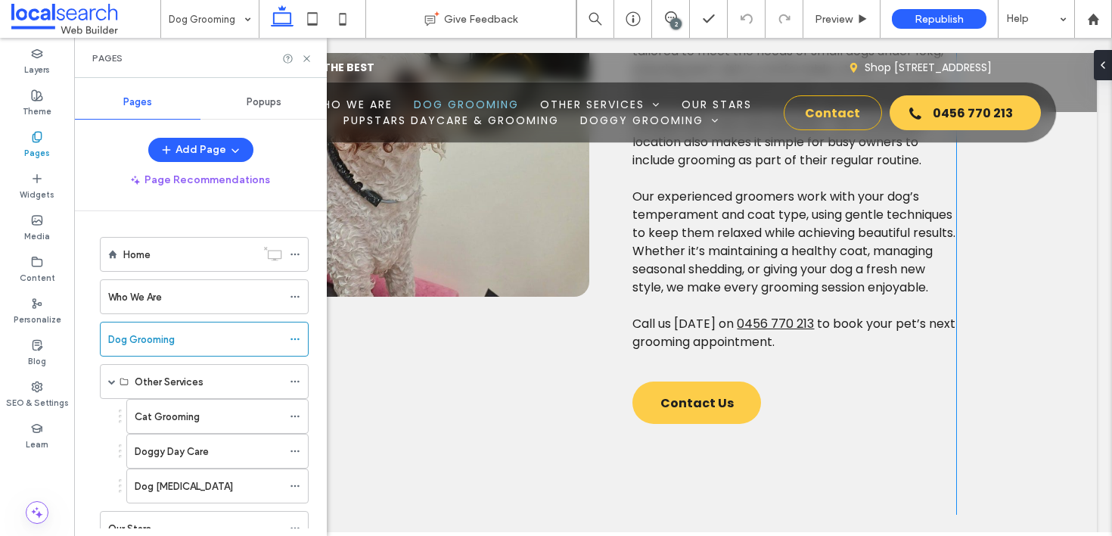
scroll to position [1114, 0]
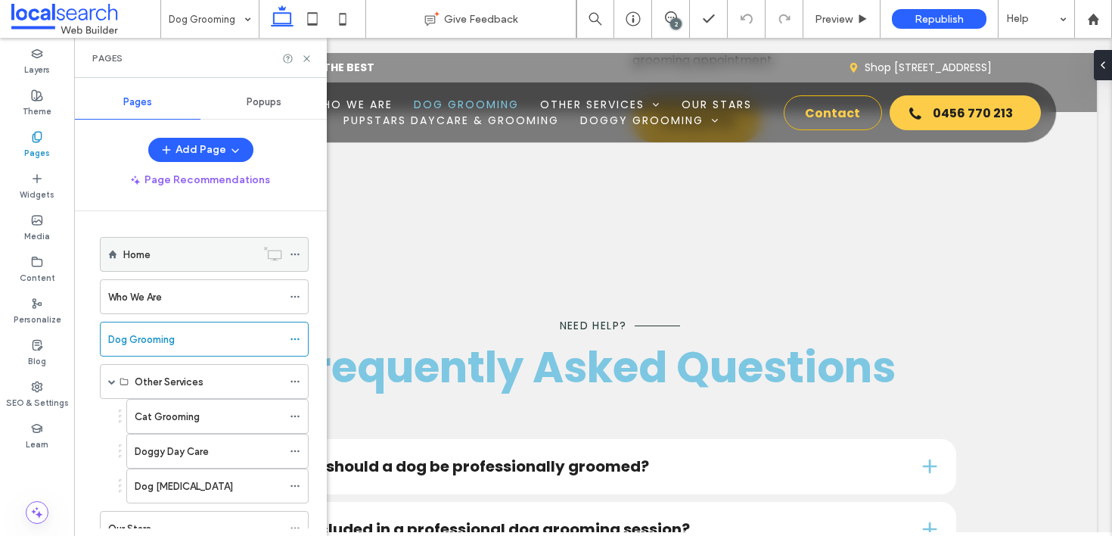
click at [159, 265] on div "Home" at bounding box center [189, 254] width 132 height 33
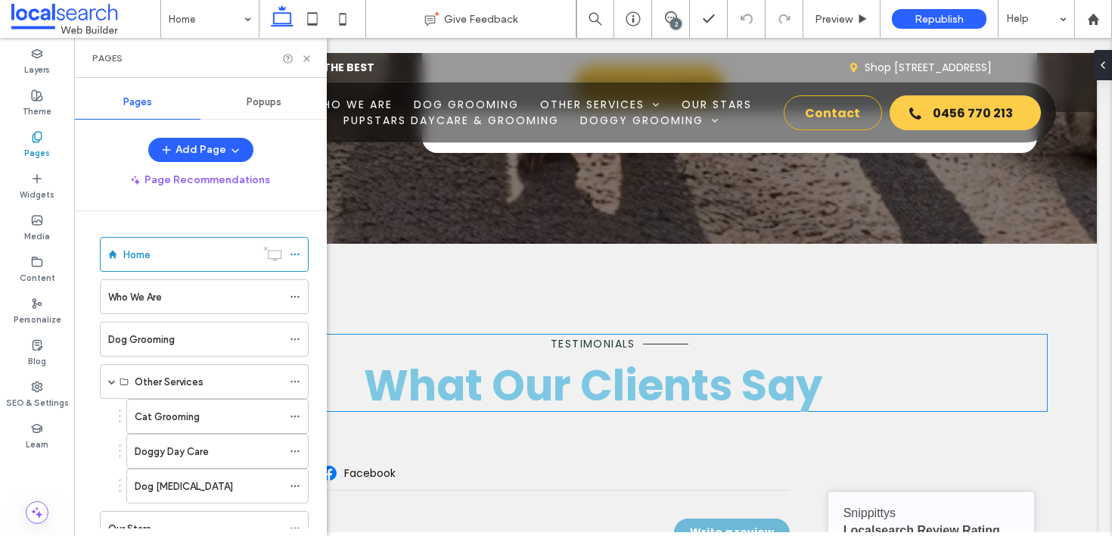
scroll to position [4571, 0]
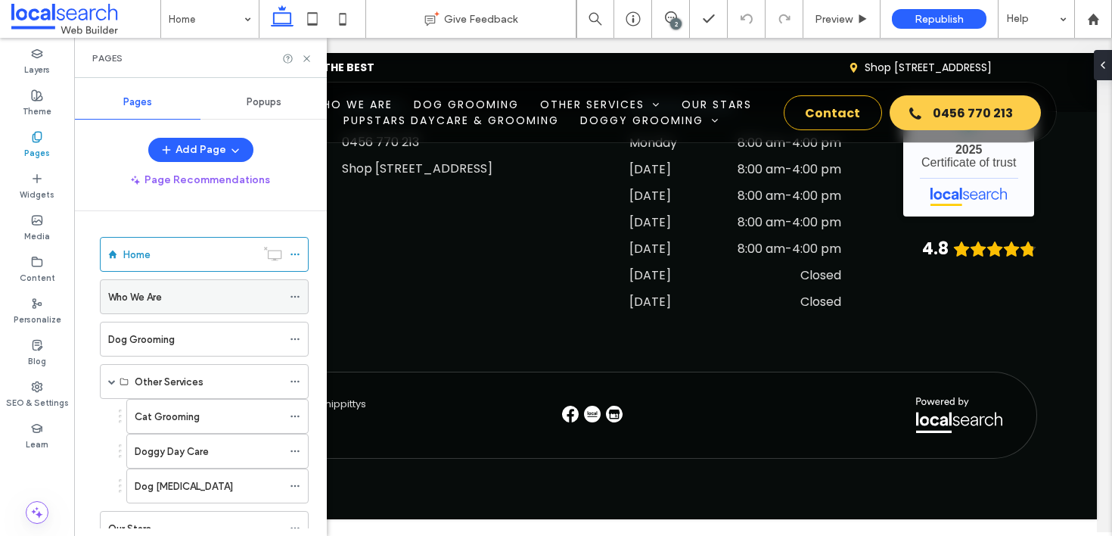
click at [119, 306] on div "Who We Are" at bounding box center [195, 296] width 174 height 33
click at [162, 413] on label "Cat Grooming" at bounding box center [167, 416] width 65 height 26
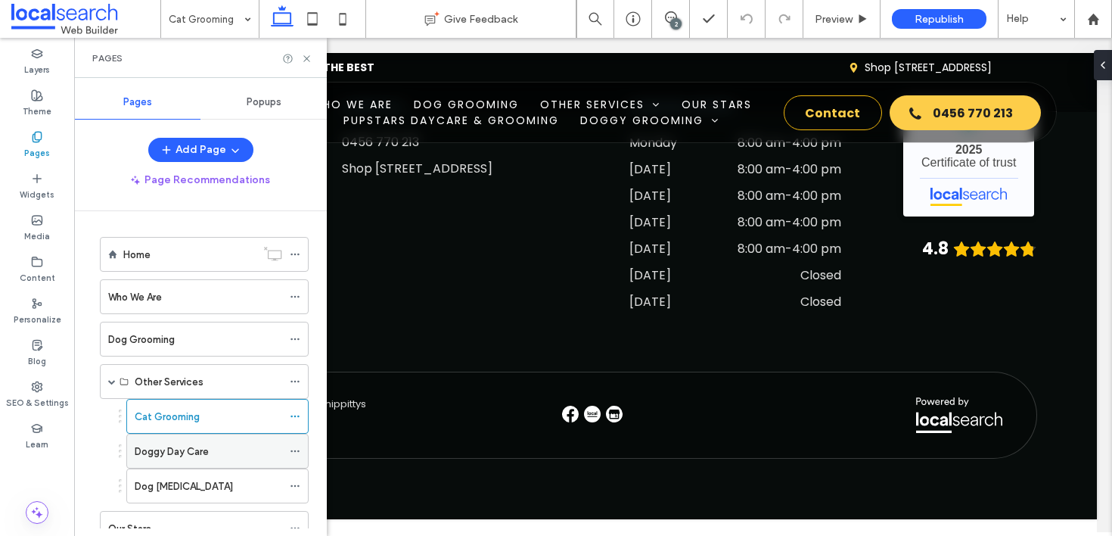
click at [180, 446] on label "Doggy Day Care" at bounding box center [172, 451] width 74 height 26
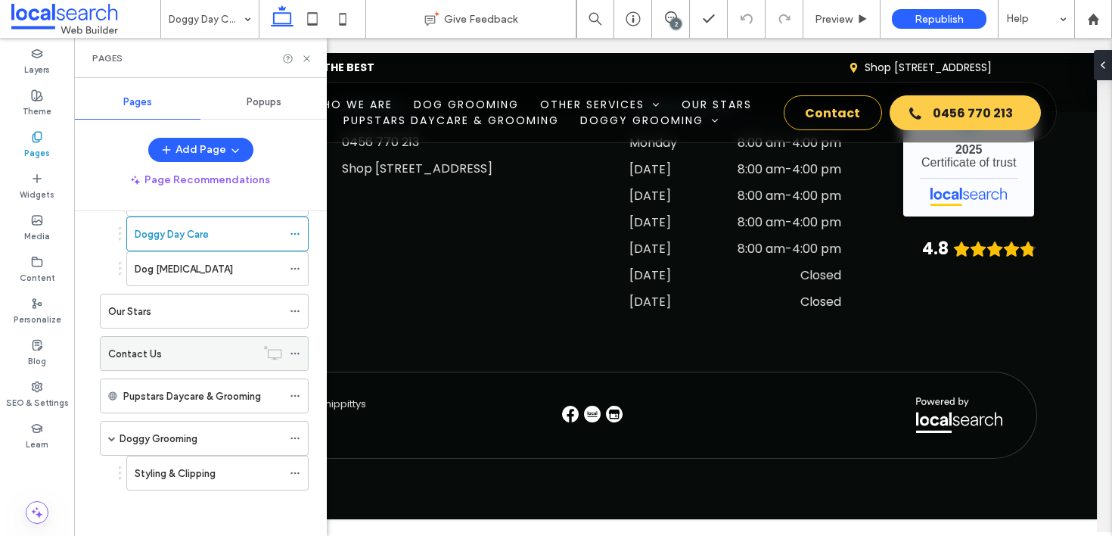
click at [165, 354] on div "Contact Us" at bounding box center [182, 354] width 148 height 16
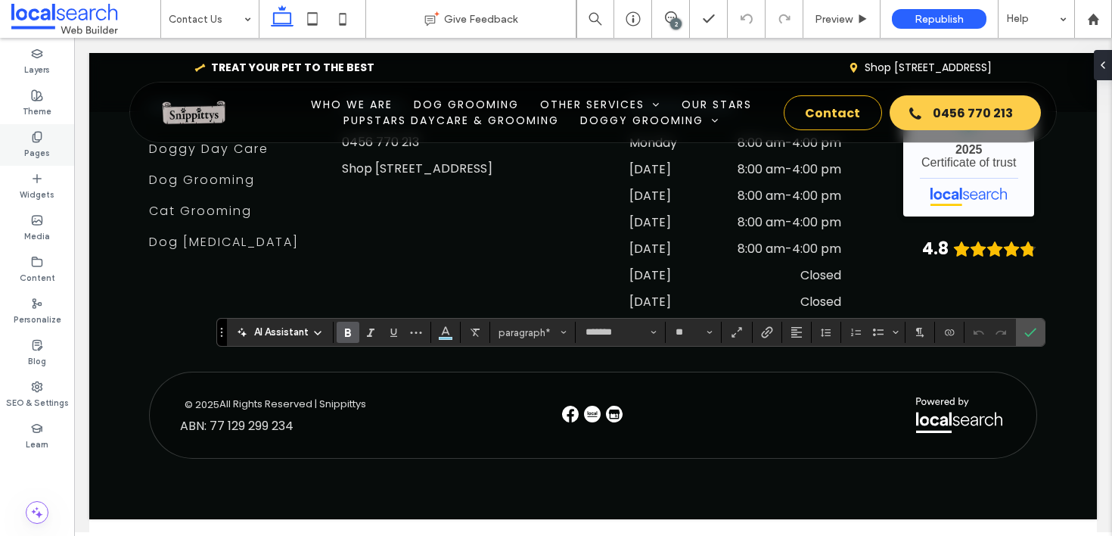
click at [64, 150] on div "Pages" at bounding box center [37, 145] width 74 height 42
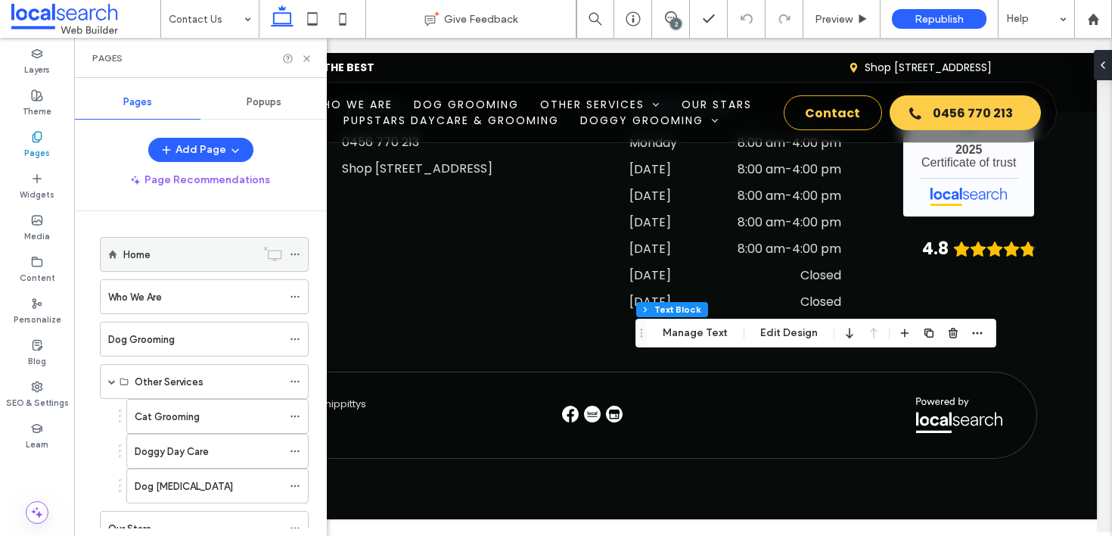
click at [151, 263] on div "Home" at bounding box center [189, 254] width 132 height 33
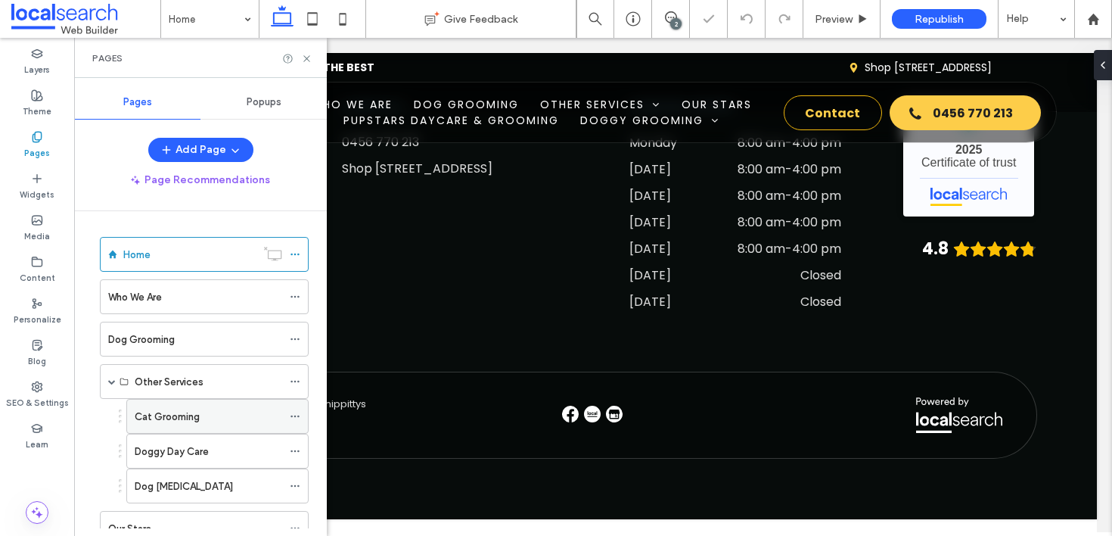
scroll to position [217, 0]
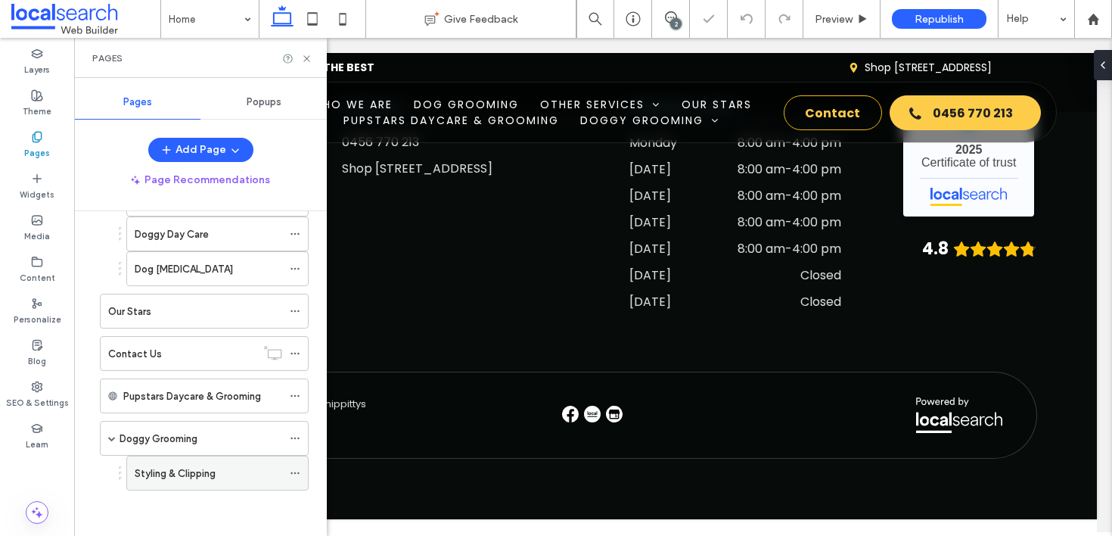
click at [214, 480] on label "Styling & Clipping" at bounding box center [175, 473] width 81 height 26
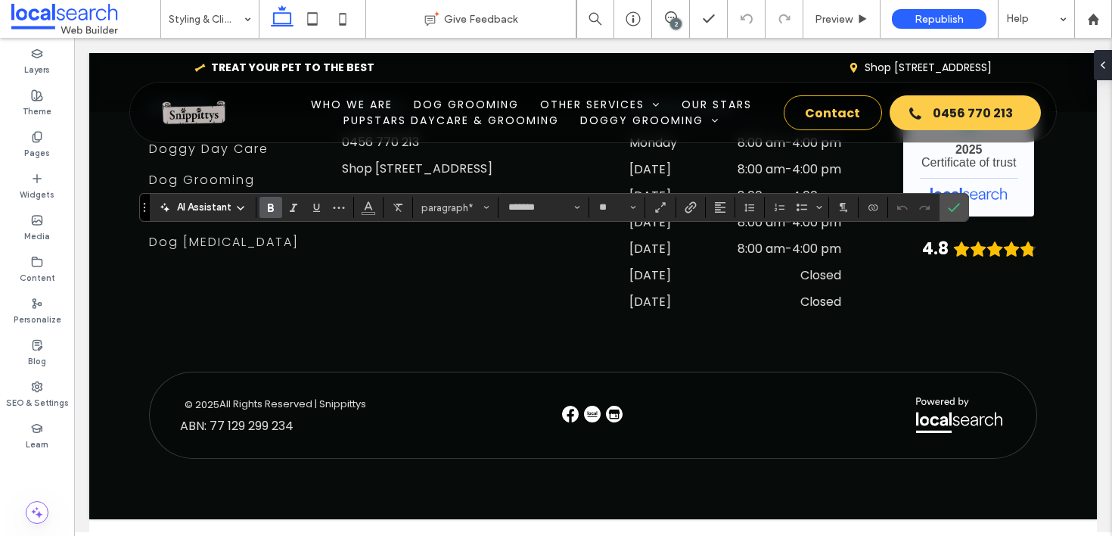
type input "**"
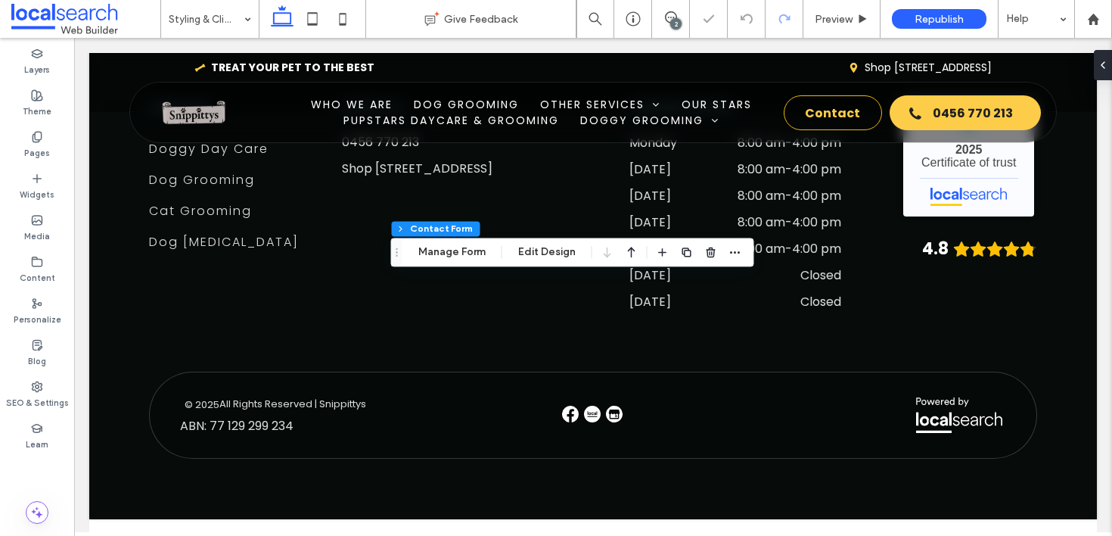
type input "*"
type input "***"
type input "*"
type input "***"
click at [752, 14] on icon at bounding box center [747, 19] width 12 height 12
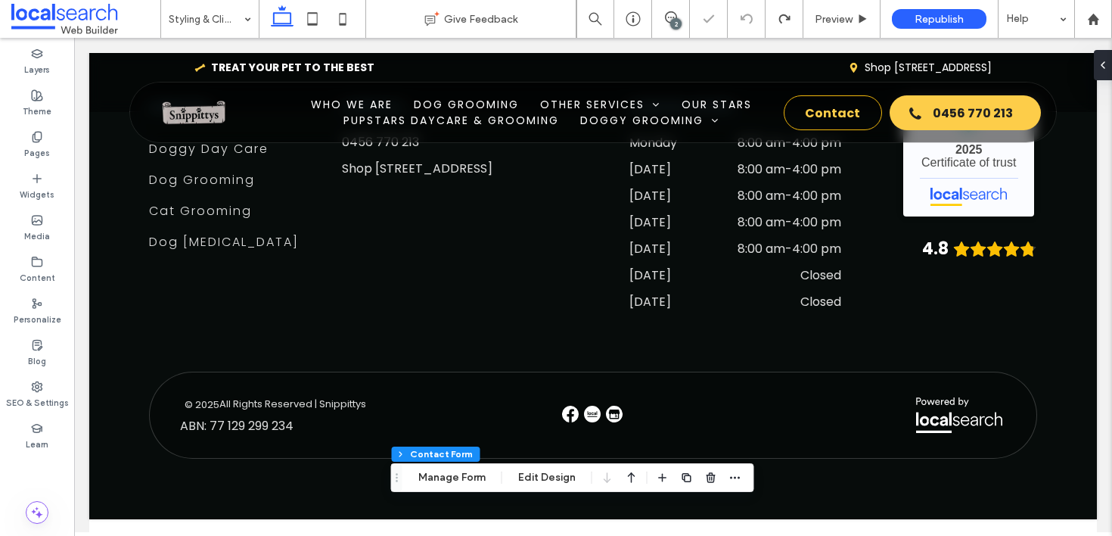
type input "*"
type input "***"
type input "*"
type input "***"
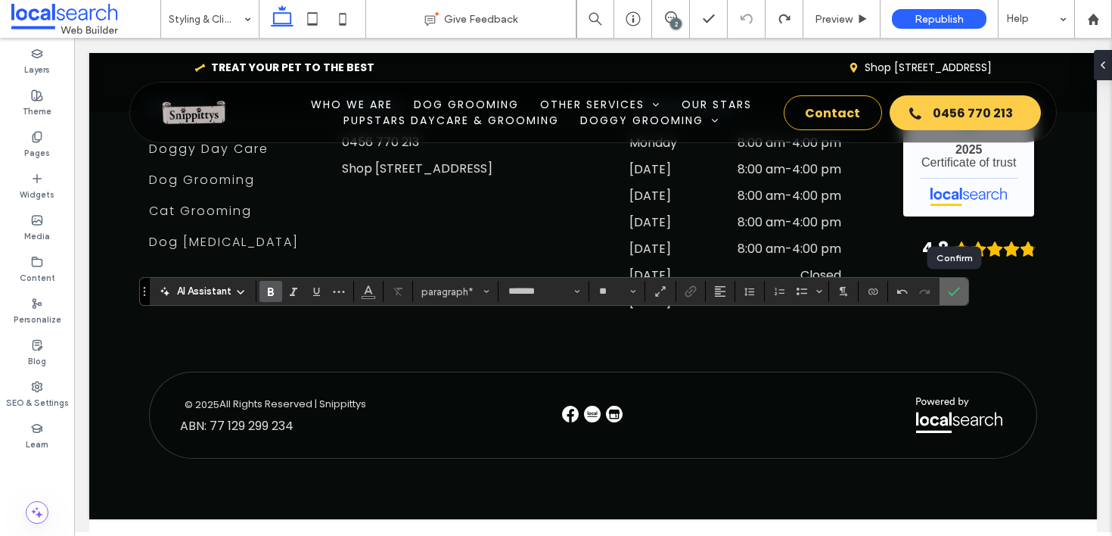
click at [943, 289] on label "Confirm" at bounding box center [954, 291] width 23 height 27
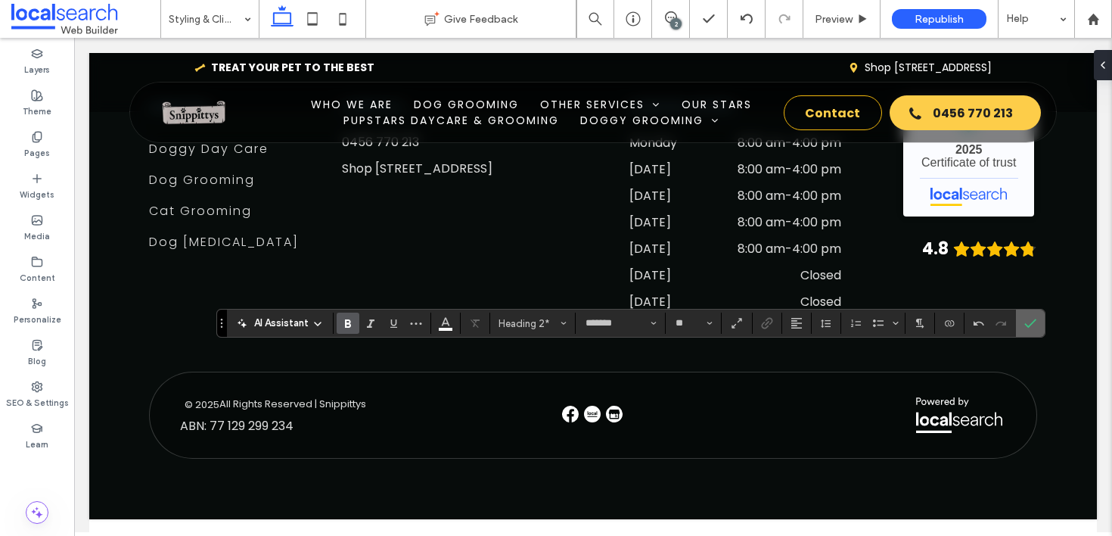
click at [1023, 322] on label "Confirm" at bounding box center [1030, 322] width 23 height 27
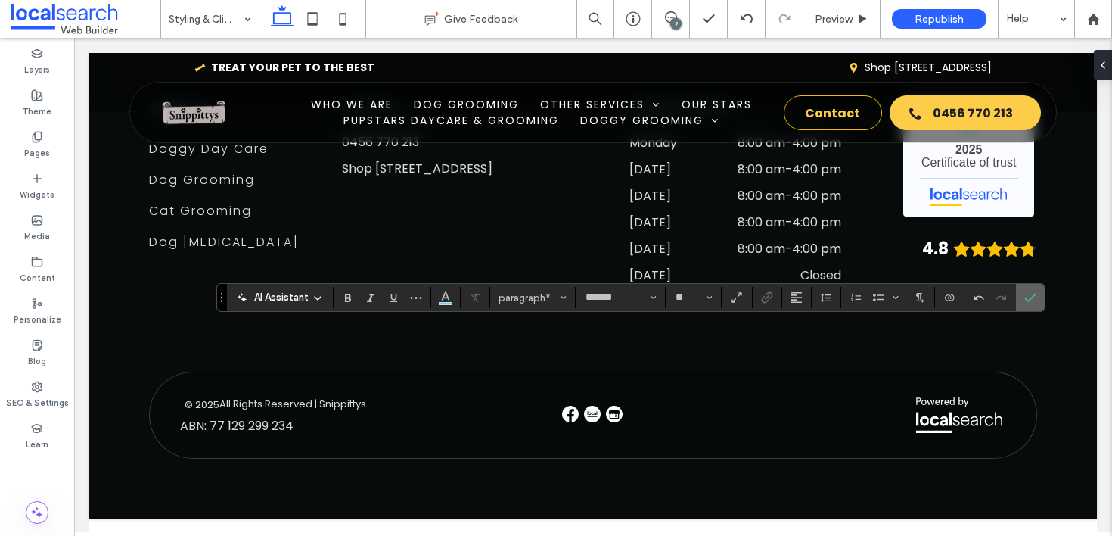
click at [1031, 291] on icon "Confirm" at bounding box center [1030, 297] width 12 height 12
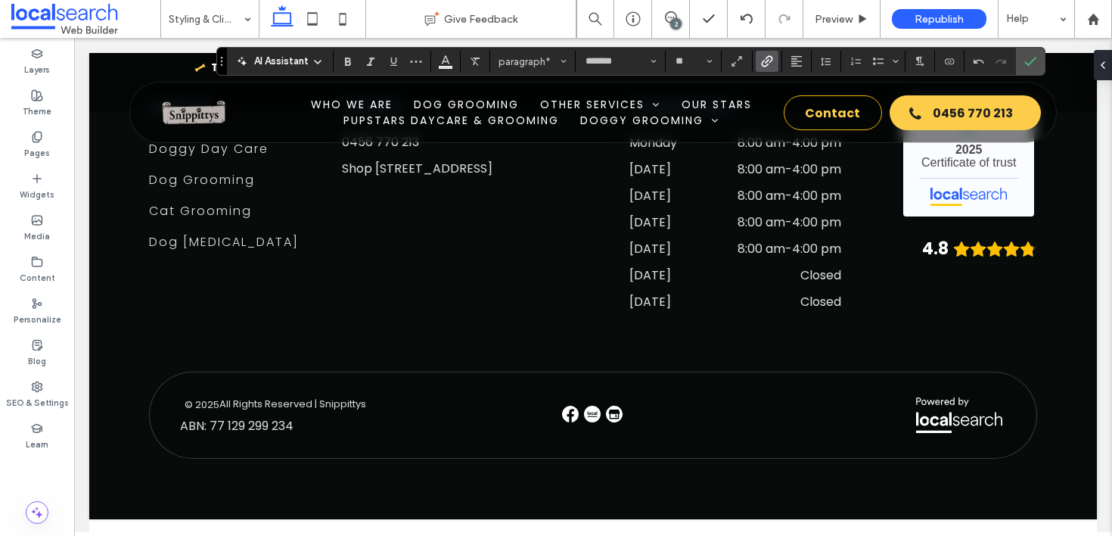
click at [762, 64] on use "Link" at bounding box center [766, 60] width 11 height 11
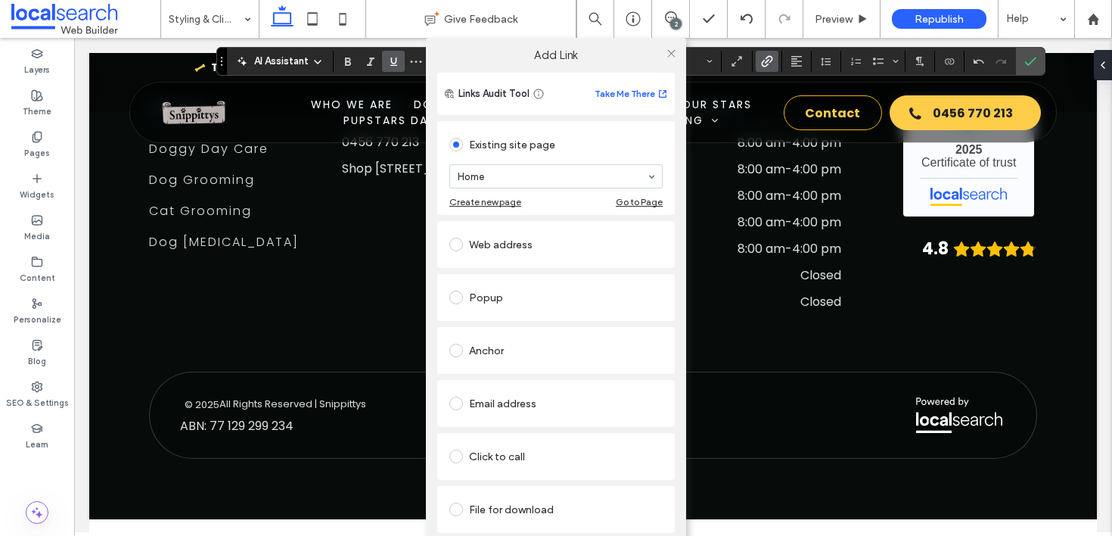
click at [530, 463] on div "Click to call" at bounding box center [555, 456] width 213 height 24
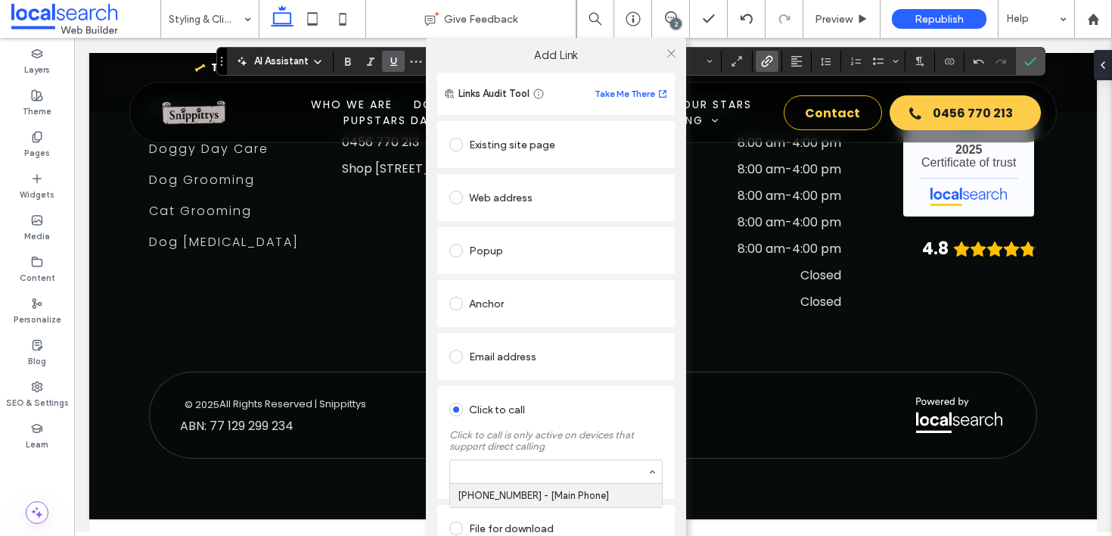
click at [533, 483] on div at bounding box center [556, 471] width 212 height 23
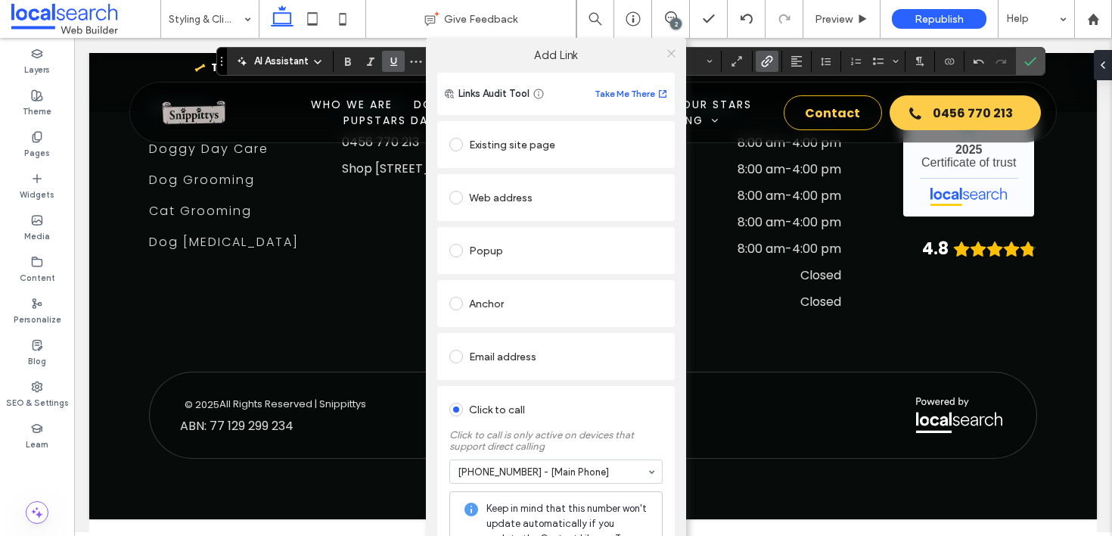
click at [666, 54] on icon at bounding box center [671, 53] width 11 height 11
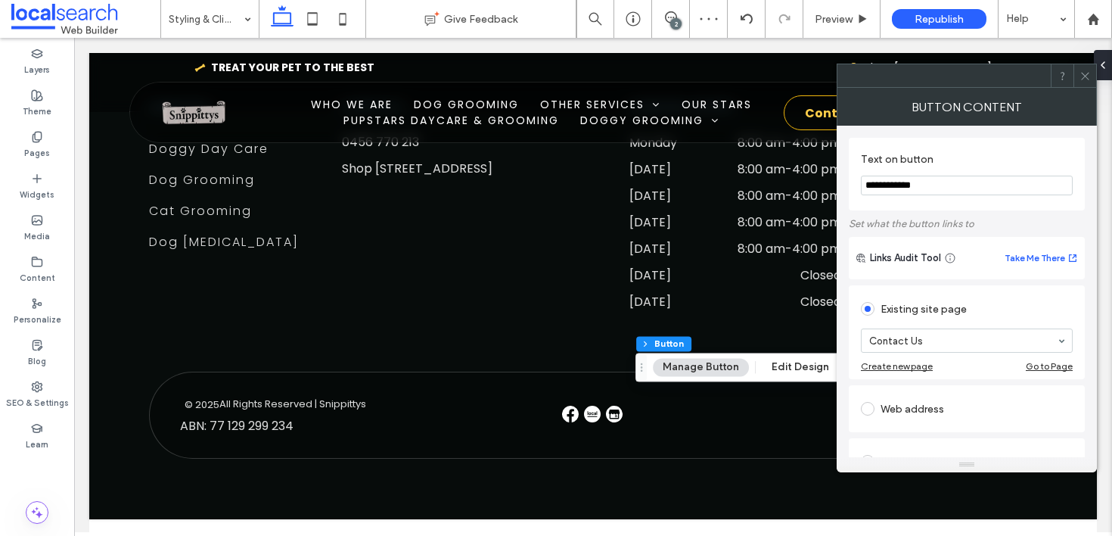
click at [1088, 77] on icon at bounding box center [1085, 75] width 11 height 11
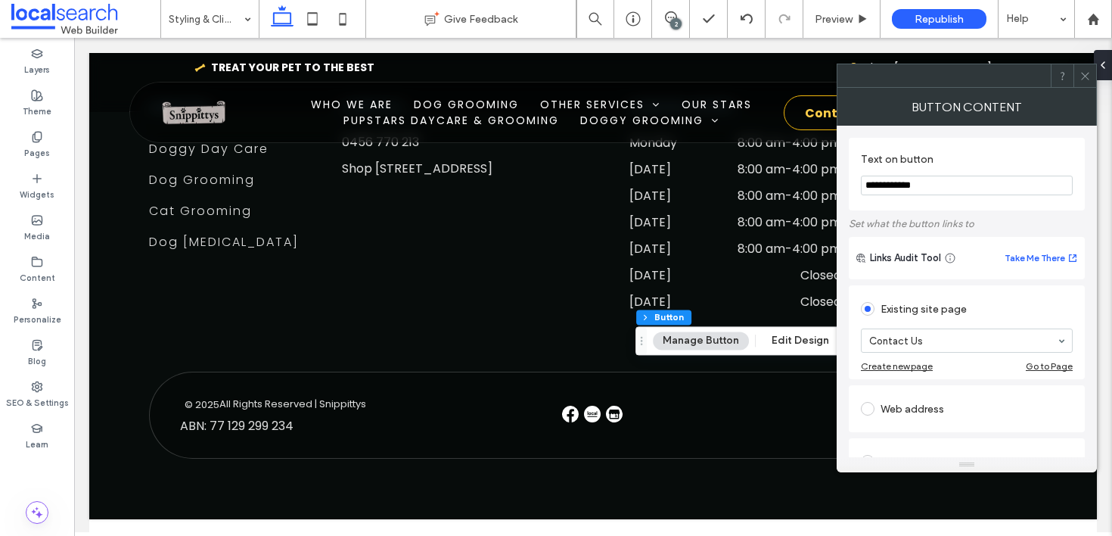
click at [1086, 73] on icon at bounding box center [1085, 75] width 11 height 11
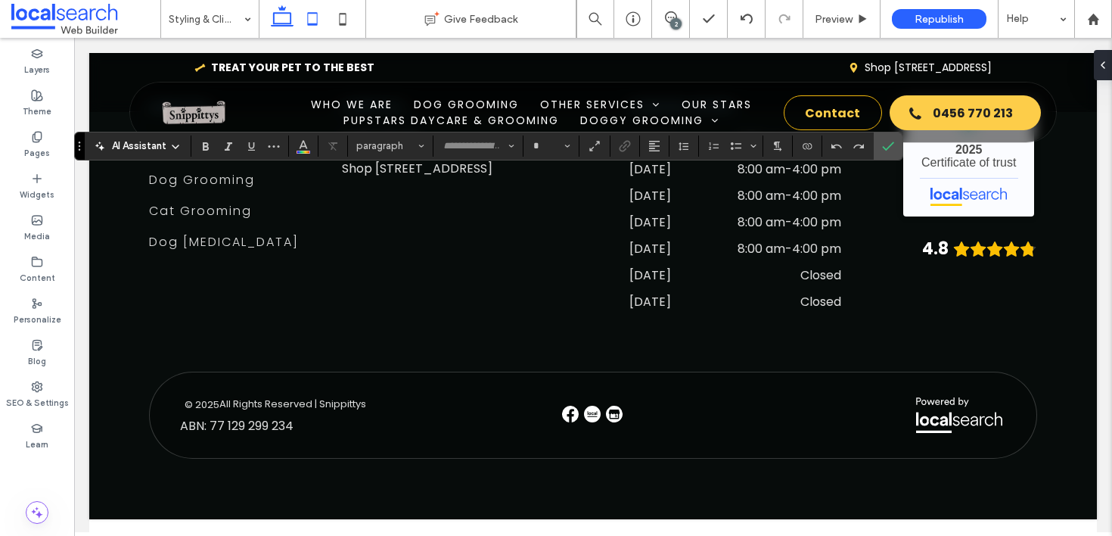
type input "*******"
type input "**"
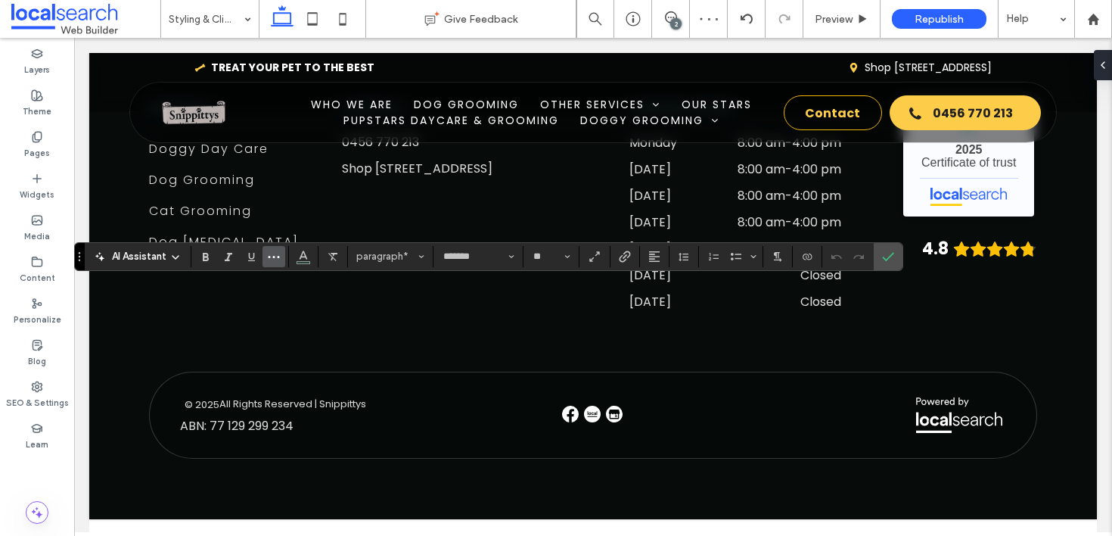
type input "**"
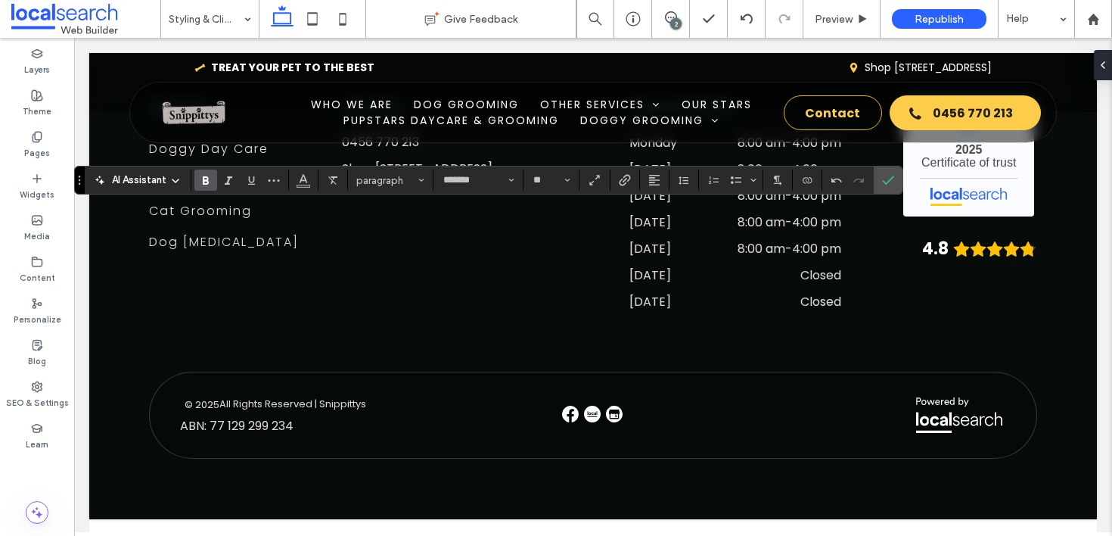
click at [210, 185] on icon "Bold" at bounding box center [206, 180] width 12 height 12
click at [896, 179] on label "Confirm" at bounding box center [888, 179] width 23 height 27
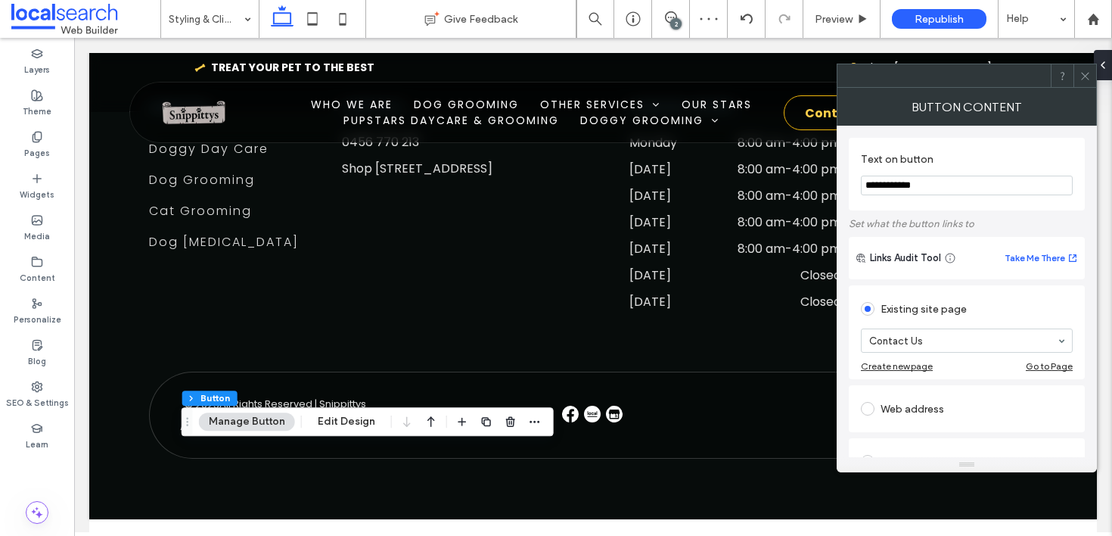
click at [1084, 78] on icon at bounding box center [1085, 75] width 11 height 11
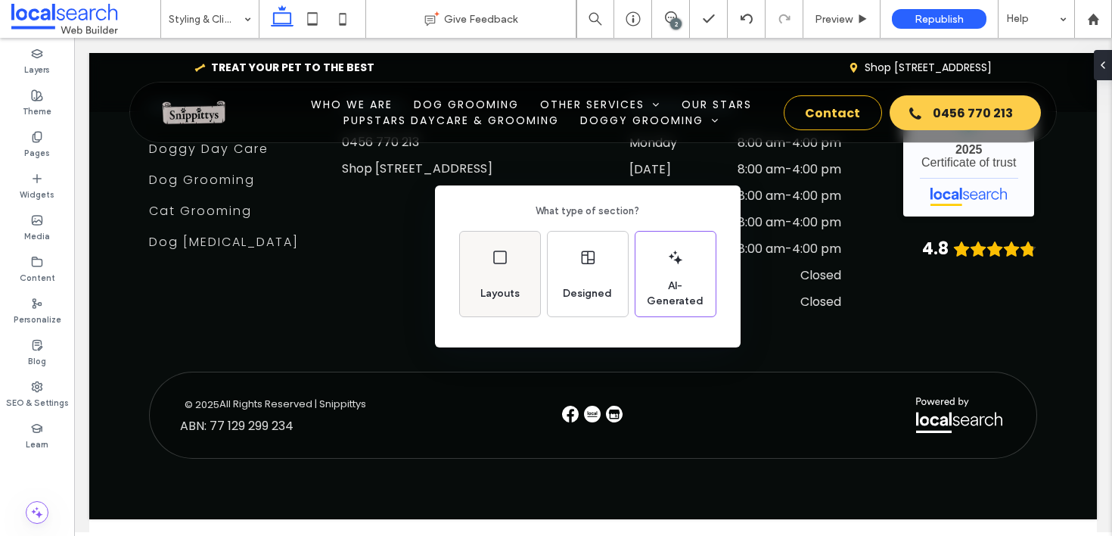
click at [517, 277] on div "Layouts" at bounding box center [499, 293] width 51 height 33
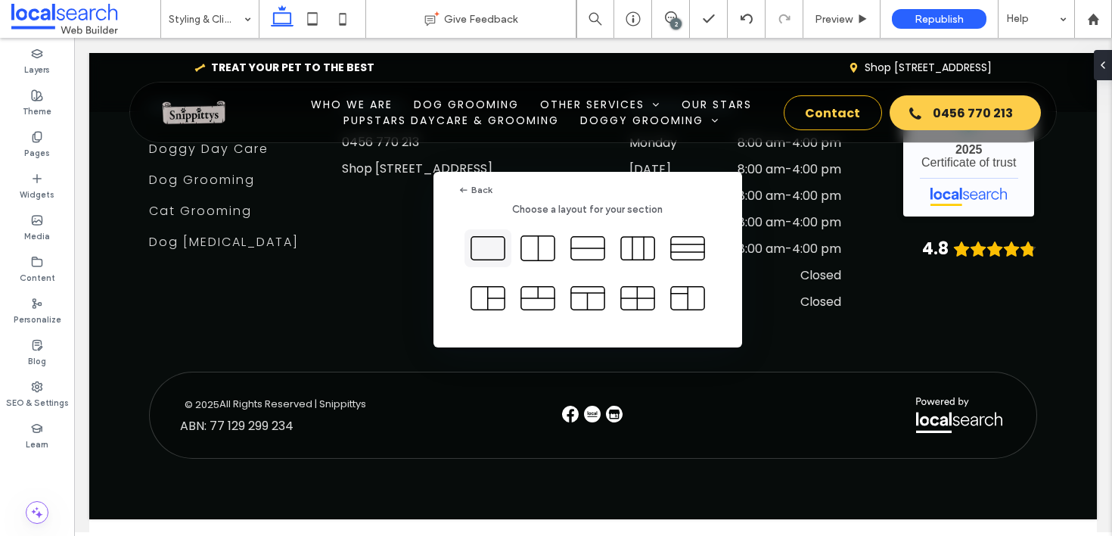
click at [485, 255] on icon at bounding box center [488, 248] width 38 height 38
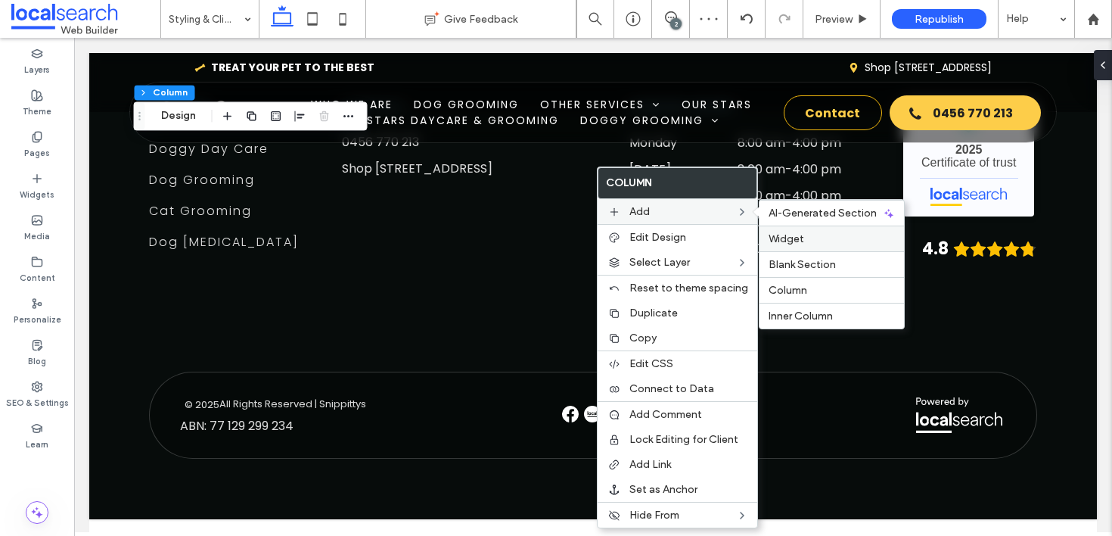
click at [806, 244] on label "Widget" at bounding box center [832, 238] width 126 height 13
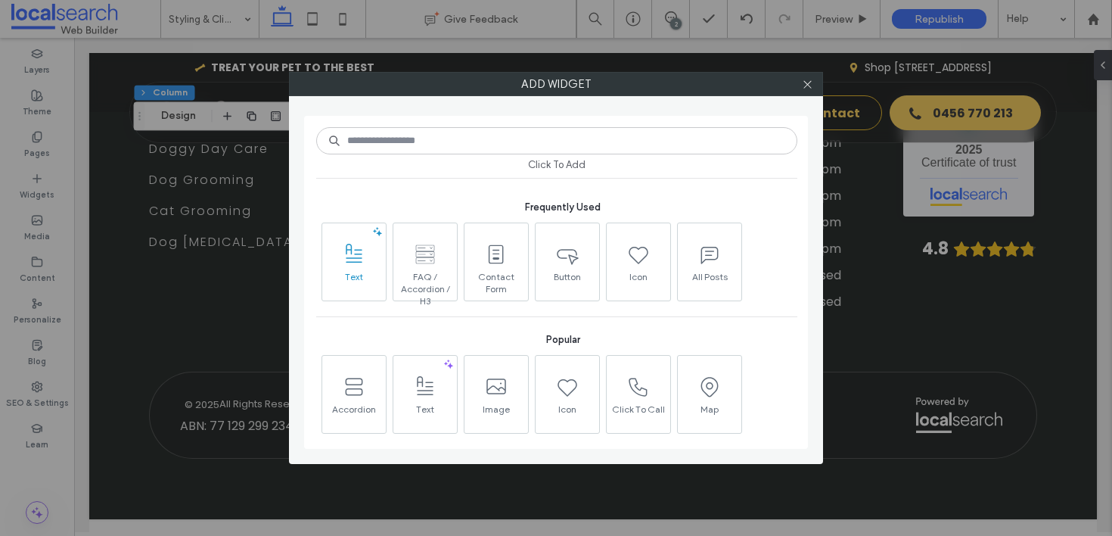
click at [350, 274] on span "Text" at bounding box center [354, 281] width 64 height 21
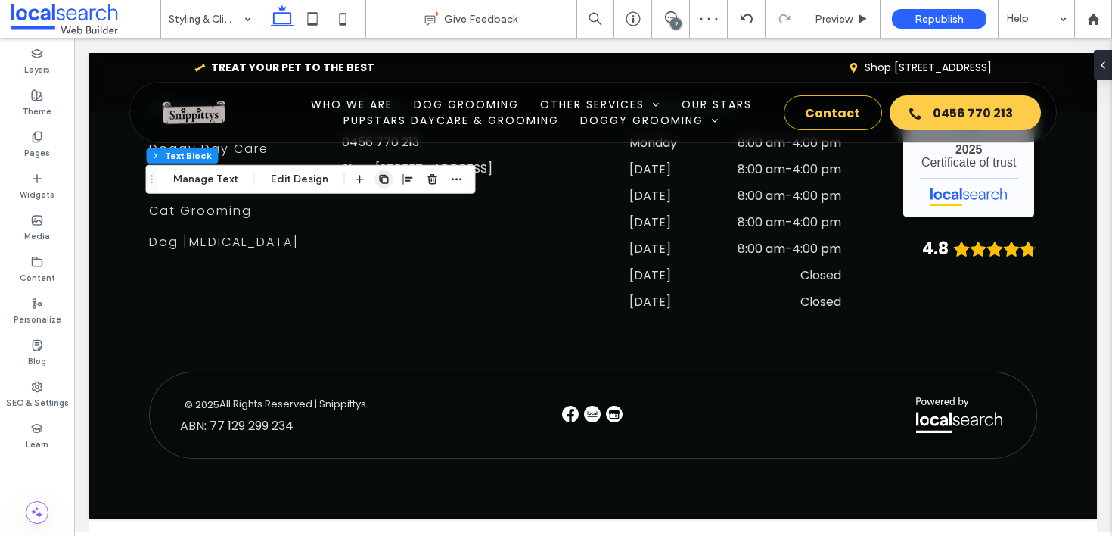
click at [388, 183] on span "button" at bounding box center [384, 179] width 18 height 18
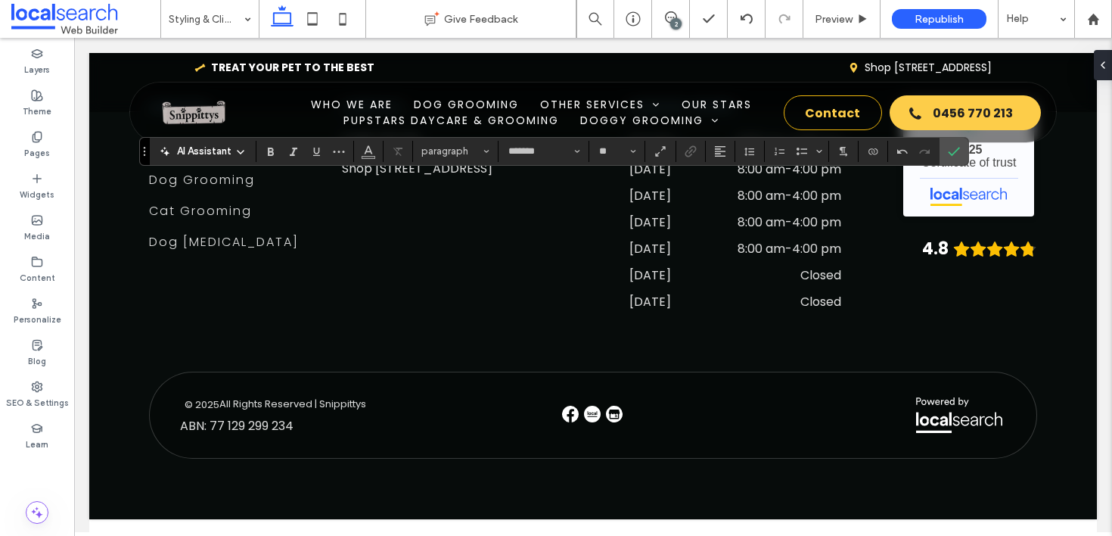
type input "**"
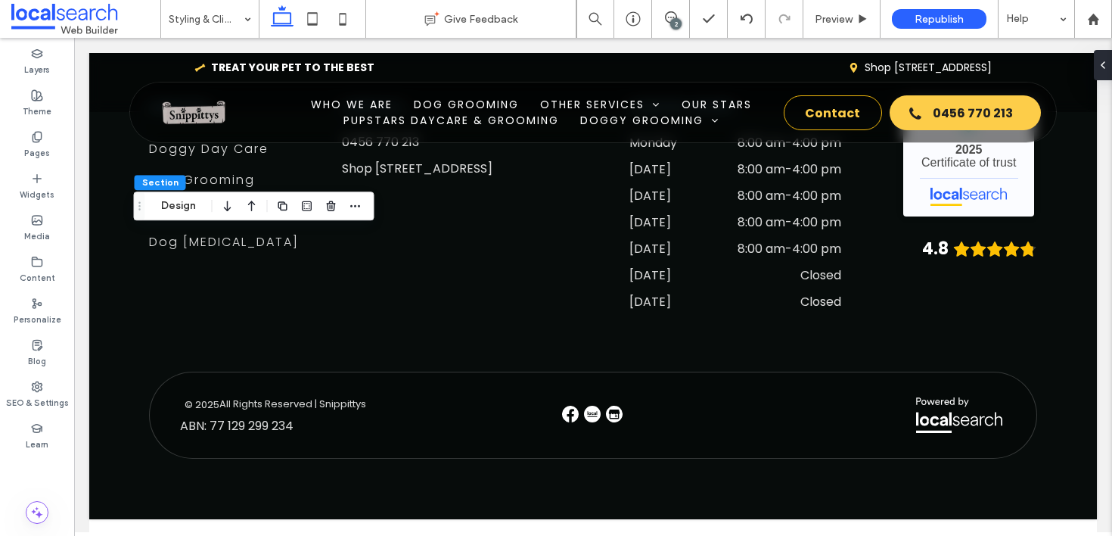
click at [284, 196] on div at bounding box center [283, 205] width 18 height 27
click at [281, 204] on use "button" at bounding box center [282, 205] width 9 height 9
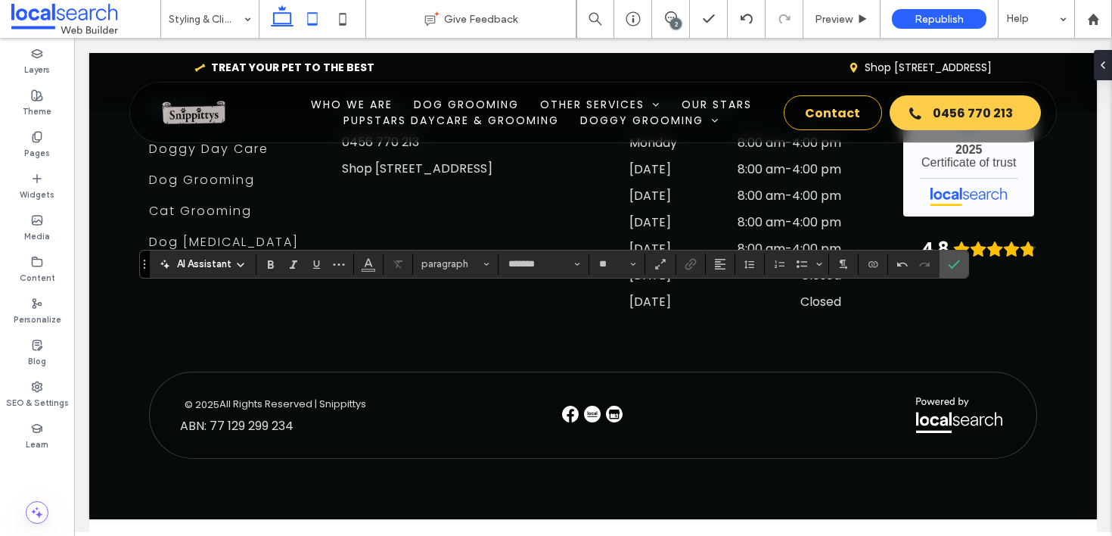
type input "**"
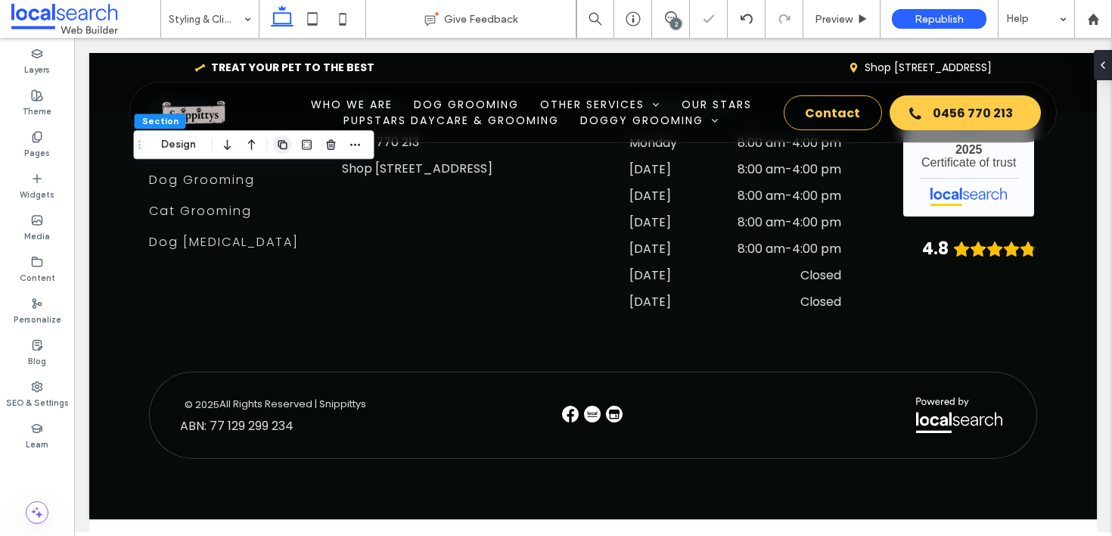
click at [281, 139] on icon "button" at bounding box center [283, 144] width 12 height 12
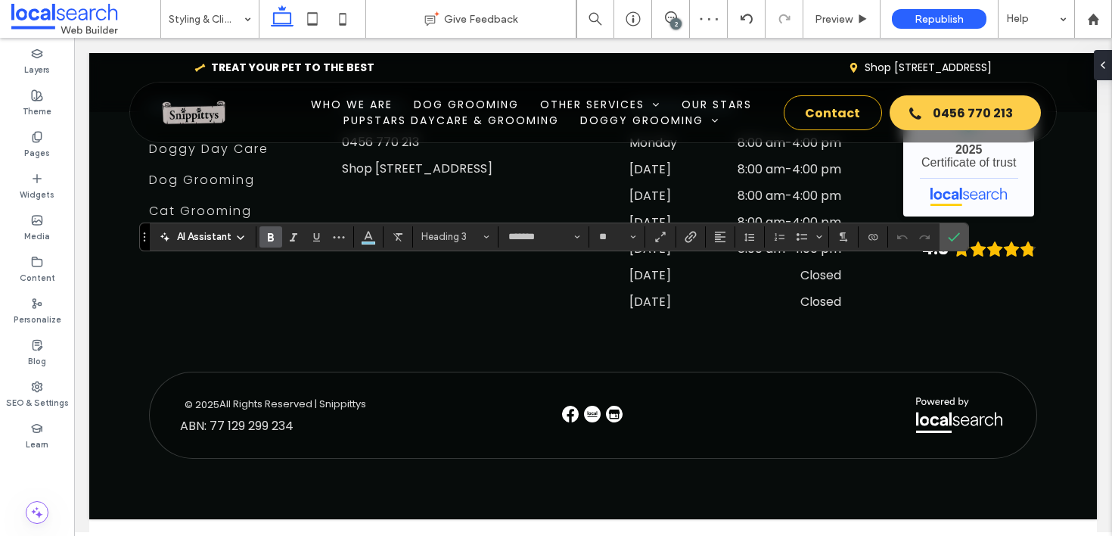
type input "**"
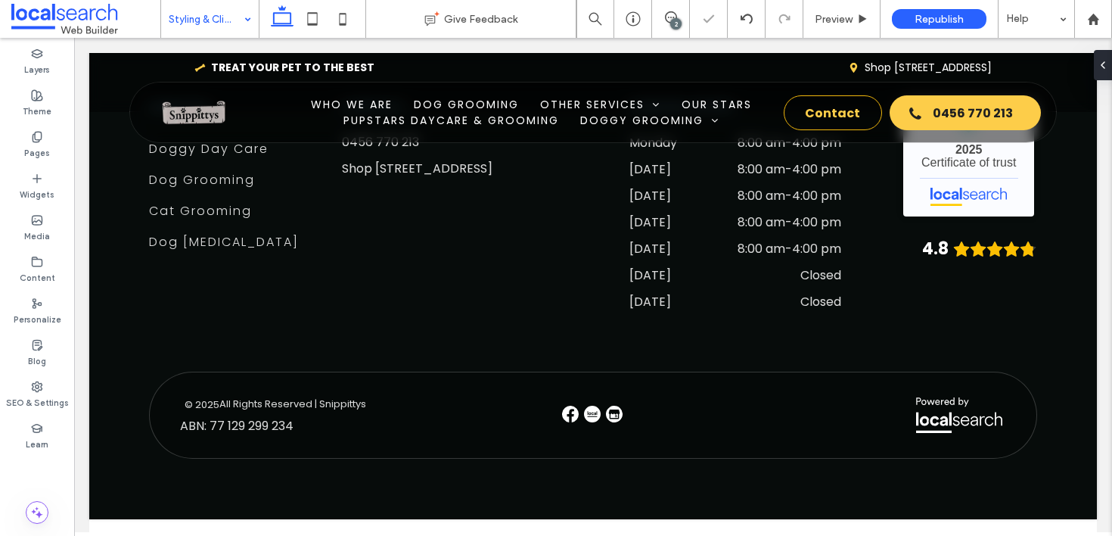
type input "*******"
type input "**"
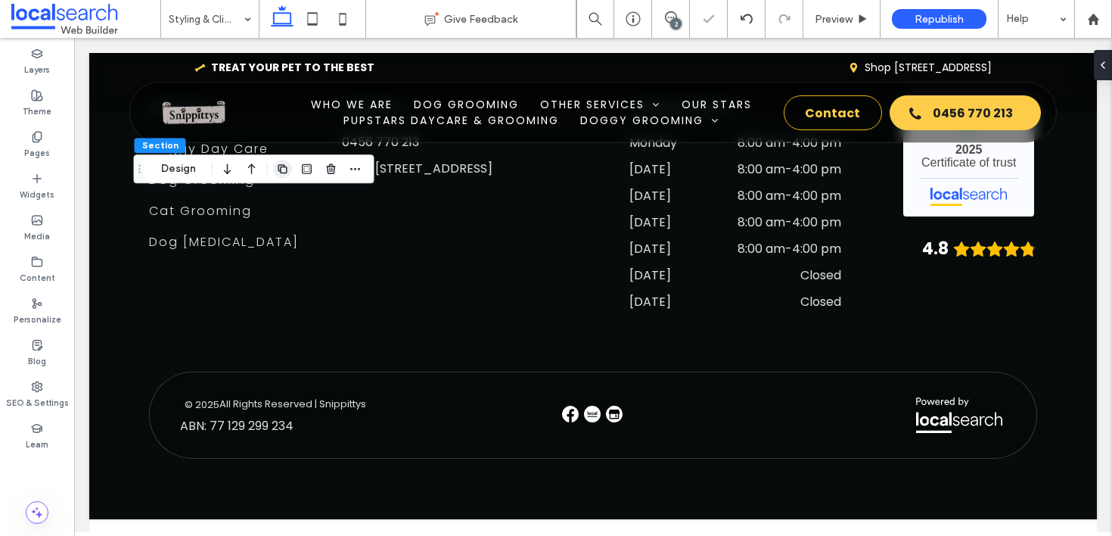
click at [284, 170] on icon "button" at bounding box center [283, 169] width 12 height 12
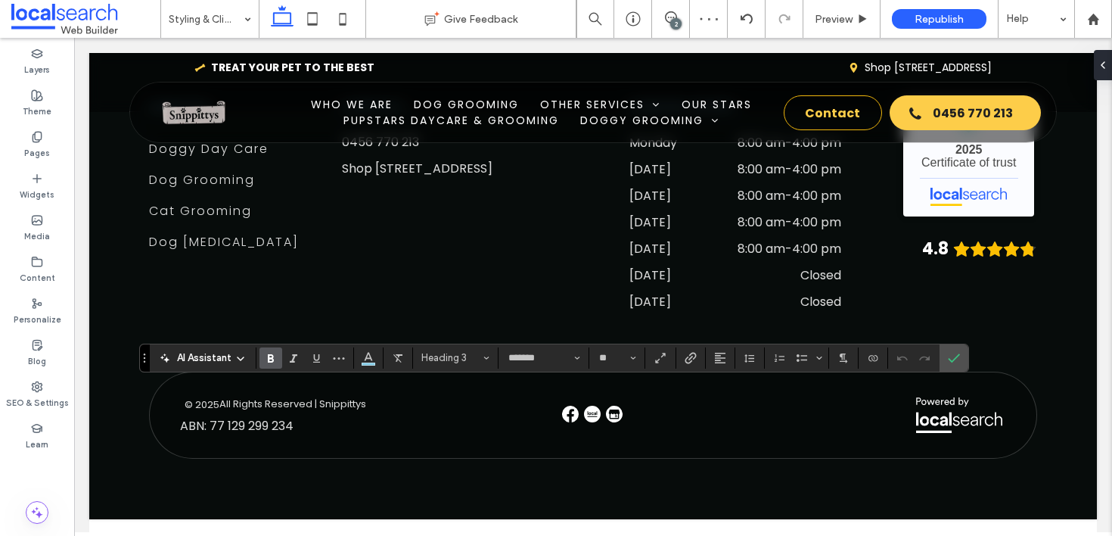
type input "**"
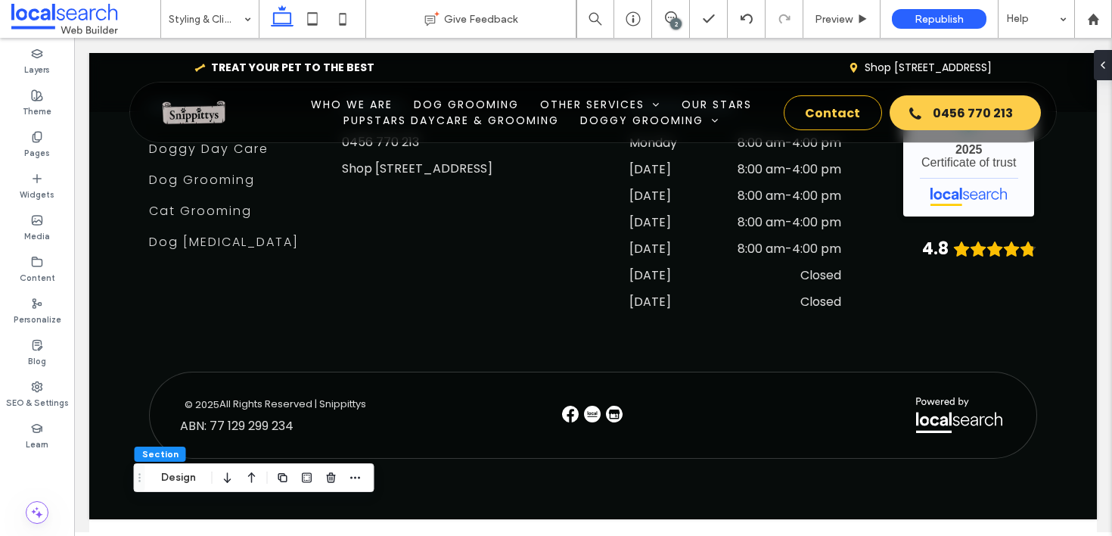
click at [671, 21] on div "2" at bounding box center [675, 23] width 11 height 11
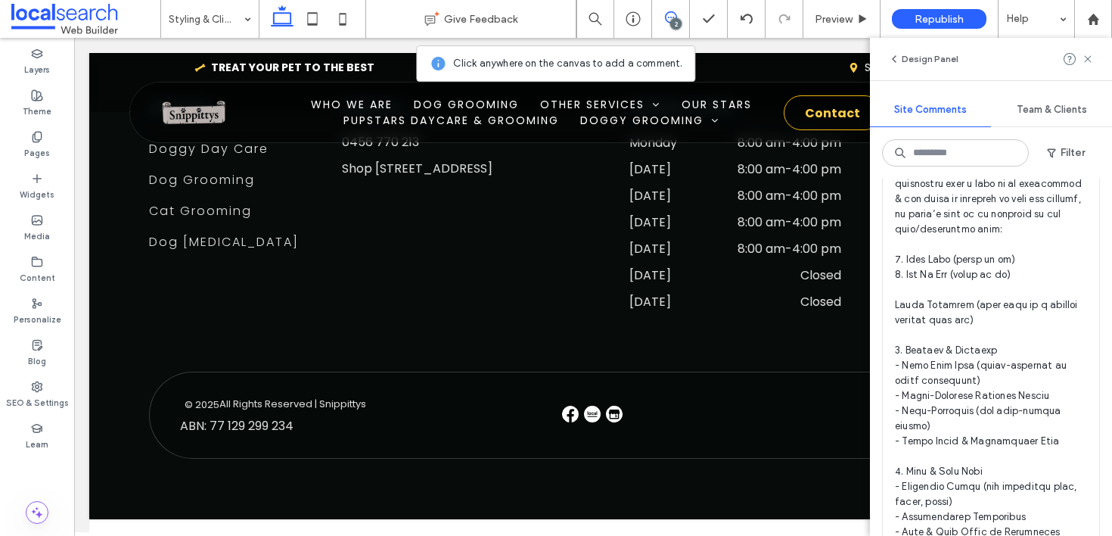
scroll to position [448, 0]
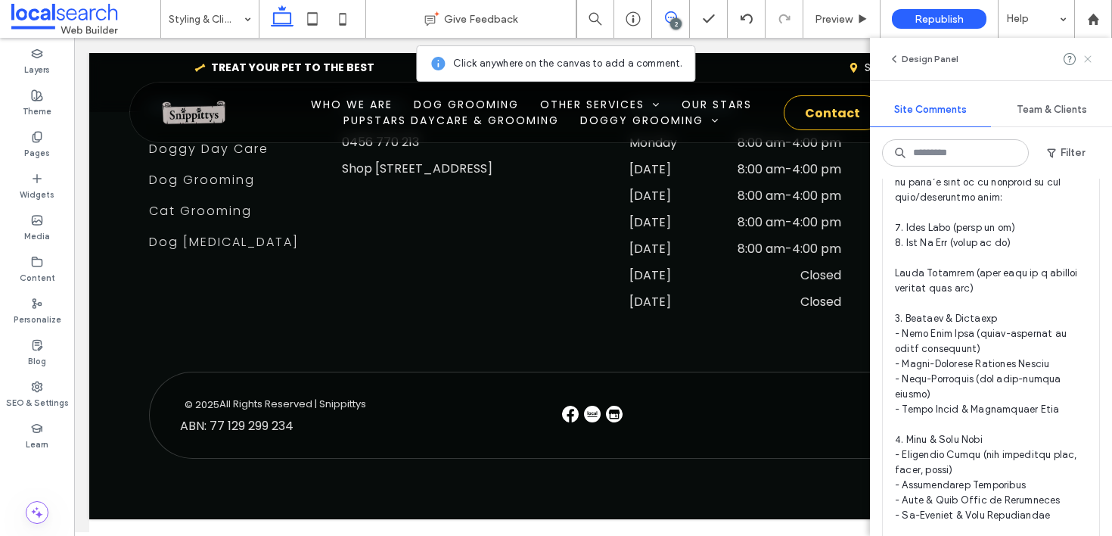
click at [1086, 54] on icon at bounding box center [1088, 59] width 12 height 12
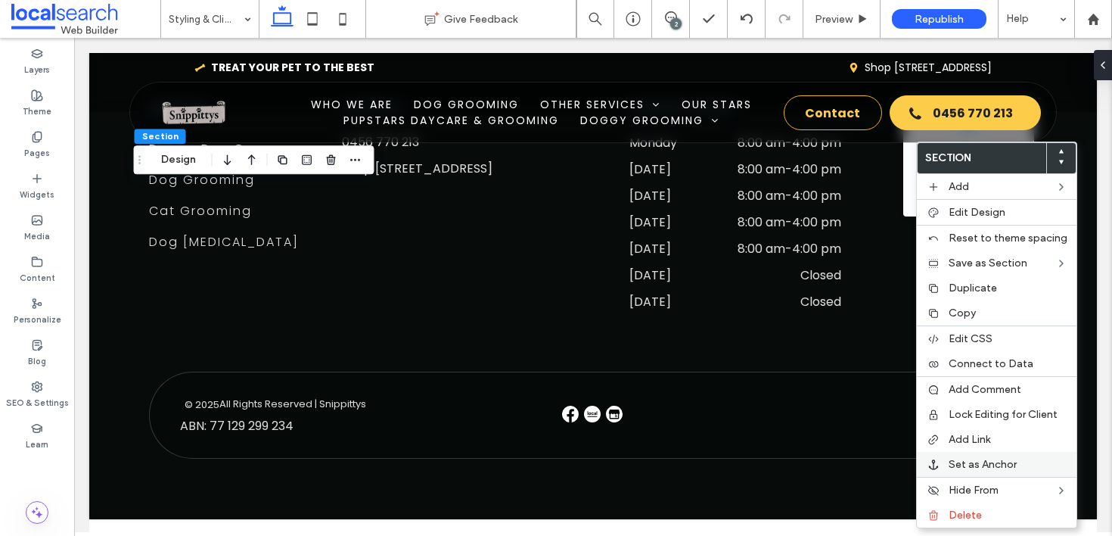
click at [1001, 469] on span "Set as Anchor" at bounding box center [983, 464] width 68 height 13
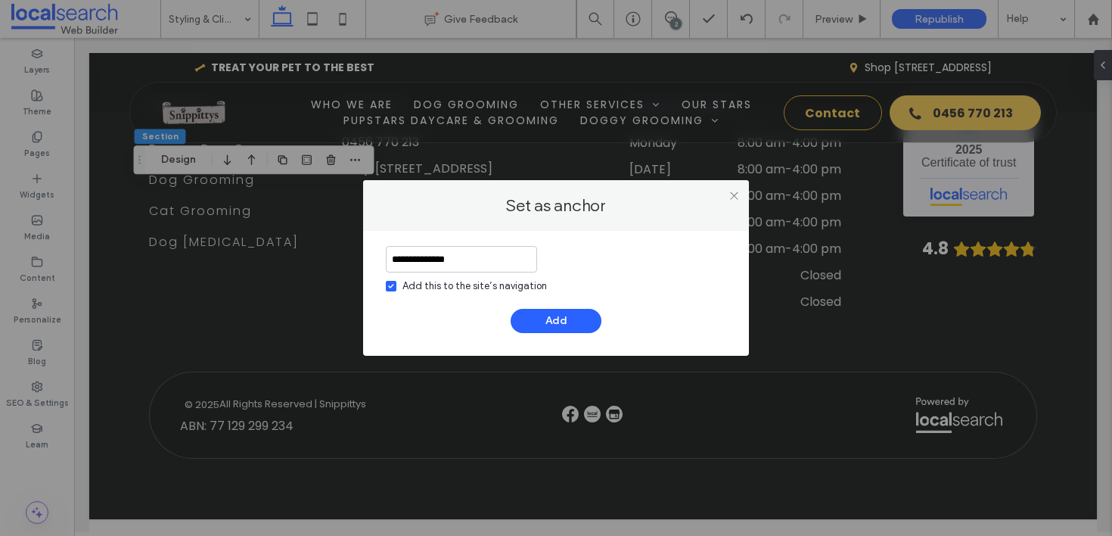
type input "**********"
click at [566, 306] on div "**********" at bounding box center [556, 289] width 340 height 87
click at [567, 314] on button "Add" at bounding box center [556, 321] width 91 height 24
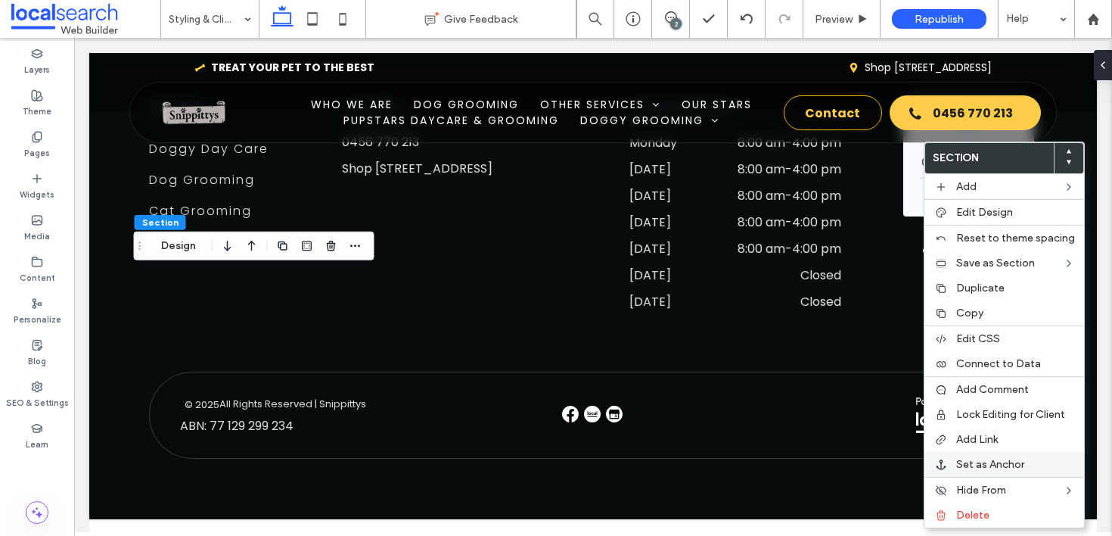
click at [998, 458] on span "Set as Anchor" at bounding box center [990, 464] width 68 height 13
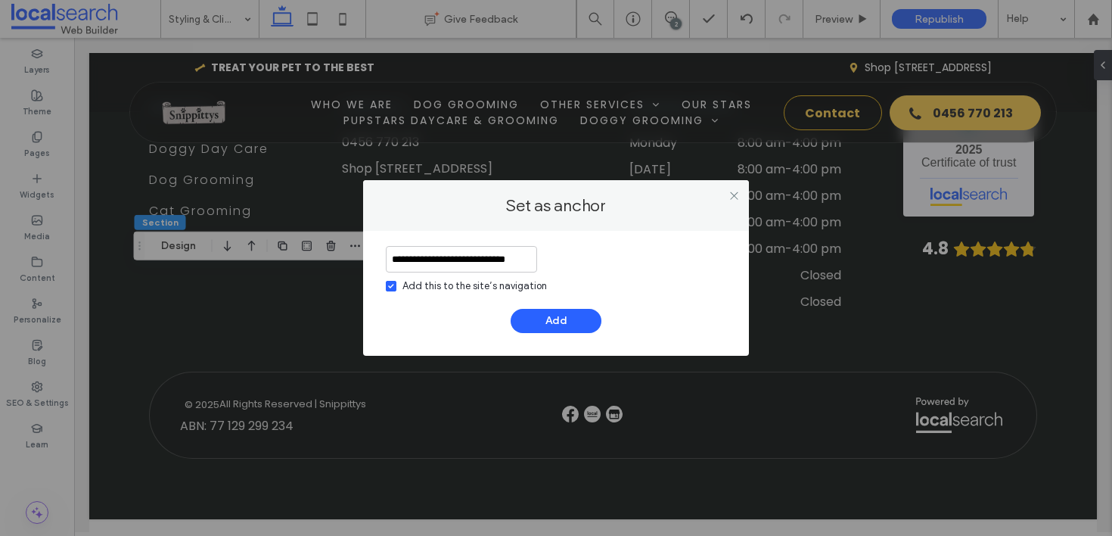
scroll to position [0, 12]
type input "**********"
click at [576, 319] on button "Add" at bounding box center [556, 321] width 91 height 24
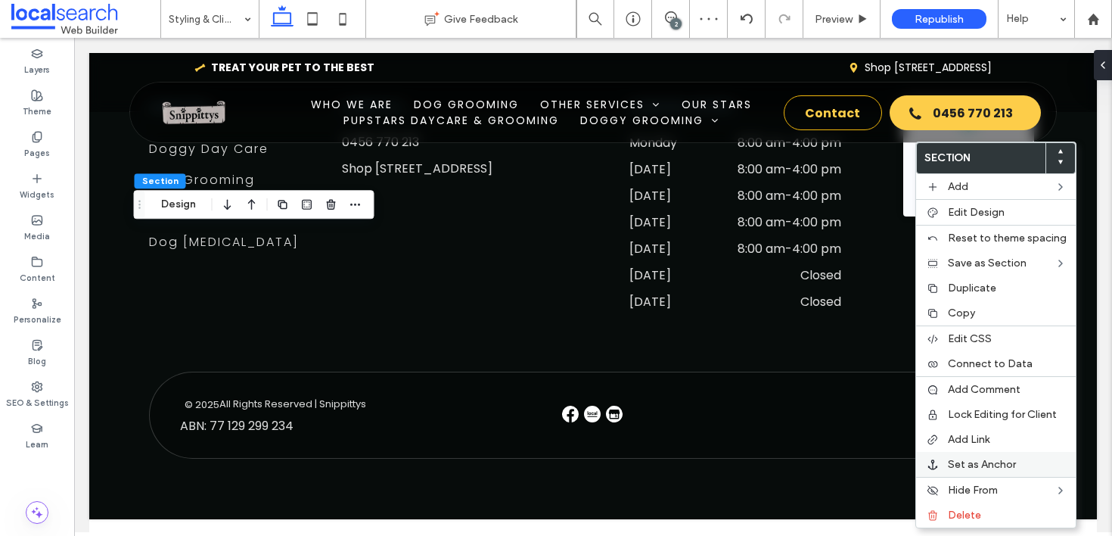
click at [968, 460] on span "Set as Anchor" at bounding box center [982, 464] width 68 height 13
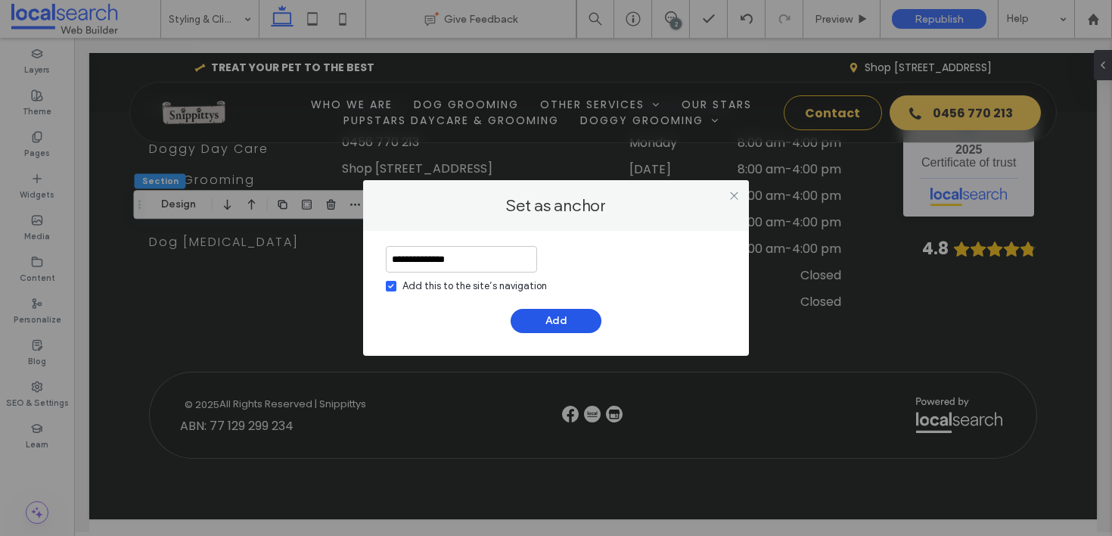
type input "**********"
click at [539, 322] on button "Add" at bounding box center [556, 321] width 91 height 24
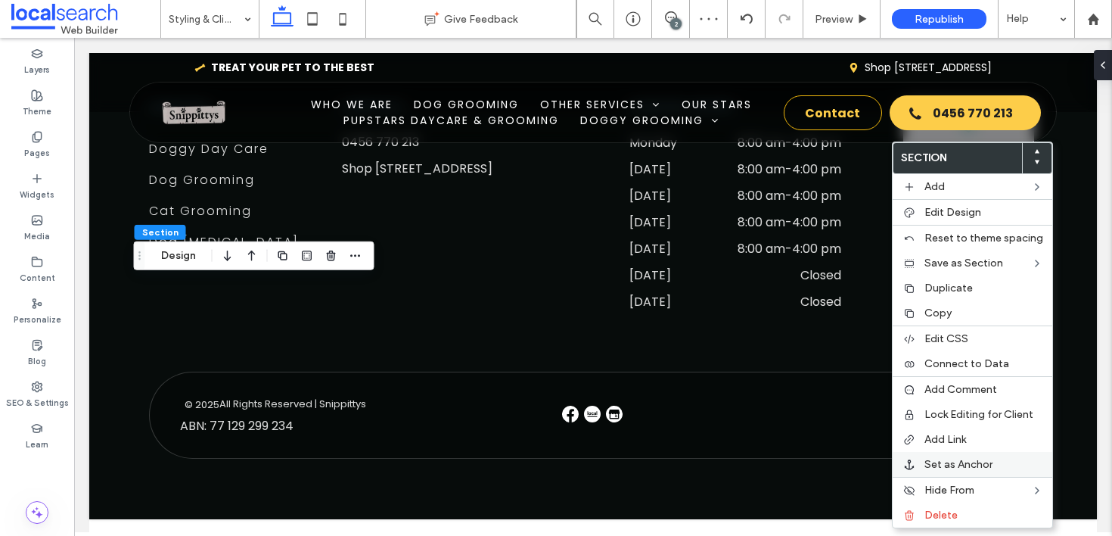
click at [953, 462] on span "Set as Anchor" at bounding box center [958, 464] width 68 height 13
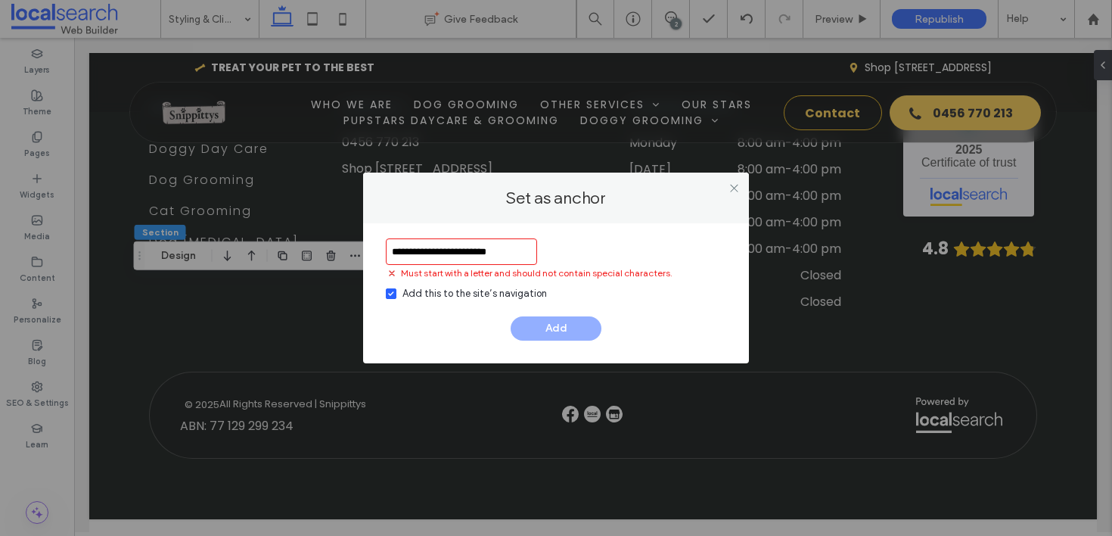
click at [456, 253] on input "**********" at bounding box center [461, 251] width 151 height 26
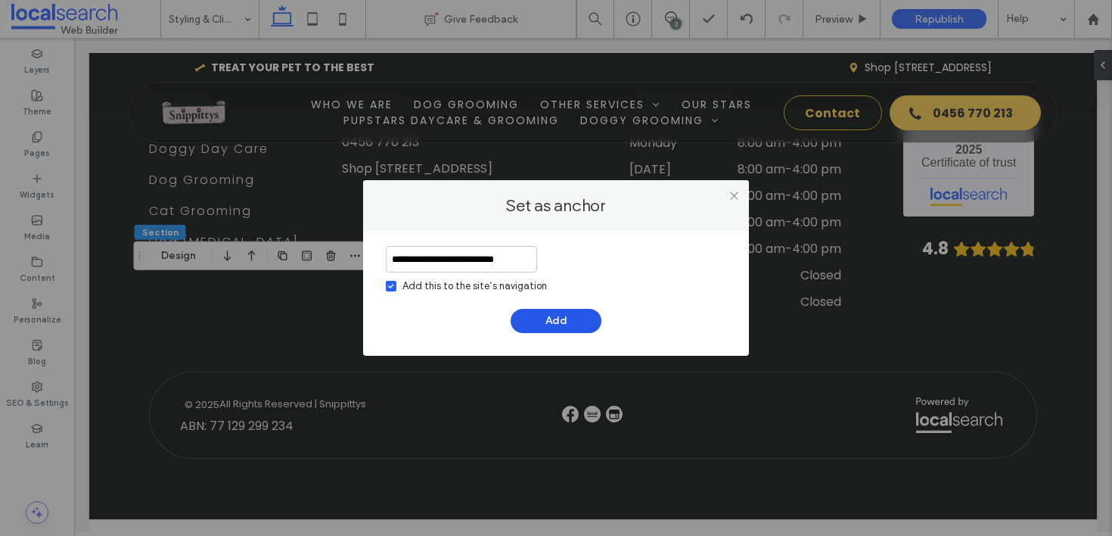
type input "**********"
click at [568, 319] on button "Add" at bounding box center [556, 321] width 91 height 24
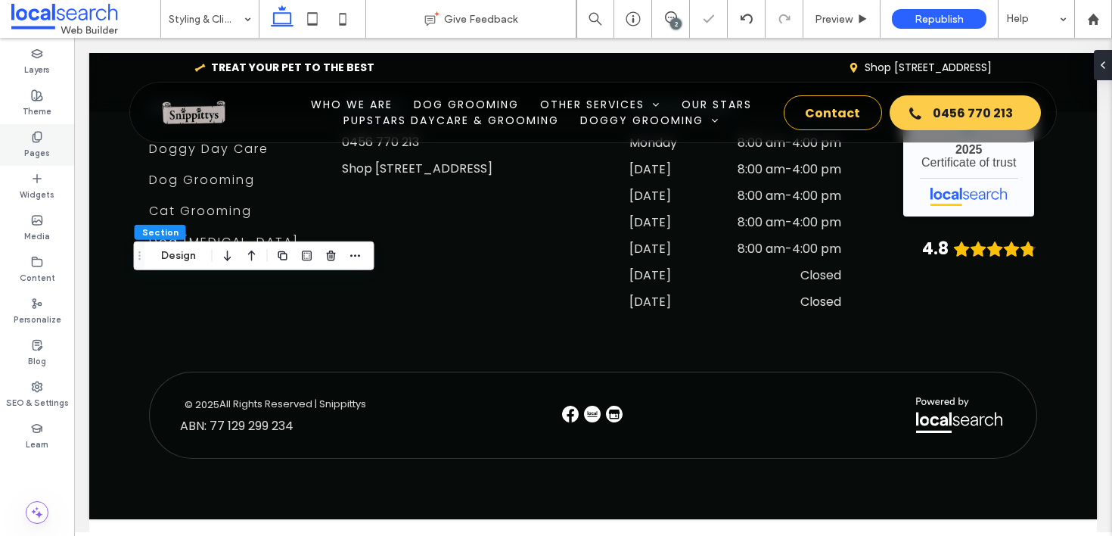
click at [39, 155] on label "Pages" at bounding box center [37, 151] width 26 height 17
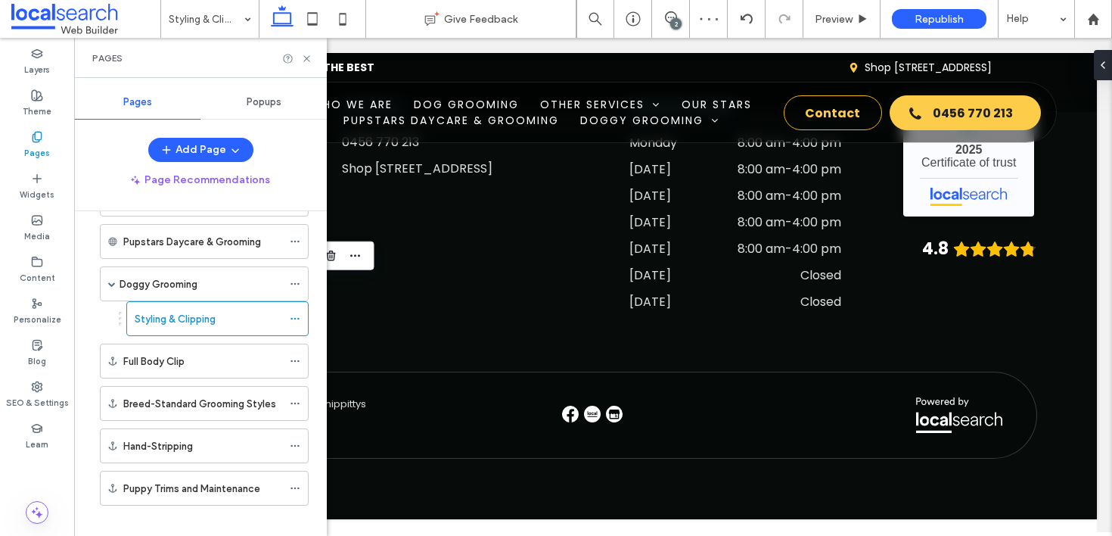
scroll to position [387, 0]
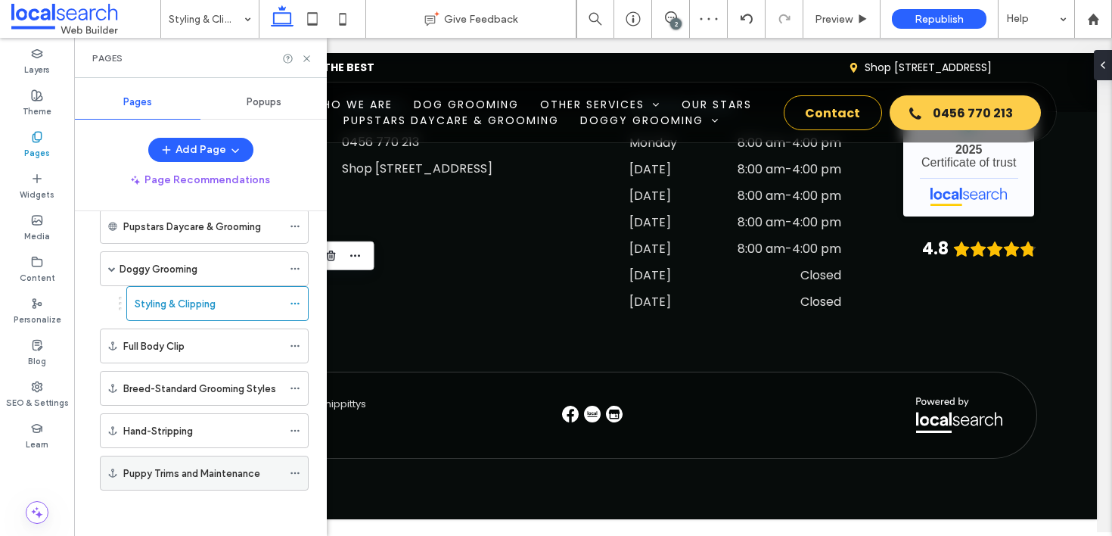
click at [294, 471] on icon at bounding box center [295, 473] width 11 height 11
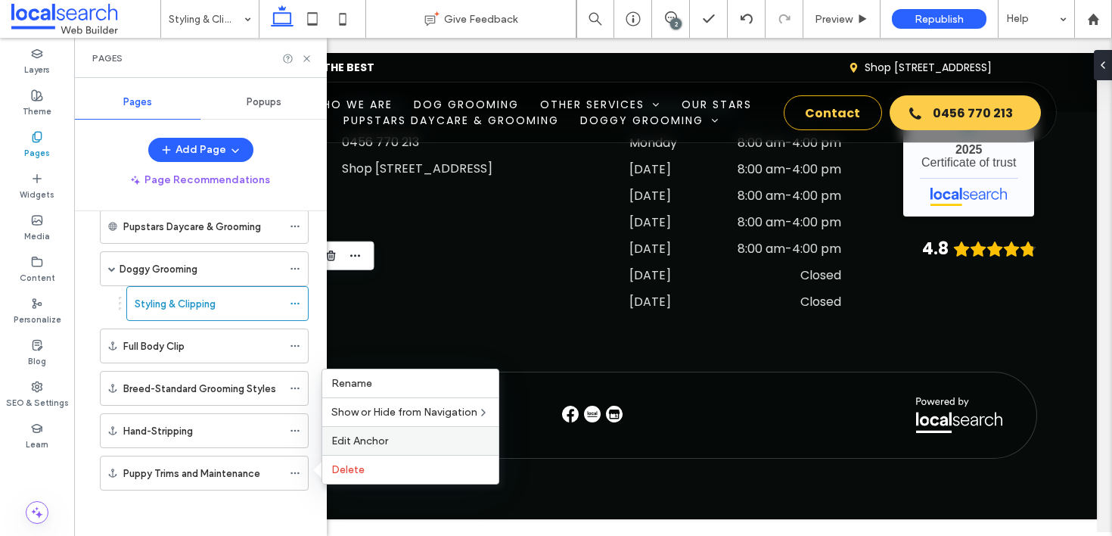
click at [395, 434] on label "Edit Anchor" at bounding box center [410, 440] width 158 height 13
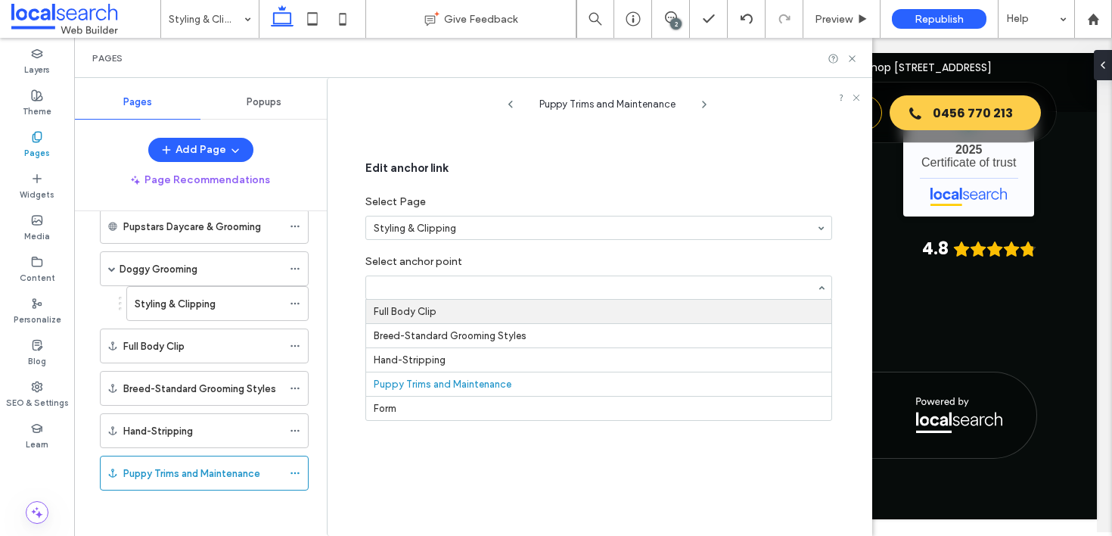
click at [530, 253] on label "Select anchor point" at bounding box center [598, 257] width 467 height 20
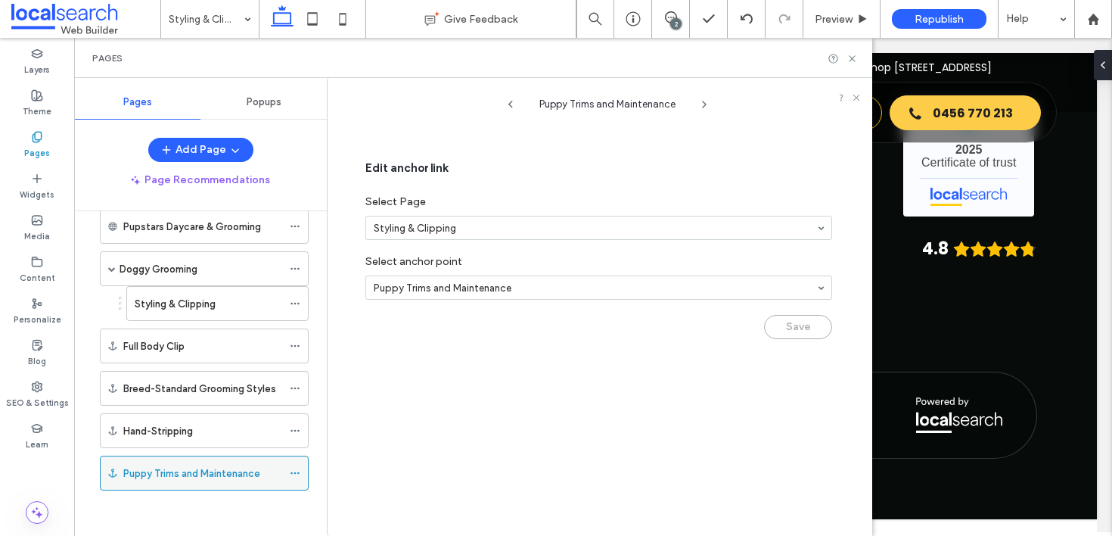
click at [293, 465] on span at bounding box center [295, 472] width 11 height 23
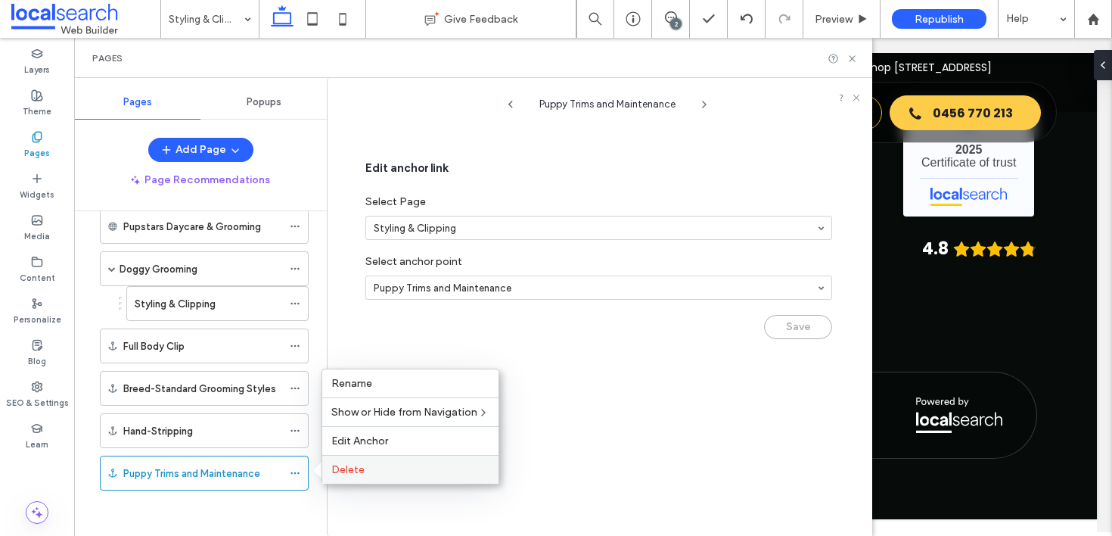
click at [340, 467] on span "Delete" at bounding box center [347, 469] width 33 height 13
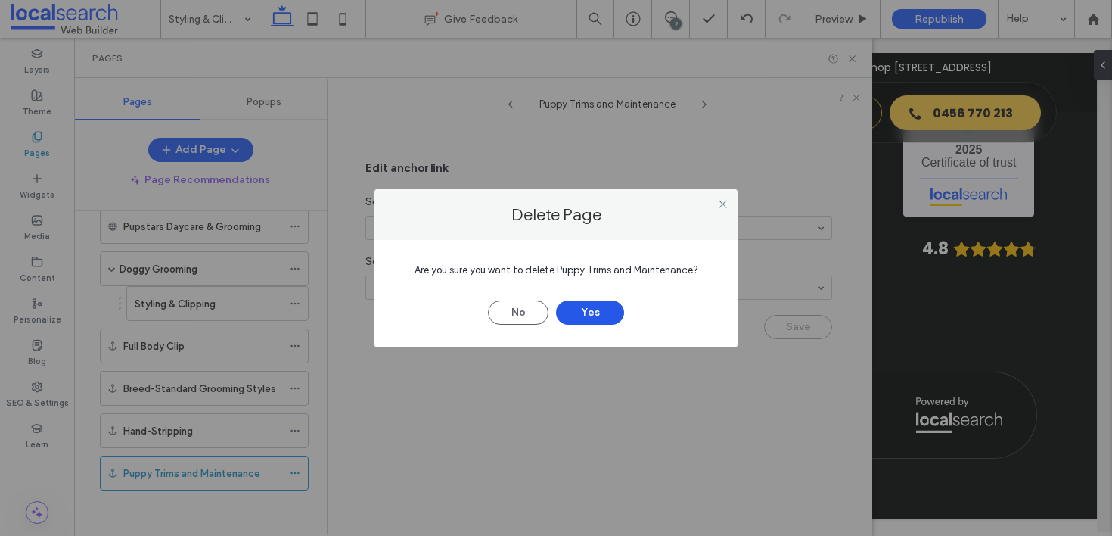
click at [595, 313] on button "Yes" at bounding box center [590, 312] width 68 height 24
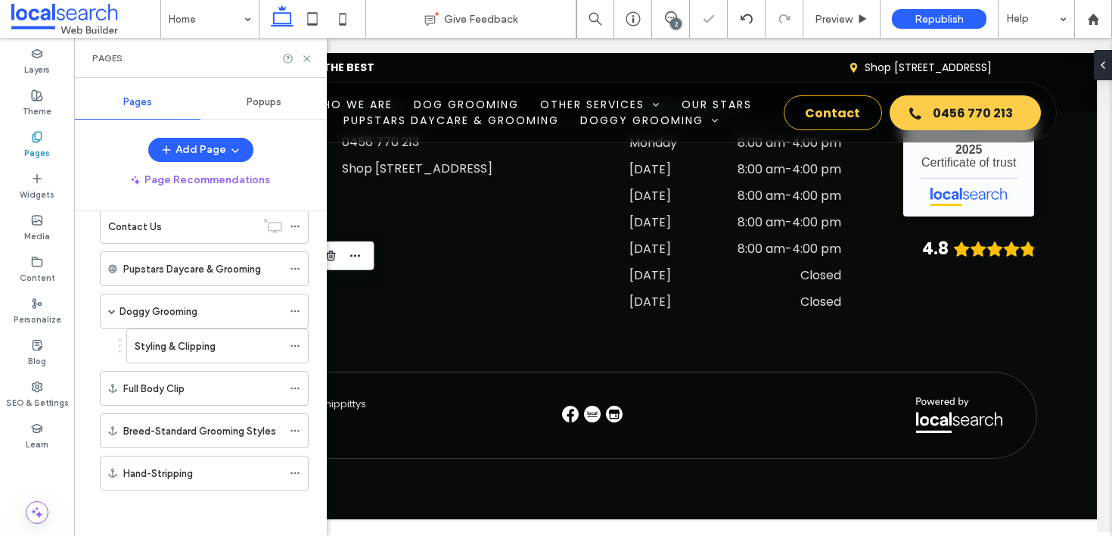
scroll to position [344, 0]
click at [309, 54] on icon at bounding box center [306, 58] width 11 height 11
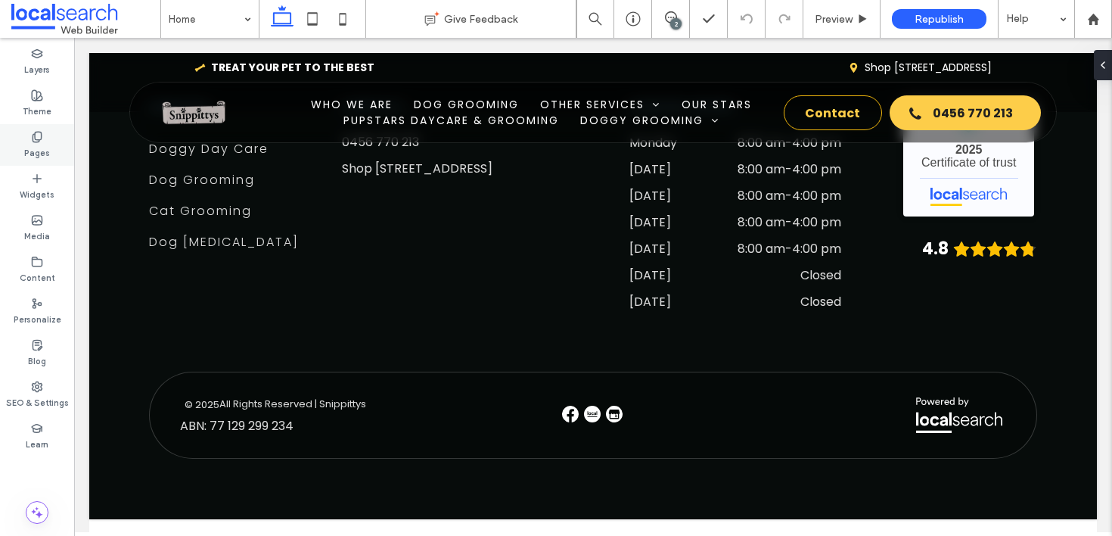
click at [50, 141] on div "Pages" at bounding box center [37, 145] width 74 height 42
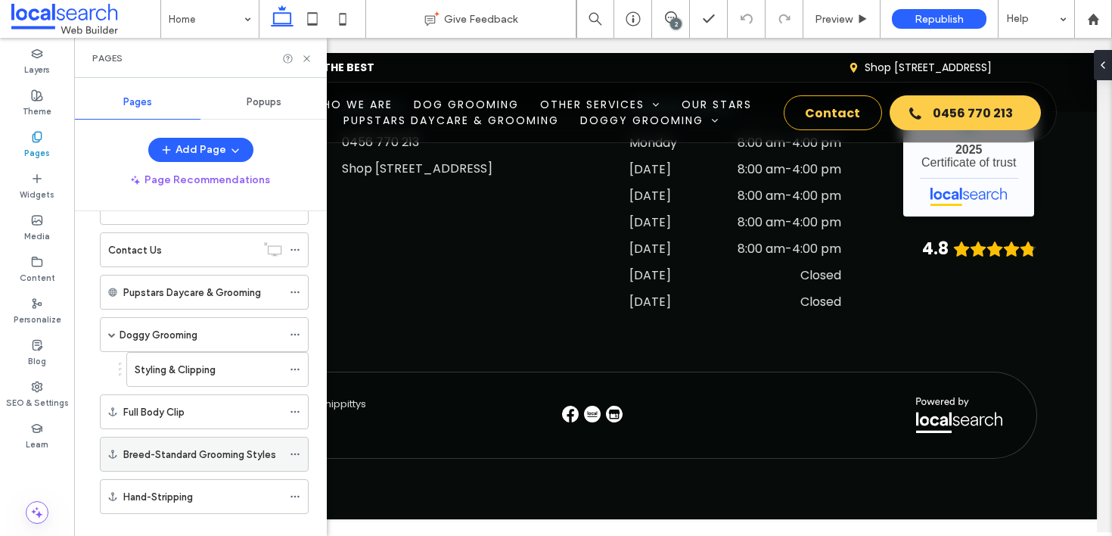
scroll to position [344, 0]
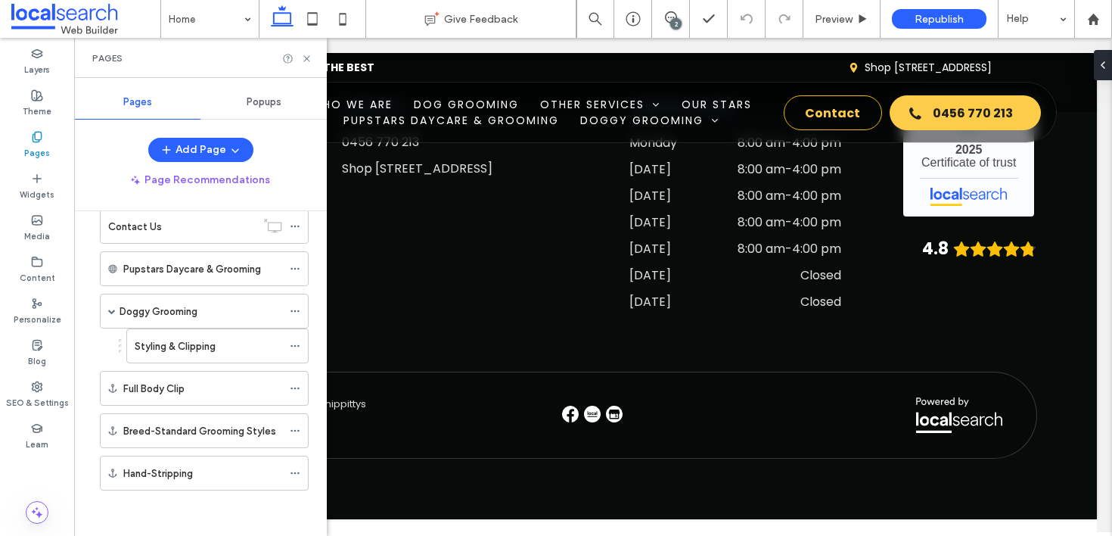
click at [189, 309] on label "Doggy Grooming" at bounding box center [159, 311] width 78 height 26
click at [146, 367] on ol "Home Who We Are Dog Grooming Other Services Cat Grooming Doggy Day Care Dog Hyd…" at bounding box center [195, 192] width 228 height 598
click at [154, 347] on label "Styling & Clipping" at bounding box center [175, 346] width 81 height 26
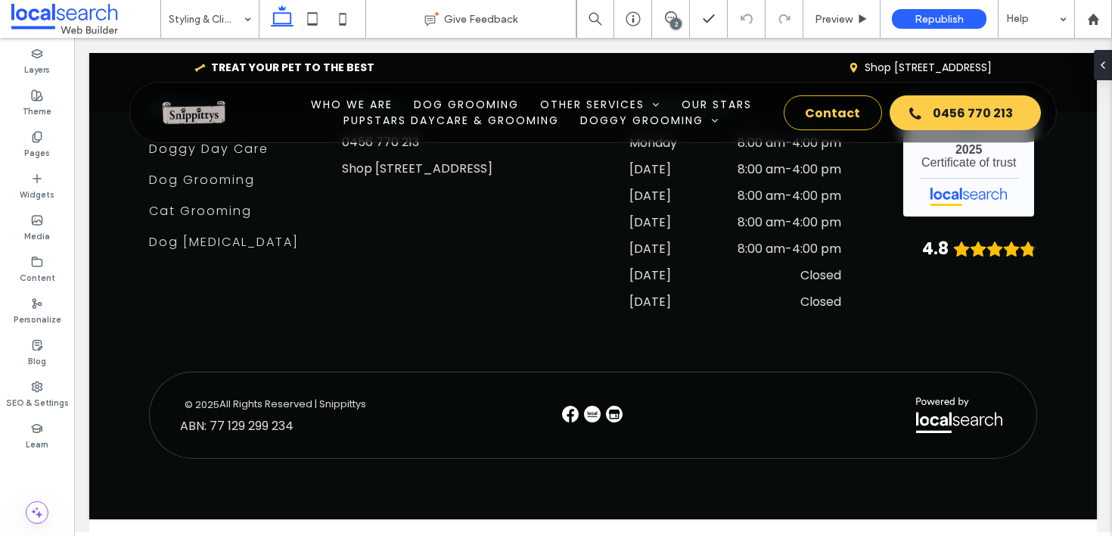
type input "*******"
type input "**"
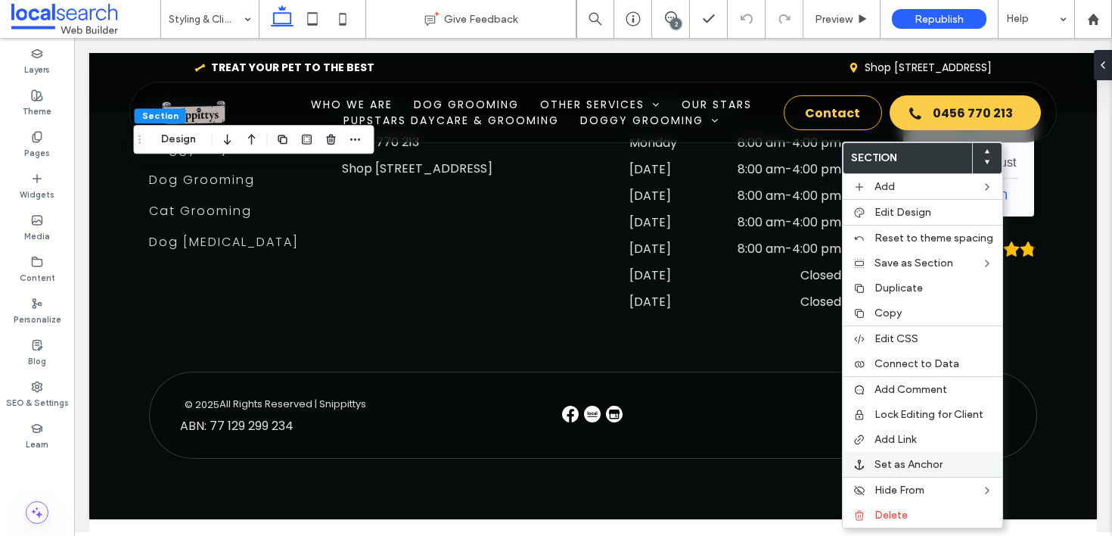
click at [907, 463] on span "Set as Anchor" at bounding box center [909, 464] width 68 height 13
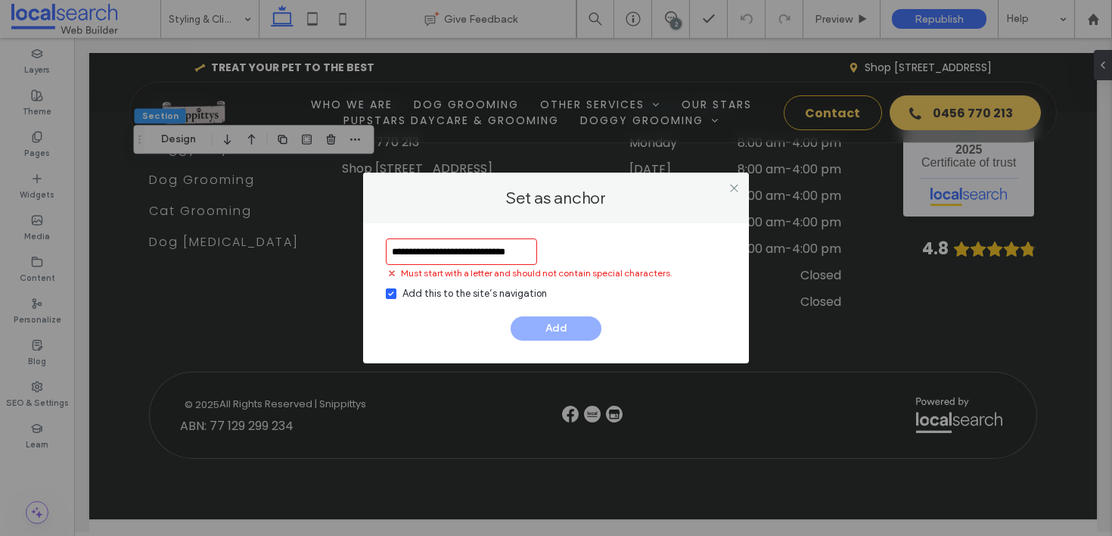
scroll to position [0, 12]
click at [446, 252] on input "**********" at bounding box center [461, 251] width 151 height 26
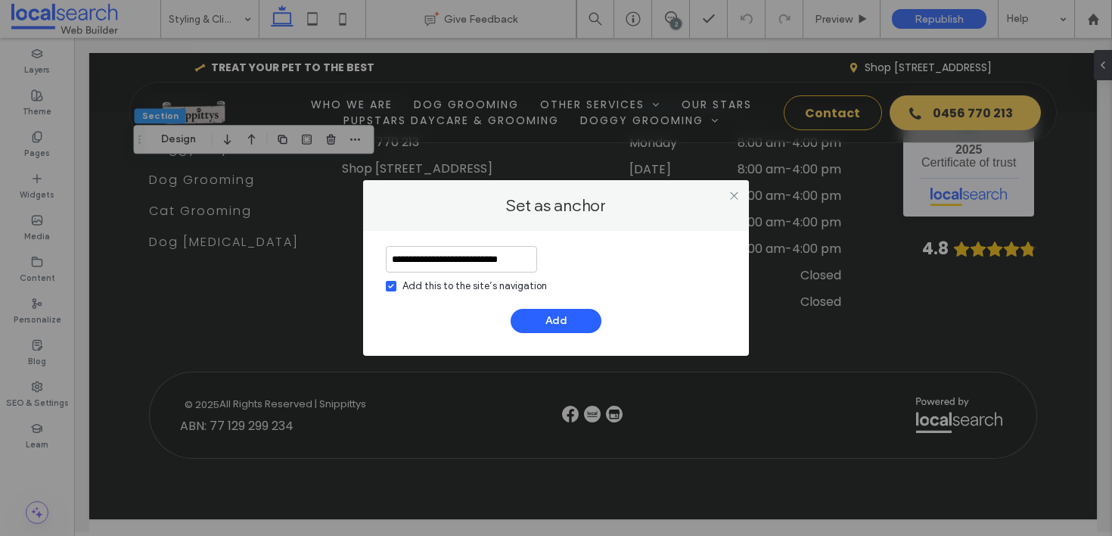
scroll to position [0, 2]
type input "**********"
click at [554, 321] on button "Add" at bounding box center [556, 321] width 91 height 24
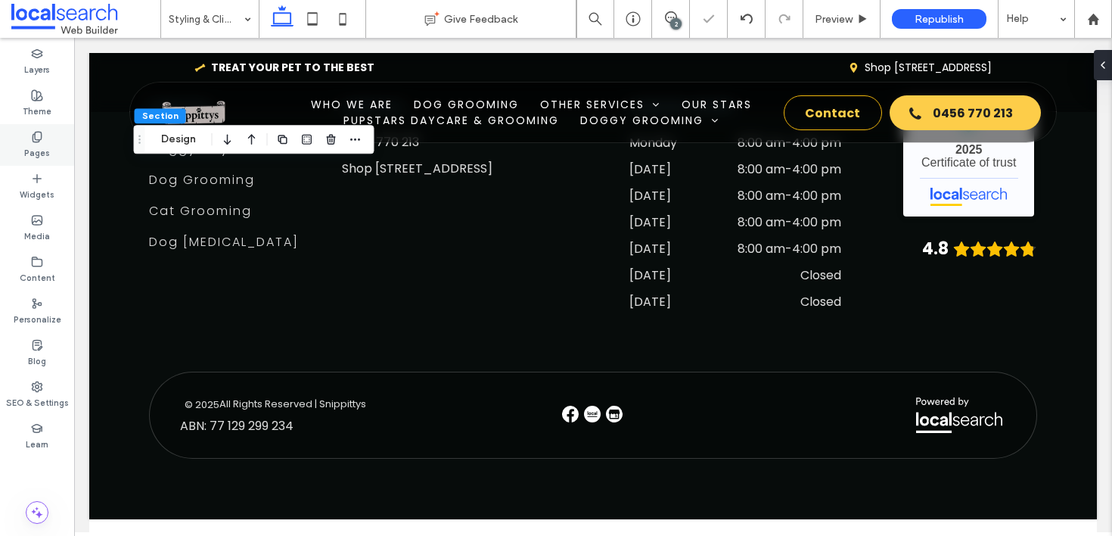
click at [31, 155] on label "Pages" at bounding box center [37, 151] width 26 height 17
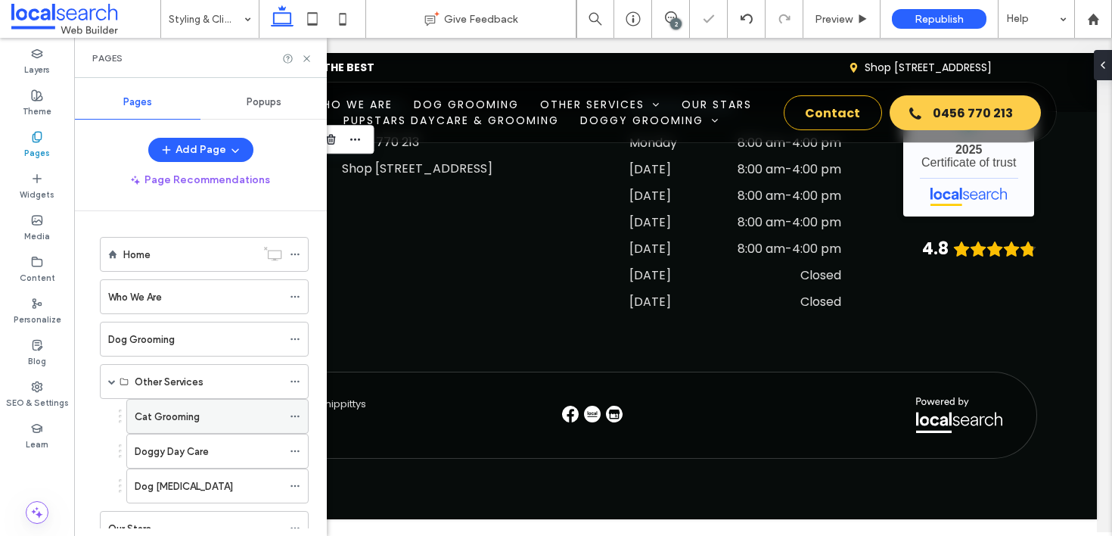
scroll to position [387, 0]
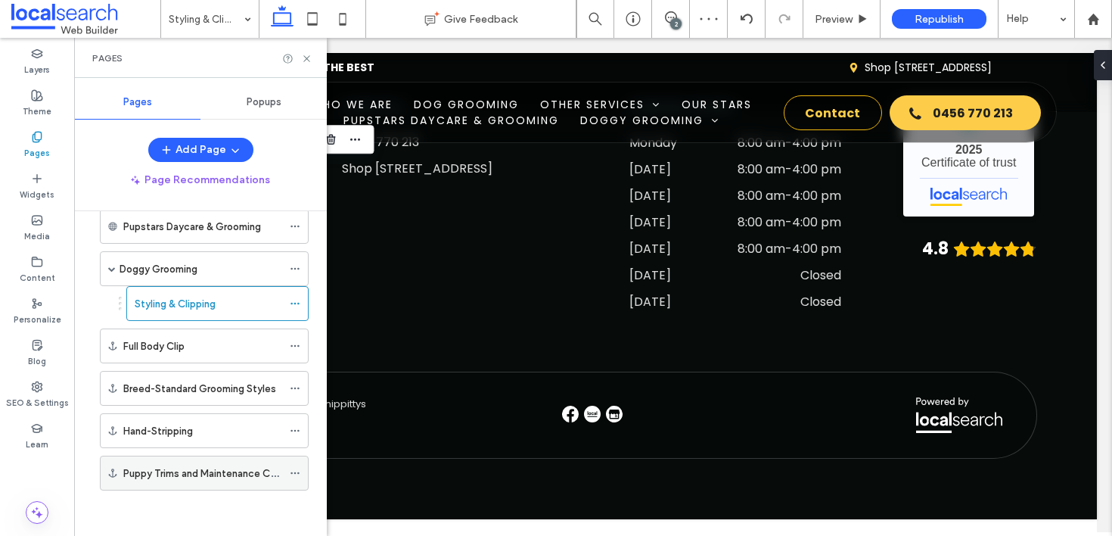
click at [301, 469] on div at bounding box center [299, 472] width 18 height 23
click at [298, 471] on icon at bounding box center [295, 473] width 11 height 11
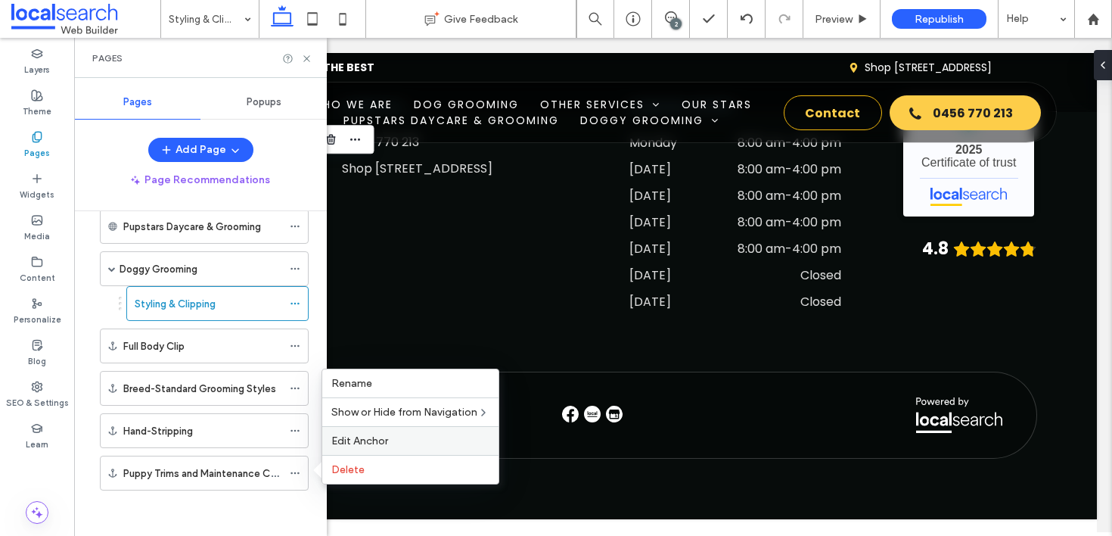
click at [397, 437] on label "Edit Anchor" at bounding box center [410, 440] width 158 height 13
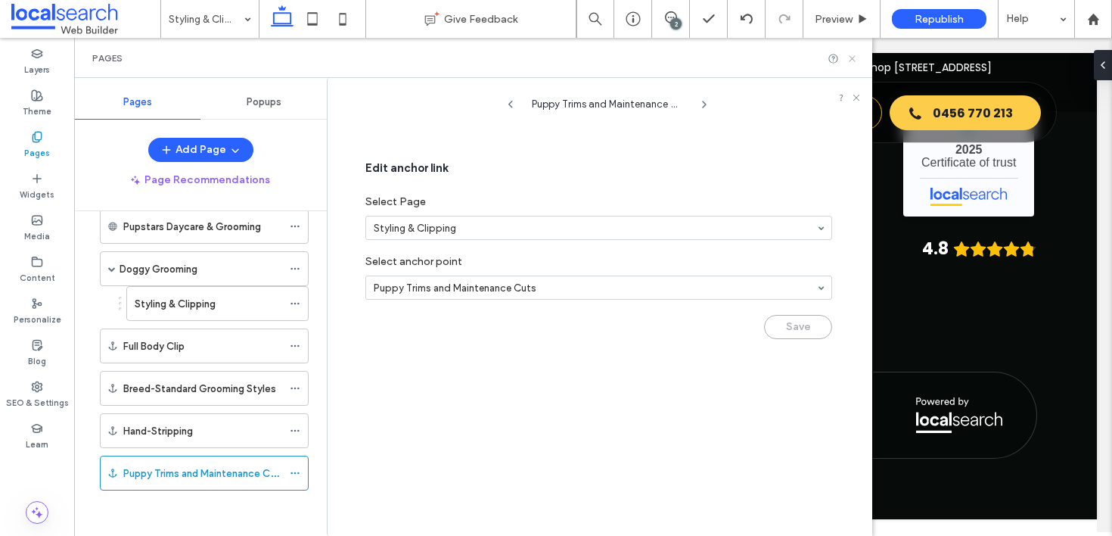
click at [856, 57] on icon at bounding box center [852, 58] width 11 height 11
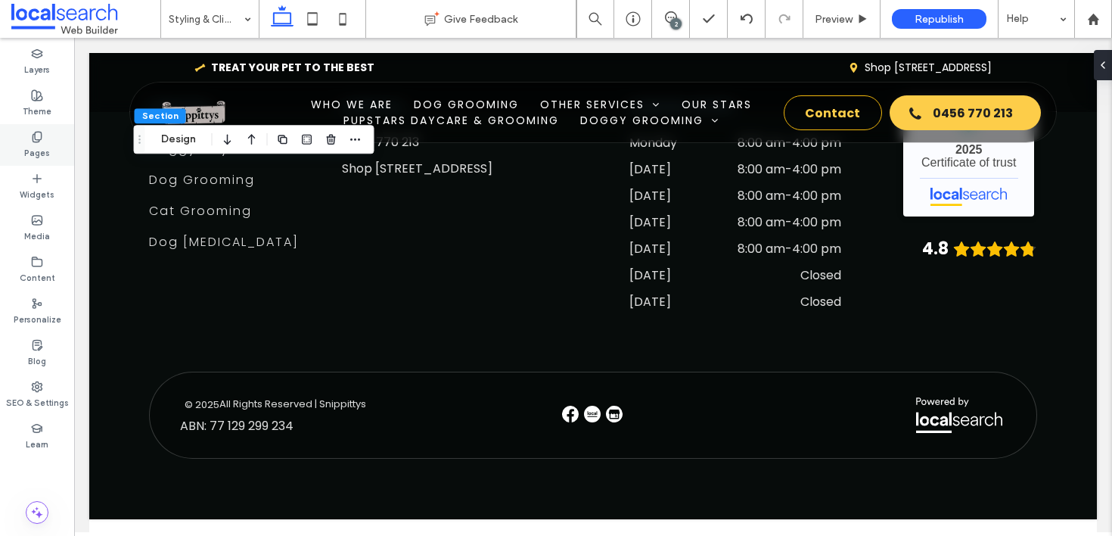
click at [28, 148] on label "Pages" at bounding box center [37, 151] width 26 height 17
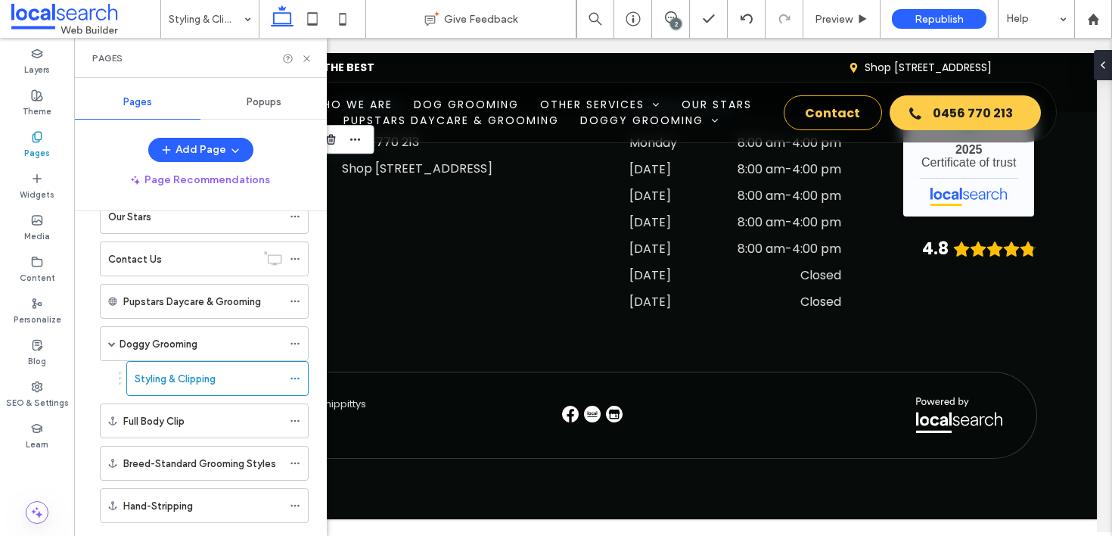
scroll to position [353, 0]
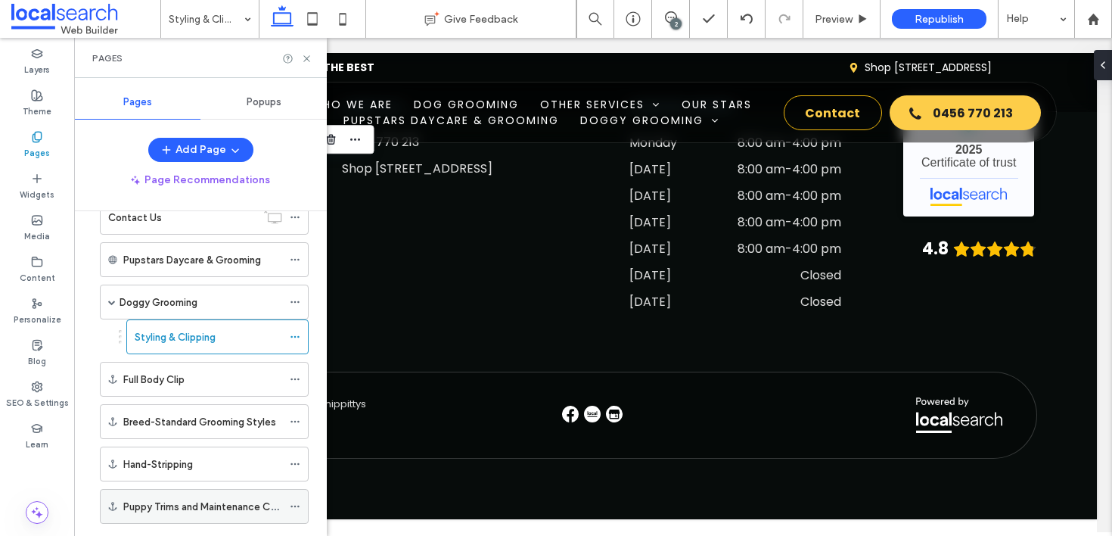
click at [294, 506] on icon at bounding box center [295, 506] width 11 height 11
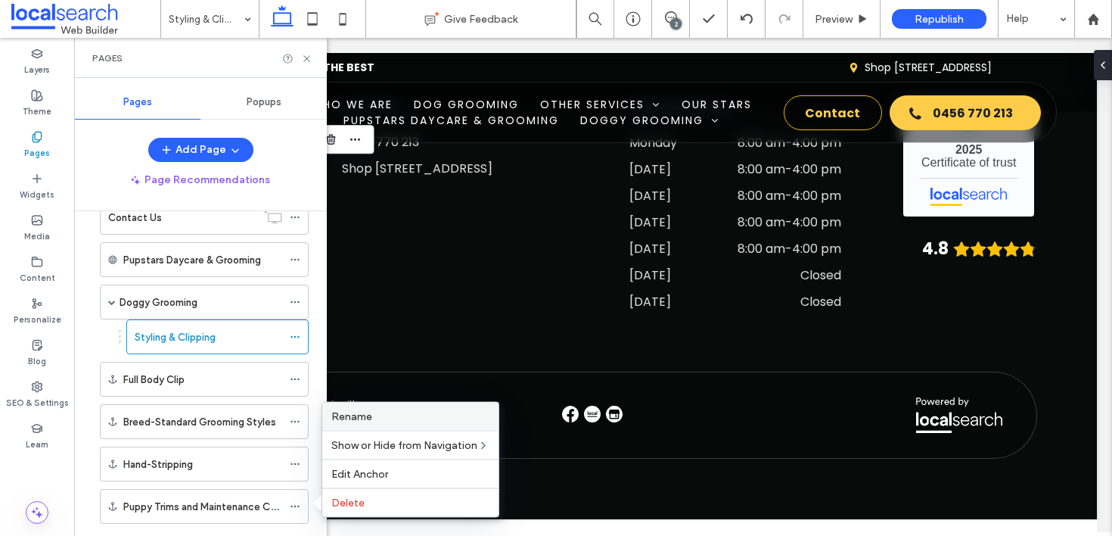
click at [372, 424] on div "Rename" at bounding box center [410, 416] width 176 height 28
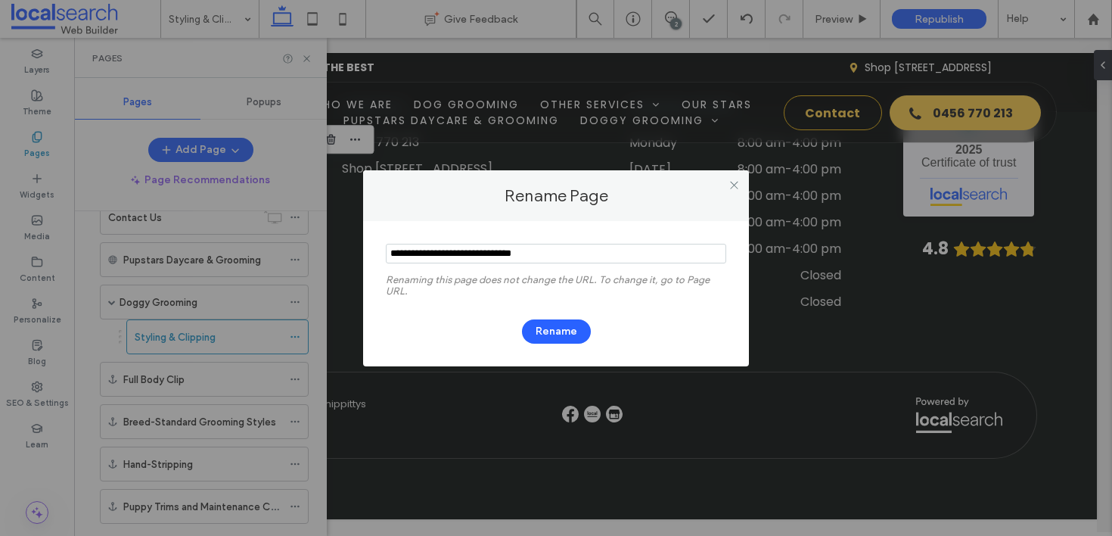
click at [449, 255] on input "notEmpty" at bounding box center [556, 254] width 340 height 20
type input "**********"
click at [551, 330] on button "Rename" at bounding box center [556, 331] width 69 height 24
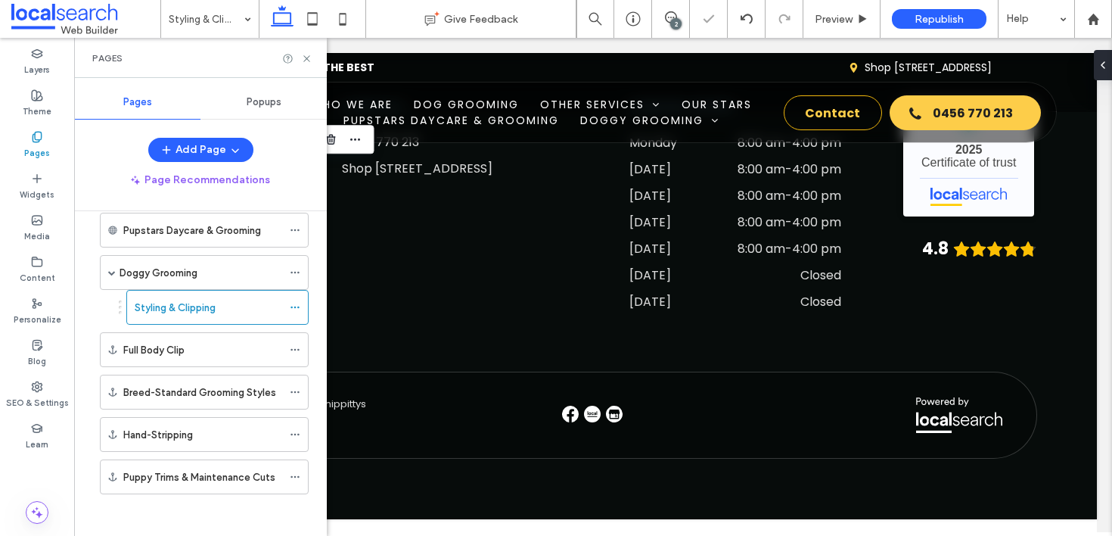
scroll to position [387, 0]
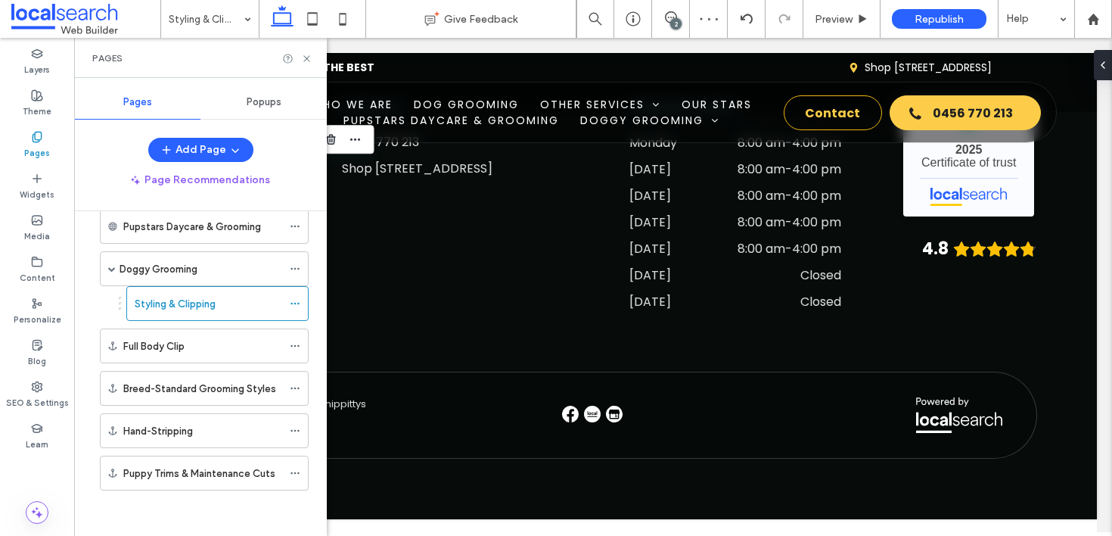
click at [312, 64] on div "Pages" at bounding box center [200, 58] width 253 height 40
click at [303, 63] on icon at bounding box center [306, 58] width 11 height 11
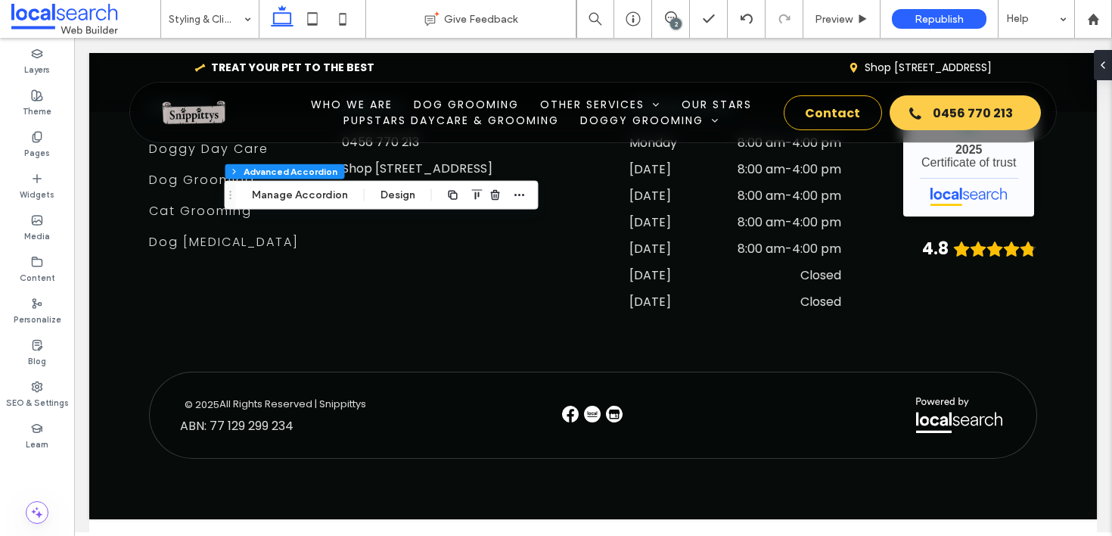
click at [297, 185] on div "Section Column Advanced Accordion Manage Accordion Design" at bounding box center [382, 195] width 314 height 29
click at [300, 196] on button "Manage Accordion" at bounding box center [300, 195] width 116 height 18
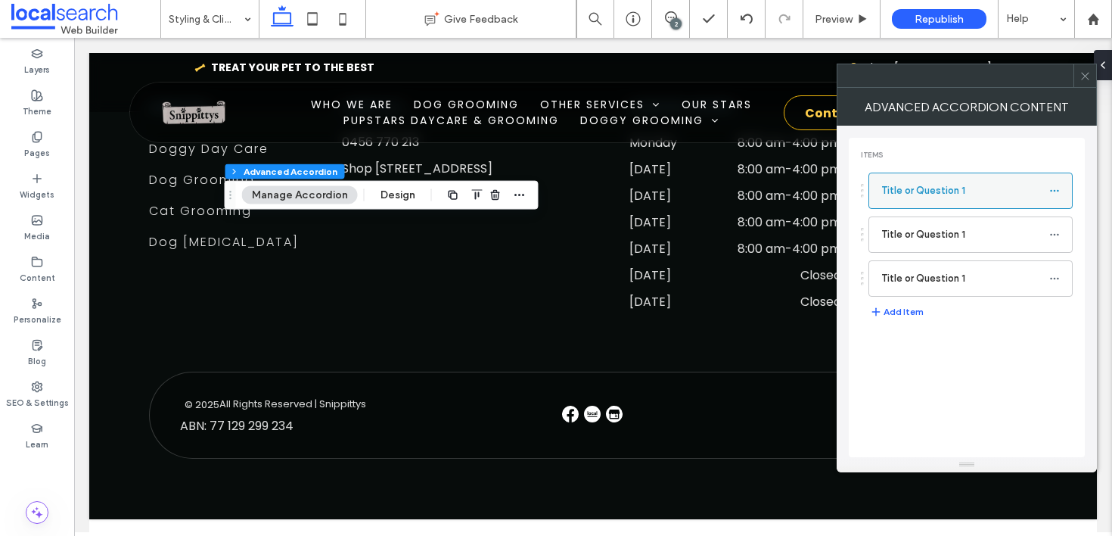
click at [1058, 188] on icon at bounding box center [1054, 190] width 11 height 11
click at [1007, 194] on label "Rename" at bounding box center [983, 197] width 79 height 13
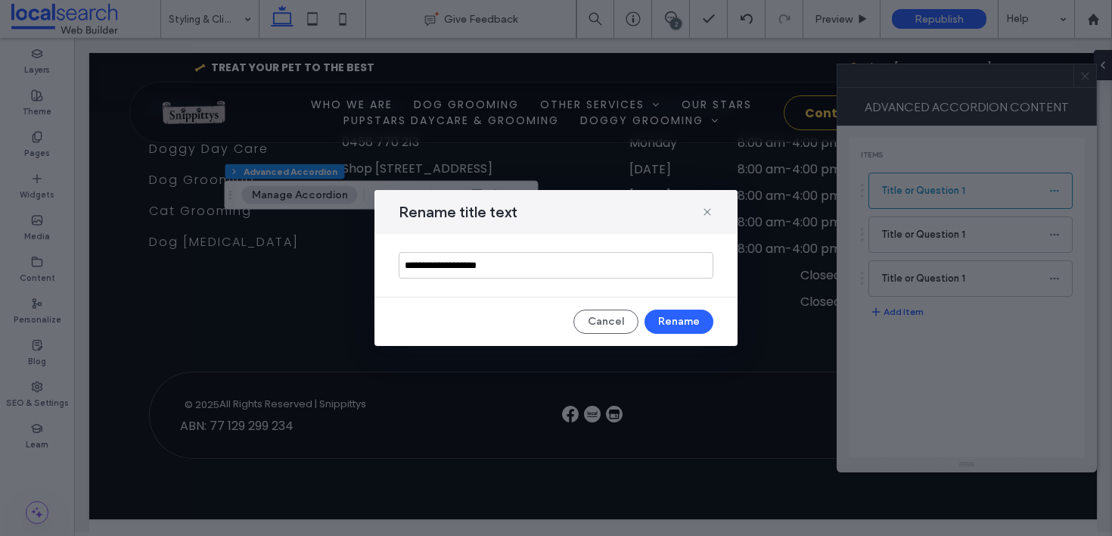
click at [525, 254] on div "**********" at bounding box center [555, 265] width 363 height 63
click at [525, 261] on input "**********" at bounding box center [556, 265] width 315 height 26
paste input "**********"
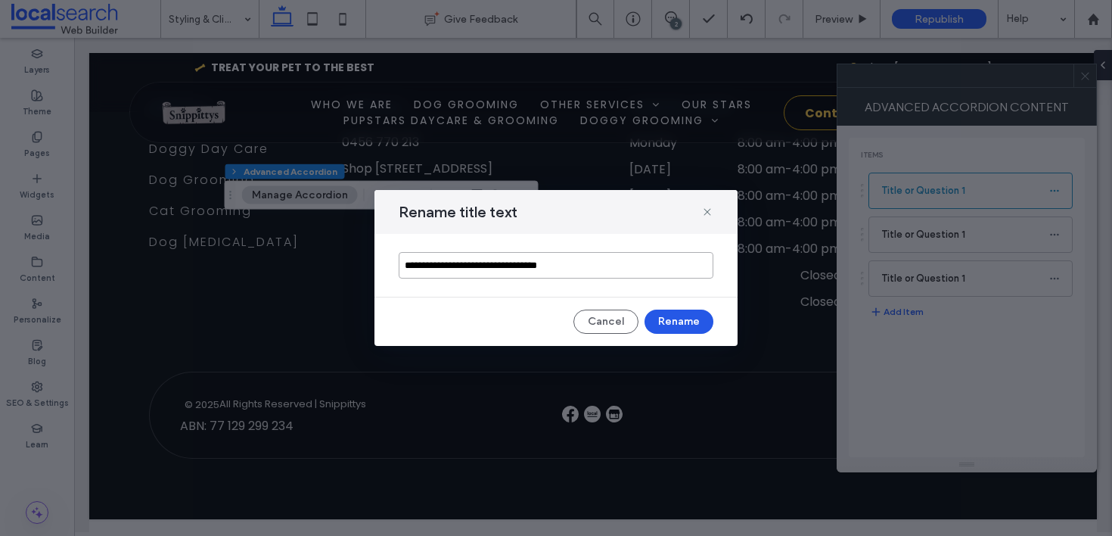
type input "**********"
click at [688, 309] on button "Rename" at bounding box center [679, 321] width 69 height 24
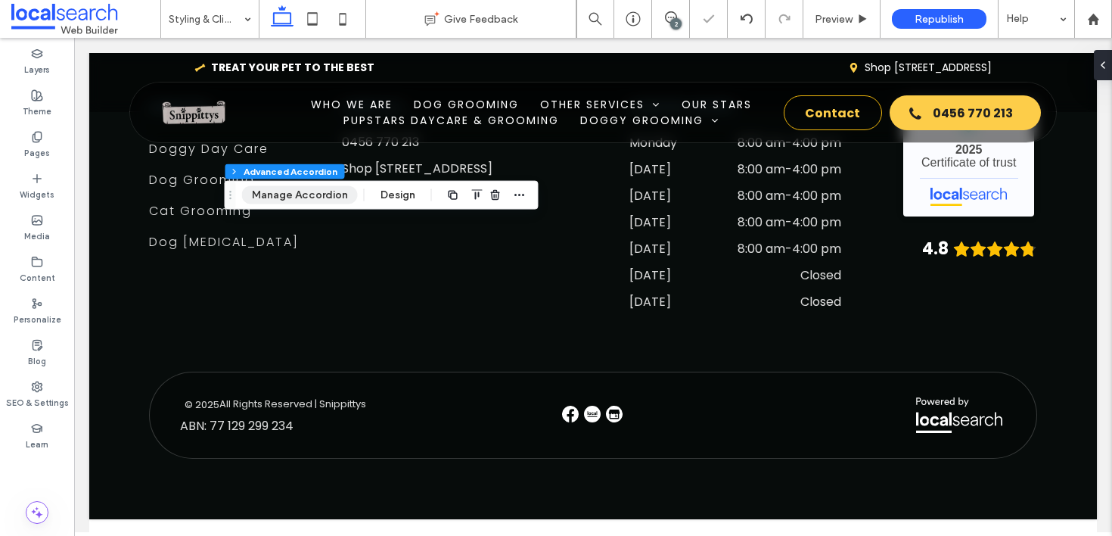
drag, startPoint x: 294, startPoint y: 197, endPoint x: 311, endPoint y: 198, distance: 16.7
click at [294, 196] on button "Manage Accordion" at bounding box center [300, 195] width 116 height 18
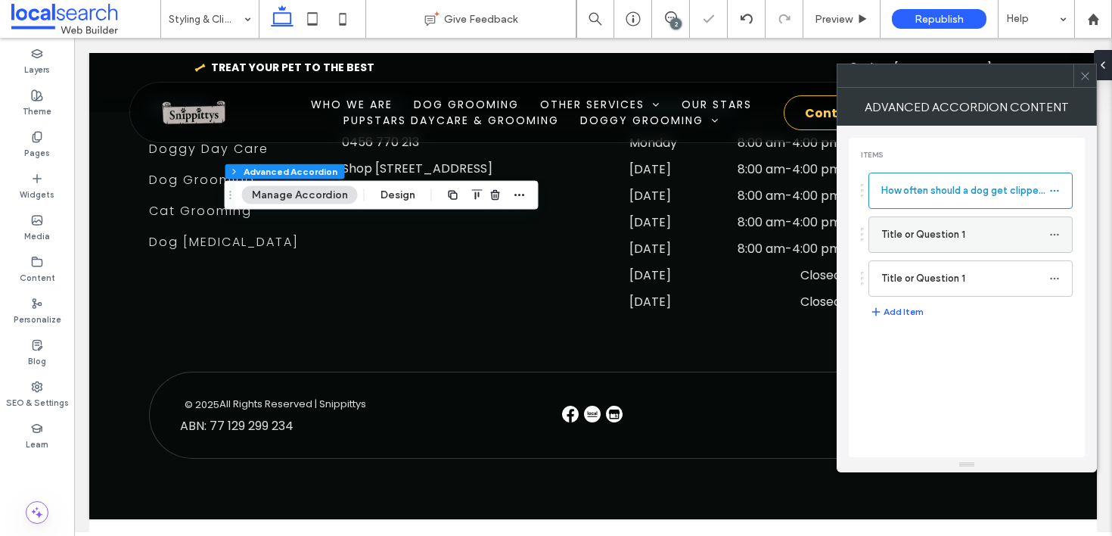
click at [1060, 235] on div at bounding box center [1058, 234] width 18 height 23
click at [1055, 235] on icon at bounding box center [1054, 234] width 11 height 11
click at [1008, 247] on label "Rename" at bounding box center [983, 241] width 79 height 13
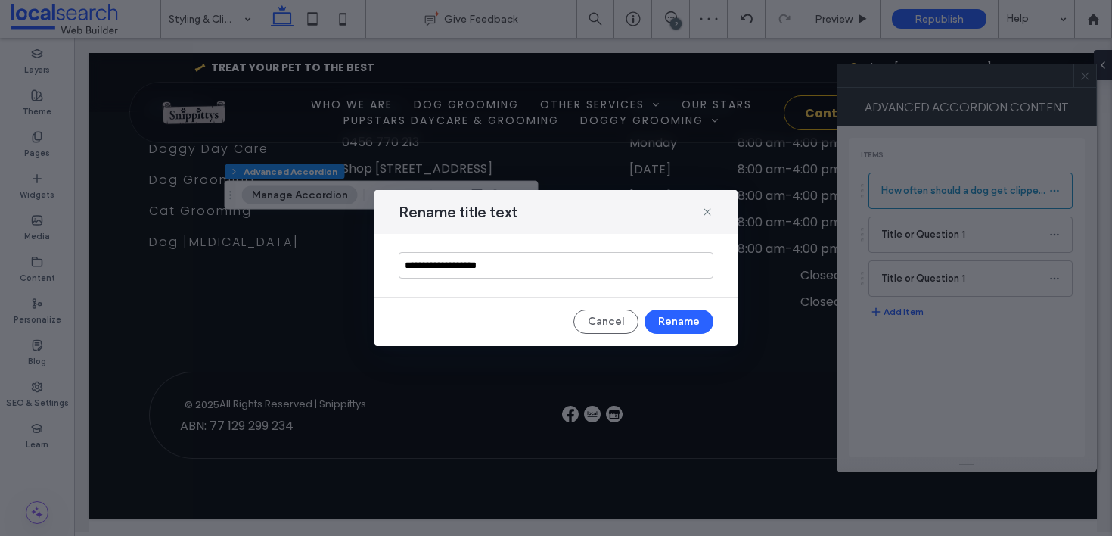
click at [461, 313] on div "Cancel Rename" at bounding box center [556, 321] width 315 height 24
click at [513, 262] on input "**********" at bounding box center [556, 265] width 315 height 26
paste input "**********"
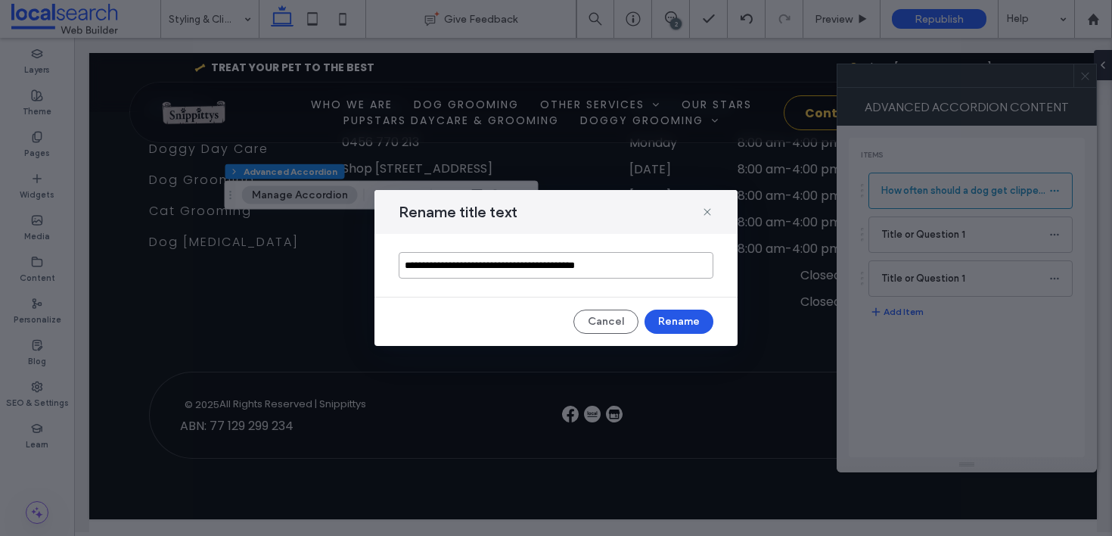
type input "**********"
click at [686, 322] on button "Rename" at bounding box center [679, 321] width 69 height 24
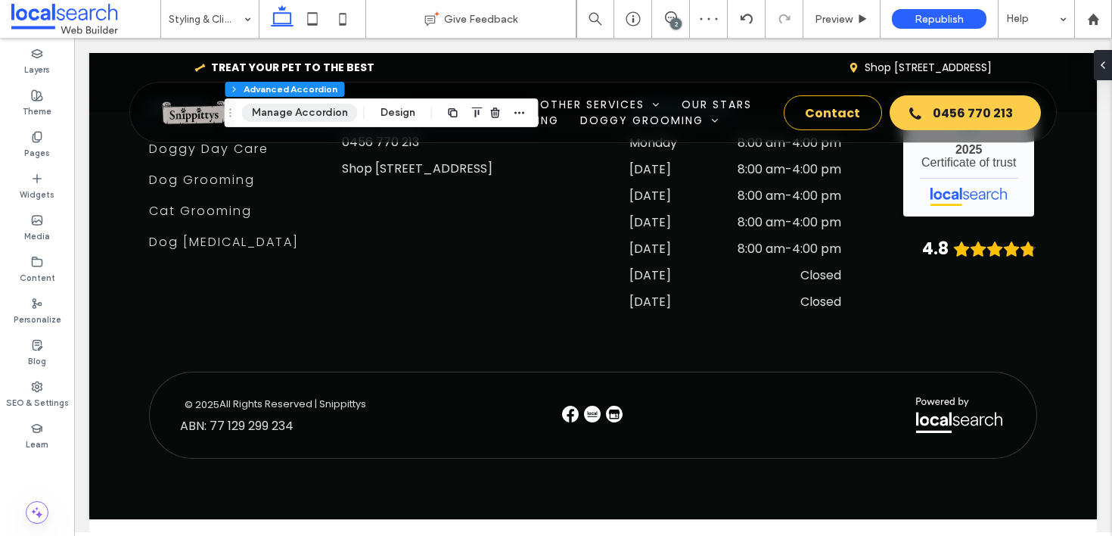
click at [320, 113] on button "Manage Accordion" at bounding box center [300, 113] width 116 height 18
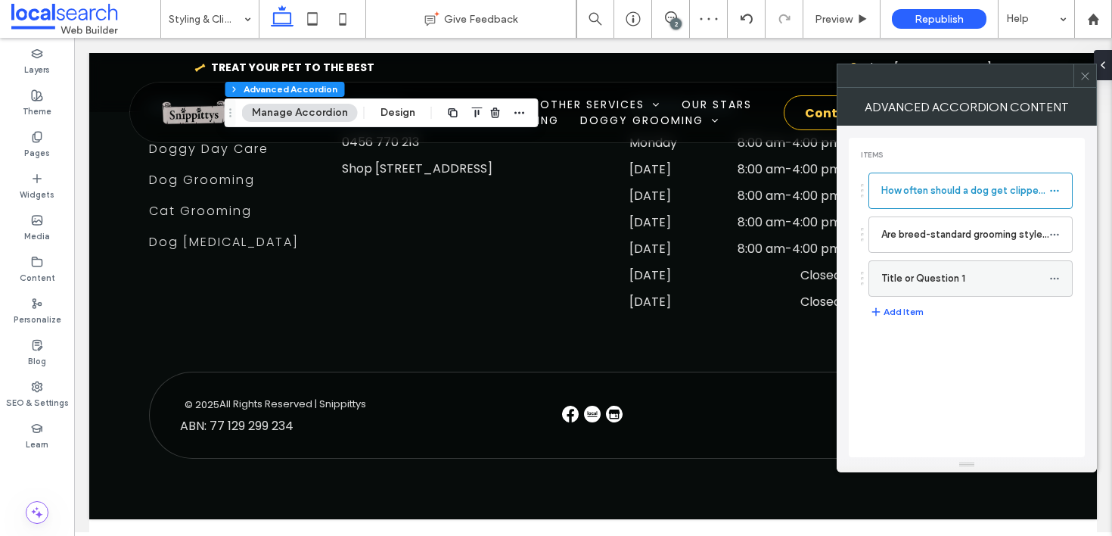
click at [1055, 269] on span at bounding box center [1054, 278] width 11 height 23
click at [996, 288] on label "Rename" at bounding box center [983, 285] width 79 height 13
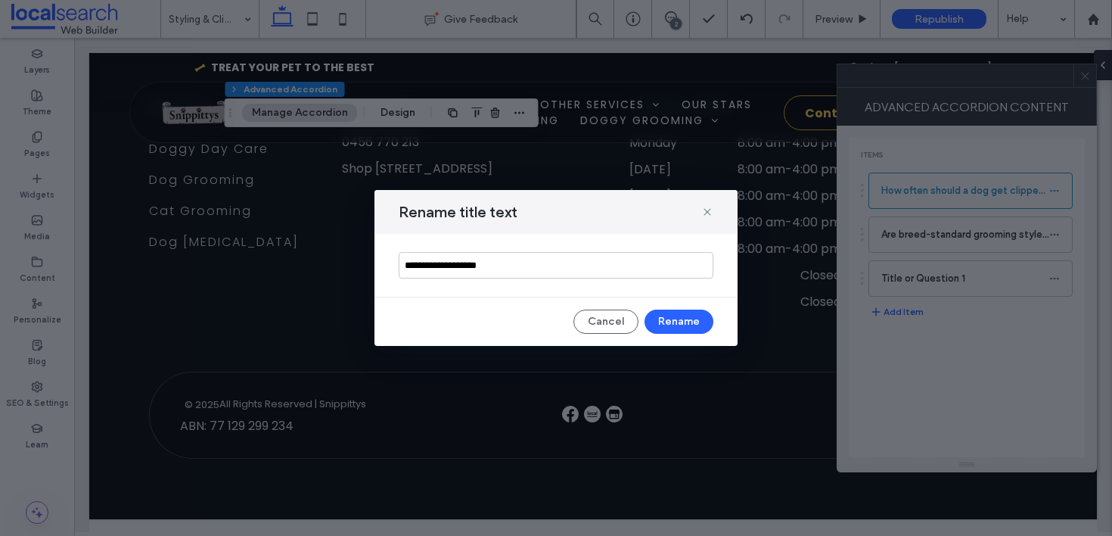
click at [536, 269] on input "**********" at bounding box center [556, 265] width 315 height 26
type input "**********"
click at [679, 322] on button "Rename" at bounding box center [679, 321] width 69 height 24
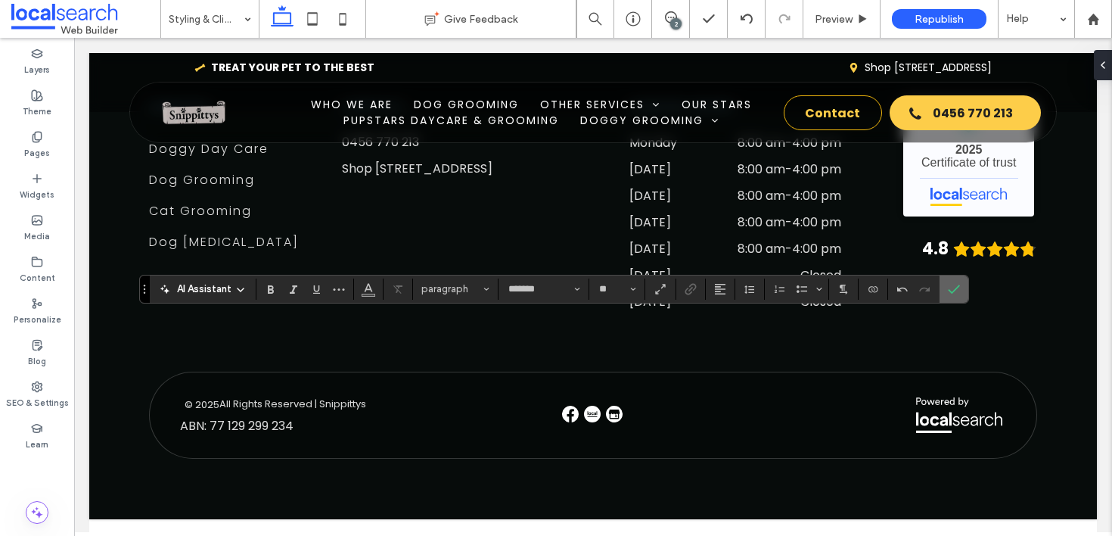
click at [956, 283] on icon "Confirm" at bounding box center [954, 289] width 12 height 12
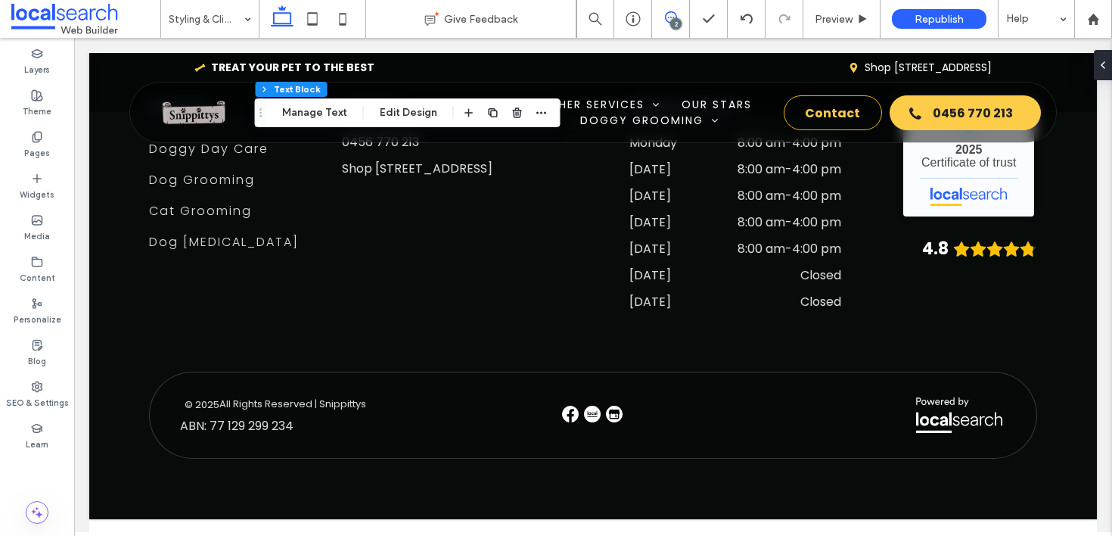
click at [663, 20] on span at bounding box center [670, 17] width 37 height 12
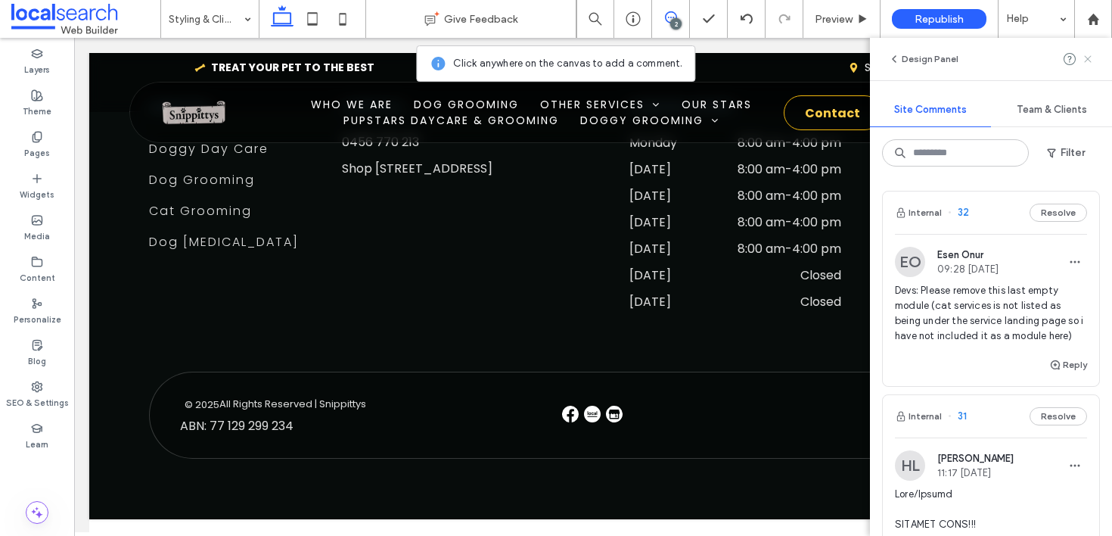
click at [1084, 57] on icon at bounding box center [1088, 59] width 12 height 12
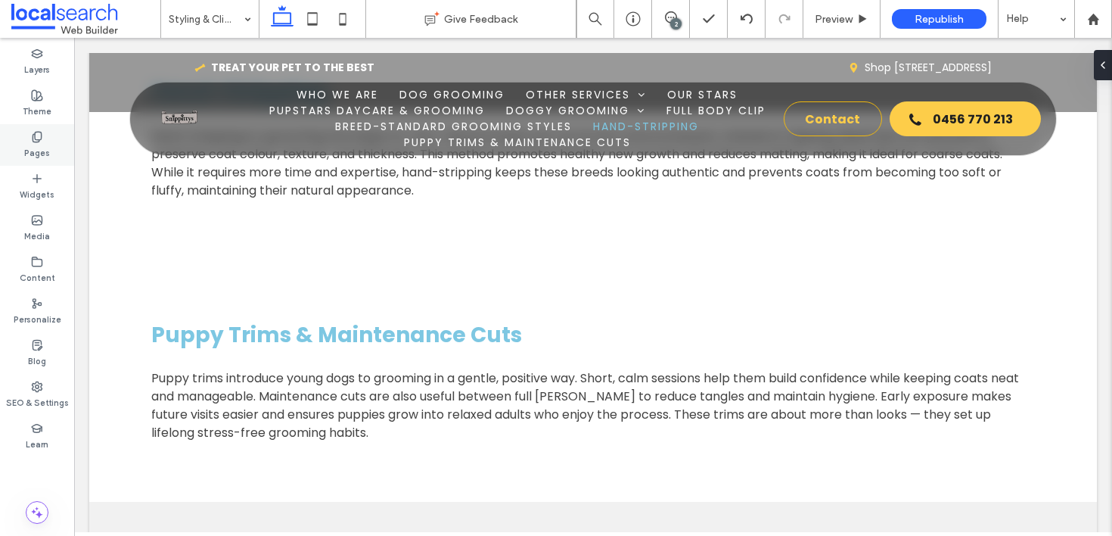
click at [29, 147] on label "Pages" at bounding box center [37, 151] width 26 height 17
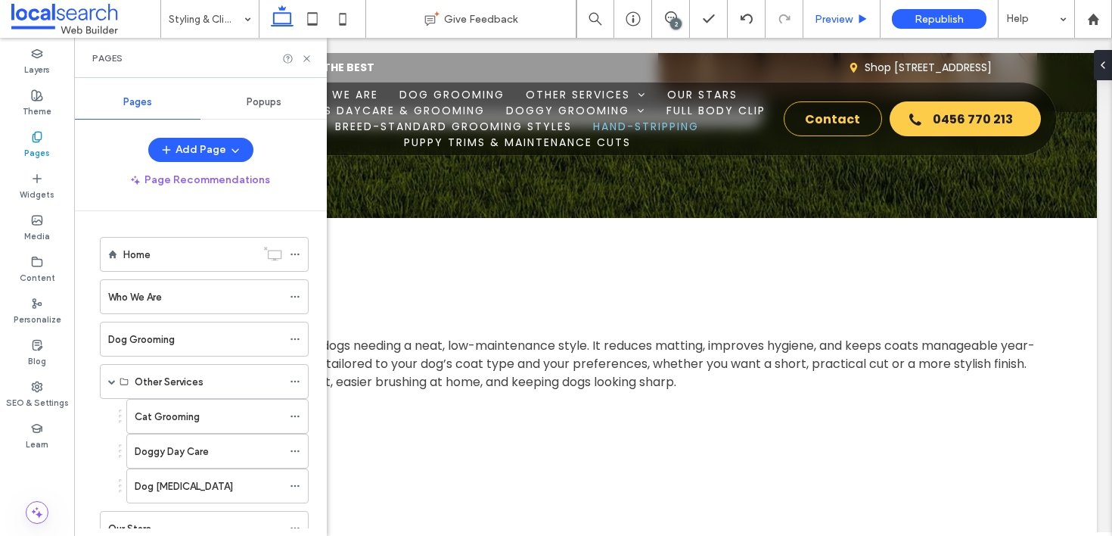
scroll to position [2831, 0]
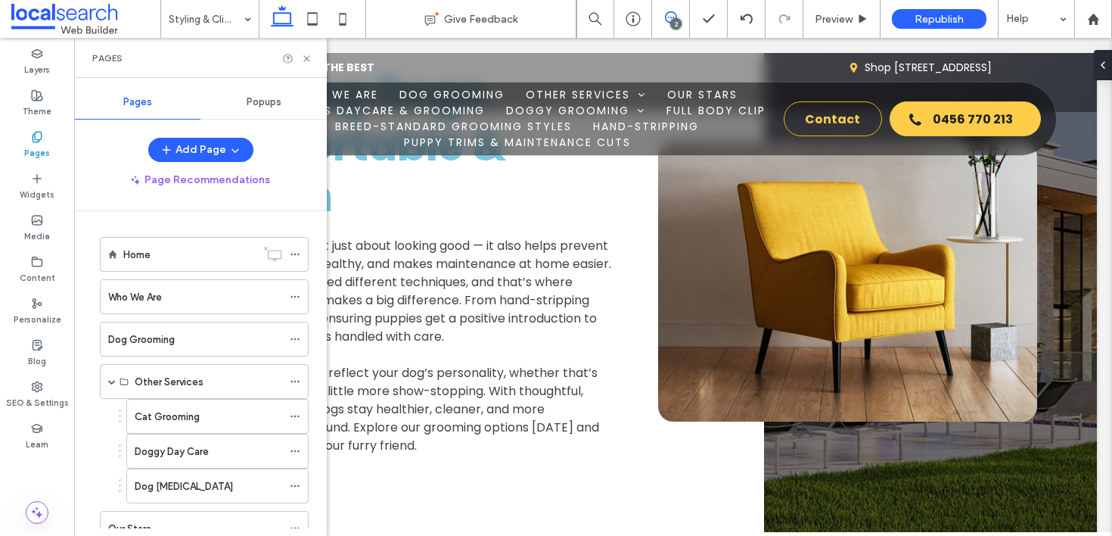
click at [679, 14] on span at bounding box center [670, 17] width 37 height 12
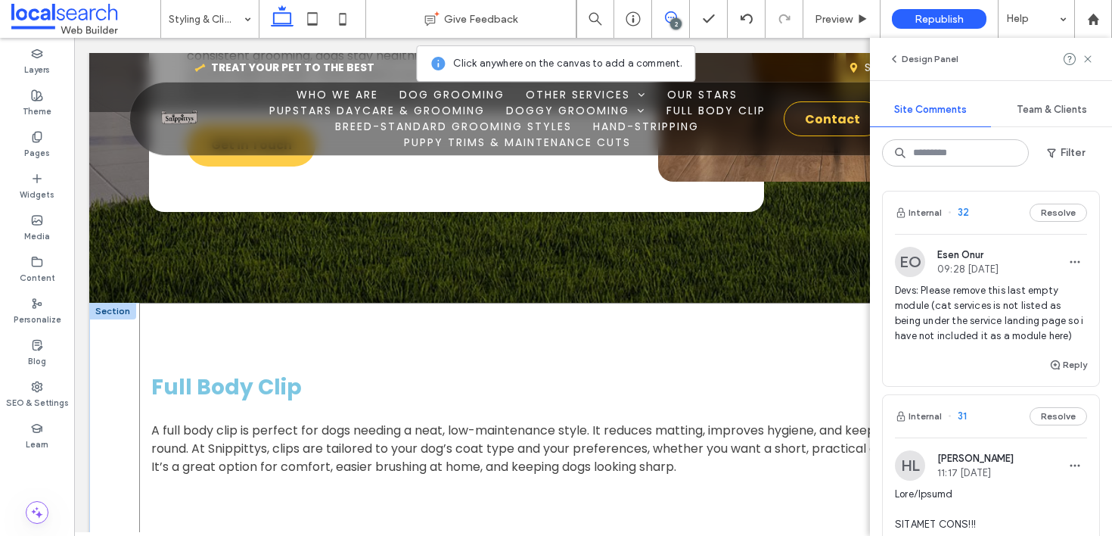
scroll to position [3183, 0]
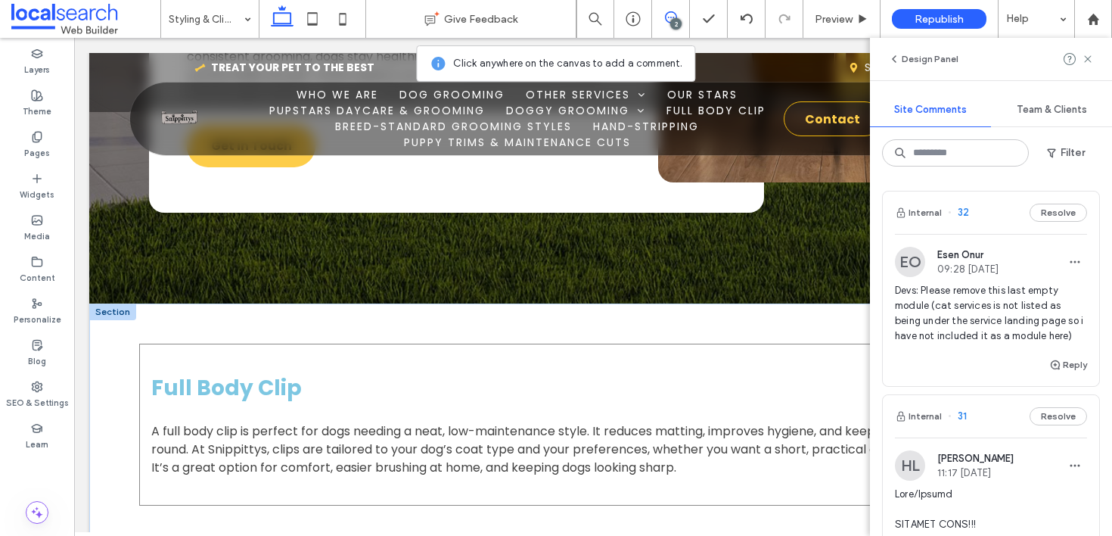
click at [806, 343] on div "Full Body Clip A full body clip is perfect for dogs needing a neat, low-mainten…" at bounding box center [593, 423] width 908 height 161
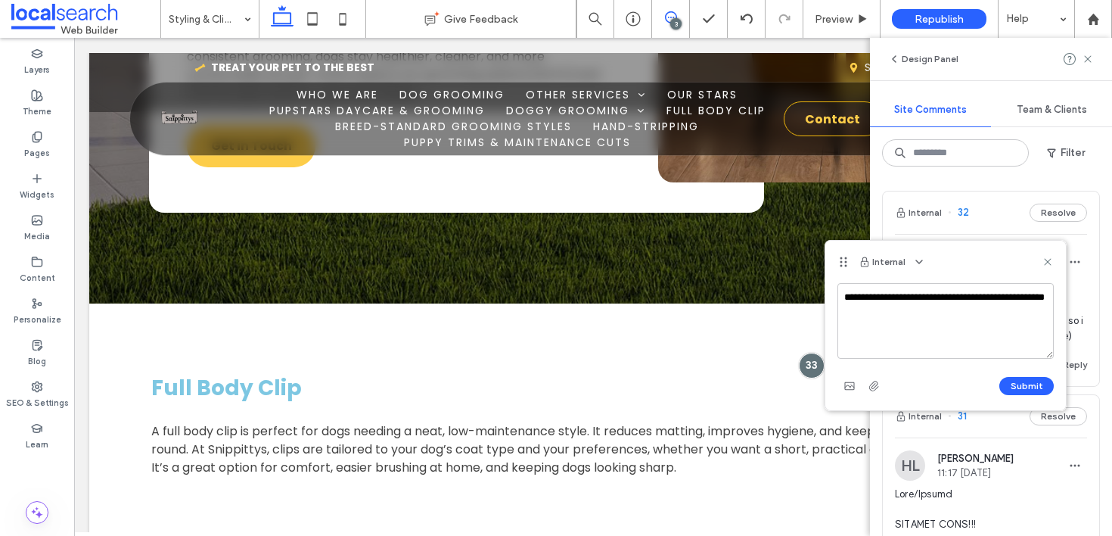
click at [937, 294] on textarea "**********" at bounding box center [945, 321] width 216 height 76
click at [924, 291] on textarea "**********" at bounding box center [945, 321] width 216 height 76
click at [938, 301] on textarea "**********" at bounding box center [945, 321] width 216 height 76
click at [1033, 324] on textarea "**********" at bounding box center [945, 321] width 216 height 76
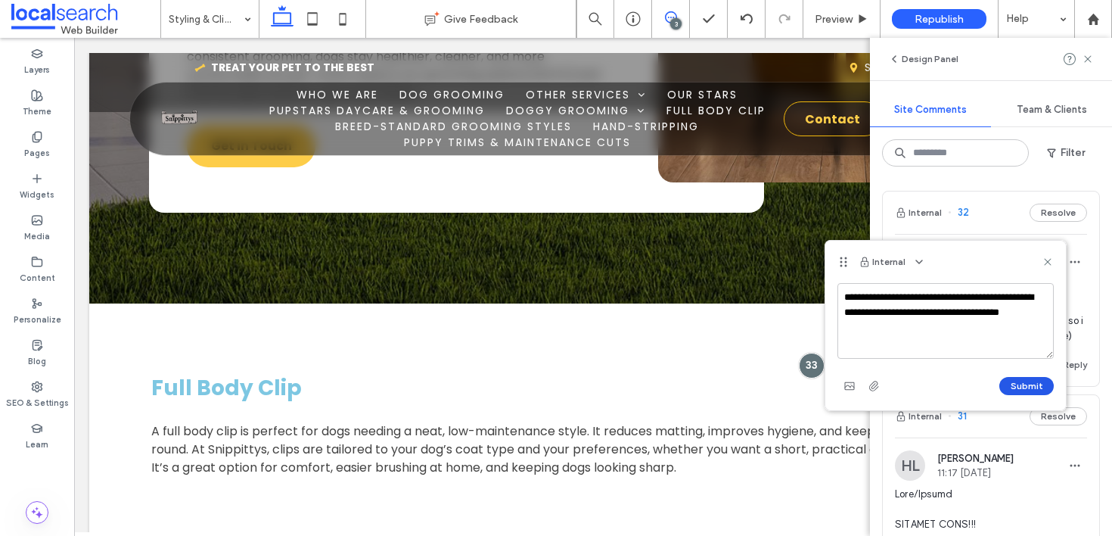
type textarea "**********"
click at [1022, 387] on button "Submit" at bounding box center [1026, 386] width 54 height 18
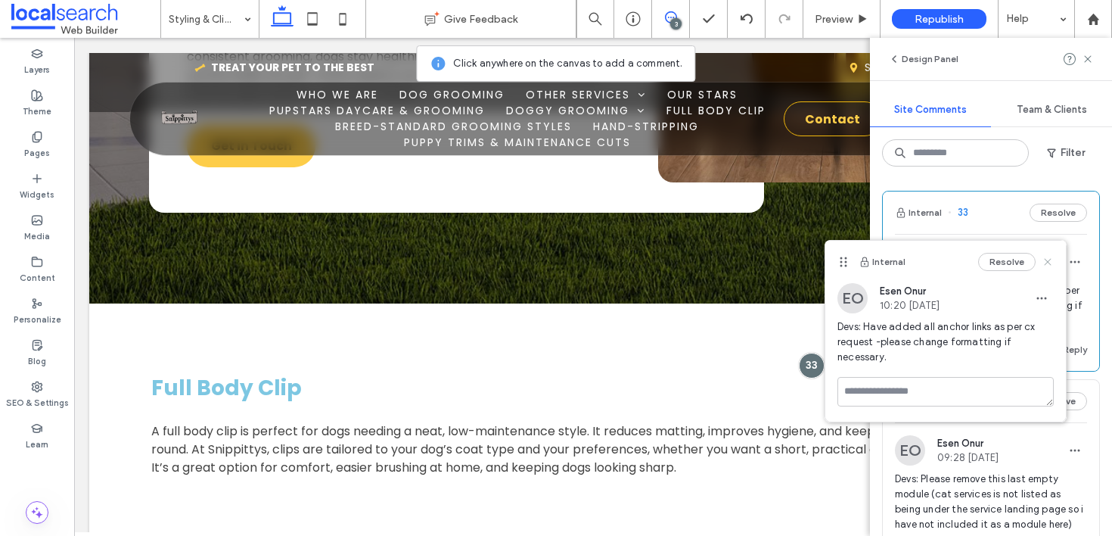
click at [1045, 266] on icon at bounding box center [1048, 262] width 12 height 12
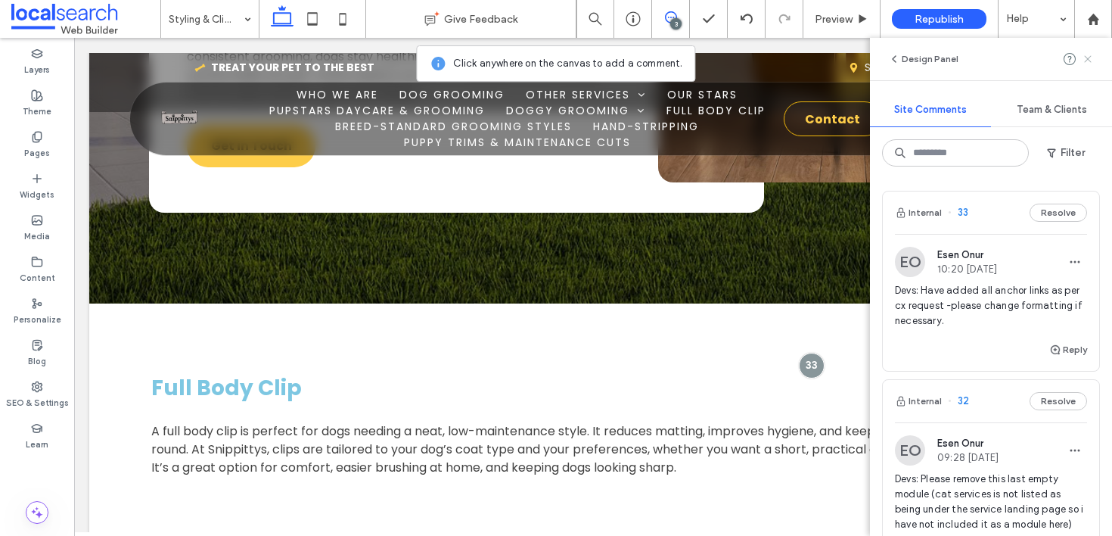
click at [1085, 62] on use at bounding box center [1087, 58] width 7 height 7
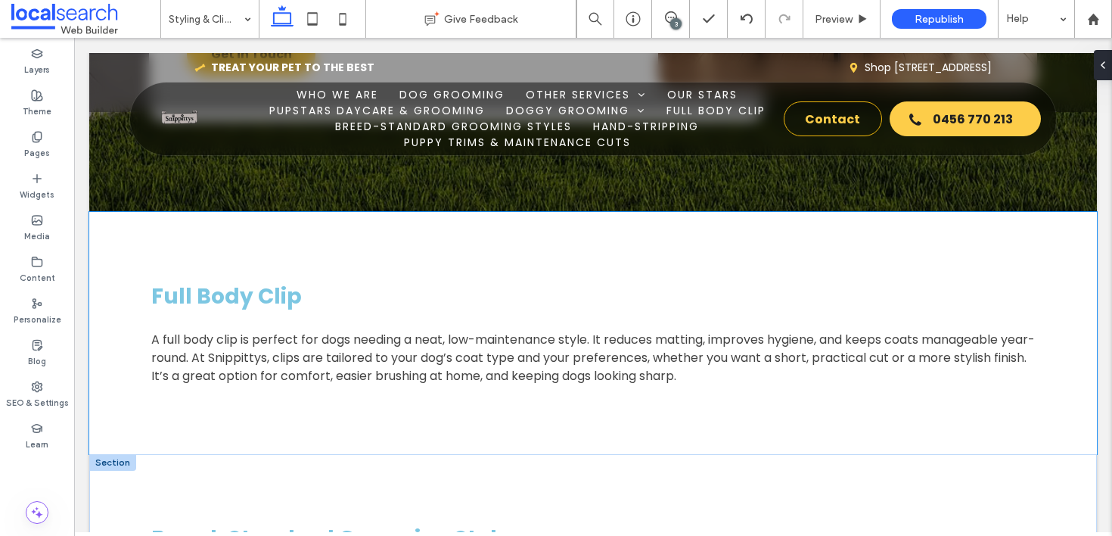
scroll to position [3403, 0]
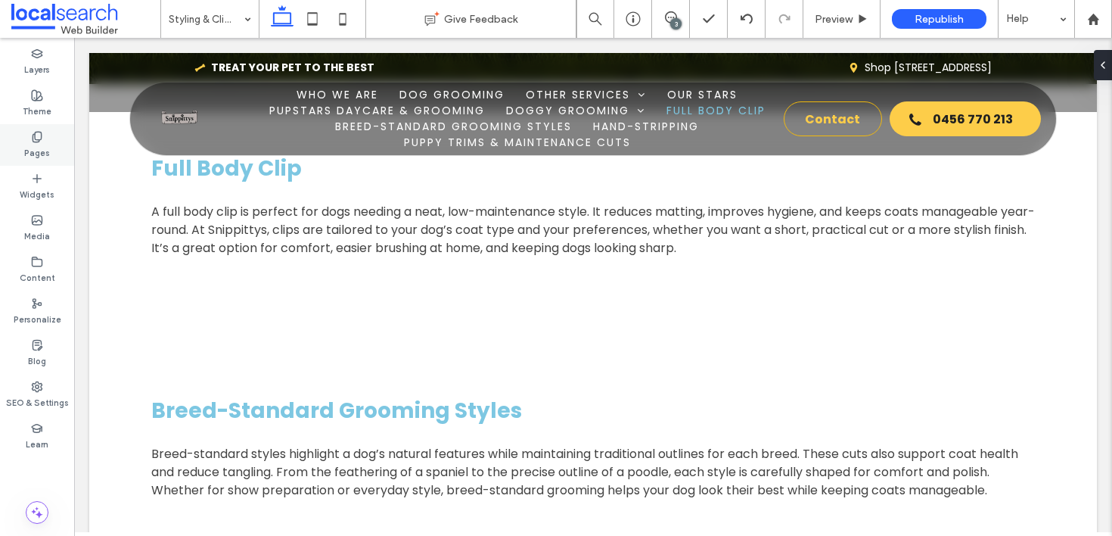
click at [57, 138] on div "Pages" at bounding box center [37, 145] width 74 height 42
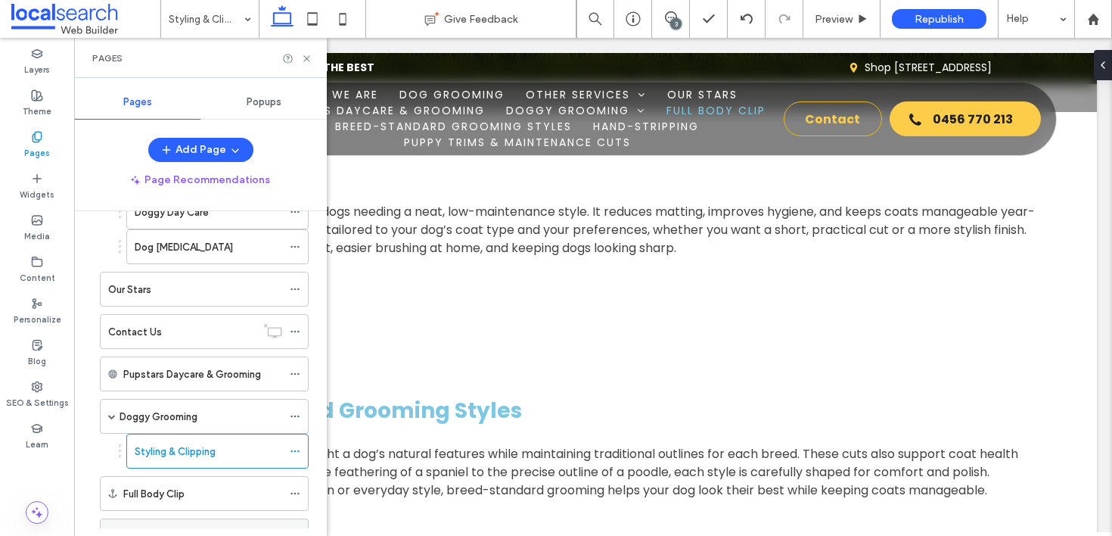
scroll to position [387, 0]
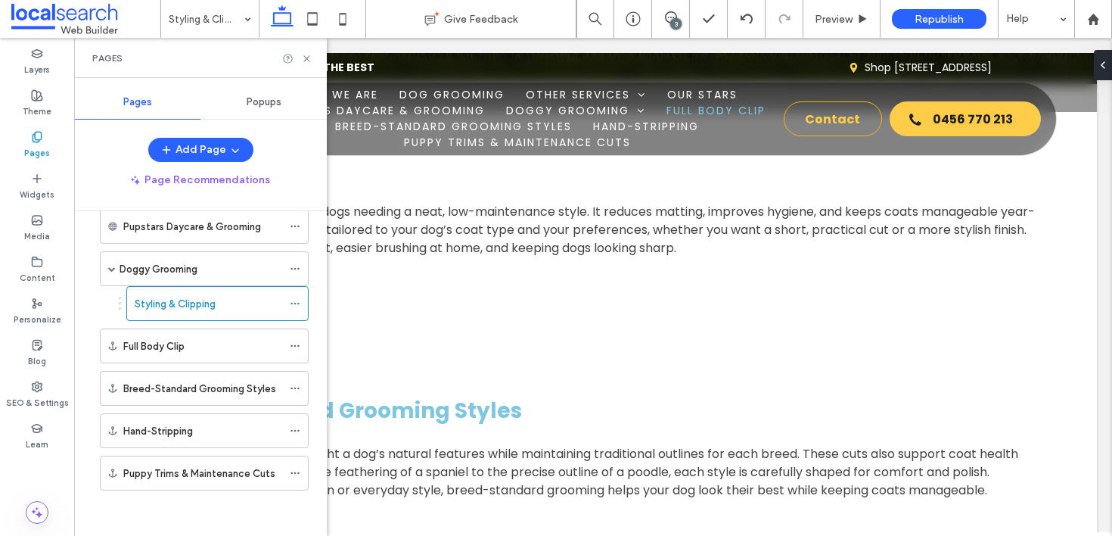
click at [93, 348] on div "Full Body Clip" at bounding box center [200, 345] width 216 height 35
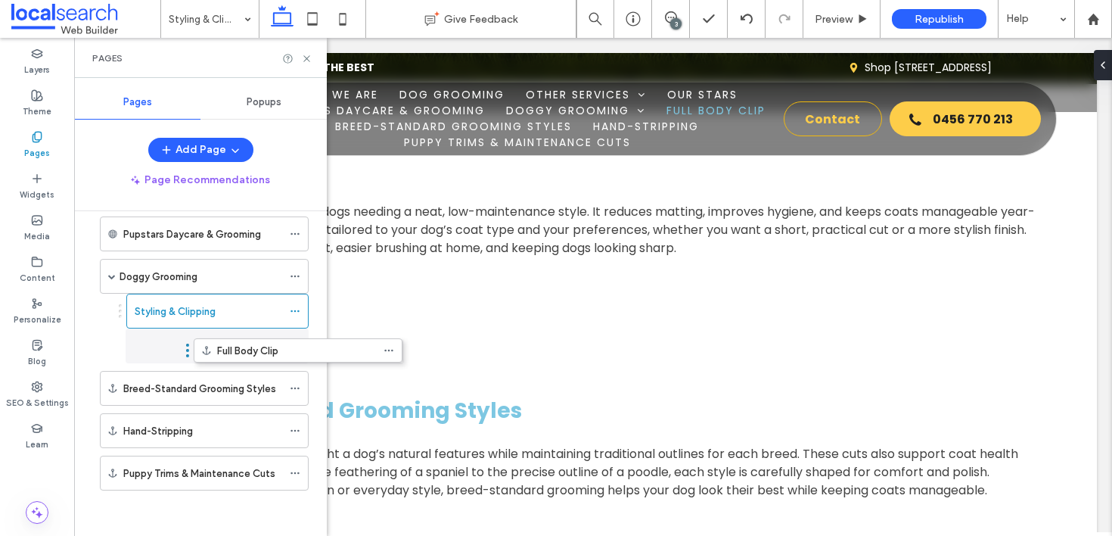
drag, startPoint x: 94, startPoint y: 344, endPoint x: 188, endPoint y: 353, distance: 94.2
drag, startPoint x: 120, startPoint y: 345, endPoint x: 156, endPoint y: 346, distance: 35.6
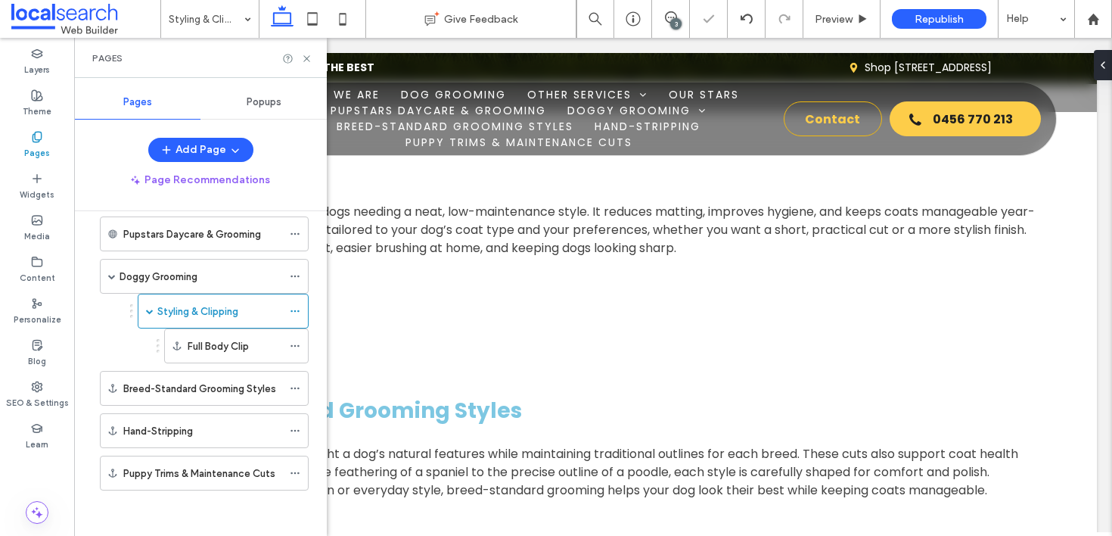
click at [93, 386] on div "Breed-Standard Grooming Styles" at bounding box center [200, 388] width 216 height 35
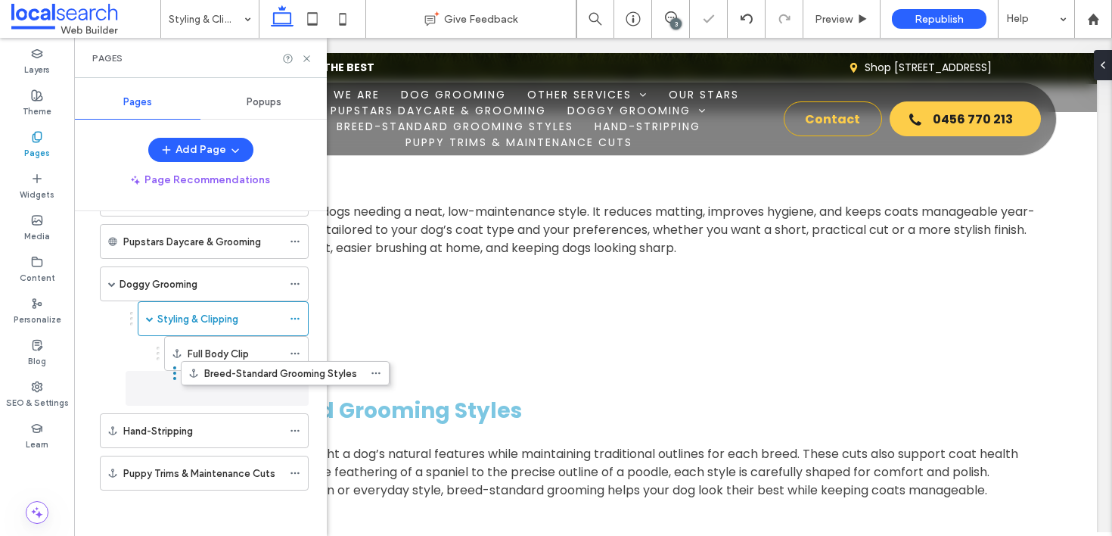
scroll to position [371, 0]
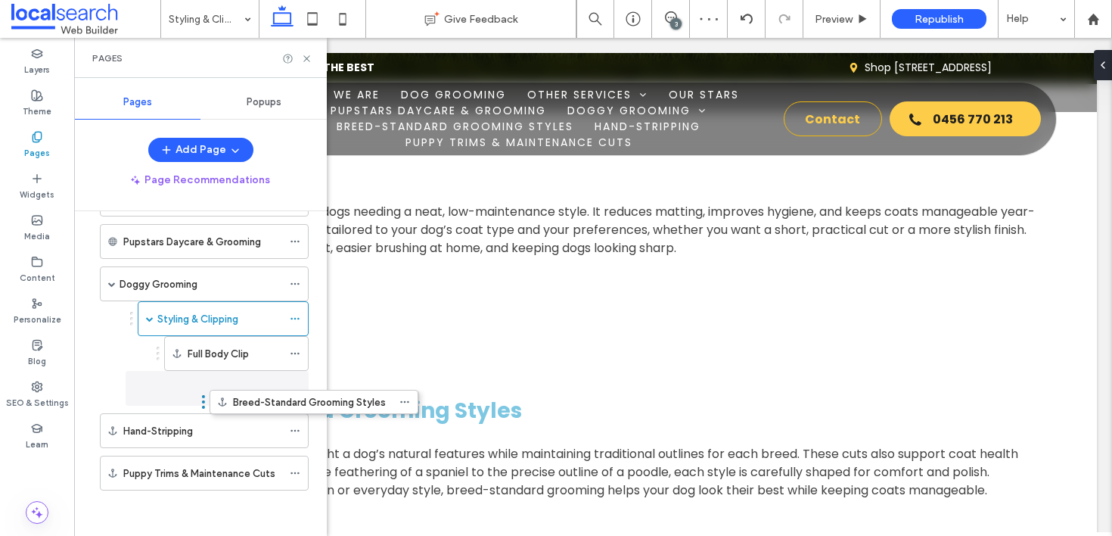
drag, startPoint x: 94, startPoint y: 388, endPoint x: 148, endPoint y: 402, distance: 55.4
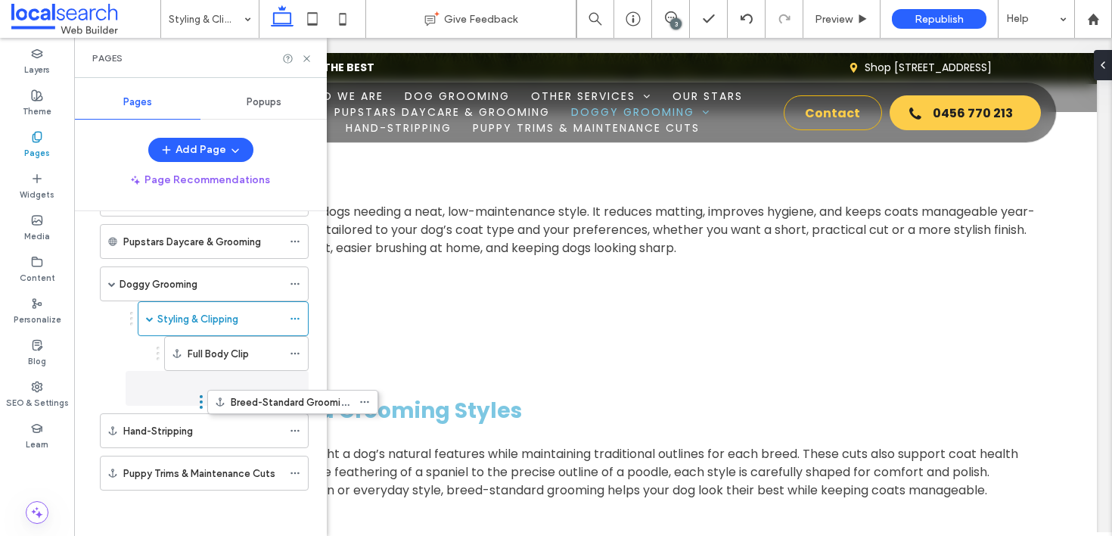
drag, startPoint x: 130, startPoint y: 387, endPoint x: 200, endPoint y: 399, distance: 70.5
click at [131, 386] on div "Breed-Standard Grooming Styles" at bounding box center [219, 388] width 179 height 35
drag, startPoint x: 130, startPoint y: 387, endPoint x: 171, endPoint y: 387, distance: 40.9
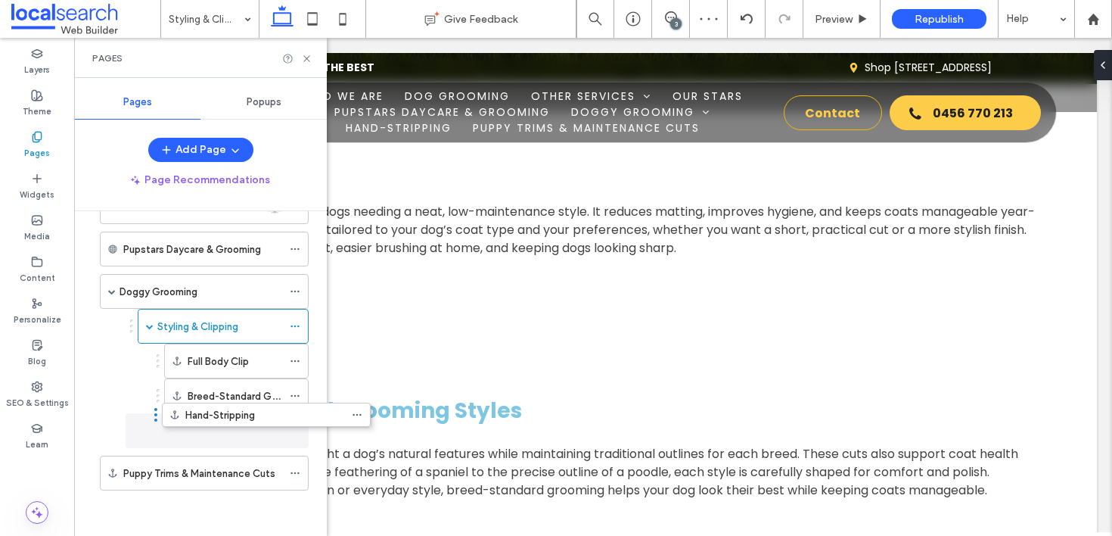
scroll to position [364, 0]
drag, startPoint x: 92, startPoint y: 430, endPoint x: 228, endPoint y: 435, distance: 135.5
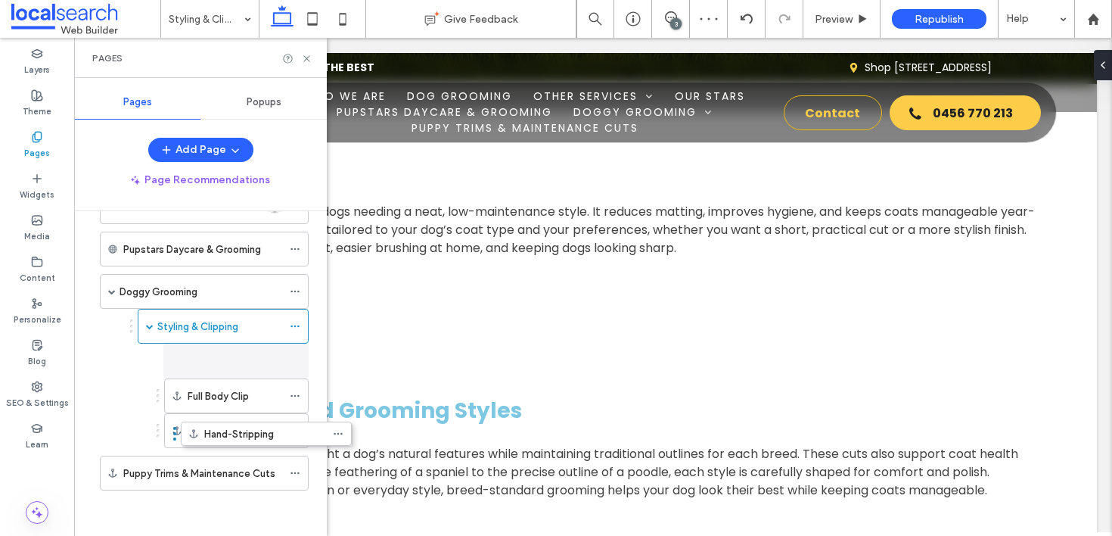
drag, startPoint x: 132, startPoint y: 429, endPoint x: 176, endPoint y: 430, distance: 43.1
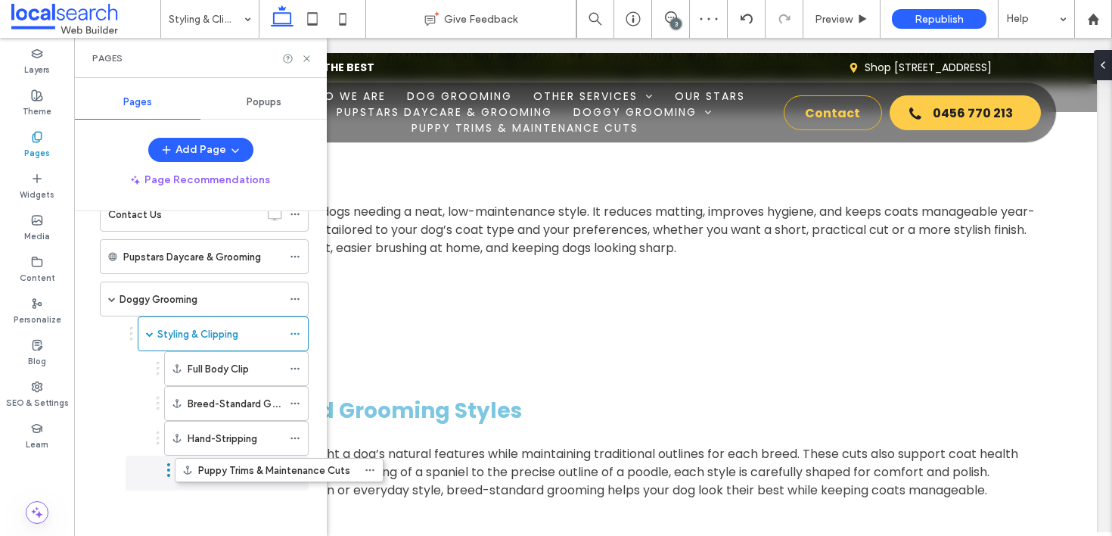
drag, startPoint x: 92, startPoint y: 473, endPoint x: 167, endPoint y: 475, distance: 74.9
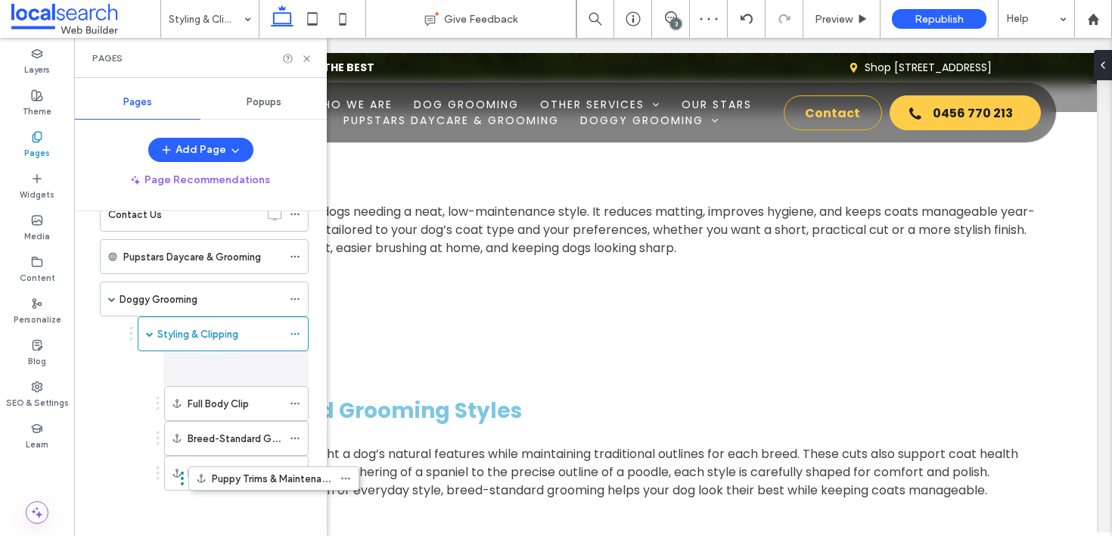
drag, startPoint x: 131, startPoint y: 468, endPoint x: 182, endPoint y: 471, distance: 50.8
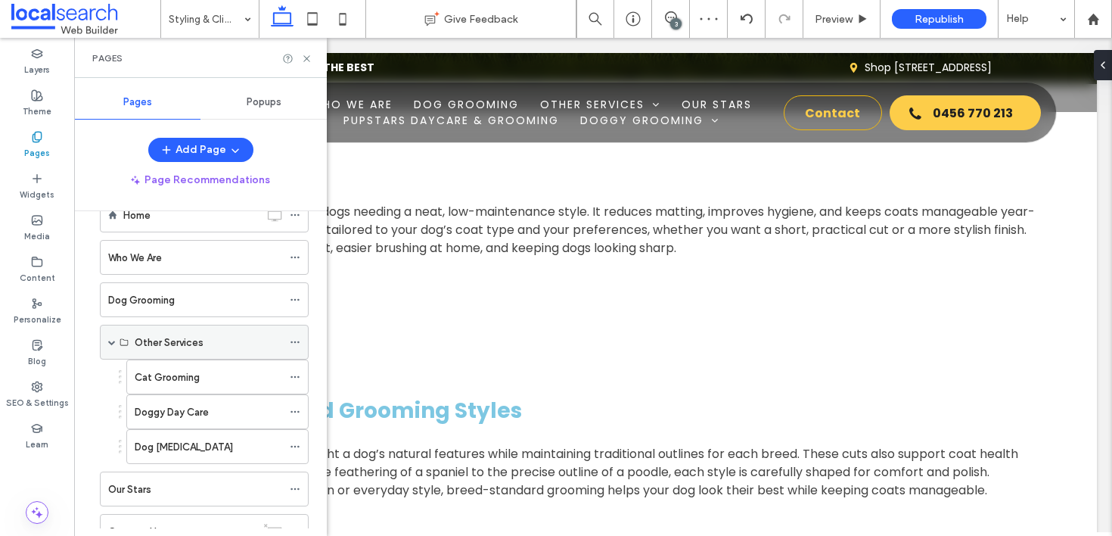
scroll to position [0, 0]
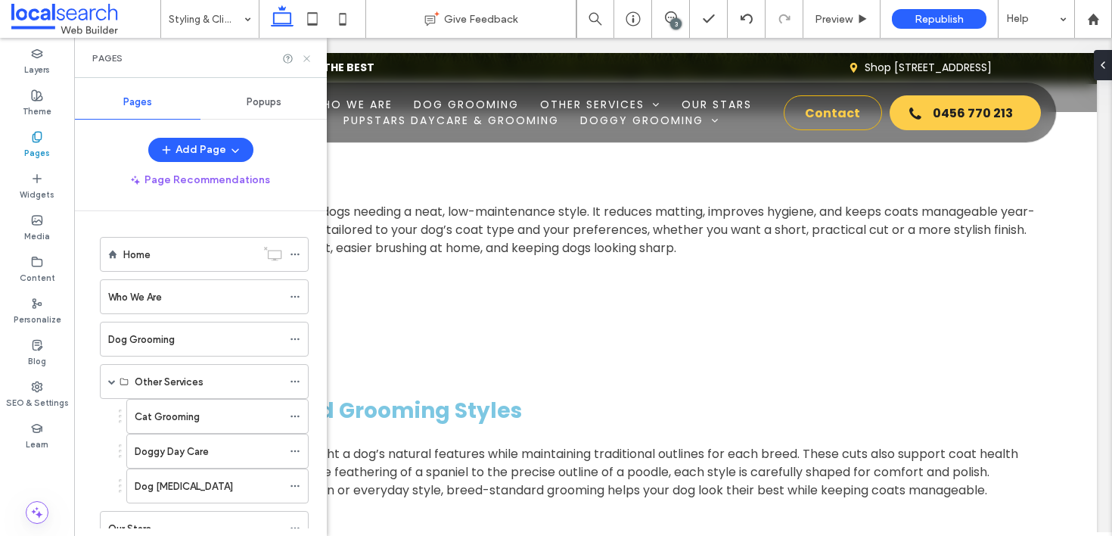
click at [307, 59] on icon at bounding box center [306, 58] width 11 height 11
